Goal: Task Accomplishment & Management: Manage account settings

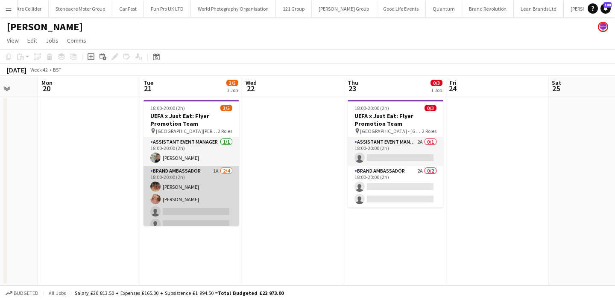
scroll to position [0, 269]
click at [184, 215] on app-card-role "Brand Ambassador 1A 2/4 18:00-20:00 (2h) Emma Mcangus Shona Harkin single-neutr…" at bounding box center [191, 199] width 96 height 66
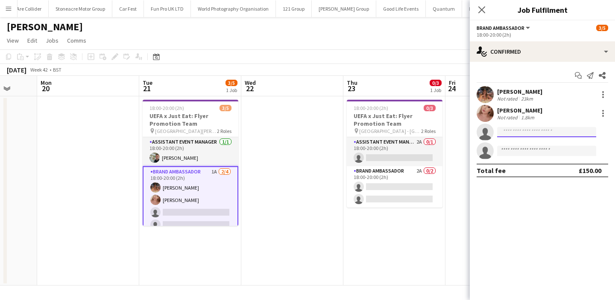
click at [529, 135] on input at bounding box center [546, 132] width 99 height 10
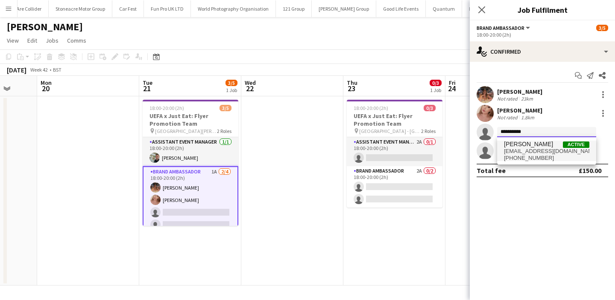
type input "**********"
click at [542, 148] on span "Grace Stewart Active" at bounding box center [546, 144] width 85 height 7
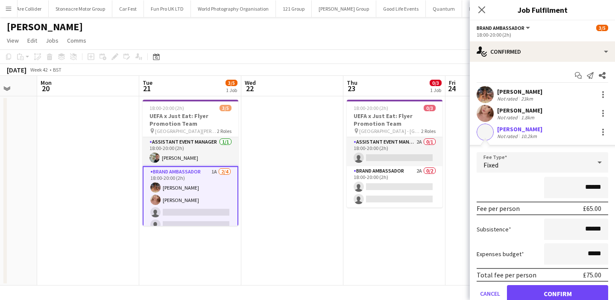
scroll to position [53, 0]
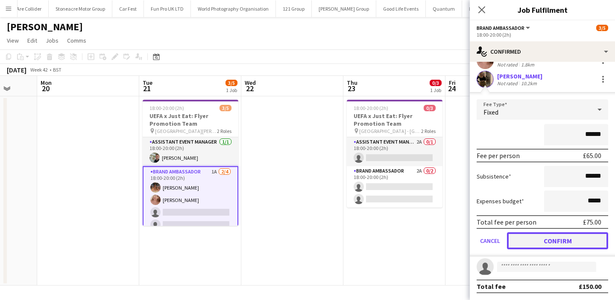
click at [557, 240] on button "Confirm" at bounding box center [557, 241] width 101 height 17
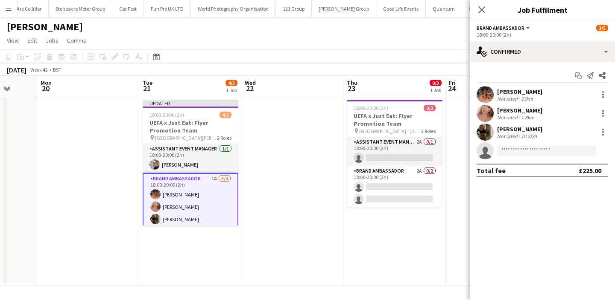
scroll to position [0, 0]
click at [378, 235] on app-date-cell "18:00-20:00 (2h) 0/3 UEFA x Just Eat: Flyer Promotion Team pin City Ground - No…" at bounding box center [394, 190] width 102 height 189
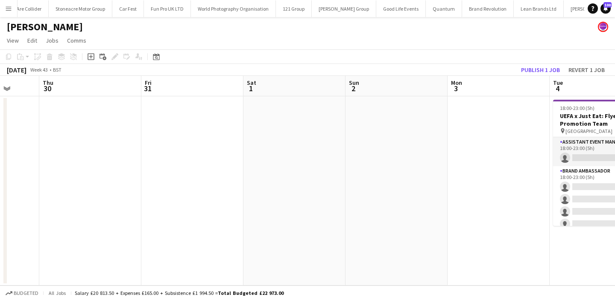
scroll to position [0, 309]
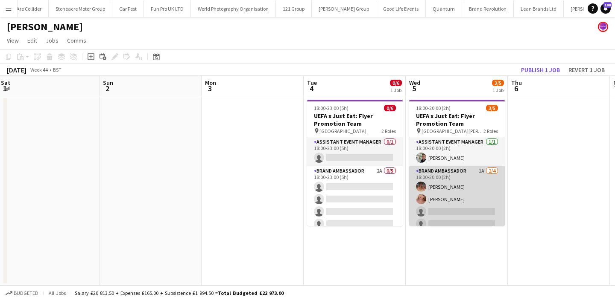
click at [455, 213] on app-card-role "Brand Ambassador 1A 2/4 18:00-20:00 (2h) Emma Mcangus Shona Harkin single-neutr…" at bounding box center [457, 199] width 96 height 66
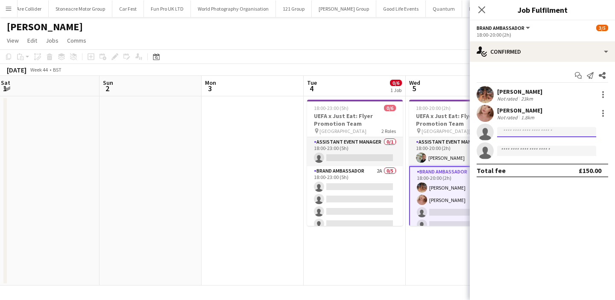
click at [537, 128] on input at bounding box center [546, 132] width 99 height 10
click at [540, 136] on input "**********" at bounding box center [546, 132] width 99 height 10
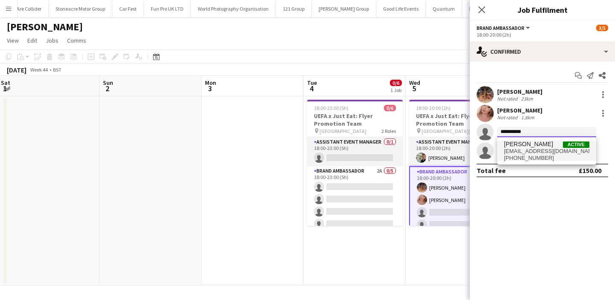
type input "**********"
click at [540, 148] on span "[PERSON_NAME]" at bounding box center [528, 144] width 49 height 7
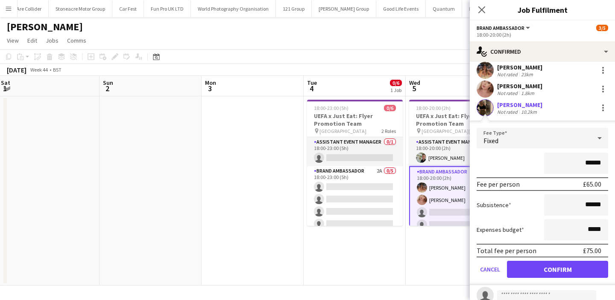
scroll to position [26, 0]
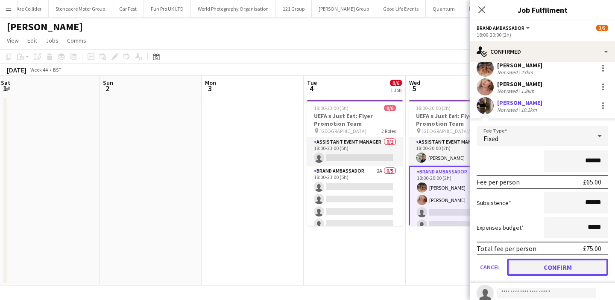
click at [556, 268] on button "Confirm" at bounding box center [557, 267] width 101 height 17
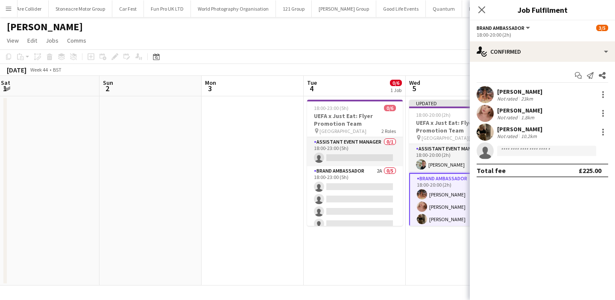
click at [411, 244] on app-date-cell "Updated 18:00-20:00 (2h) 4/5 UEFA x Just Eat: Flyer Promotion Team pin St James…" at bounding box center [456, 190] width 102 height 189
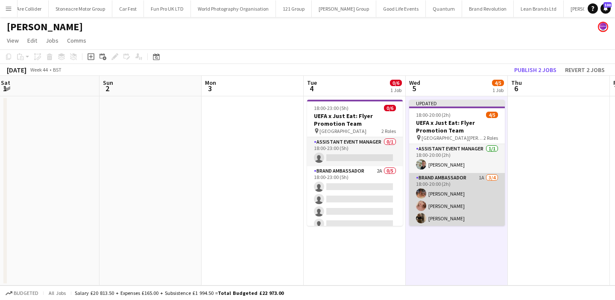
scroll to position [13, 0]
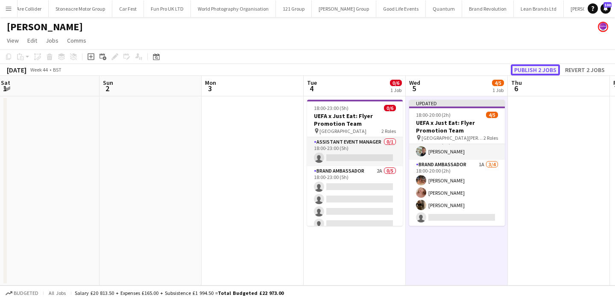
click at [539, 70] on button "Publish 2 jobs" at bounding box center [534, 69] width 49 height 11
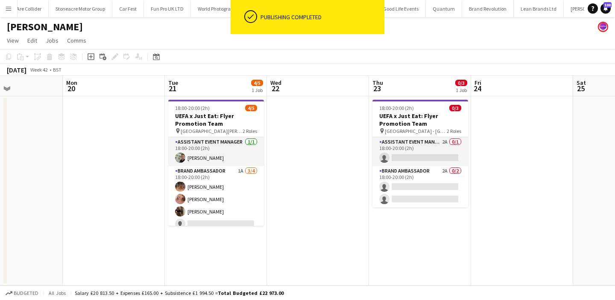
scroll to position [0, 242]
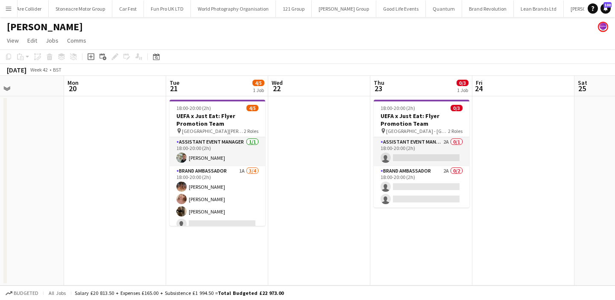
click at [276, 204] on app-date-cell at bounding box center [319, 190] width 102 height 189
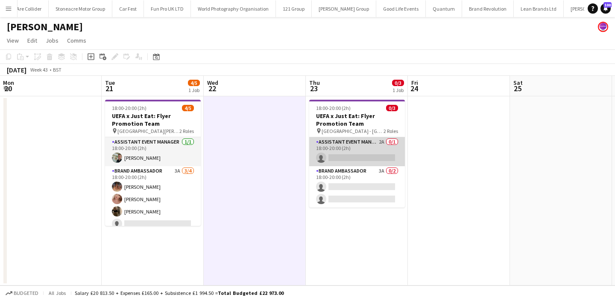
scroll to position [0, 312]
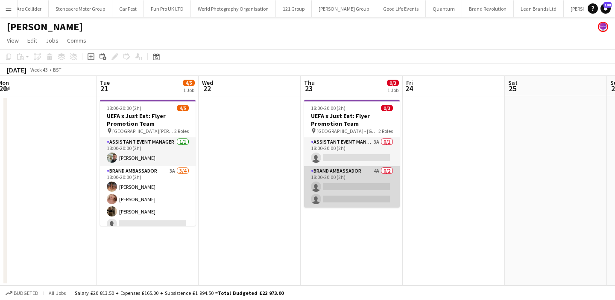
click at [329, 184] on app-card-role "Brand Ambassador 4A 0/2 18:00-20:00 (2h) single-neutral-actions single-neutral-…" at bounding box center [352, 186] width 96 height 41
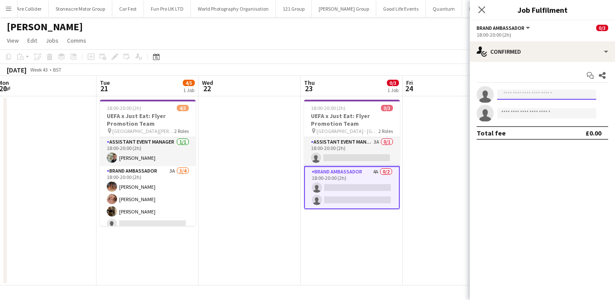
click at [535, 94] on input at bounding box center [546, 95] width 99 height 10
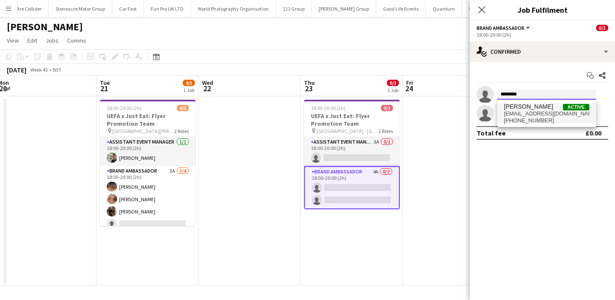
type input "********"
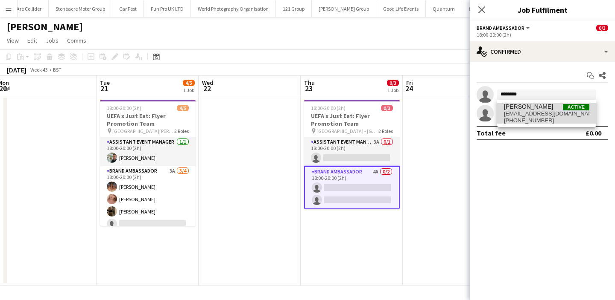
click at [536, 119] on span "[PHONE_NUMBER]" at bounding box center [546, 120] width 85 height 7
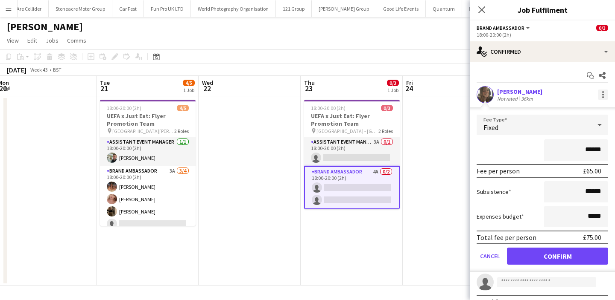
click at [603, 93] on div at bounding box center [603, 92] width 2 height 2
click at [587, 167] on button "Remove" at bounding box center [574, 172] width 67 height 20
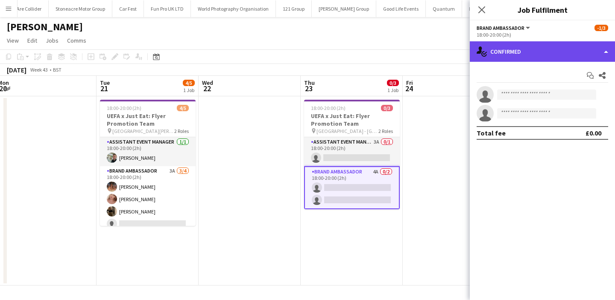
click at [545, 52] on div "single-neutral-actions-check-2 Confirmed" at bounding box center [541, 51] width 145 height 20
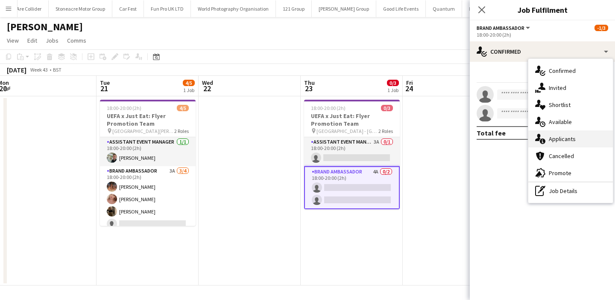
click at [561, 145] on div "single-neutral-actions-information Applicants" at bounding box center [570, 139] width 84 height 17
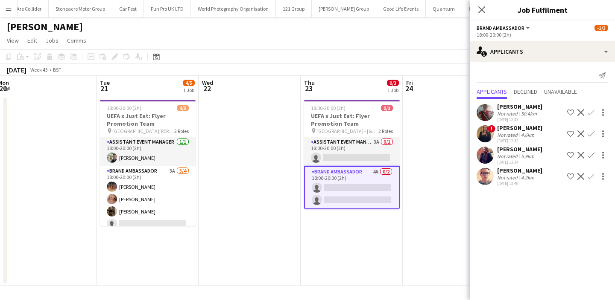
click at [417, 129] on app-date-cell at bounding box center [453, 190] width 102 height 189
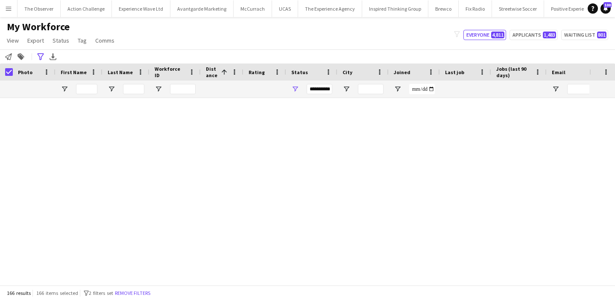
scroll to position [1553, 0]
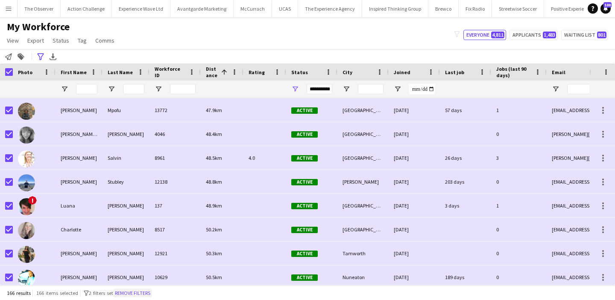
click at [142, 290] on button "Remove filters" at bounding box center [132, 293] width 39 height 9
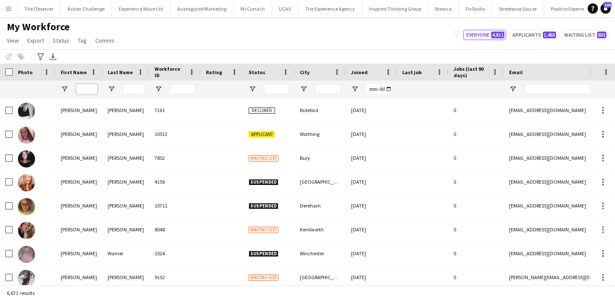
click at [91, 93] on input "First Name Filter Input" at bounding box center [86, 89] width 21 height 10
type input "*****"
click at [134, 89] on input "*" at bounding box center [133, 89] width 21 height 10
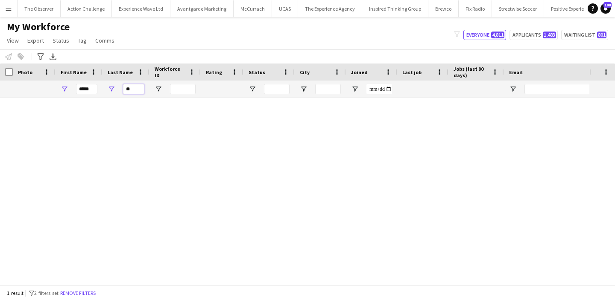
scroll to position [0, 0]
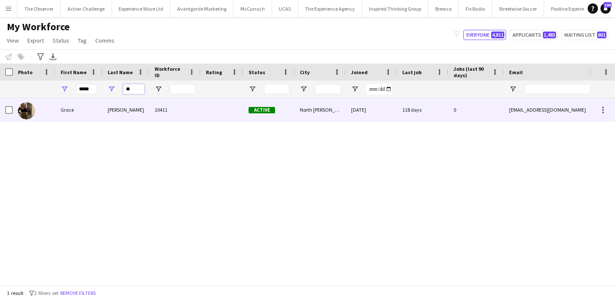
type input "**"
click at [137, 105] on div "Stewart" at bounding box center [125, 109] width 47 height 23
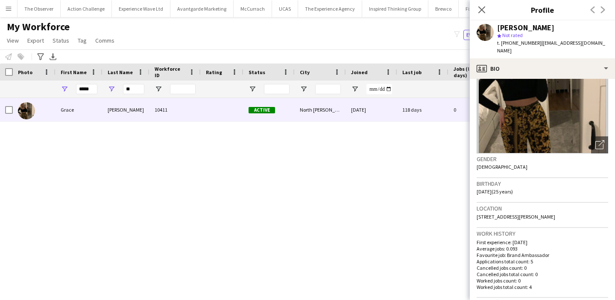
scroll to position [36, 0]
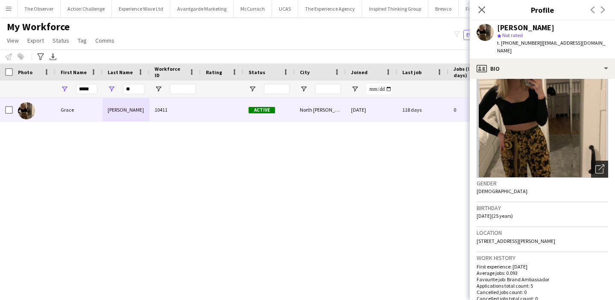
click at [600, 165] on icon at bounding box center [601, 168] width 6 height 6
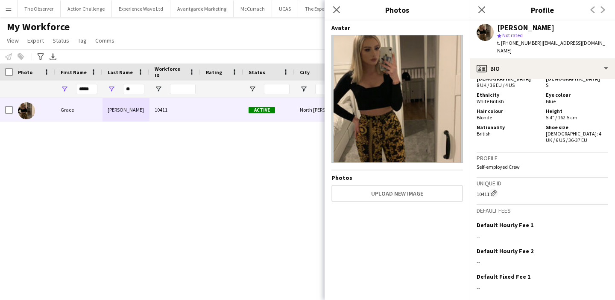
scroll to position [423, 0]
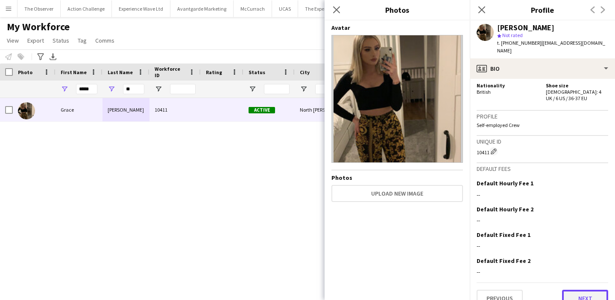
click at [571, 290] on button "Next" at bounding box center [585, 298] width 46 height 17
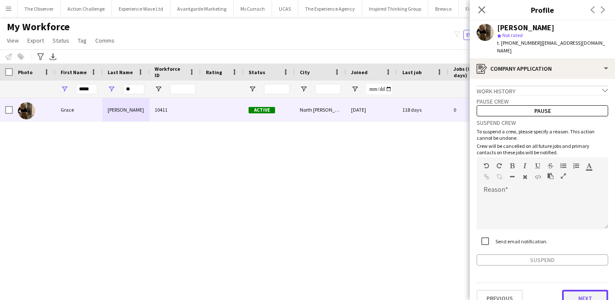
click at [580, 290] on button "Next" at bounding box center [585, 298] width 46 height 17
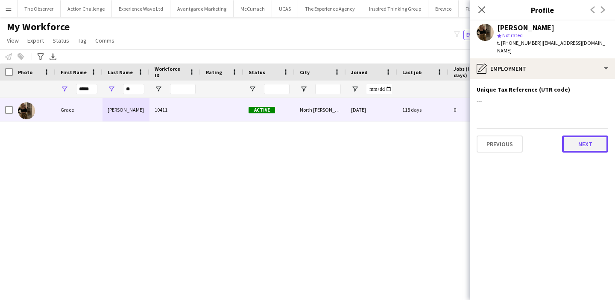
click at [585, 136] on button "Next" at bounding box center [585, 144] width 46 height 17
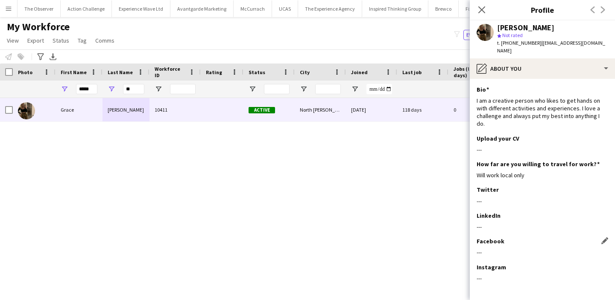
scroll to position [21, 0]
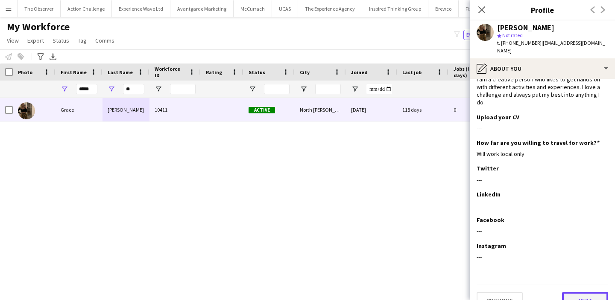
click at [583, 292] on button "Next" at bounding box center [585, 300] width 46 height 17
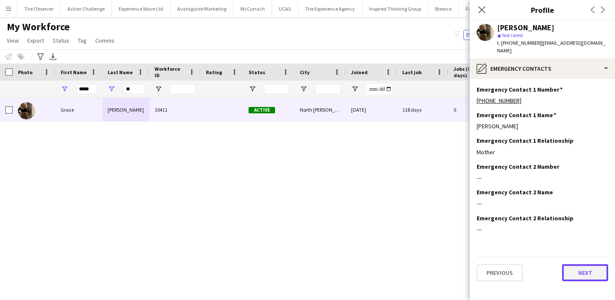
click at [582, 265] on button "Next" at bounding box center [585, 273] width 46 height 17
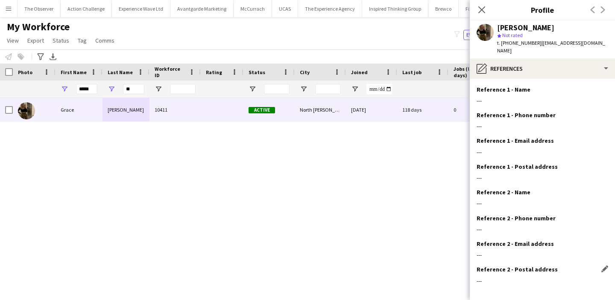
scroll to position [32, 0]
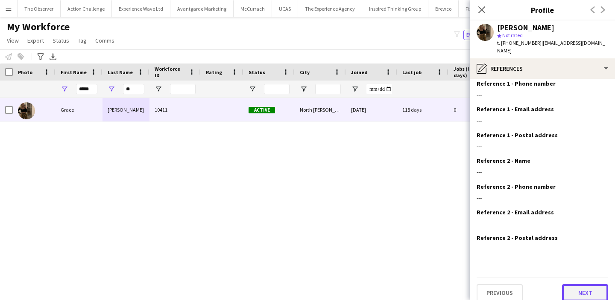
click at [580, 285] on button "Next" at bounding box center [585, 293] width 46 height 17
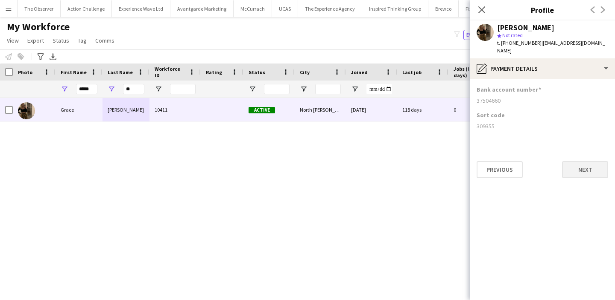
scroll to position [0, 0]
click at [587, 161] on button "Next" at bounding box center [585, 169] width 46 height 17
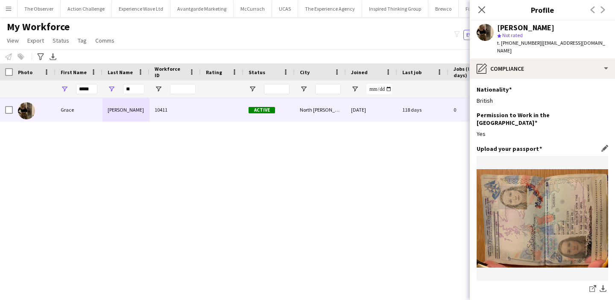
scroll to position [145, 0]
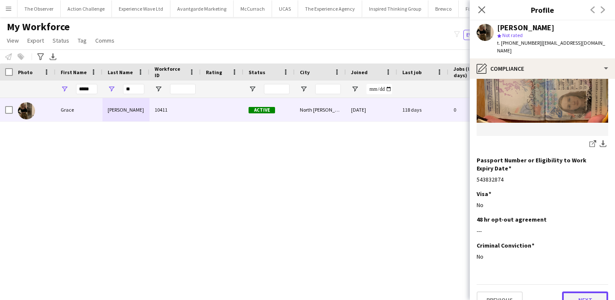
click at [584, 292] on button "Next" at bounding box center [585, 300] width 46 height 17
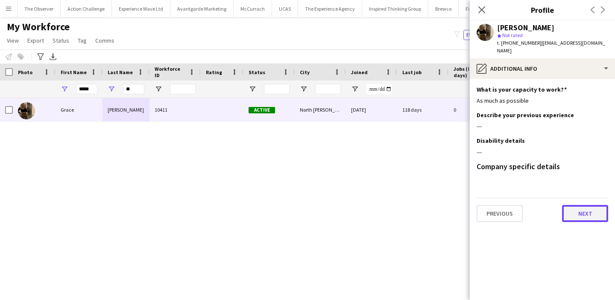
click at [586, 205] on button "Next" at bounding box center [585, 213] width 46 height 17
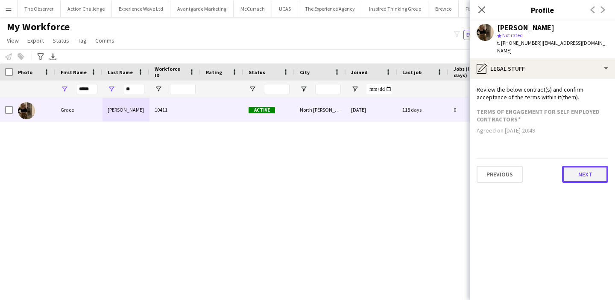
click at [581, 171] on button "Next" at bounding box center [585, 174] width 46 height 17
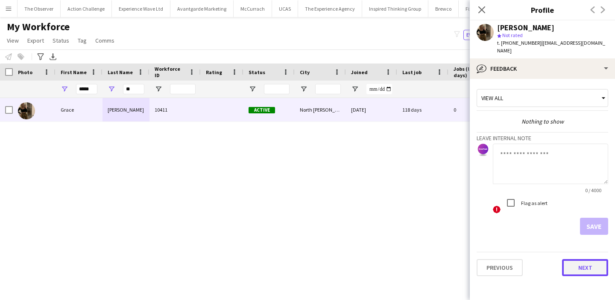
click at [577, 262] on button "Next" at bounding box center [585, 267] width 46 height 17
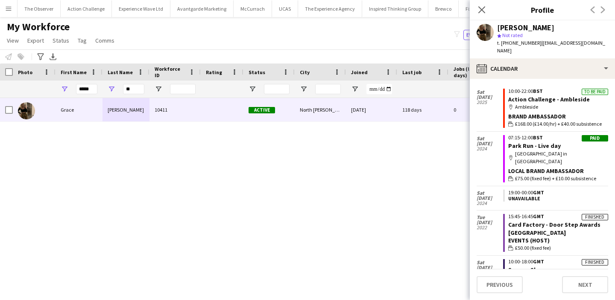
scroll to position [695, 0]
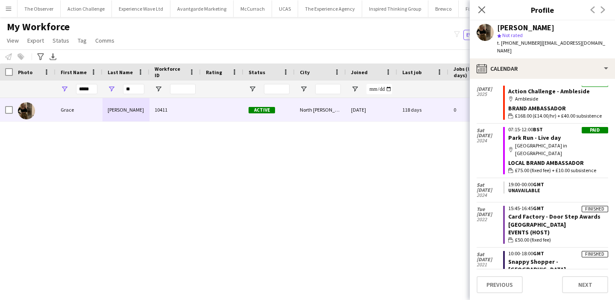
click at [398, 138] on div "Grace Stewart 10411 Active North Shields 07-12-2021 118 days 0 grace.ppf@outloo…" at bounding box center [294, 191] width 589 height 187
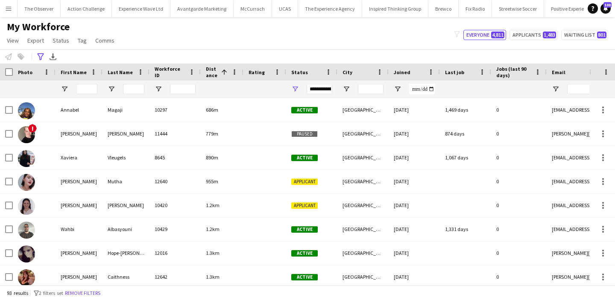
scroll to position [0, 1234]
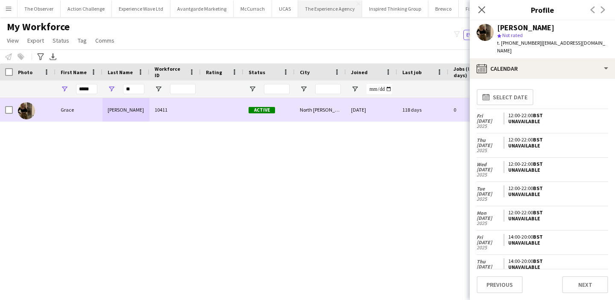
scroll to position [695, 0]
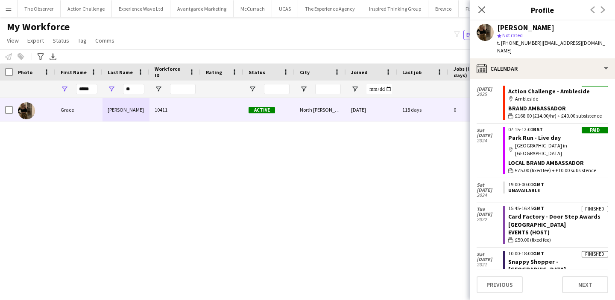
click at [9, 11] on app-icon "Menu" at bounding box center [8, 8] width 7 height 7
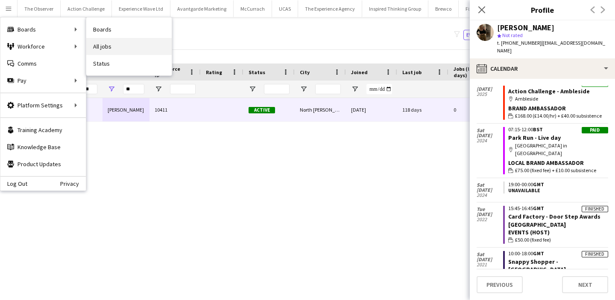
click at [99, 45] on link "All jobs" at bounding box center [128, 46] width 85 height 17
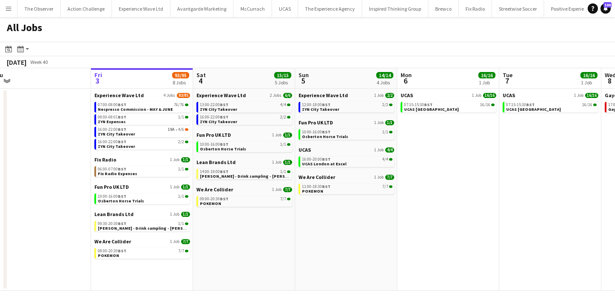
scroll to position [0, 217]
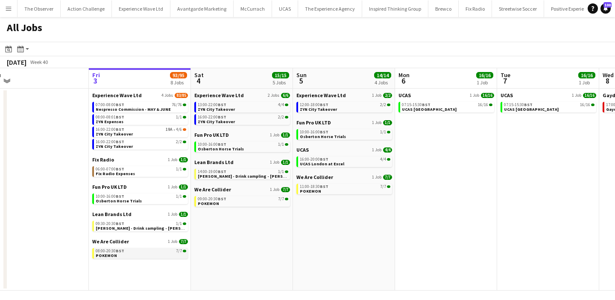
click at [158, 251] on div "08:00-20:30 BST 7/7" at bounding box center [141, 251] width 90 height 4
click at [6, 12] on button "Menu" at bounding box center [8, 8] width 17 height 17
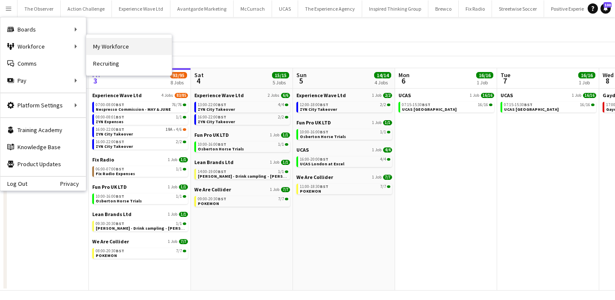
click at [122, 40] on link "My Workforce" at bounding box center [128, 46] width 85 height 17
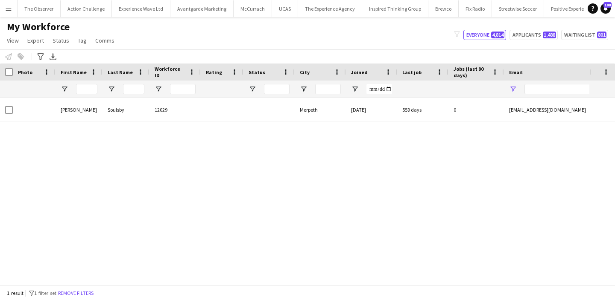
type input "**********"
click at [82, 291] on button "Remove filters" at bounding box center [75, 293] width 39 height 9
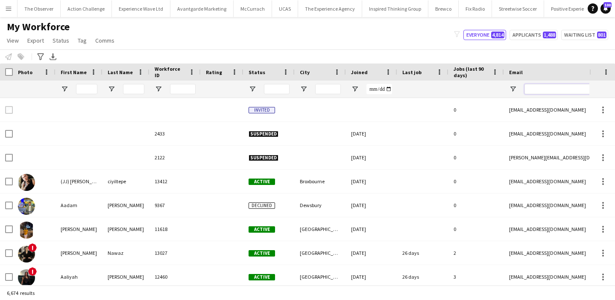
click at [545, 89] on input "Email Filter Input" at bounding box center [596, 89] width 145 height 10
paste input "**********"
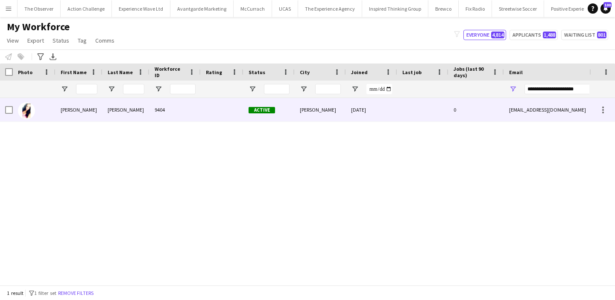
click at [506, 112] on div "cleotaylor08@gmail.com" at bounding box center [589, 109] width 171 height 23
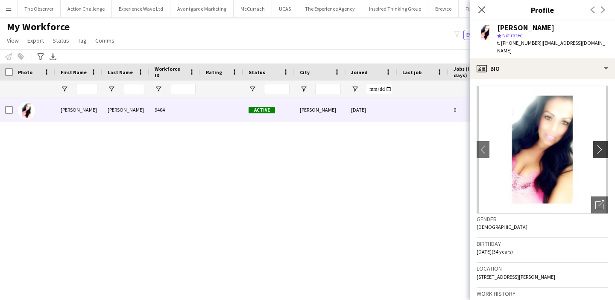
click at [605, 145] on app-icon "chevron-right" at bounding box center [601, 149] width 13 height 9
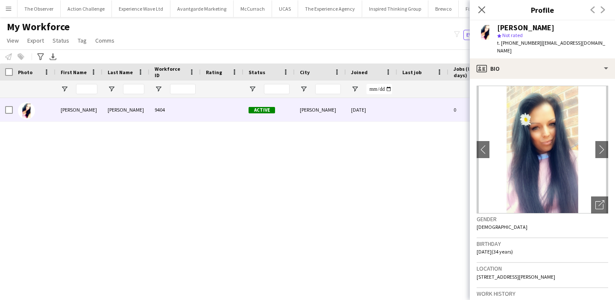
click at [243, 61] on div "Notify workforce Add to tag Select at least one crew to tag him or her. Advance…" at bounding box center [307, 57] width 615 height 14
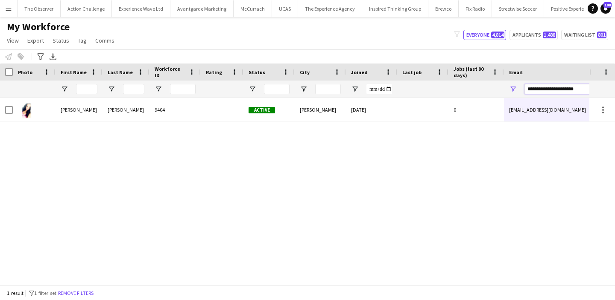
click at [540, 90] on input "**********" at bounding box center [596, 89] width 145 height 10
paste input "**"
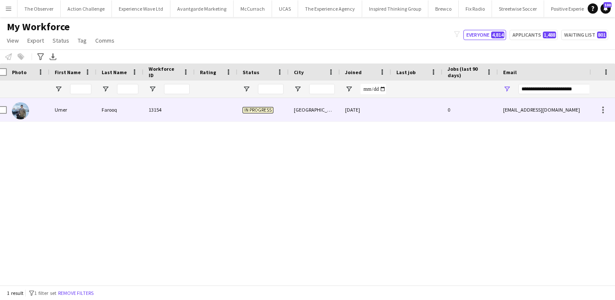
click at [530, 107] on div "[EMAIL_ADDRESS][DOMAIN_NAME]" at bounding box center [583, 109] width 171 height 23
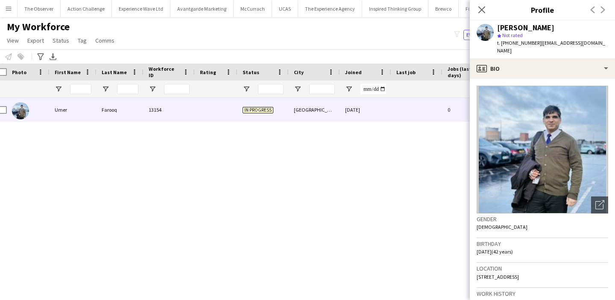
click at [409, 53] on div "Notify workforce Add to tag Select at least one crew to tag him or her. Advance…" at bounding box center [307, 57] width 615 height 14
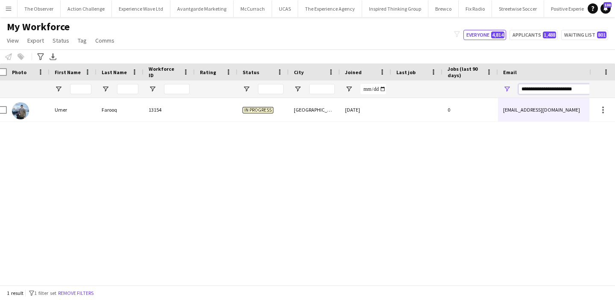
click at [529, 84] on input "**********" at bounding box center [590, 89] width 145 height 10
paste input "**"
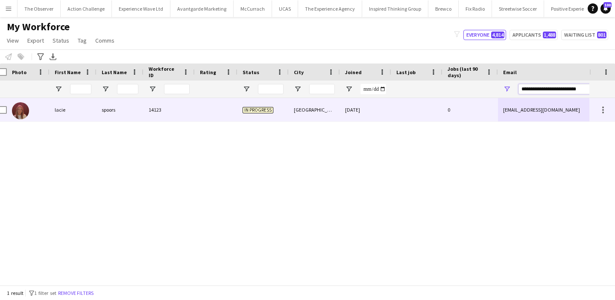
type input "**********"
click at [520, 102] on div "lacie.spoors@hotmail.co.uk" at bounding box center [583, 109] width 171 height 23
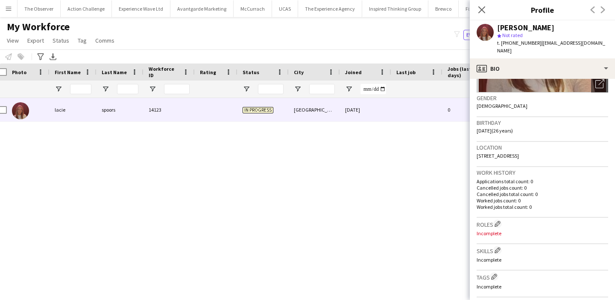
scroll to position [0, 0]
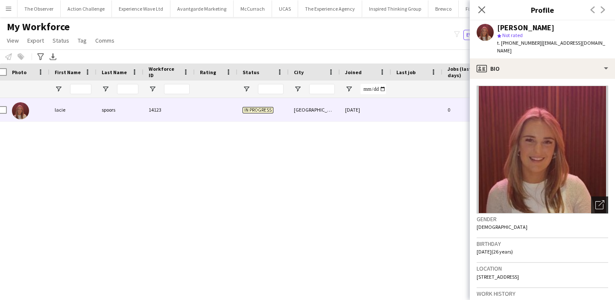
click at [604, 202] on div "Open photos pop-in" at bounding box center [599, 205] width 17 height 17
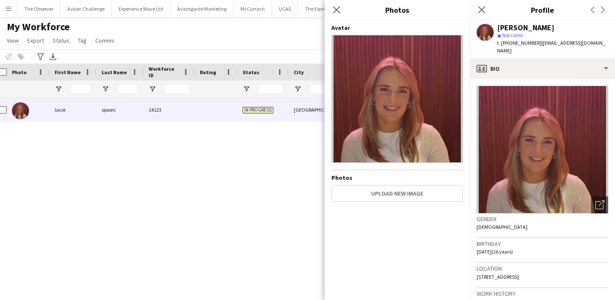
click at [288, 199] on div "lacie spoors 14123 In progress Newcastle upon Tyne 18-09-2025 0 lacie.spoors@ho…" at bounding box center [294, 191] width 589 height 187
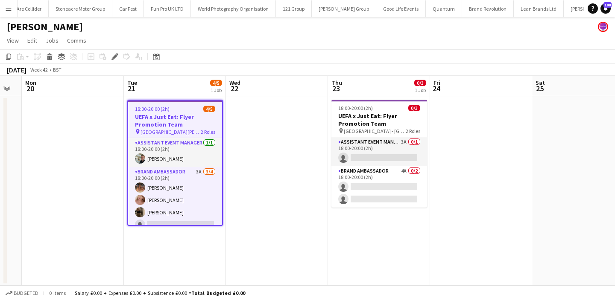
scroll to position [0, 394]
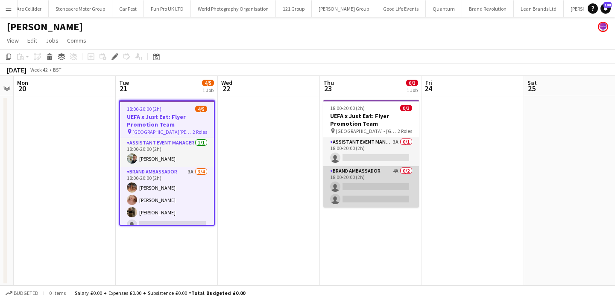
click at [366, 178] on app-card-role "Brand Ambassador 4A 0/2 18:00-20:00 (2h) single-neutral-actions single-neutral-…" at bounding box center [371, 186] width 96 height 41
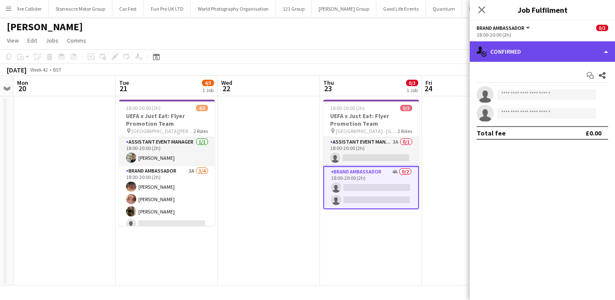
click at [580, 51] on div "single-neutral-actions-check-2 Confirmed" at bounding box center [541, 51] width 145 height 20
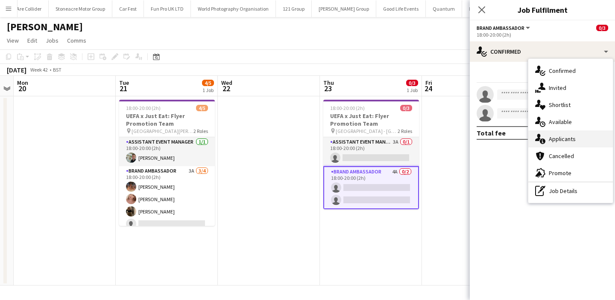
click at [578, 143] on div "single-neutral-actions-information Applicants" at bounding box center [570, 139] width 84 height 17
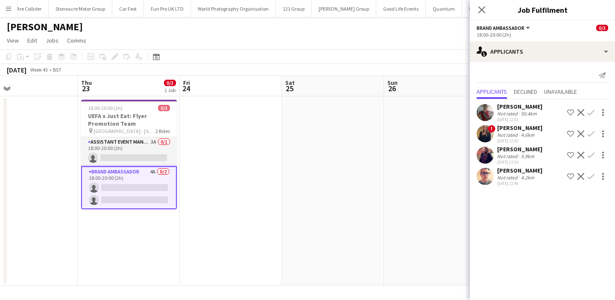
scroll to position [0, 272]
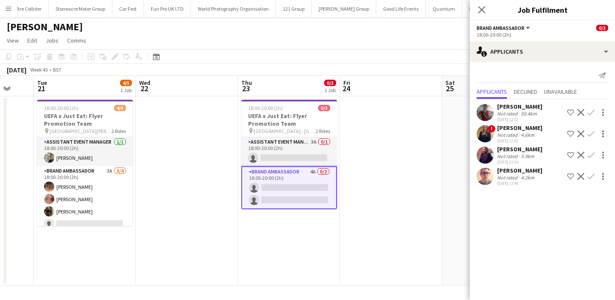
click at [324, 186] on app-card-role "Brand Ambassador 4A 0/2 18:00-20:00 (2h) single-neutral-actions single-neutral-…" at bounding box center [289, 187] width 96 height 43
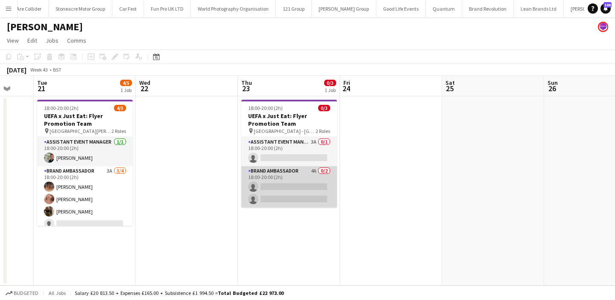
click at [321, 185] on app-card-role "Brand Ambassador 4A 0/2 18:00-20:00 (2h) single-neutral-actions single-neutral-…" at bounding box center [289, 186] width 96 height 41
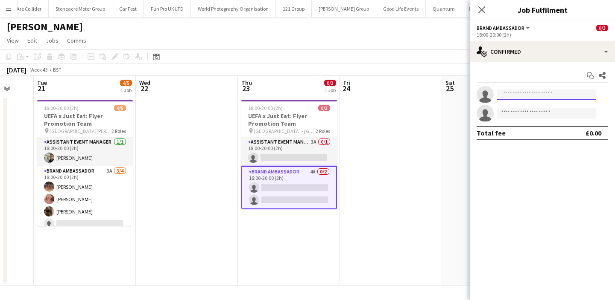
click at [509, 96] on input at bounding box center [546, 95] width 99 height 10
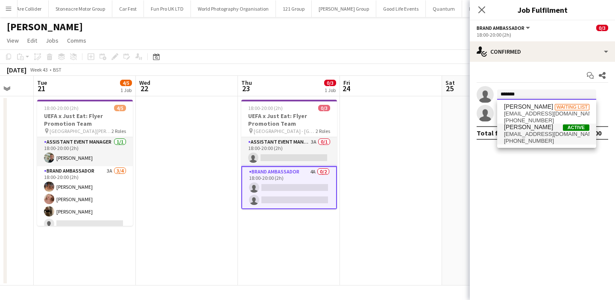
type input "******"
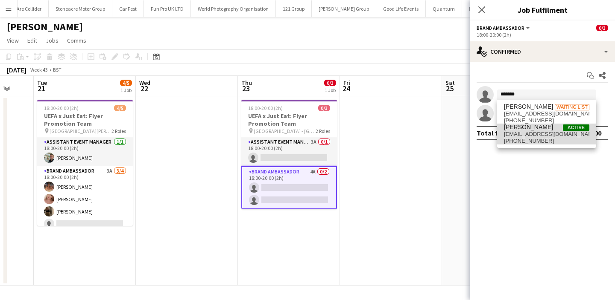
click at [516, 133] on span "[EMAIL_ADDRESS][DOMAIN_NAME]" at bounding box center [546, 134] width 85 height 7
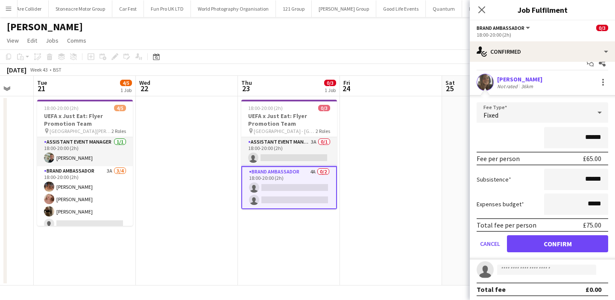
scroll to position [14, 0]
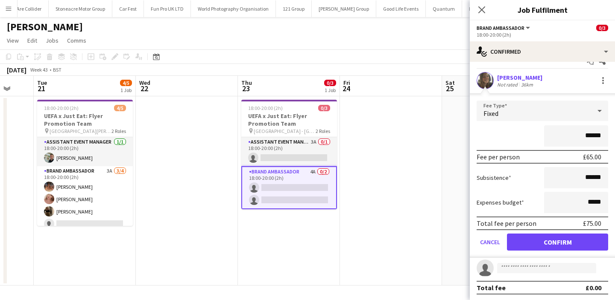
click at [539, 233] on form "Fee Type Fixed ****** Fee per person £65.00 Subsistence ****** Expenses budget …" at bounding box center [541, 179] width 145 height 157
click at [525, 243] on button "Confirm" at bounding box center [557, 242] width 101 height 17
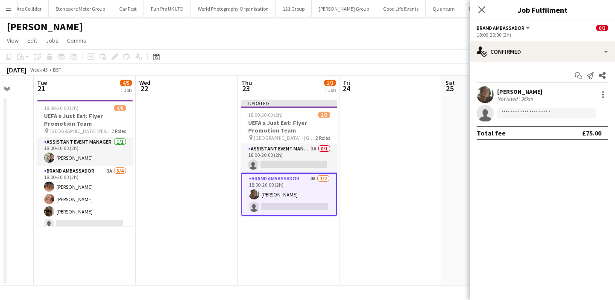
scroll to position [0, 0]
click at [423, 199] on app-date-cell at bounding box center [391, 190] width 102 height 189
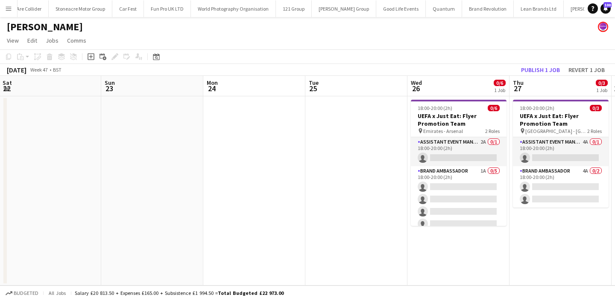
scroll to position [0, 329]
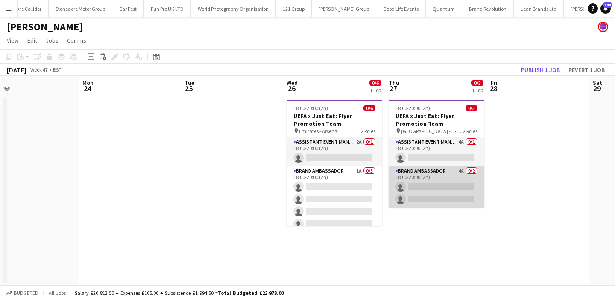
click at [425, 189] on app-card-role "Brand Ambassador 4A 0/2 18:00-20:00 (2h) single-neutral-actions single-neutral-…" at bounding box center [436, 186] width 96 height 41
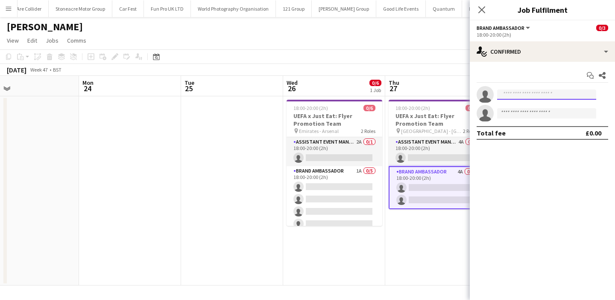
click at [519, 99] on input at bounding box center [546, 95] width 99 height 10
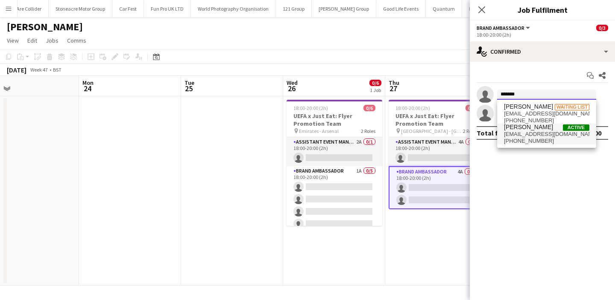
type input "******"
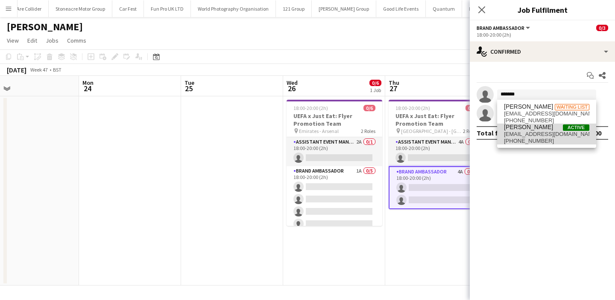
click at [521, 129] on span "[PERSON_NAME]" at bounding box center [528, 127] width 49 height 7
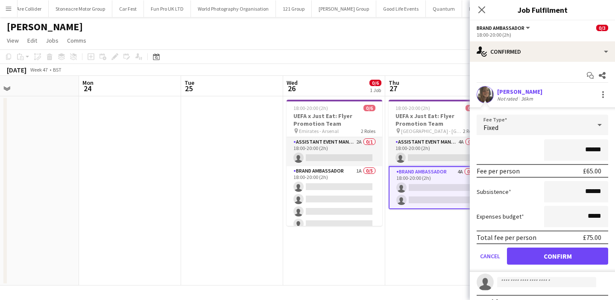
scroll to position [11, 0]
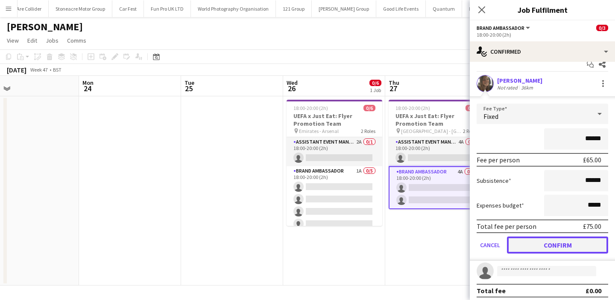
click at [543, 242] on button "Confirm" at bounding box center [557, 245] width 101 height 17
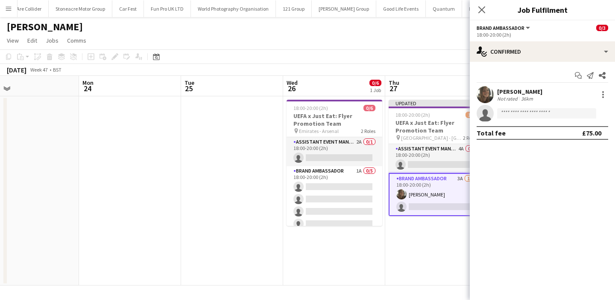
click at [437, 243] on app-date-cell "Updated 18:00-20:00 (2h) 1/3 UEFA x Just Eat: Flyer Promotion Team pin City Gro…" at bounding box center [436, 190] width 102 height 189
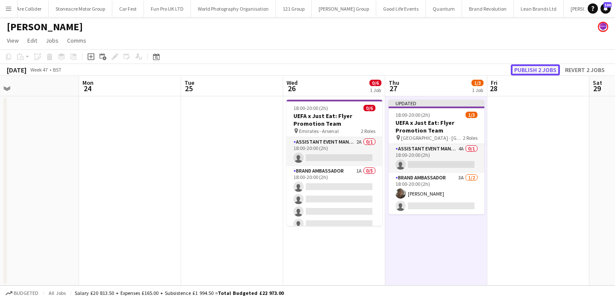
click at [533, 66] on button "Publish 2 jobs" at bounding box center [534, 69] width 49 height 11
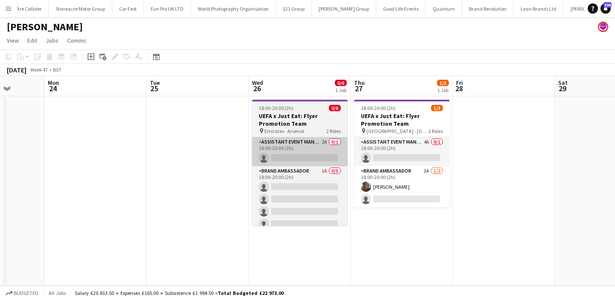
scroll to position [0, 372]
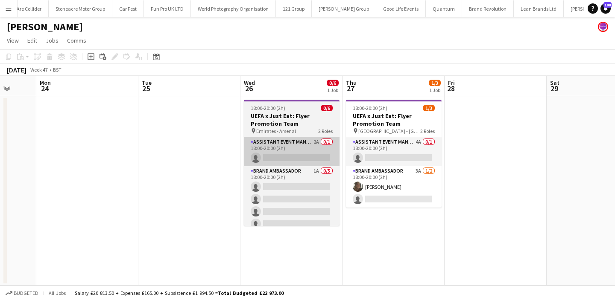
click at [380, 162] on app-card-role "Assistant Event Manager 4A 0/1 18:00-20:00 (2h) single-neutral-actions" at bounding box center [394, 151] width 96 height 29
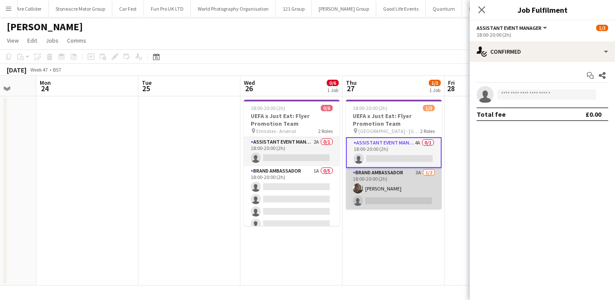
click at [385, 194] on app-card-role "Brand Ambassador 3A 1/2 18:00-20:00 (2h) Serena Geary-Williams single-neutral-a…" at bounding box center [394, 188] width 96 height 41
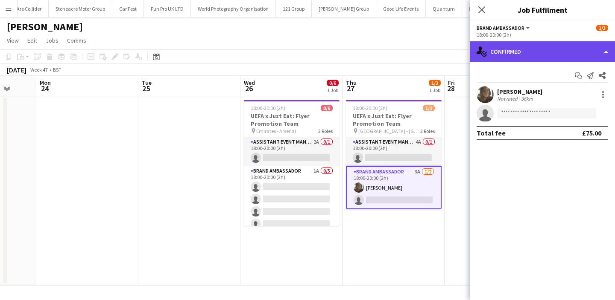
click at [570, 53] on div "single-neutral-actions-check-2 Confirmed" at bounding box center [541, 51] width 145 height 20
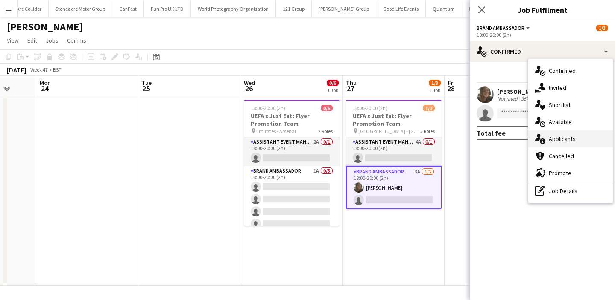
click at [573, 141] on span "Applicants" at bounding box center [561, 139] width 27 height 8
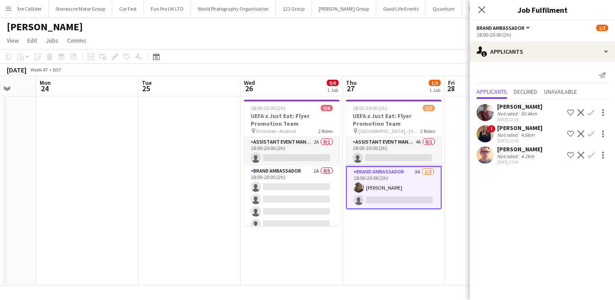
click at [515, 113] on div "Not rated" at bounding box center [508, 114] width 22 height 6
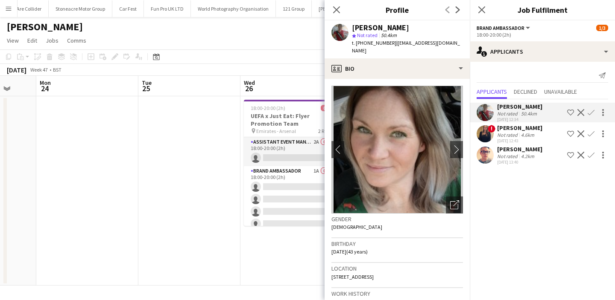
click at [175, 196] on app-date-cell at bounding box center [189, 190] width 102 height 189
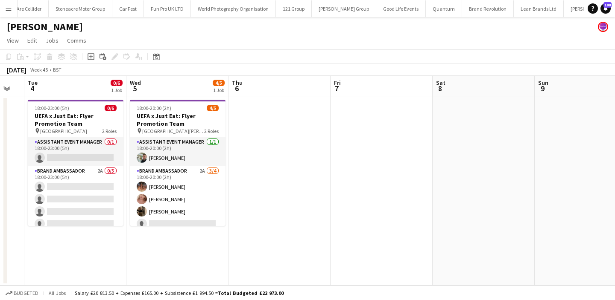
scroll to position [0, 270]
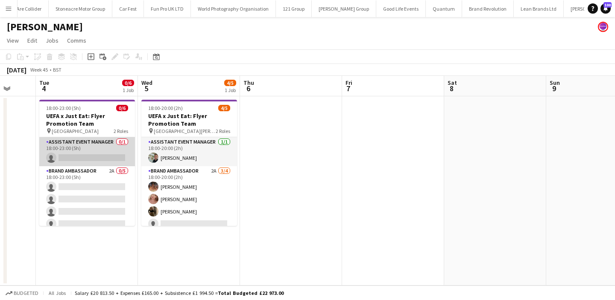
click at [97, 157] on app-card-role "Assistant Event Manager 0/1 18:00-23:00 (5h) single-neutral-actions" at bounding box center [87, 151] width 96 height 29
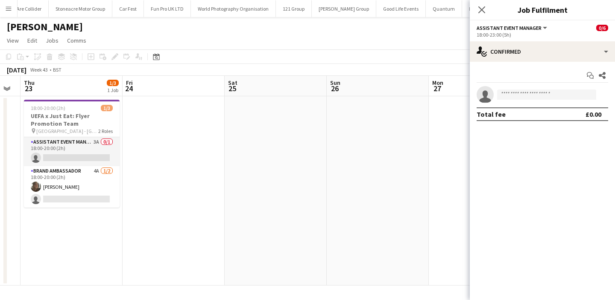
scroll to position [0, 217]
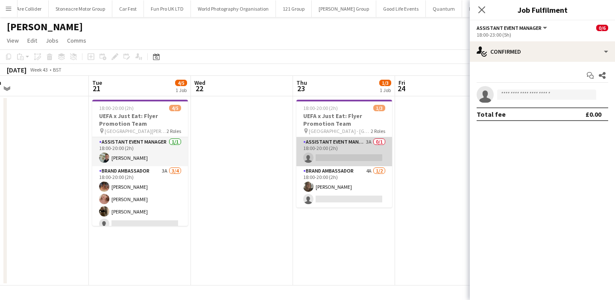
click at [380, 148] on app-card-role "Assistant Event Manager 3A 0/1 18:00-20:00 (2h) single-neutral-actions" at bounding box center [344, 151] width 96 height 29
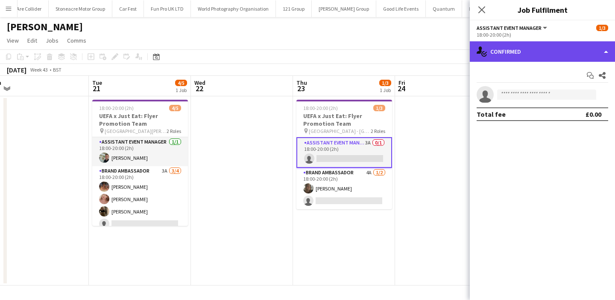
click at [551, 55] on div "single-neutral-actions-check-2 Confirmed" at bounding box center [541, 51] width 145 height 20
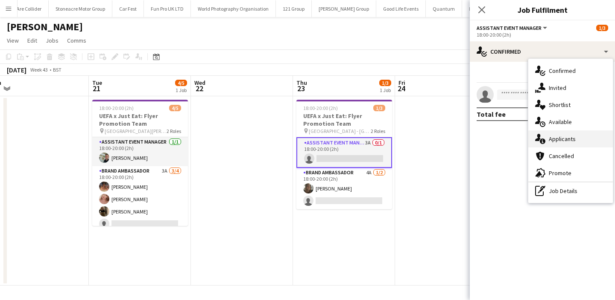
click at [559, 140] on span "Applicants" at bounding box center [561, 139] width 27 height 8
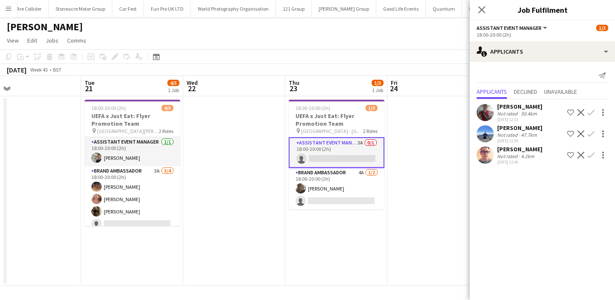
scroll to position [0, 224]
click at [489, 119] on app-user-avatar at bounding box center [484, 112] width 17 height 17
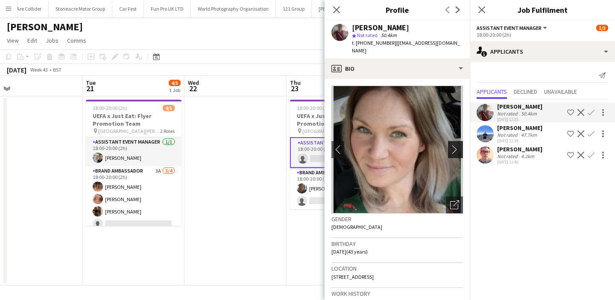
click at [458, 145] on app-icon "chevron-right" at bounding box center [456, 149] width 13 height 9
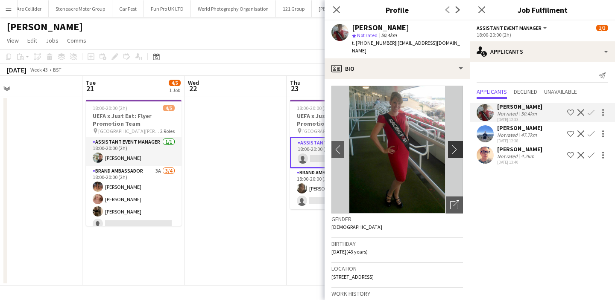
click at [453, 145] on app-icon "chevron-right" at bounding box center [456, 149] width 13 height 9
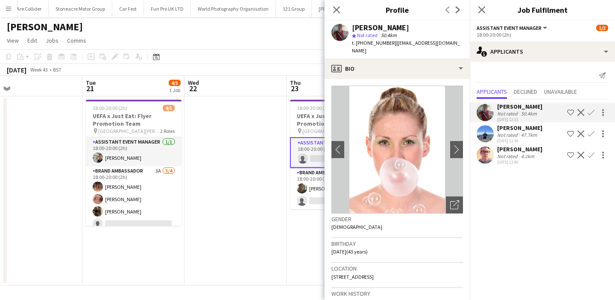
click at [273, 171] on app-date-cell at bounding box center [235, 190] width 102 height 189
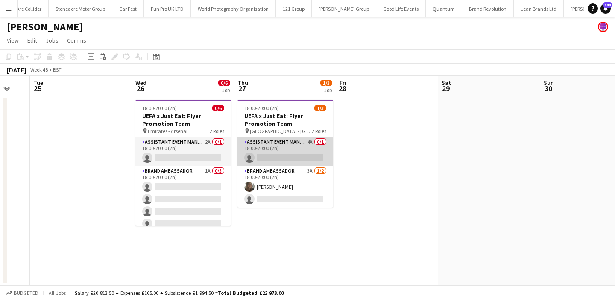
scroll to position [0, 174]
click at [319, 152] on app-card-role "Assistant Event Manager 4A 0/1 18:00-20:00 (2h) single-neutral-actions" at bounding box center [286, 151] width 96 height 29
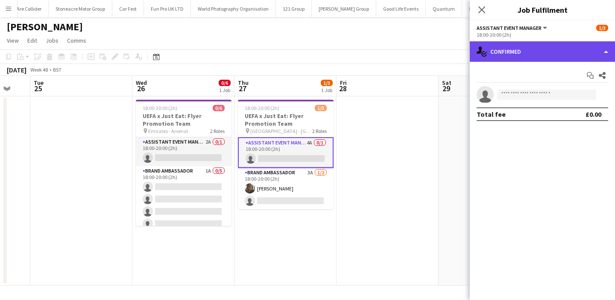
click at [552, 49] on div "single-neutral-actions-check-2 Confirmed" at bounding box center [541, 51] width 145 height 20
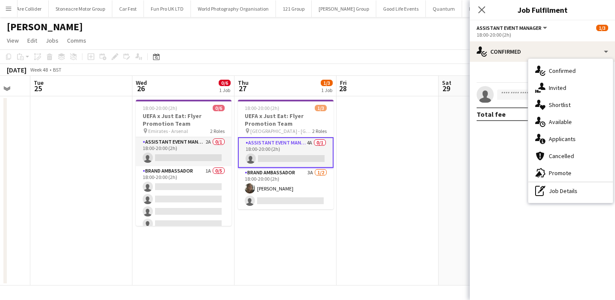
click at [378, 144] on app-date-cell at bounding box center [387, 190] width 102 height 189
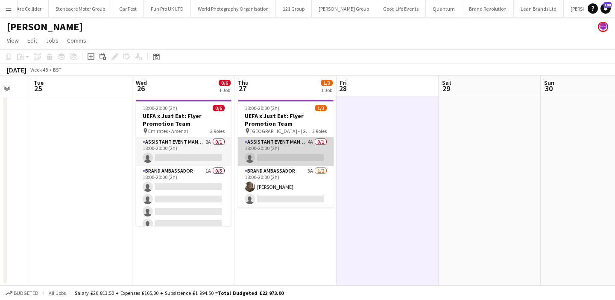
click at [317, 151] on app-card-role "Assistant Event Manager 4A 0/1 18:00-20:00 (2h) single-neutral-actions" at bounding box center [286, 151] width 96 height 29
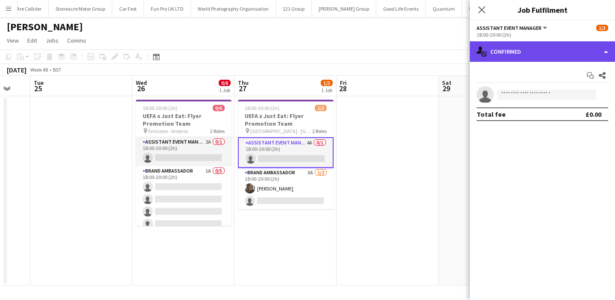
click at [555, 55] on div "single-neutral-actions-check-2 Confirmed" at bounding box center [541, 51] width 145 height 20
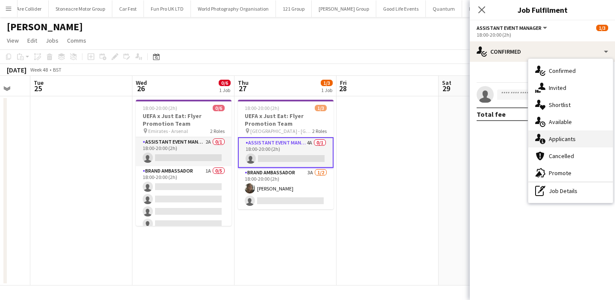
click at [565, 142] on span "Applicants" at bounding box center [561, 139] width 27 height 8
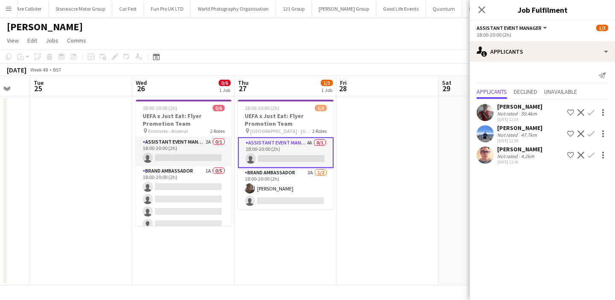
click at [525, 114] on div "50.4km" at bounding box center [528, 114] width 19 height 6
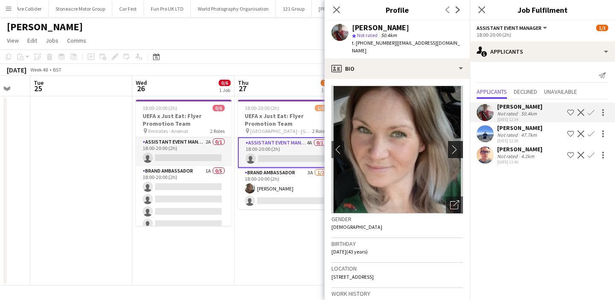
click at [454, 145] on app-icon "chevron-right" at bounding box center [456, 149] width 13 height 9
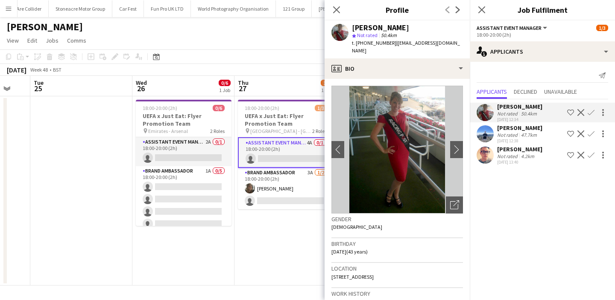
click at [290, 226] on app-date-cell "18:00-20:00 (2h) 1/3 UEFA x Just Eat: Flyer Promotion Team pin City Ground - No…" at bounding box center [285, 190] width 102 height 189
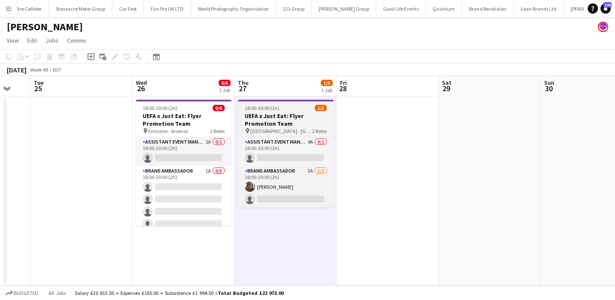
click at [300, 137] on div "Assistant Event Manager 4A 0/1 18:00-20:00 (2h) single-neutral-actions Brand Am…" at bounding box center [286, 172] width 96 height 71
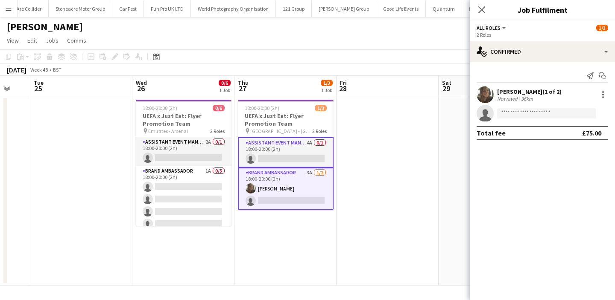
click at [306, 142] on app-card-role "Assistant Event Manager 4A 0/1 18:00-20:00 (2h) single-neutral-actions" at bounding box center [286, 152] width 96 height 31
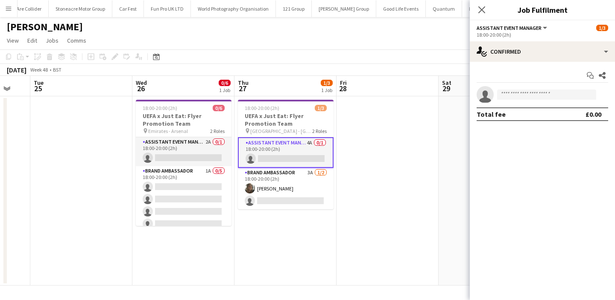
click at [511, 41] on app-options-switcher "Assistant Event Manager All roles Assistant Event Manager 1/3 18:00-20:00 (2h)" at bounding box center [541, 30] width 145 height 21
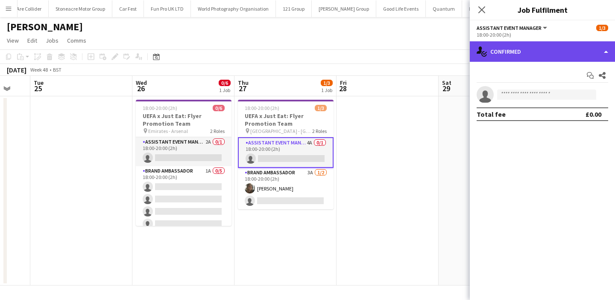
click at [509, 51] on div "single-neutral-actions-check-2 Confirmed" at bounding box center [541, 51] width 145 height 20
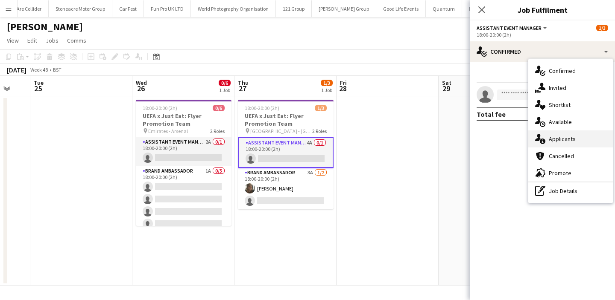
click at [565, 140] on span "Applicants" at bounding box center [561, 139] width 27 height 8
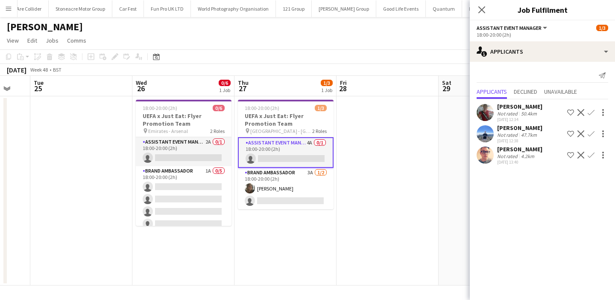
click at [488, 110] on app-user-avatar at bounding box center [484, 112] width 17 height 17
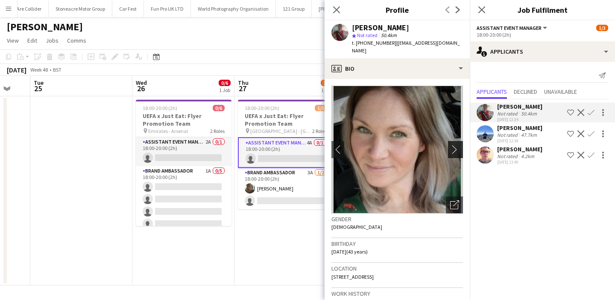
click at [453, 145] on app-icon "chevron-right" at bounding box center [456, 149] width 13 height 9
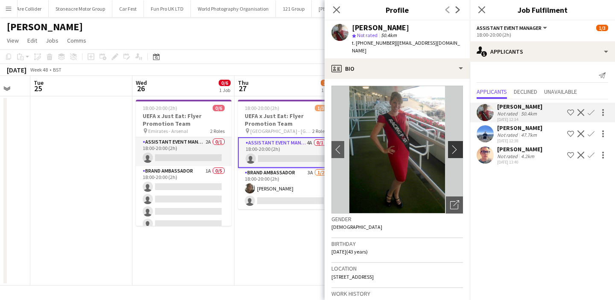
click at [453, 145] on app-icon "chevron-right" at bounding box center [456, 149] width 13 height 9
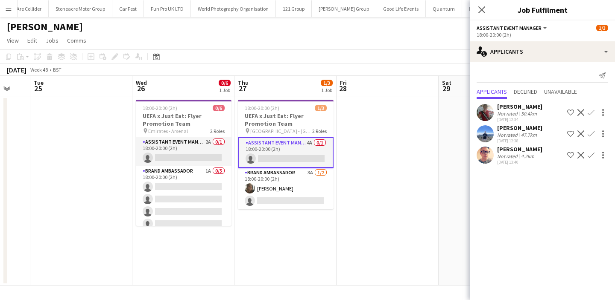
click at [382, 181] on app-date-cell at bounding box center [387, 190] width 102 height 189
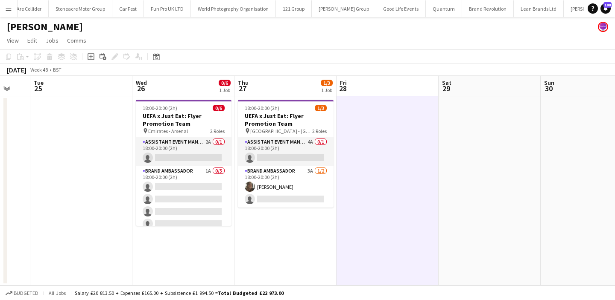
scroll to position [0, 263]
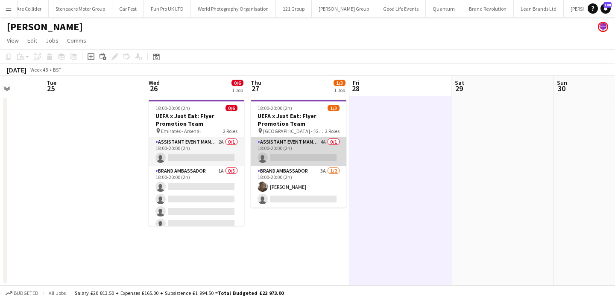
click at [314, 146] on app-card-role "Assistant Event Manager 4A 0/1 18:00-20:00 (2h) single-neutral-actions" at bounding box center [299, 151] width 96 height 29
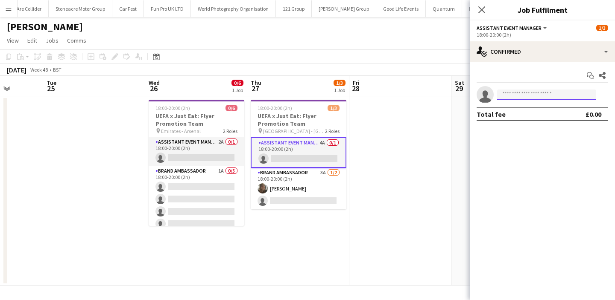
click at [544, 96] on input at bounding box center [546, 95] width 99 height 10
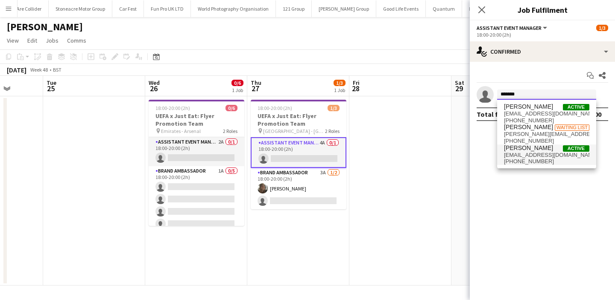
type input "*******"
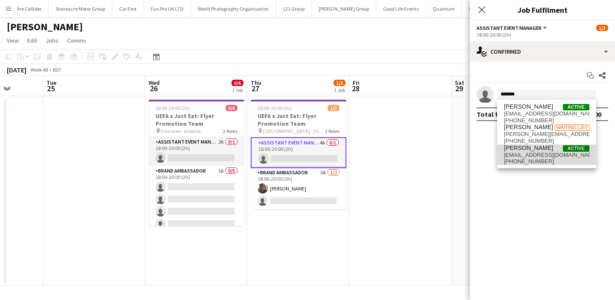
click at [535, 157] on span "therealfrankieling@hotmail.com" at bounding box center [546, 155] width 85 height 7
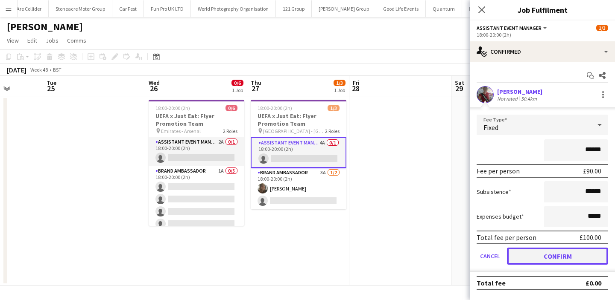
click at [541, 257] on button "Confirm" at bounding box center [557, 256] width 101 height 17
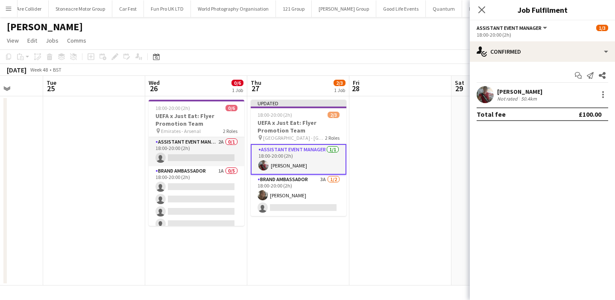
click at [395, 224] on app-date-cell at bounding box center [400, 190] width 102 height 189
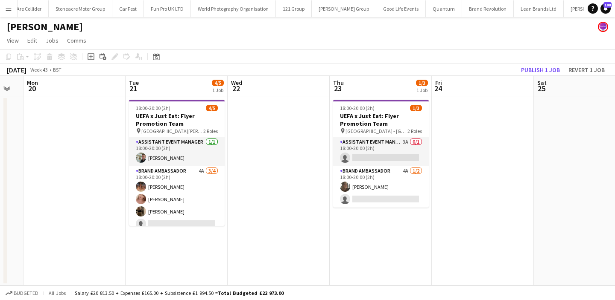
scroll to position [0, 222]
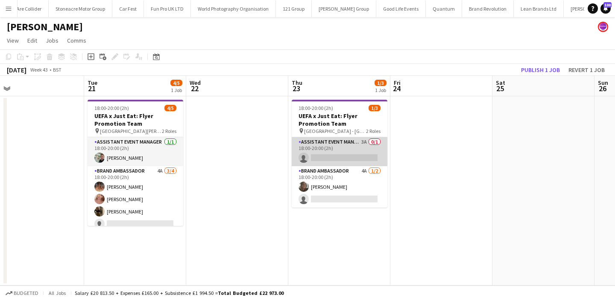
click at [364, 157] on app-card-role "Assistant Event Manager 3A 0/1 18:00-20:00 (2h) single-neutral-actions" at bounding box center [339, 151] width 96 height 29
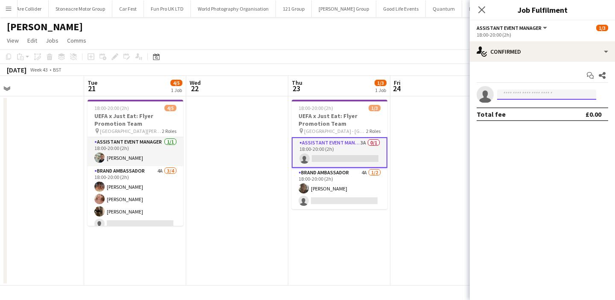
click at [512, 95] on input at bounding box center [546, 95] width 99 height 10
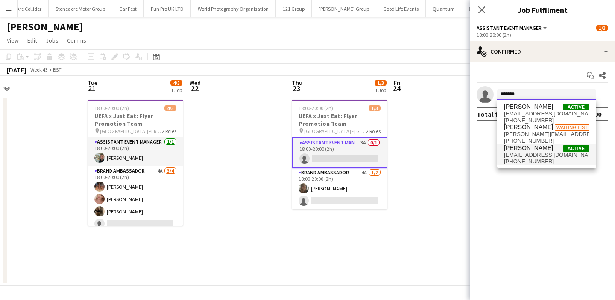
type input "*******"
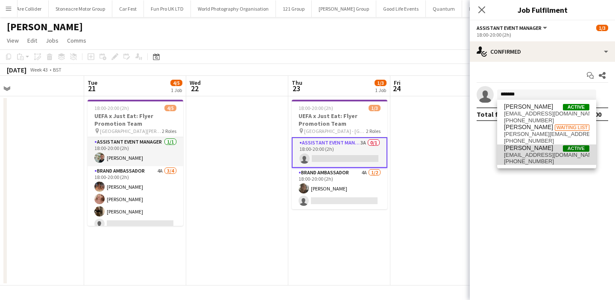
click at [526, 154] on span "therealfrankieling@hotmail.com" at bounding box center [546, 155] width 85 height 7
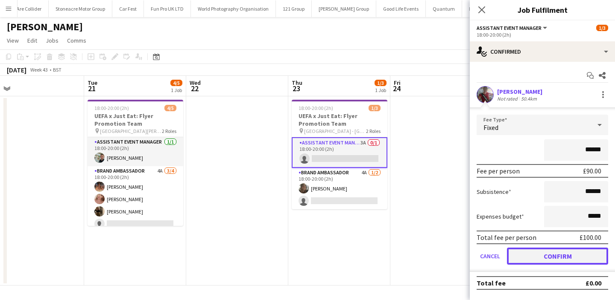
click at [544, 256] on button "Confirm" at bounding box center [557, 256] width 101 height 17
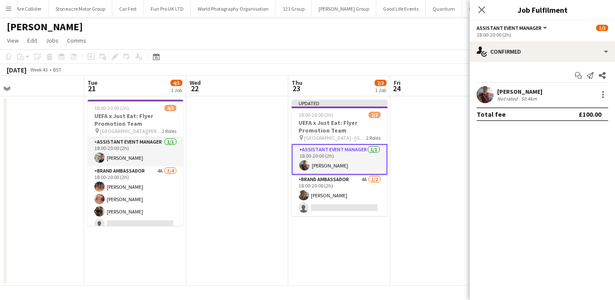
click at [465, 170] on app-date-cell at bounding box center [441, 190] width 102 height 189
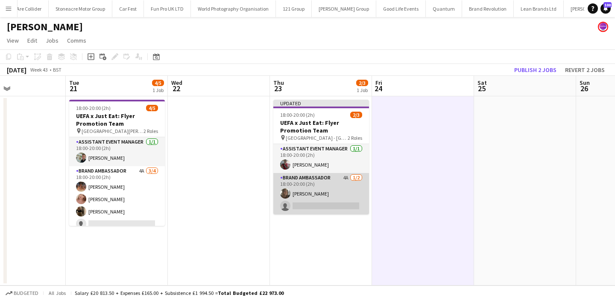
scroll to position [0, 209]
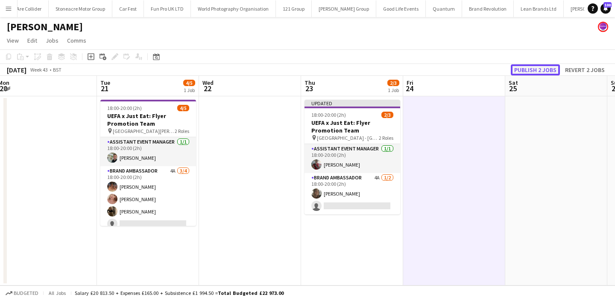
click at [524, 68] on button "Publish 2 jobs" at bounding box center [534, 69] width 49 height 11
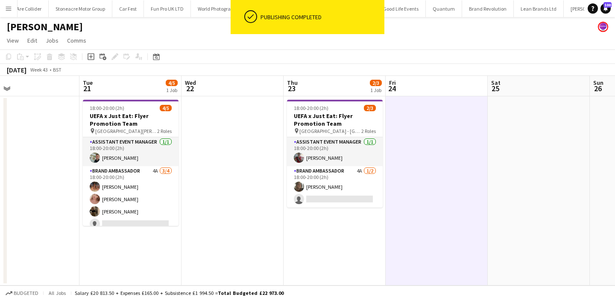
scroll to position [0, 226]
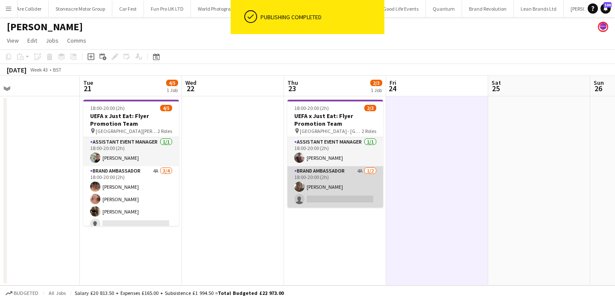
click at [363, 192] on app-card-role "Brand Ambassador 4A 1/2 18:00-20:00 (2h) Serena Geary-Williams single-neutral-a…" at bounding box center [335, 186] width 96 height 41
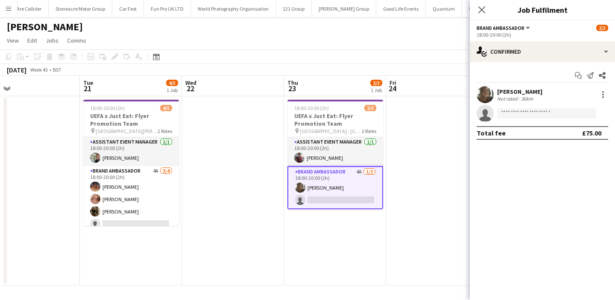
click at [415, 184] on app-date-cell at bounding box center [437, 190] width 102 height 189
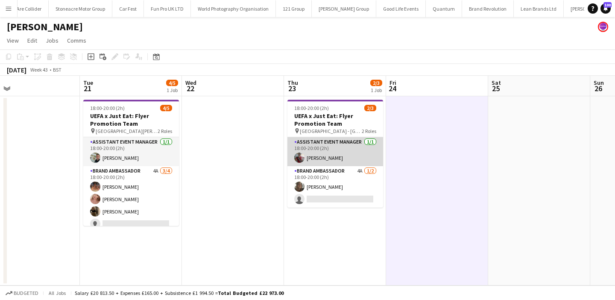
click at [361, 164] on app-card-role "Assistant Event Manager 1/1 18:00-20:00 (2h) Frankie Salkeld" at bounding box center [335, 151] width 96 height 29
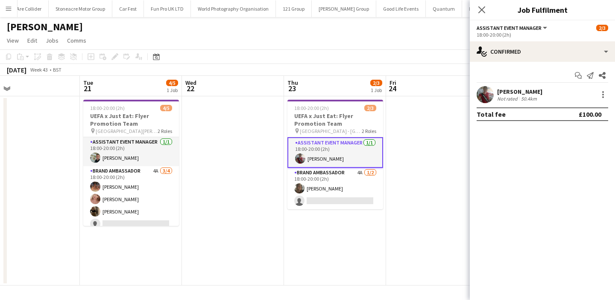
click at [405, 168] on app-date-cell at bounding box center [437, 190] width 102 height 189
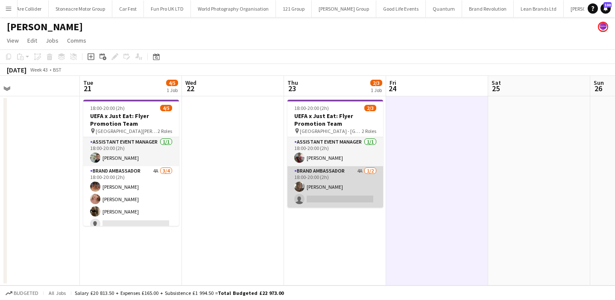
click at [364, 189] on app-card-role "Brand Ambassador 4A 1/2 18:00-20:00 (2h) Serena Geary-Williams single-neutral-a…" at bounding box center [335, 186] width 96 height 41
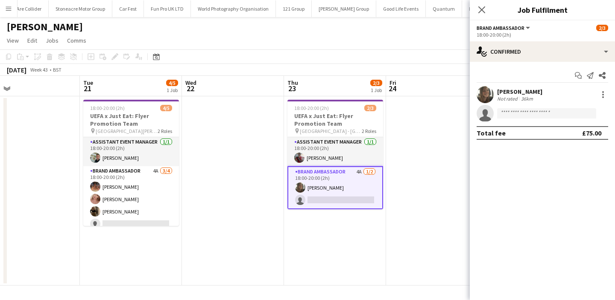
click at [410, 188] on app-date-cell at bounding box center [437, 190] width 102 height 189
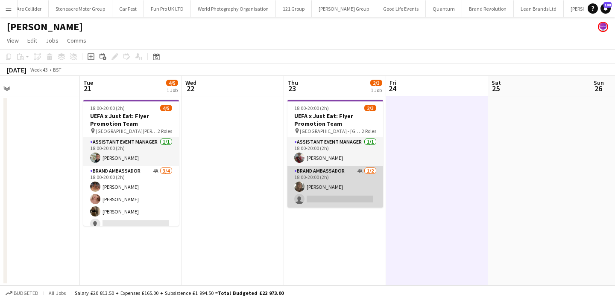
click at [330, 192] on app-card-role "Brand Ambassador 4A 1/2 18:00-20:00 (2h) Serena Geary-Williams single-neutral-a…" at bounding box center [335, 186] width 96 height 41
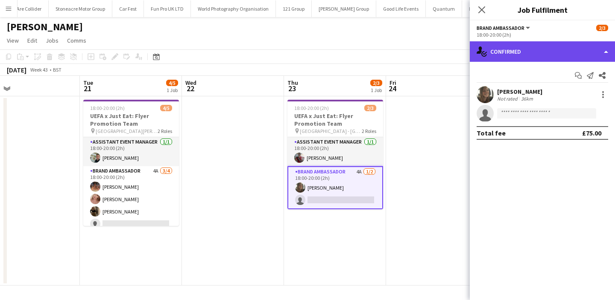
click at [530, 58] on div "single-neutral-actions-check-2 Confirmed" at bounding box center [541, 51] width 145 height 20
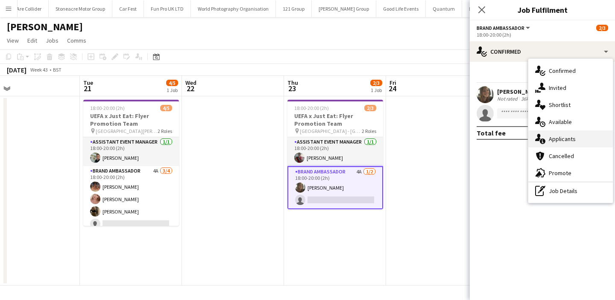
click at [549, 137] on span "Applicants" at bounding box center [561, 139] width 27 height 8
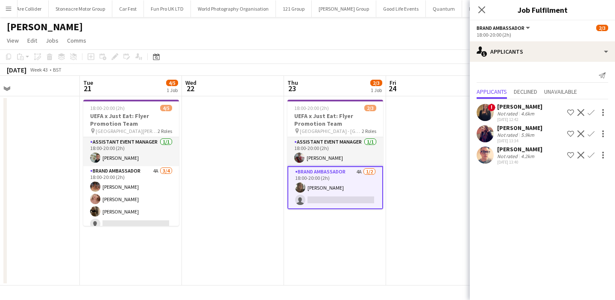
click at [486, 130] on app-user-avatar at bounding box center [484, 133] width 17 height 17
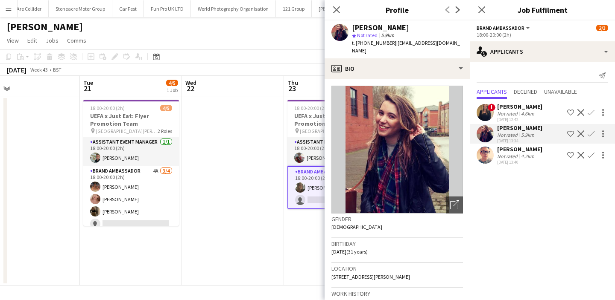
click at [233, 263] on app-date-cell at bounding box center [233, 190] width 102 height 189
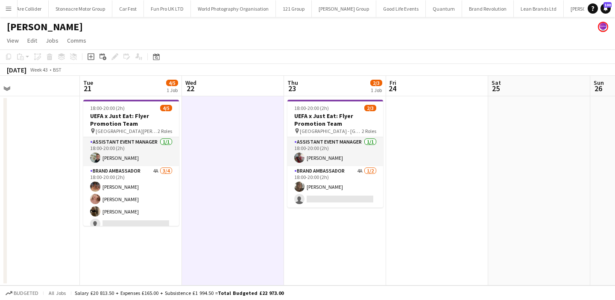
scroll to position [0, 231]
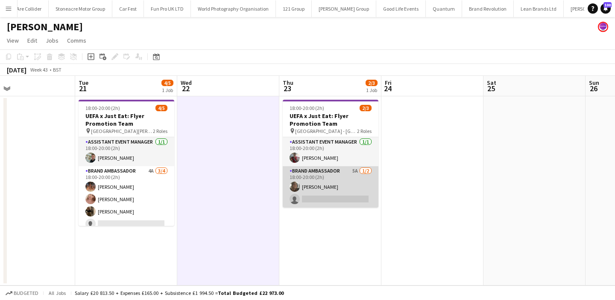
click at [348, 198] on app-card-role "Brand Ambassador 5A 1/2 18:00-20:00 (2h) Serena Geary-Williams single-neutral-a…" at bounding box center [331, 186] width 96 height 41
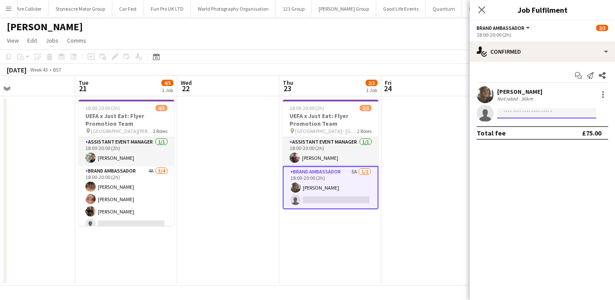
click at [527, 113] on input at bounding box center [546, 113] width 99 height 10
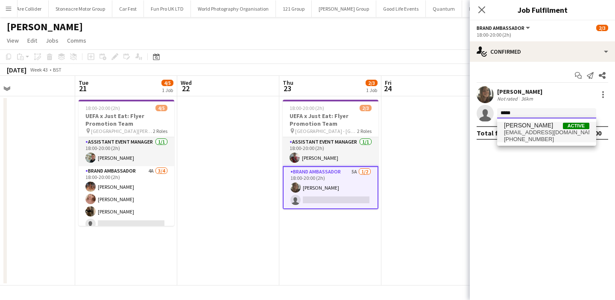
type input "*****"
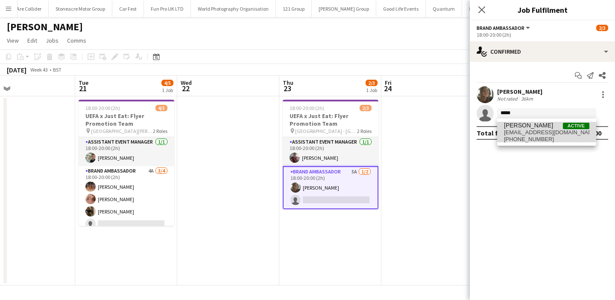
click at [524, 133] on span "kalammohammed@hotmail.co.uk" at bounding box center [546, 132] width 85 height 7
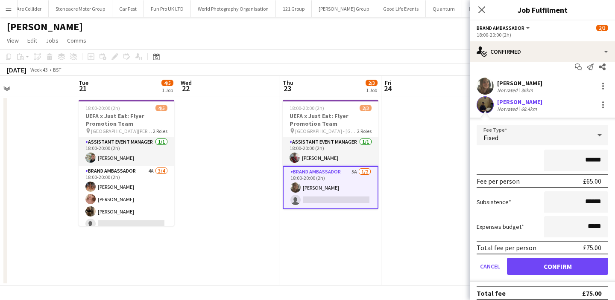
scroll to position [12, 0]
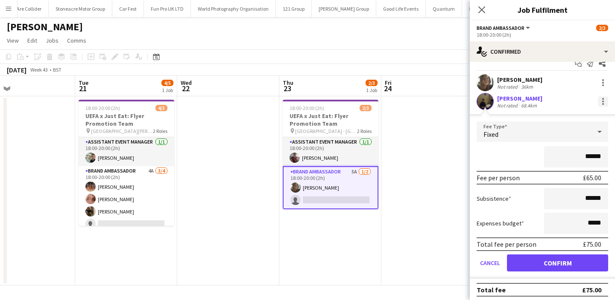
click at [605, 103] on div at bounding box center [602, 101] width 10 height 10
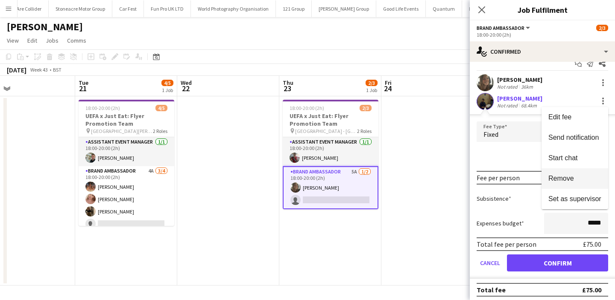
click at [575, 174] on button "Remove" at bounding box center [574, 179] width 67 height 20
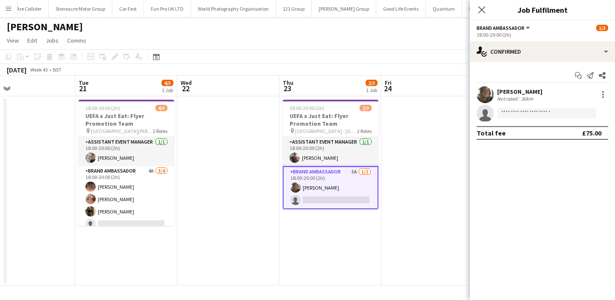
scroll to position [0, 0]
click at [559, 116] on input at bounding box center [546, 113] width 99 height 10
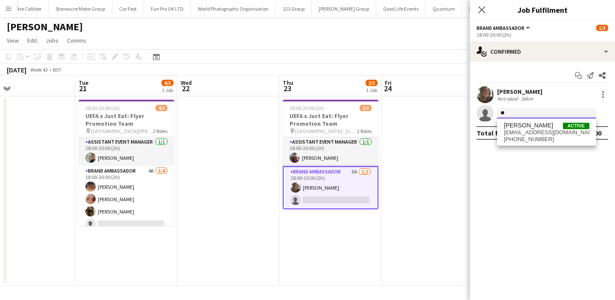
type input "*"
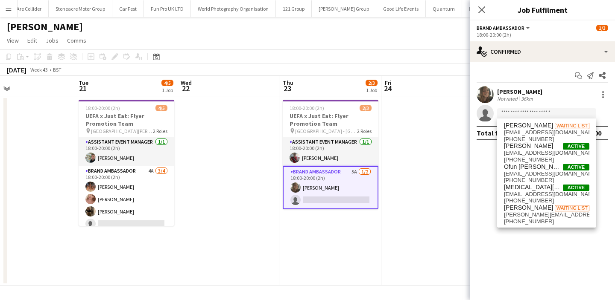
click at [440, 121] on app-date-cell at bounding box center [432, 190] width 102 height 189
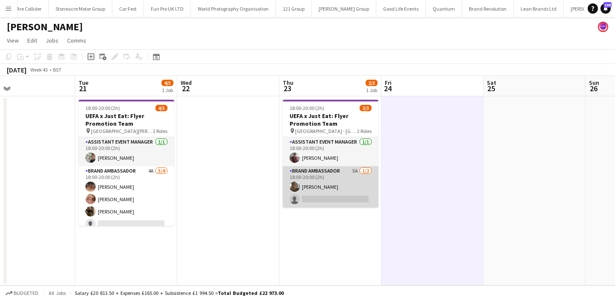
click at [356, 199] on app-card-role "Brand Ambassador 5A 1/2 18:00-20:00 (2h) Serena Geary-Williams single-neutral-a…" at bounding box center [331, 186] width 96 height 41
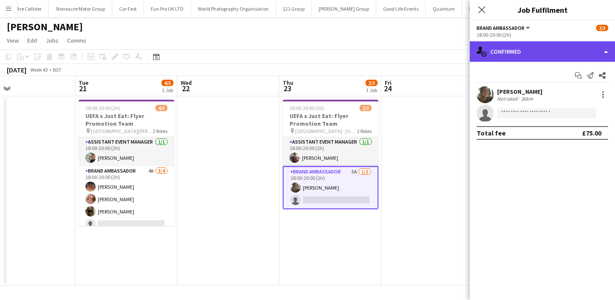
click at [553, 52] on div "single-neutral-actions-check-2 Confirmed" at bounding box center [541, 51] width 145 height 20
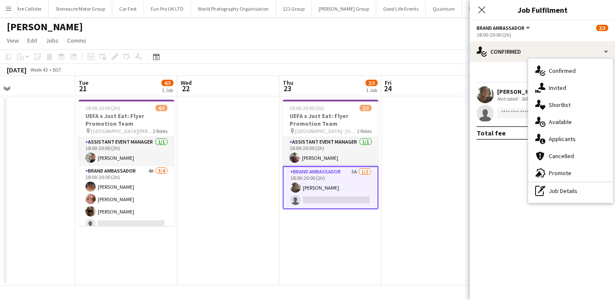
click at [436, 157] on app-date-cell at bounding box center [432, 190] width 102 height 189
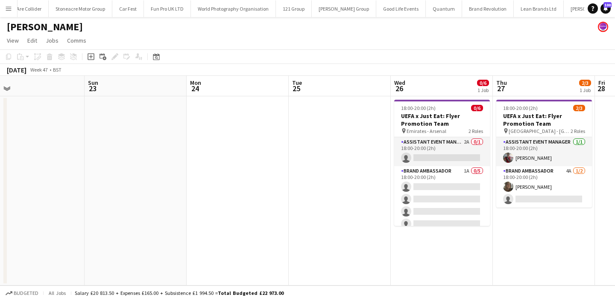
scroll to position [0, 363]
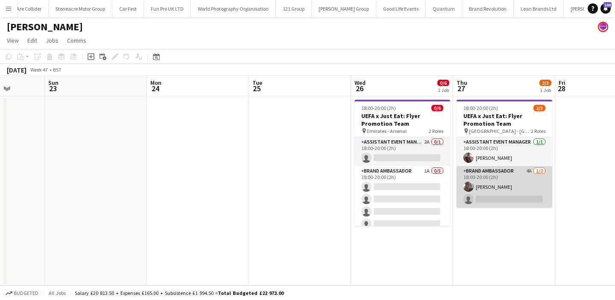
click at [498, 195] on app-card-role "Brand Ambassador 4A 1/2 18:00-20:00 (2h) Serena Geary-Williams single-neutral-a…" at bounding box center [504, 186] width 96 height 41
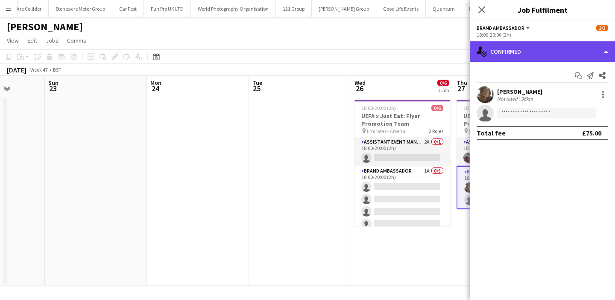
click at [561, 55] on div "single-neutral-actions-check-2 Confirmed" at bounding box center [541, 51] width 145 height 20
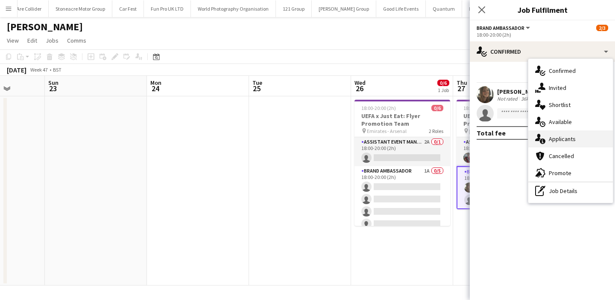
click at [567, 138] on span "Applicants" at bounding box center [561, 139] width 27 height 8
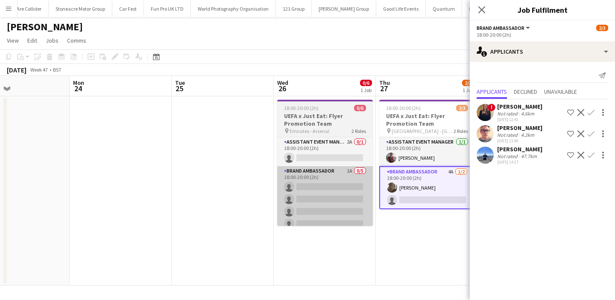
scroll to position [0, 245]
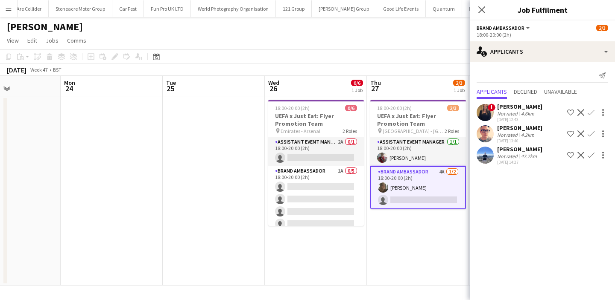
click at [386, 248] on app-date-cell "18:00-20:00 (2h) 2/3 UEFA x Just Eat: Flyer Promotion Team pin City Ground - No…" at bounding box center [418, 190] width 102 height 189
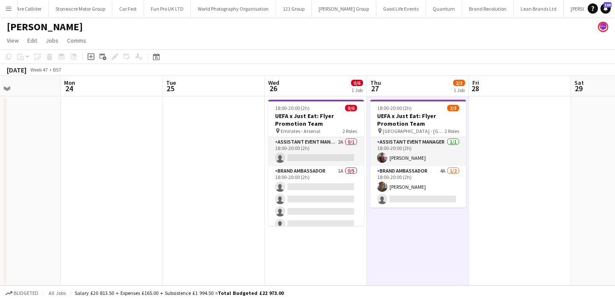
click at [3, 11] on button "Menu" at bounding box center [8, 8] width 17 height 17
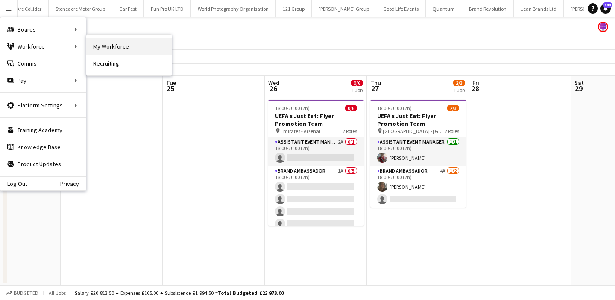
click at [91, 49] on link "My Workforce" at bounding box center [128, 46] width 85 height 17
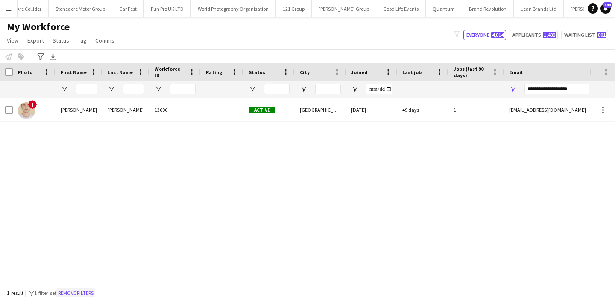
click at [79, 292] on button "Remove filters" at bounding box center [75, 293] width 39 height 9
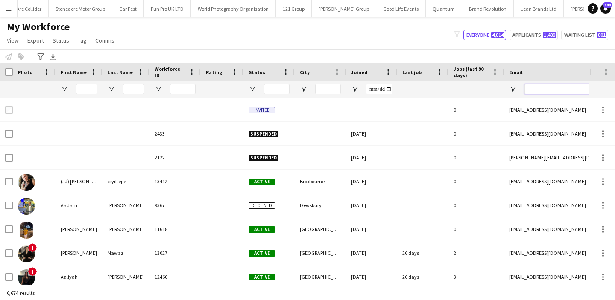
click at [534, 87] on input "Email Filter Input" at bounding box center [596, 89] width 145 height 10
paste input "**********"
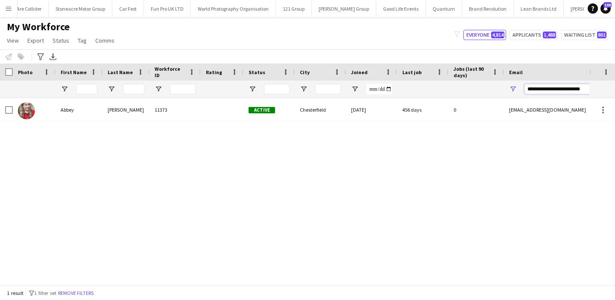
type input "**********"
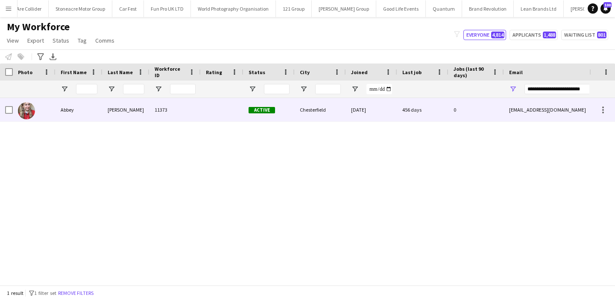
click at [517, 109] on div "abbeycarrie@hotmail.co.uk" at bounding box center [589, 109] width 171 height 23
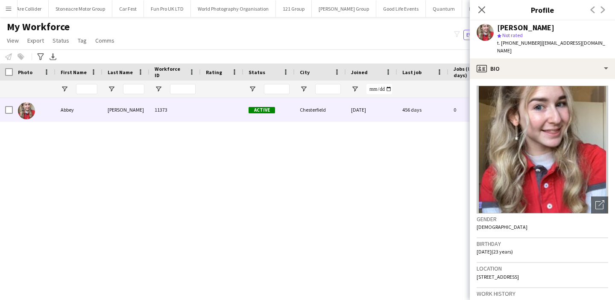
click at [432, 186] on div "Abbey Hicks 11373 Active Chesterfield 17-03-2023 456 days 0 abbeycarrie@hotmail…" at bounding box center [294, 191] width 589 height 187
click at [484, 11] on icon "Close pop-in" at bounding box center [481, 10] width 8 height 8
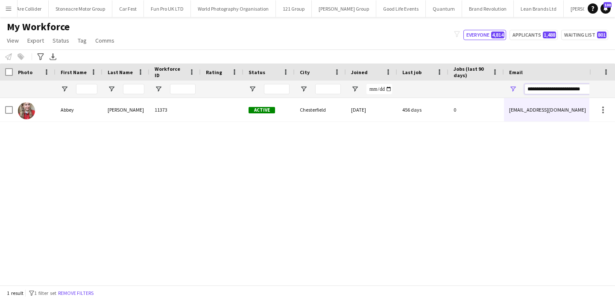
click at [532, 90] on input "**********" at bounding box center [596, 89] width 145 height 10
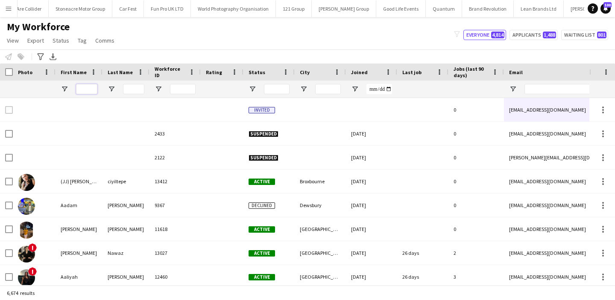
click at [78, 87] on input "First Name Filter Input" at bounding box center [86, 89] width 21 height 10
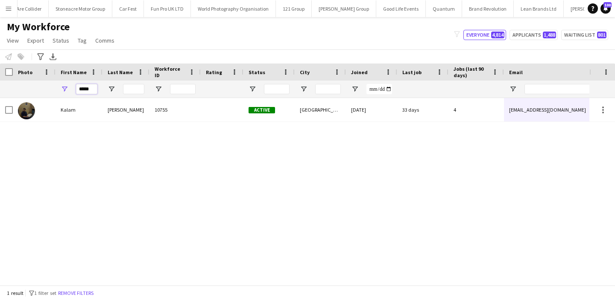
type input "*****"
click at [134, 90] on input "Last Name Filter Input" at bounding box center [133, 89] width 21 height 10
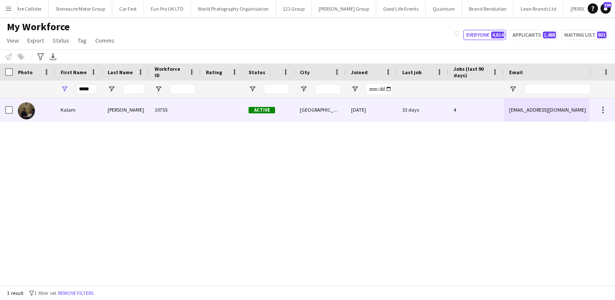
click at [134, 117] on div "Mohammed" at bounding box center [125, 109] width 47 height 23
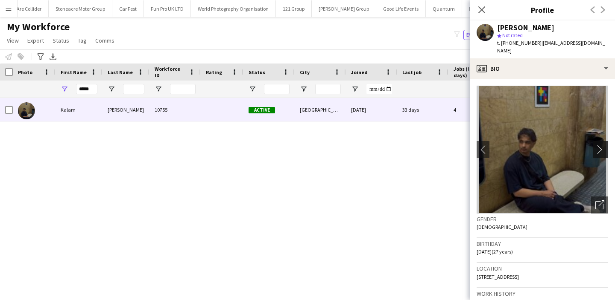
click at [598, 148] on app-icon "chevron-right" at bounding box center [601, 149] width 13 height 9
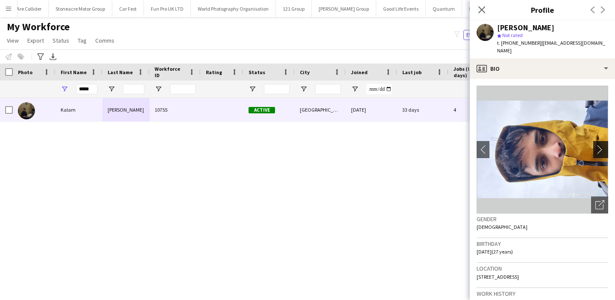
click at [598, 148] on app-icon "chevron-right" at bounding box center [601, 149] width 13 height 9
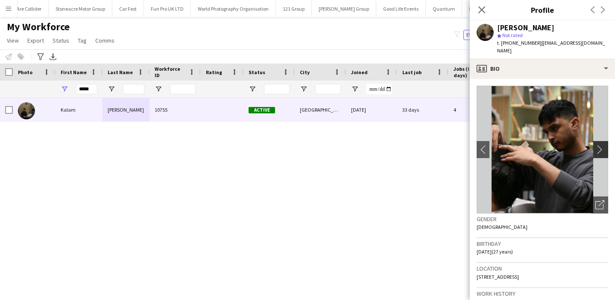
click at [598, 148] on app-icon "chevron-right" at bounding box center [601, 149] width 13 height 9
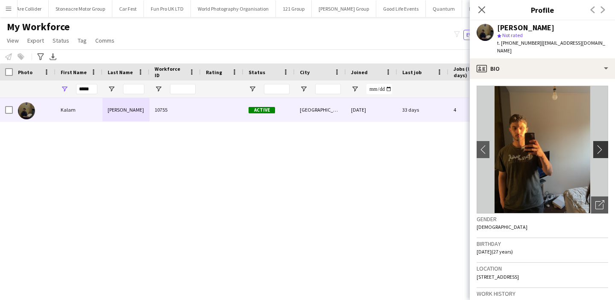
click at [598, 148] on app-icon "chevron-right" at bounding box center [601, 149] width 13 height 9
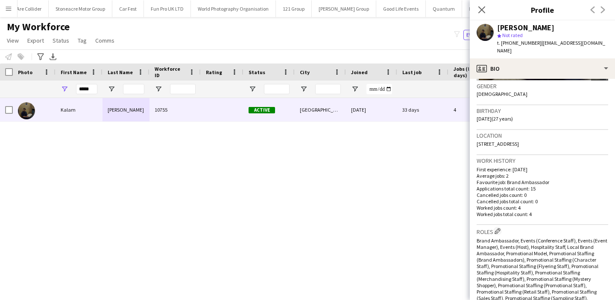
scroll to position [39, 0]
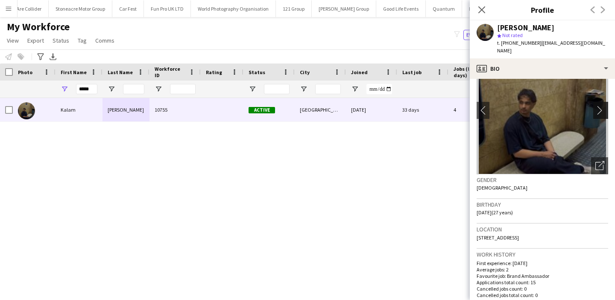
click at [600, 117] on button "chevron-right" at bounding box center [601, 110] width 17 height 17
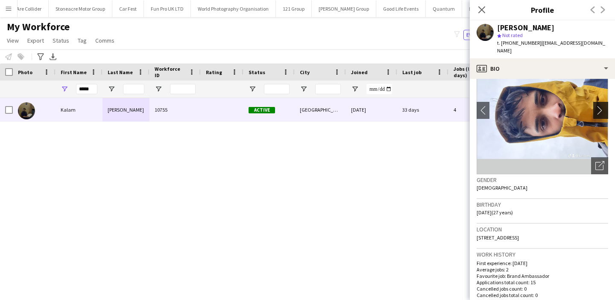
click at [600, 117] on button "chevron-right" at bounding box center [601, 110] width 17 height 17
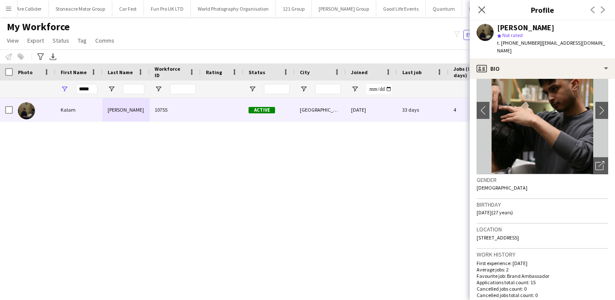
scroll to position [70, 0]
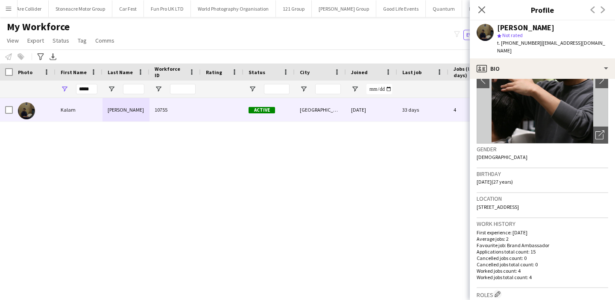
click at [519, 207] on span "143 Queens Road, Birmingham, B26 2AS" at bounding box center [497, 207] width 42 height 6
drag, startPoint x: 548, startPoint y: 207, endPoint x: 556, endPoint y: 207, distance: 7.7
click at [519, 207] on span "143 Queens Road, Birmingham, B26 2AS" at bounding box center [497, 207] width 42 height 6
copy span "B26 2AS"
click at [2, 5] on button "Menu" at bounding box center [8, 8] width 17 height 17
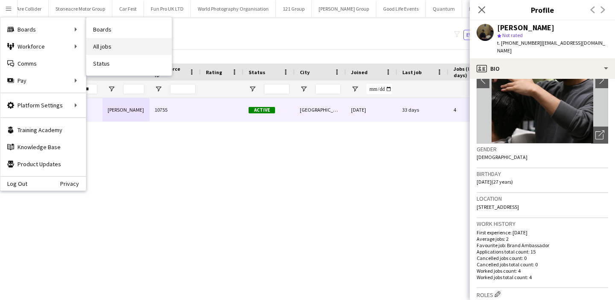
click at [105, 47] on link "All jobs" at bounding box center [128, 46] width 85 height 17
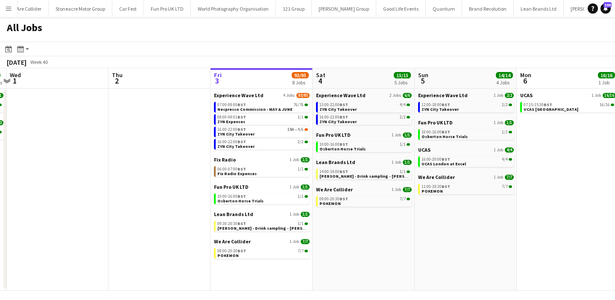
scroll to position [0, 353]
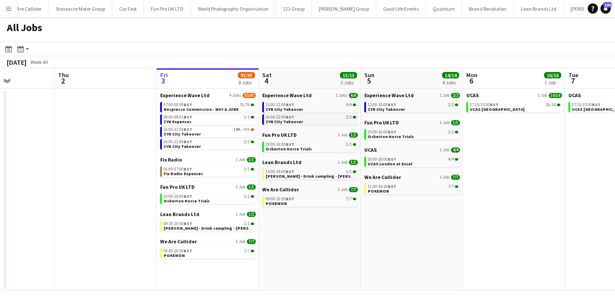
click at [292, 120] on span "ZYN City Takeover" at bounding box center [283, 122] width 37 height 6
click at [9, 11] on app-icon "Menu" at bounding box center [8, 8] width 7 height 7
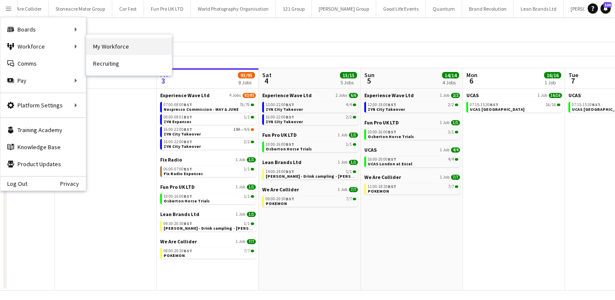
click at [104, 44] on link "My Workforce" at bounding box center [128, 46] width 85 height 17
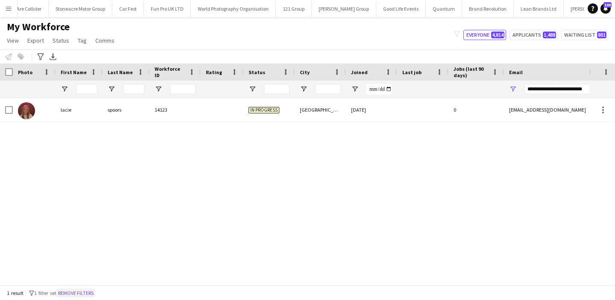
click at [69, 294] on button "Remove filters" at bounding box center [75, 293] width 39 height 9
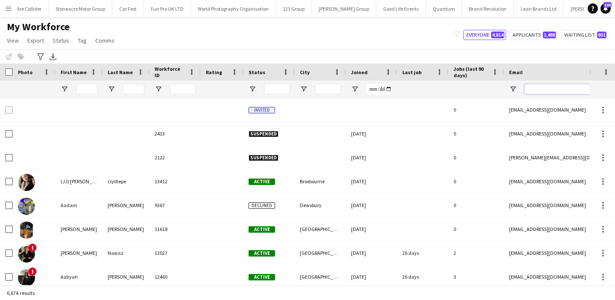
click at [546, 89] on input "Email Filter Input" at bounding box center [596, 89] width 145 height 10
paste input "**********"
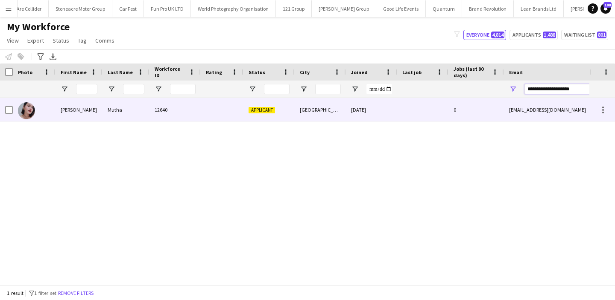
type input "**********"
click at [540, 103] on div "revtimutha@gmail.com" at bounding box center [589, 109] width 171 height 23
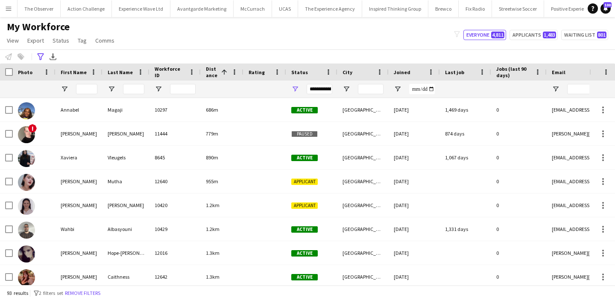
scroll to position [0, 1234]
click at [88, 294] on button "Remove filters" at bounding box center [82, 293] width 39 height 9
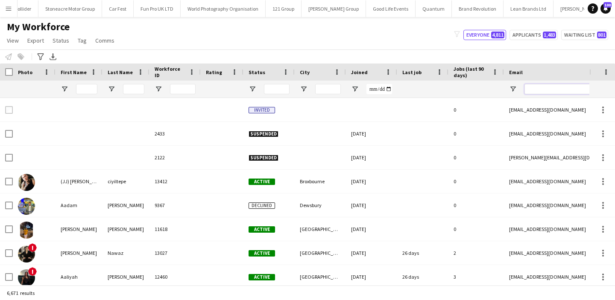
click at [554, 89] on input "Email Filter Input" at bounding box center [596, 89] width 145 height 10
paste input "**********"
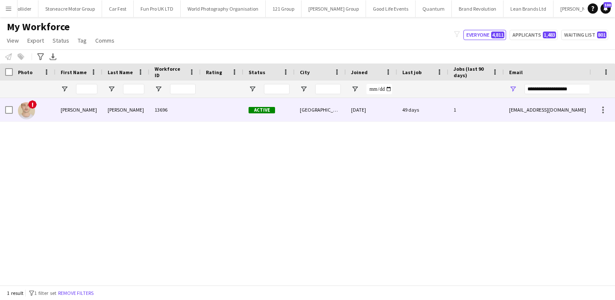
click at [538, 104] on div "parkz123@icloud.com" at bounding box center [589, 109] width 171 height 23
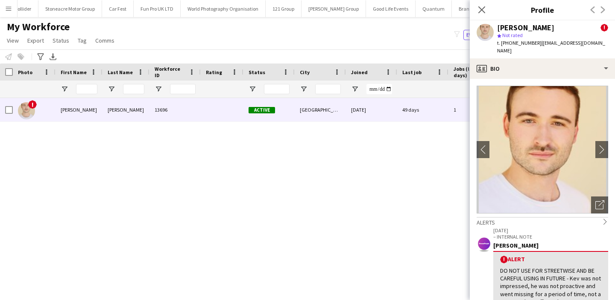
click at [401, 22] on div "My Workforce View Views Default view New view Update view Delete view Edit name…" at bounding box center [307, 34] width 615 height 29
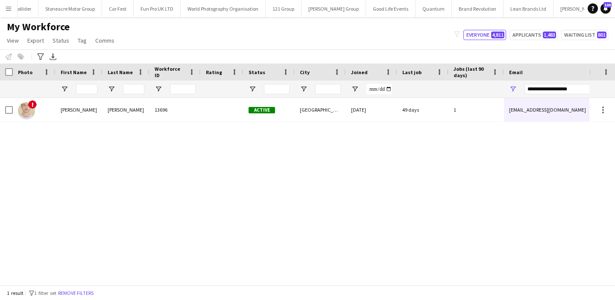
click at [552, 95] on div "**********" at bounding box center [596, 89] width 145 height 17
click at [551, 89] on input "**********" at bounding box center [596, 89] width 145 height 10
paste input "********"
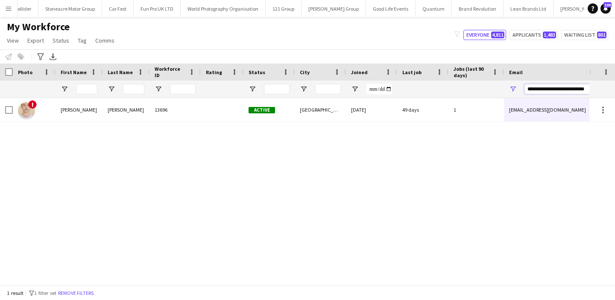
scroll to position [0, 6]
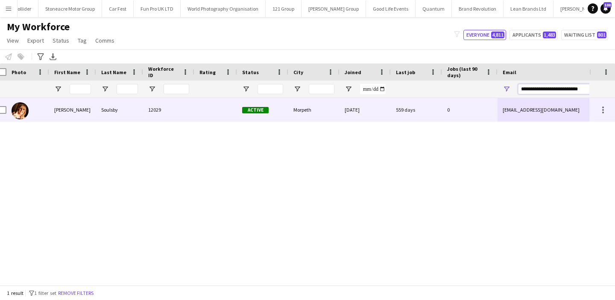
type input "**********"
click at [543, 100] on div "sam_soulsby2004@yahoo.co.uk" at bounding box center [582, 109] width 171 height 23
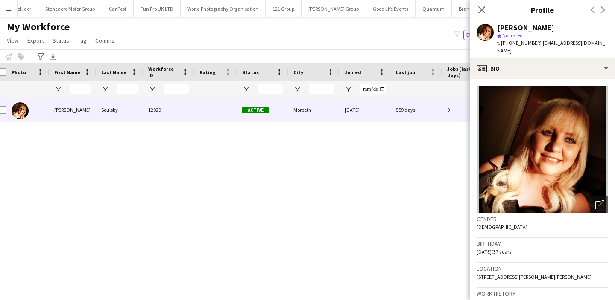
click at [10, 8] on app-icon "Menu" at bounding box center [8, 8] width 7 height 7
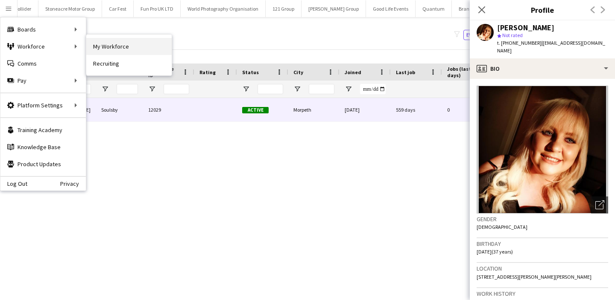
click at [100, 49] on link "My Workforce" at bounding box center [128, 46] width 85 height 17
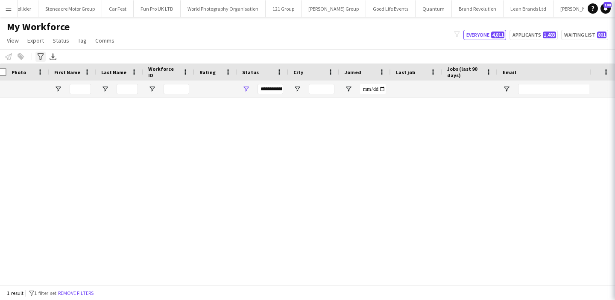
type input "**********"
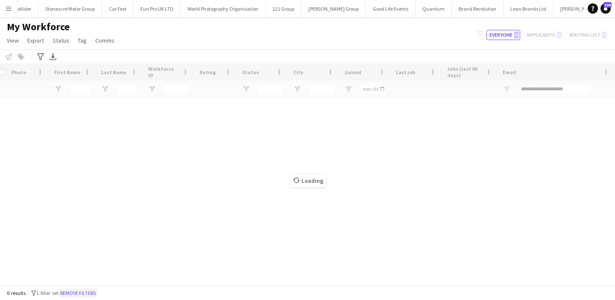
click at [79, 289] on button "Remove filters" at bounding box center [77, 293] width 39 height 9
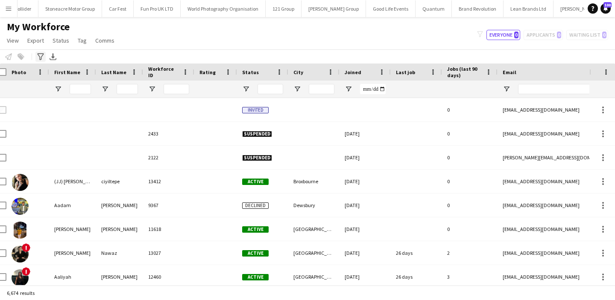
click at [39, 58] on icon "Advanced filters" at bounding box center [40, 56] width 7 height 7
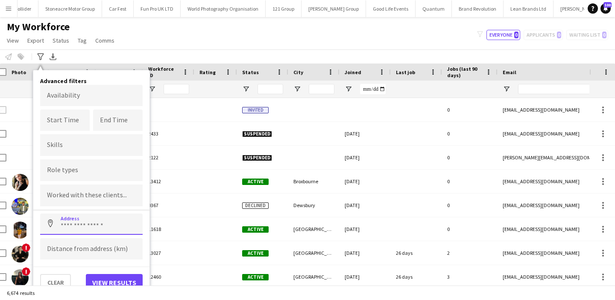
click at [104, 223] on input at bounding box center [91, 224] width 102 height 21
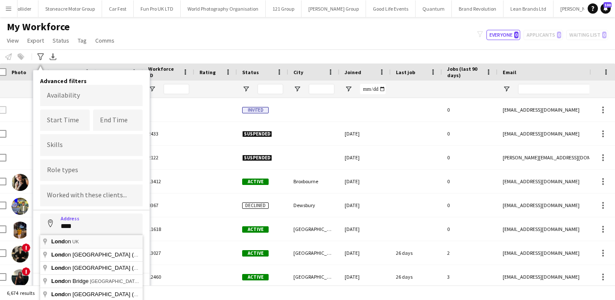
type input "**********"
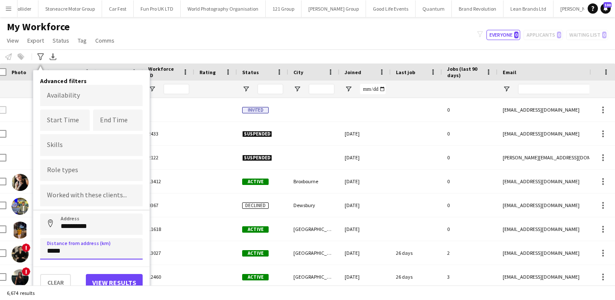
type input "*****"
click at [113, 277] on button "View results" at bounding box center [114, 282] width 57 height 17
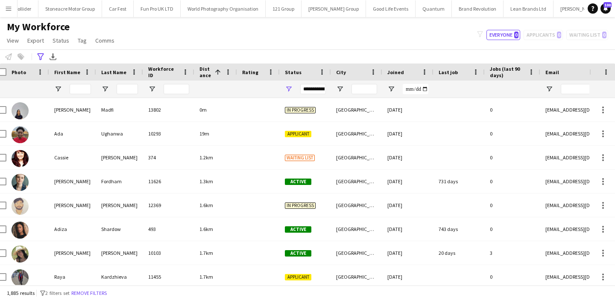
click at [309, 89] on div "**********" at bounding box center [313, 89] width 26 height 10
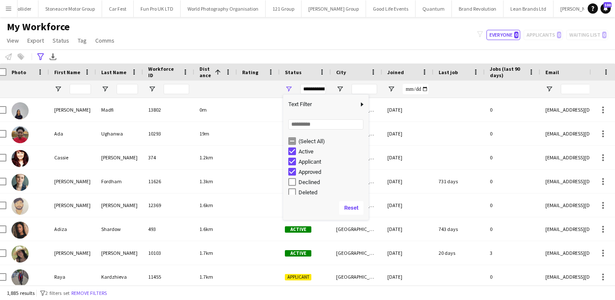
click at [311, 160] on div "Applicant" at bounding box center [331, 162] width 67 height 6
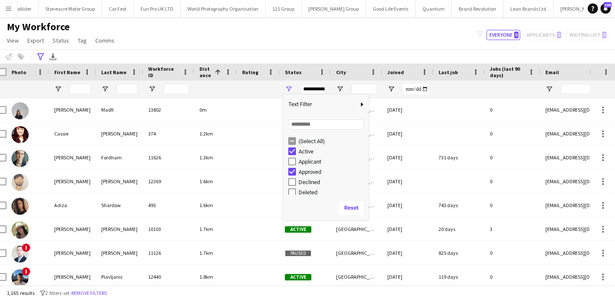
click at [312, 169] on div "Approved" at bounding box center [331, 172] width 67 height 6
click at [306, 149] on div "In progress" at bounding box center [331, 149] width 67 height 6
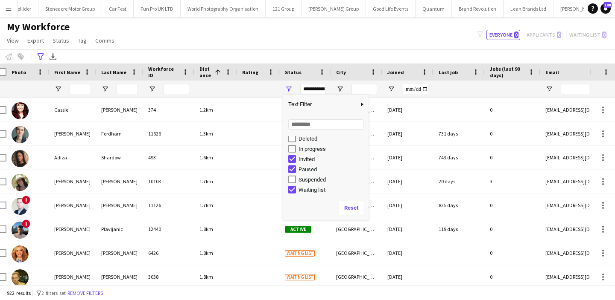
click at [307, 157] on div "Invited" at bounding box center [331, 159] width 67 height 6
click at [309, 171] on div "Paused" at bounding box center [331, 169] width 67 height 6
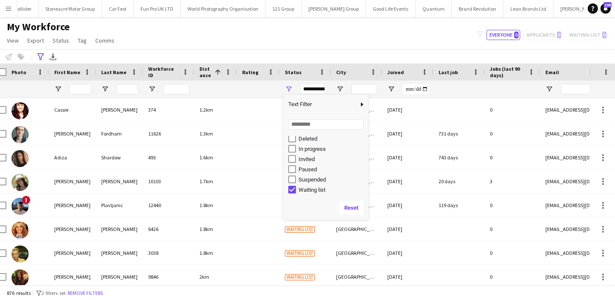
click at [312, 189] on div "Waiting list" at bounding box center [331, 190] width 67 height 6
type input "**********"
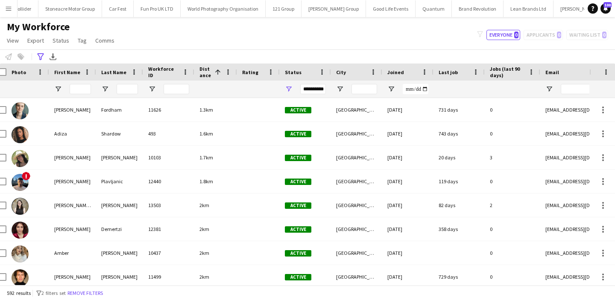
click at [164, 44] on div "My Workforce View Views Default view New view Update view Delete view Edit name…" at bounding box center [307, 34] width 615 height 29
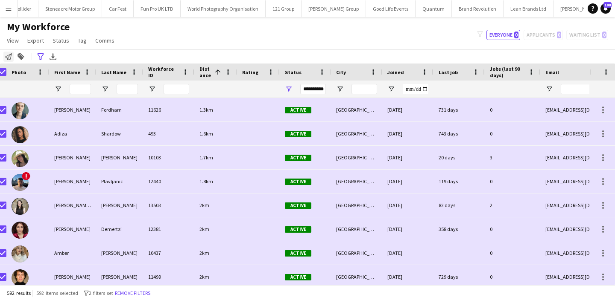
click at [8, 59] on icon at bounding box center [8, 56] width 7 height 7
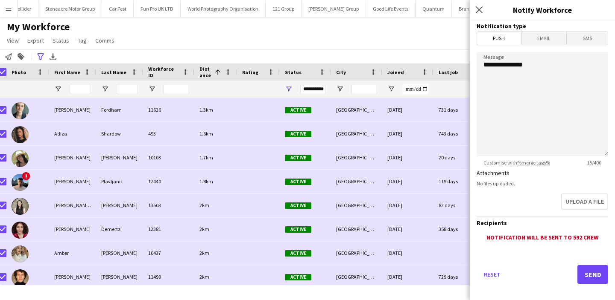
click at [549, 43] on span "Email" at bounding box center [543, 38] width 45 height 13
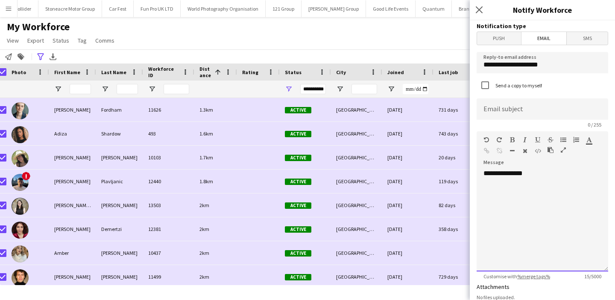
click at [533, 224] on div "**********" at bounding box center [541, 220] width 131 height 102
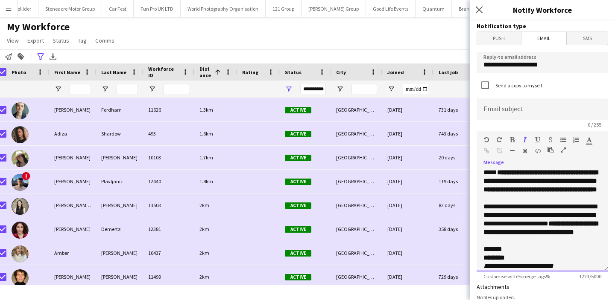
scroll to position [0, 0]
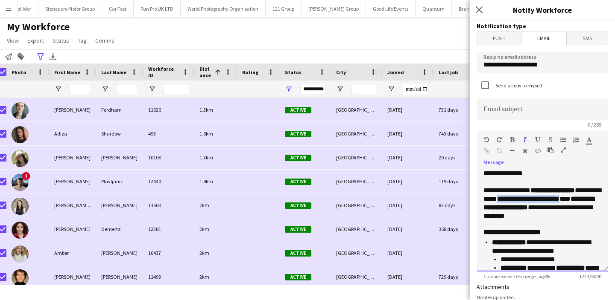
drag, startPoint x: 518, startPoint y: 199, endPoint x: 593, endPoint y: 197, distance: 75.1
click at [559, 197] on strong "**********" at bounding box center [528, 199] width 62 height 6
copy strong "**********"
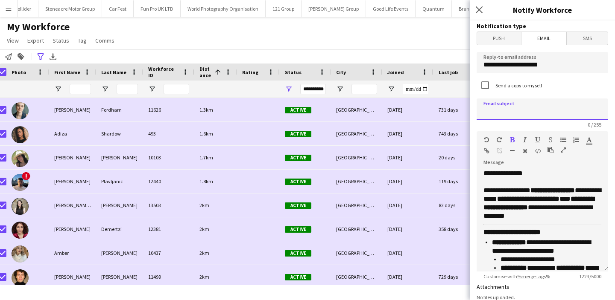
click at [510, 114] on input at bounding box center [541, 109] width 131 height 21
paste input "**********"
type input "**********"
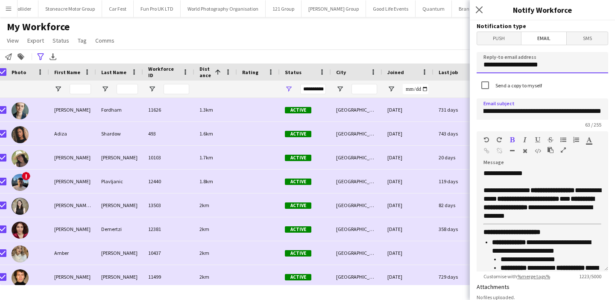
click at [528, 65] on input "**********" at bounding box center [541, 62] width 131 height 21
click at [547, 66] on input "**********" at bounding box center [541, 62] width 131 height 21
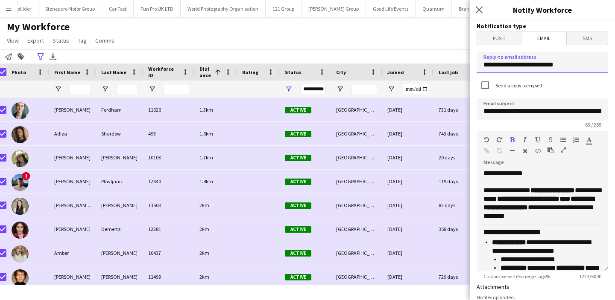
click at [547, 66] on input "**********" at bounding box center [541, 62] width 131 height 21
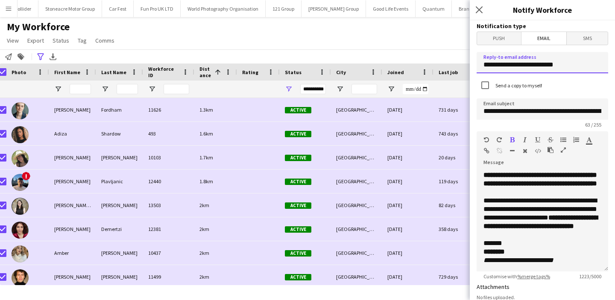
scroll to position [195, 0]
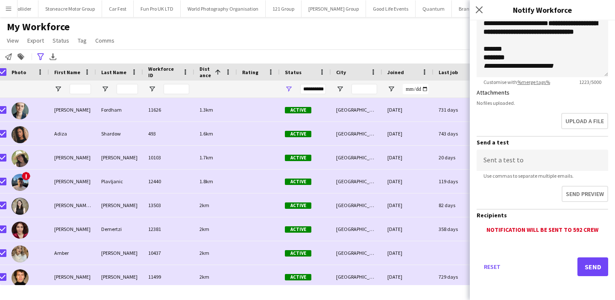
type input "**********"
click at [541, 166] on input at bounding box center [541, 160] width 131 height 21
paste input "**********"
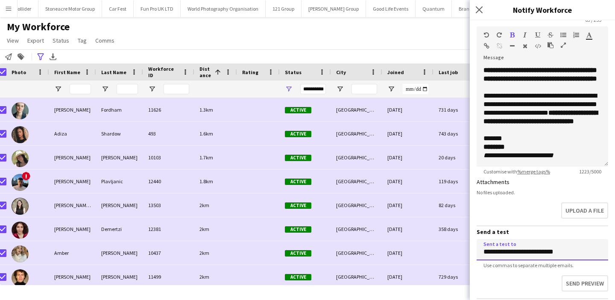
scroll to position [80, 0]
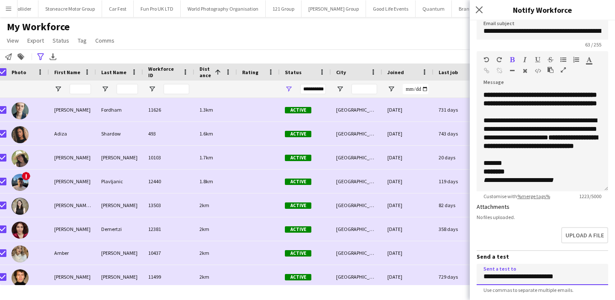
type input "**********"
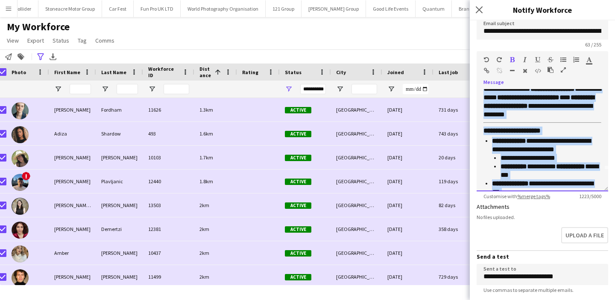
scroll to position [0, 0]
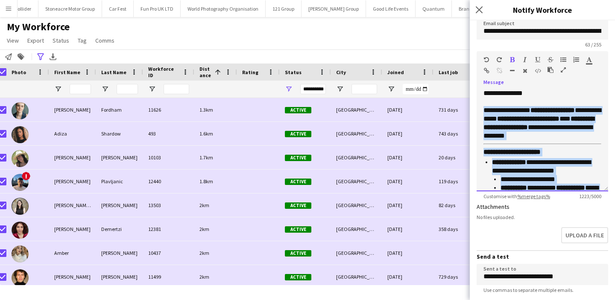
drag, startPoint x: 578, startPoint y: 180, endPoint x: 478, endPoint y: 114, distance: 119.8
click at [478, 114] on div "**********" at bounding box center [541, 140] width 131 height 102
copy div "**********"
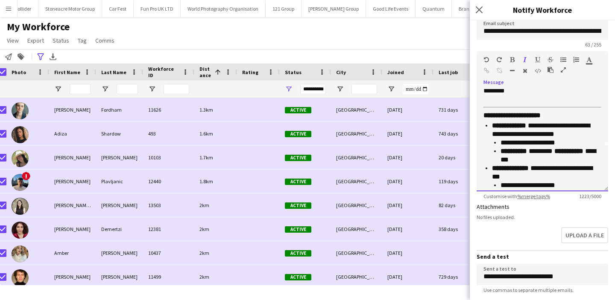
scroll to position [48, 0]
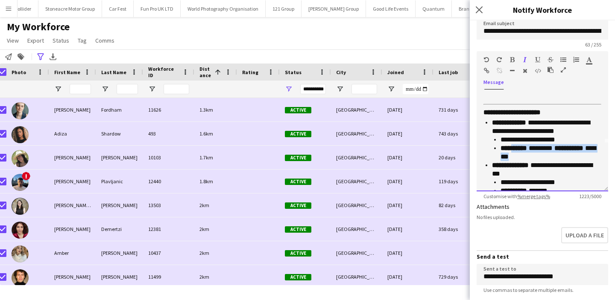
drag, startPoint x: 561, startPoint y: 157, endPoint x: 513, endPoint y: 150, distance: 48.6
click at [513, 150] on p "**********" at bounding box center [550, 152] width 101 height 17
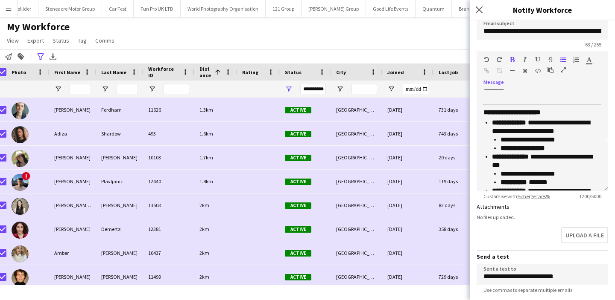
click at [511, 56] on button "button" at bounding box center [512, 59] width 6 height 7
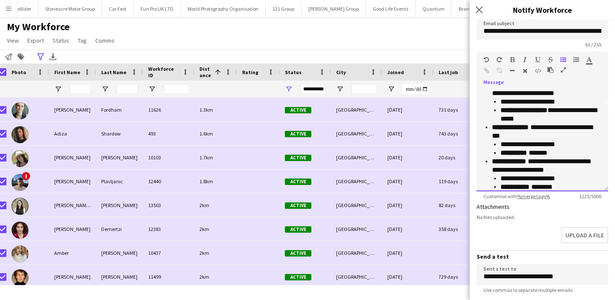
scroll to position [86, 0]
click at [568, 154] on p "**********" at bounding box center [550, 153] width 101 height 9
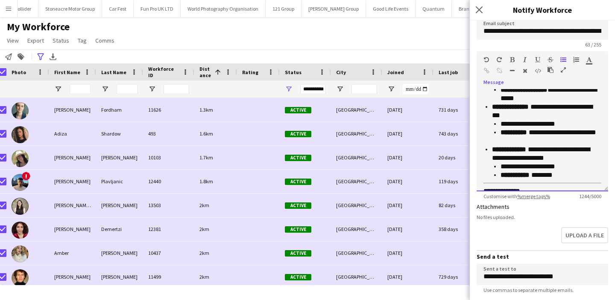
scroll to position [110, 0]
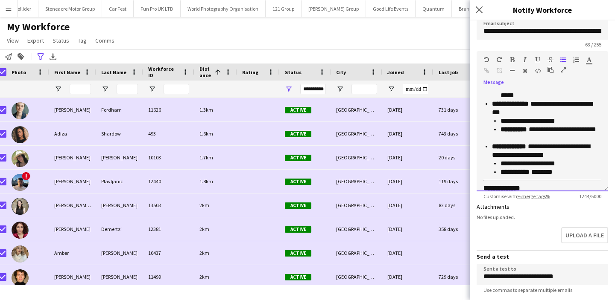
click at [571, 172] on p "**********" at bounding box center [550, 172] width 101 height 9
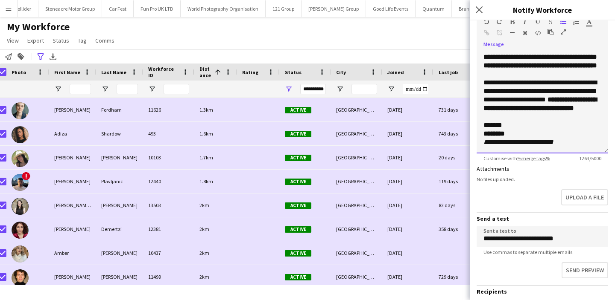
scroll to position [119, 0]
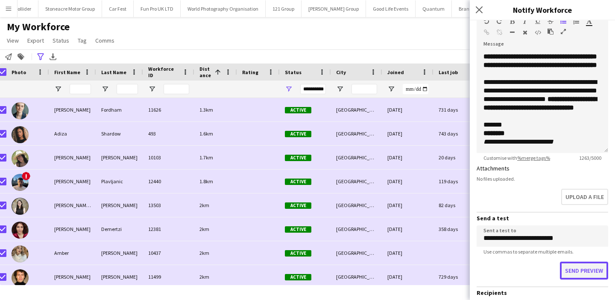
click at [580, 265] on button "Send preview" at bounding box center [583, 271] width 48 height 18
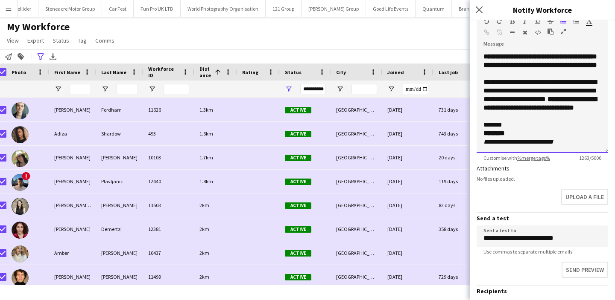
click at [574, 110] on span "**********" at bounding box center [539, 103] width 113 height 15
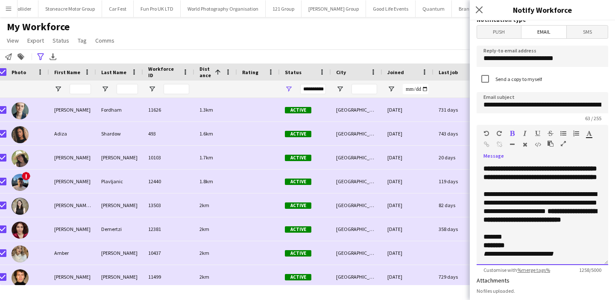
scroll to position [0, 0]
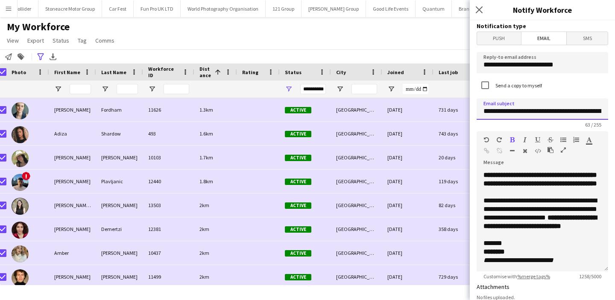
click at [564, 110] on input "**********" at bounding box center [541, 109] width 131 height 21
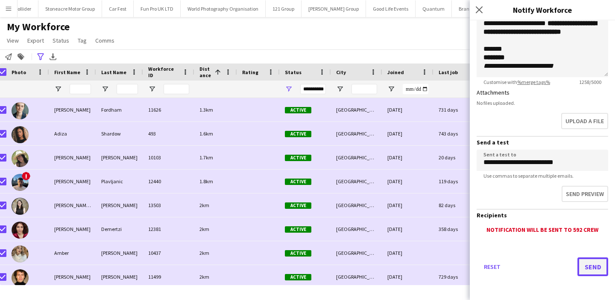
click at [587, 263] on button "Send" at bounding box center [592, 267] width 31 height 19
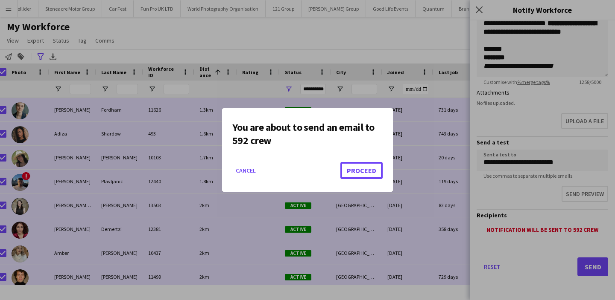
drag, startPoint x: 358, startPoint y: 171, endPoint x: 263, endPoint y: 164, distance: 94.6
click at [263, 164] on mat-dialog-actions "Cancel Proceed" at bounding box center [307, 174] width 150 height 36
click at [252, 168] on button "Cancel" at bounding box center [245, 171] width 27 height 14
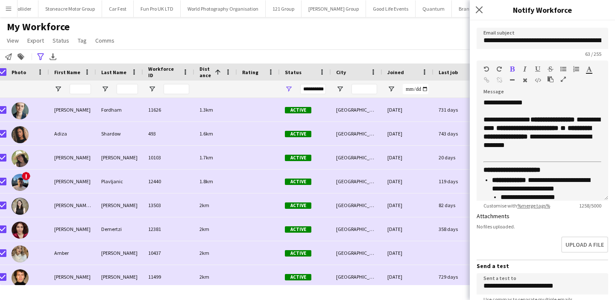
scroll to position [0, 0]
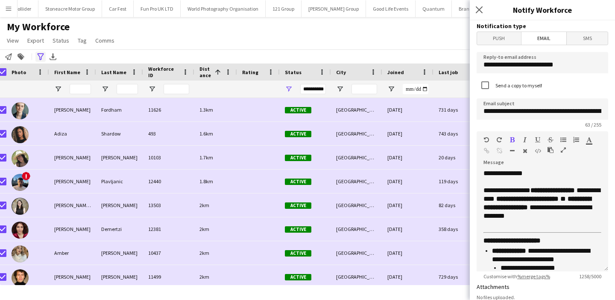
click at [42, 55] on icon at bounding box center [40, 56] width 6 height 7
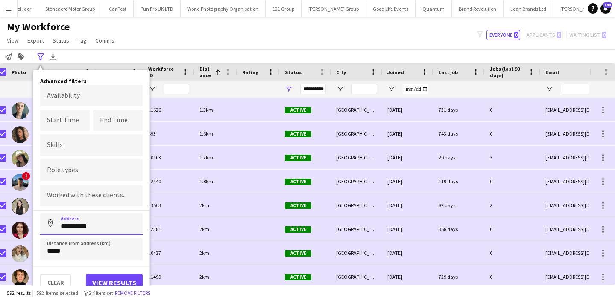
click at [93, 226] on input "**********" at bounding box center [91, 224] width 102 height 21
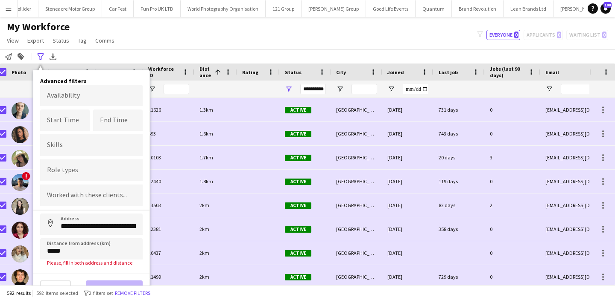
type input "**********"
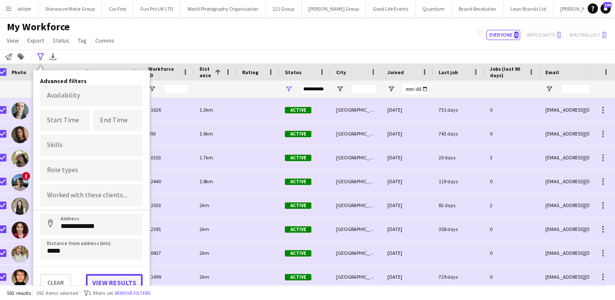
click at [104, 279] on button "View results" at bounding box center [114, 282] width 57 height 17
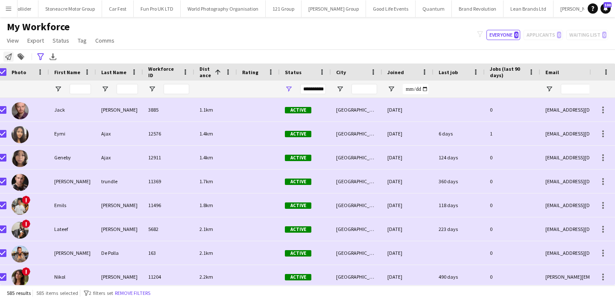
click at [10, 59] on icon at bounding box center [8, 56] width 7 height 7
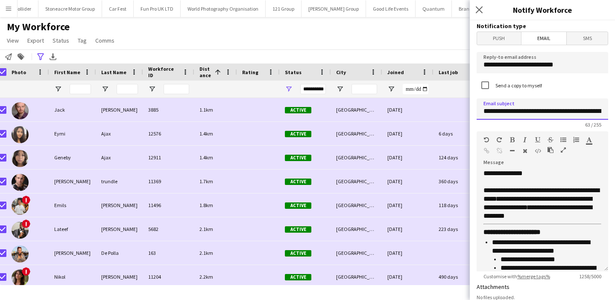
click at [545, 112] on input "**********" at bounding box center [541, 109] width 131 height 21
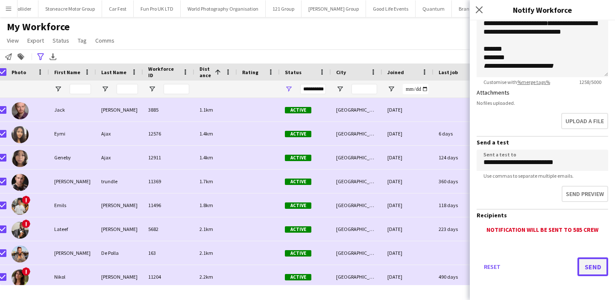
click at [585, 268] on button "Send" at bounding box center [592, 267] width 31 height 19
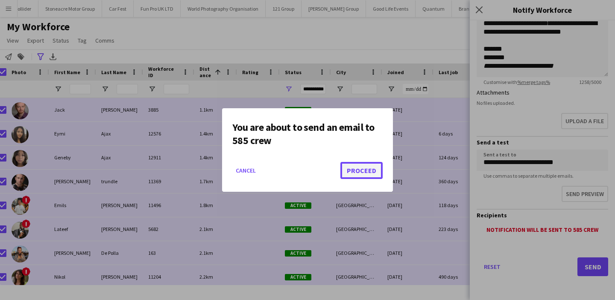
click at [368, 171] on button "Proceed" at bounding box center [361, 170] width 42 height 17
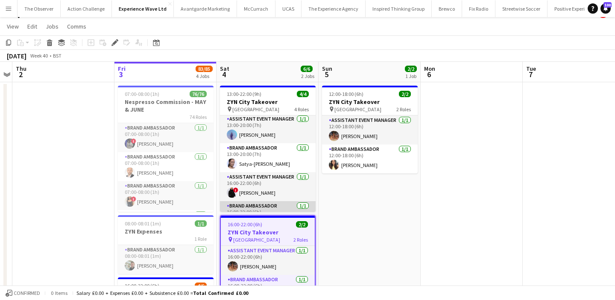
scroll to position [20, 0]
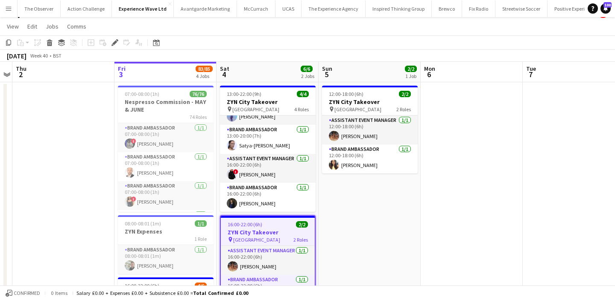
click at [12, 13] on button "Menu" at bounding box center [8, 8] width 17 height 17
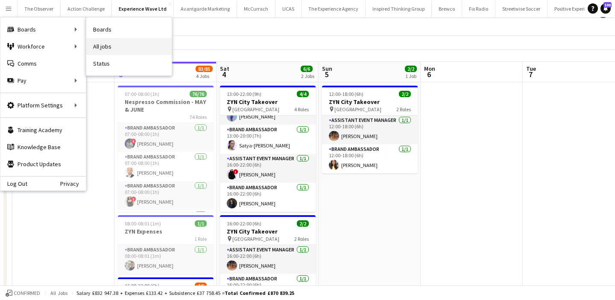
click at [109, 50] on link "All jobs" at bounding box center [128, 46] width 85 height 17
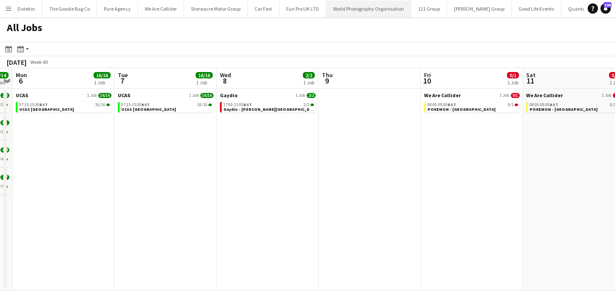
scroll to position [0, 1234]
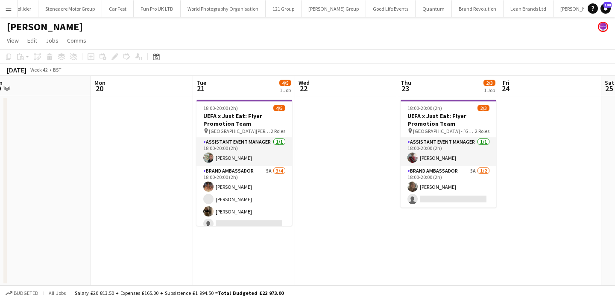
scroll to position [0, 320]
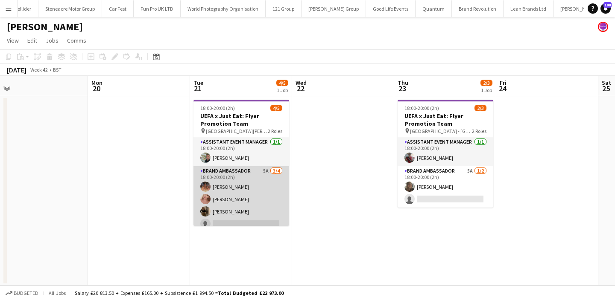
click at [267, 196] on app-card-role "Brand Ambassador 5A 3/4 18:00-20:00 (2h) Emma Mcangus Shona Harkin Grace Stewar…" at bounding box center [241, 199] width 96 height 66
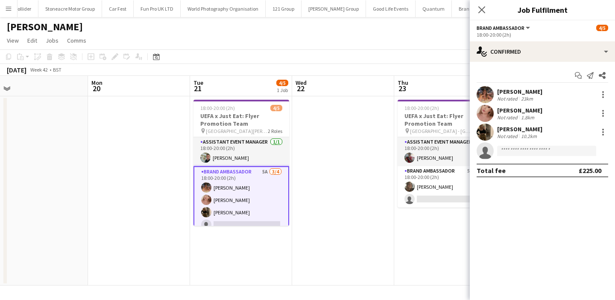
click at [318, 198] on app-date-cell at bounding box center [343, 190] width 102 height 189
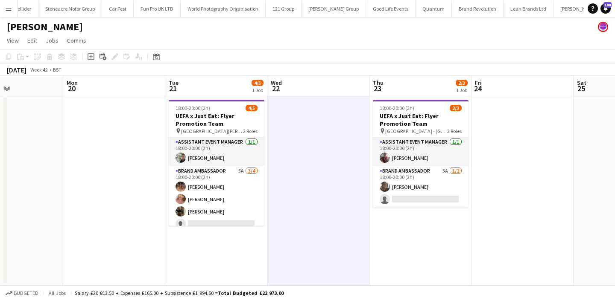
scroll to position [0, 346]
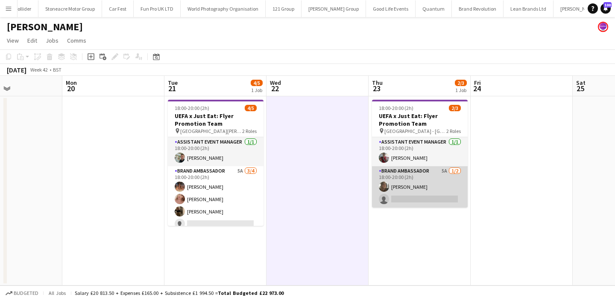
click at [431, 188] on app-card-role "Brand Ambassador 5A 1/2 18:00-20:00 (2h) Serena Geary-Williams single-neutral-a…" at bounding box center [420, 186] width 96 height 41
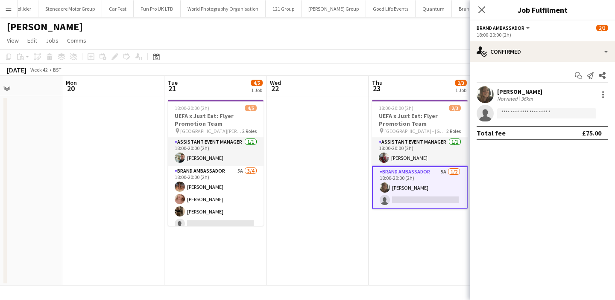
click at [400, 239] on app-date-cell "18:00-20:00 (2h) 2/3 UEFA x Just Eat: Flyer Promotion Team pin City Ground - No…" at bounding box center [419, 190] width 102 height 189
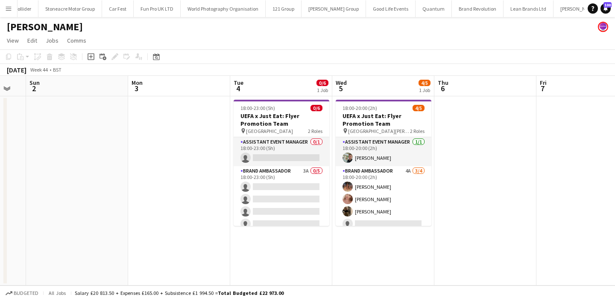
scroll to position [0, 312]
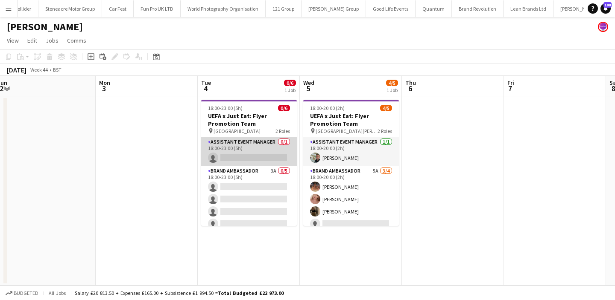
click at [274, 156] on app-card-role "Assistant Event Manager 0/1 18:00-23:00 (5h) single-neutral-actions" at bounding box center [249, 151] width 96 height 29
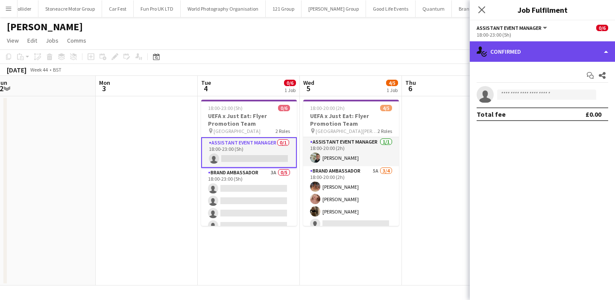
click at [565, 60] on div "single-neutral-actions-check-2 Confirmed" at bounding box center [541, 51] width 145 height 20
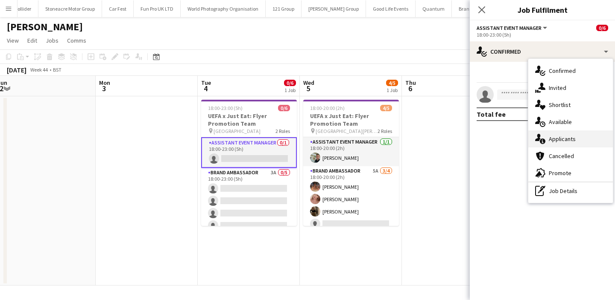
click at [565, 133] on div "single-neutral-actions-information Applicants" at bounding box center [570, 139] width 84 height 17
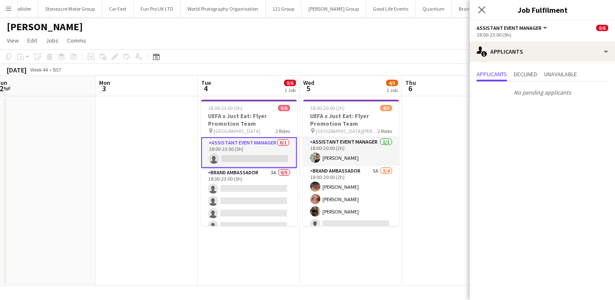
click at [425, 140] on app-date-cell at bounding box center [453, 190] width 102 height 189
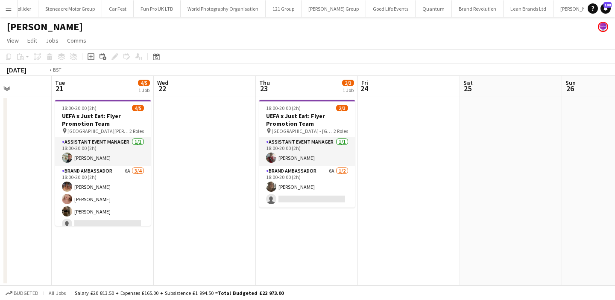
scroll to position [0, 242]
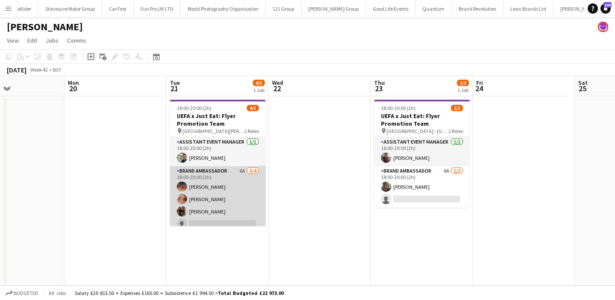
click at [251, 221] on app-card-role "Brand Ambassador 6A 3/4 18:00-20:00 (2h) Emma Mcangus Shona Harkin Grace Stewar…" at bounding box center [218, 199] width 96 height 66
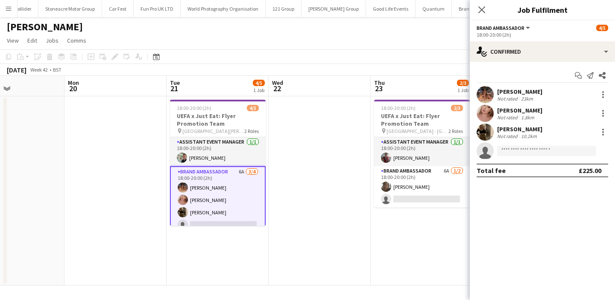
click at [298, 212] on app-date-cell at bounding box center [319, 190] width 102 height 189
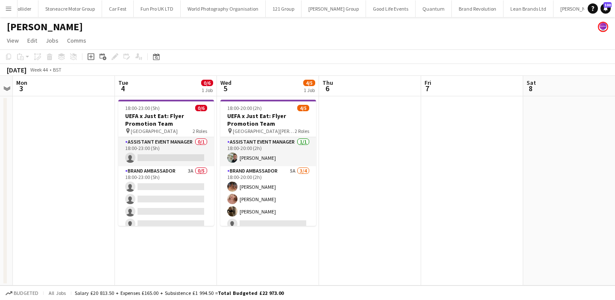
scroll to position [0, 259]
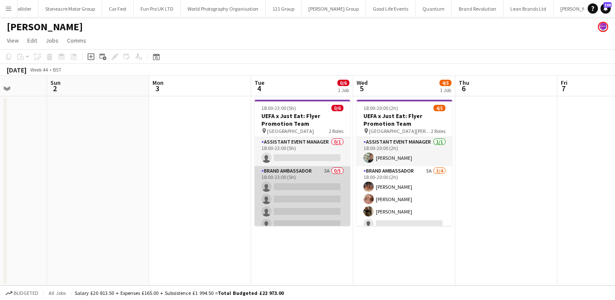
click at [312, 187] on app-card-role "Brand Ambassador 3A 0/5 18:00-23:00 (5h) single-neutral-actions single-neutral-…" at bounding box center [302, 205] width 96 height 79
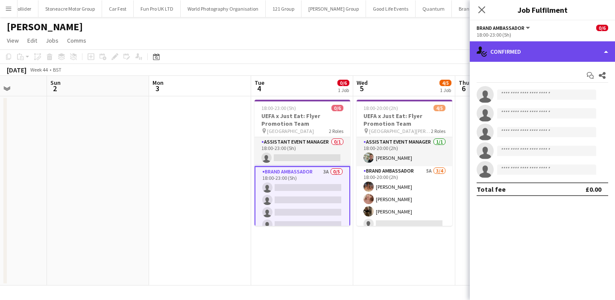
click at [583, 52] on div "single-neutral-actions-check-2 Confirmed" at bounding box center [541, 51] width 145 height 20
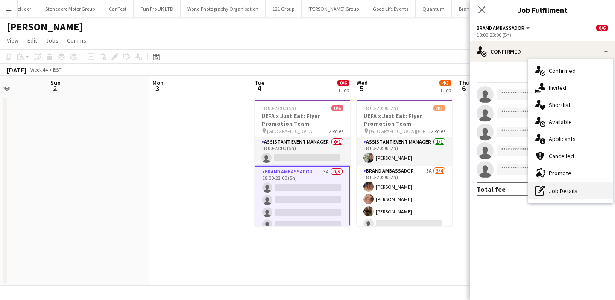
click at [581, 186] on div "pen-write Job Details" at bounding box center [570, 191] width 84 height 17
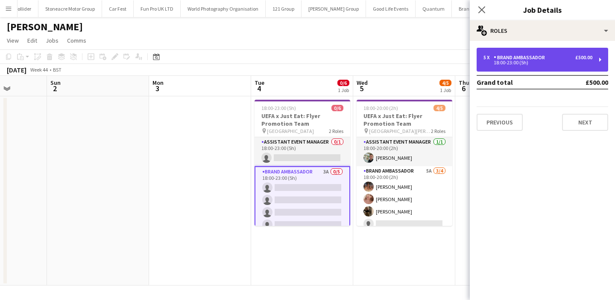
click at [571, 65] on div "5 x Brand Ambassador £500.00 18:00-23:00 (5h)" at bounding box center [541, 60] width 131 height 24
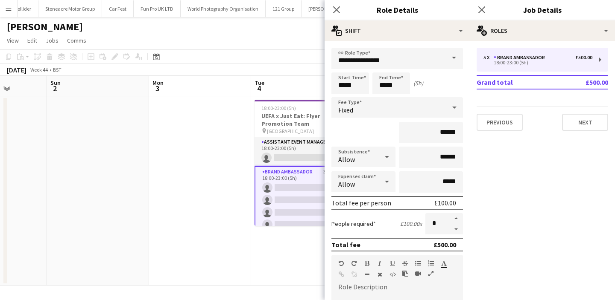
click at [227, 140] on app-date-cell at bounding box center [200, 190] width 102 height 189
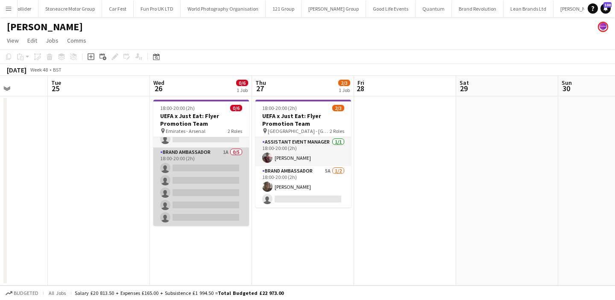
scroll to position [0, 0]
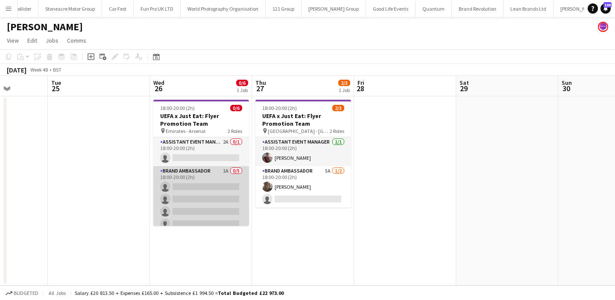
click at [208, 194] on app-card-role "Brand Ambassador 1A 0/5 18:00-20:00 (2h) single-neutral-actions single-neutral-…" at bounding box center [201, 205] width 96 height 79
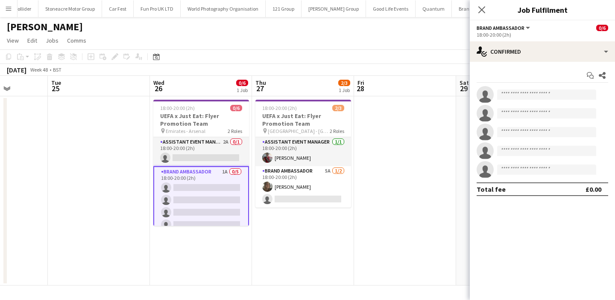
click at [434, 181] on app-date-cell at bounding box center [405, 190] width 102 height 189
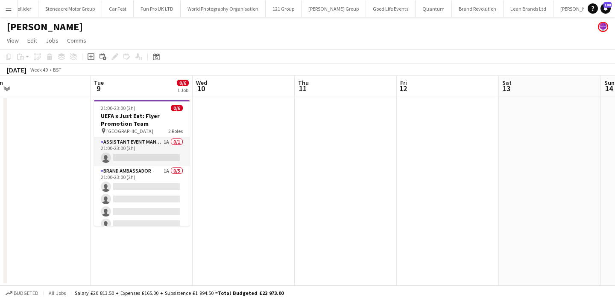
scroll to position [0, 309]
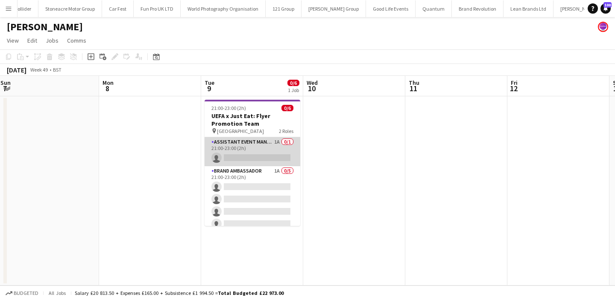
click at [273, 157] on app-card-role "Assistant Event Manager 1A 0/1 21:00-23:00 (2h) single-neutral-actions" at bounding box center [252, 151] width 96 height 29
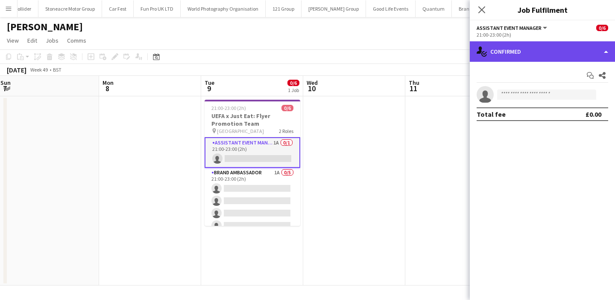
click at [536, 51] on div "single-neutral-actions-check-2 Confirmed" at bounding box center [541, 51] width 145 height 20
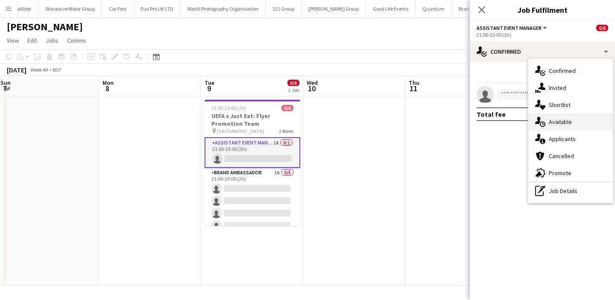
click at [572, 122] on div "single-neutral-actions-upload Available" at bounding box center [570, 122] width 84 height 17
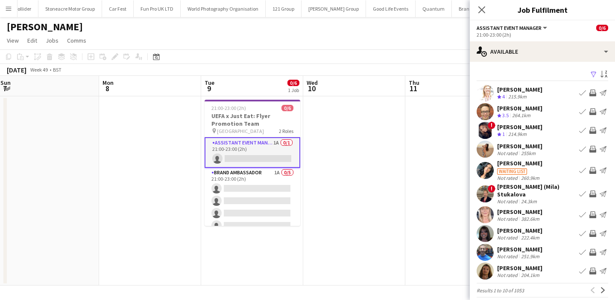
click at [261, 145] on app-card-role "Assistant Event Manager 1A 0/1 21:00-23:00 (2h) single-neutral-actions" at bounding box center [252, 152] width 96 height 31
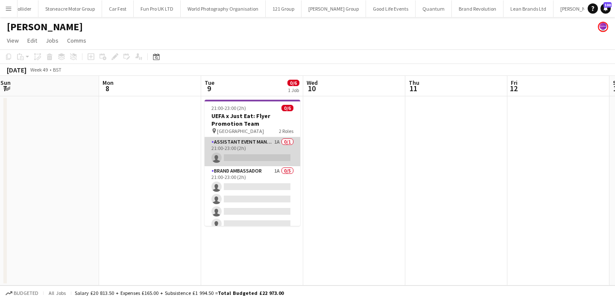
click at [261, 145] on app-card-role "Assistant Event Manager 1A 0/1 21:00-23:00 (2h) single-neutral-actions" at bounding box center [252, 151] width 96 height 29
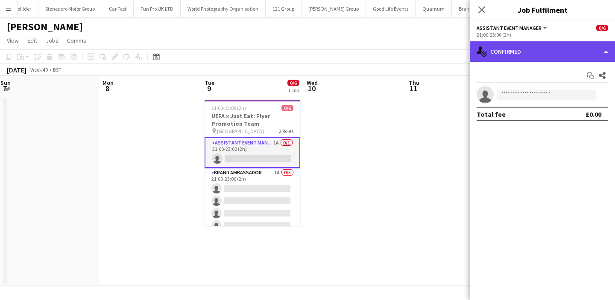
click at [518, 54] on div "single-neutral-actions-check-2 Confirmed" at bounding box center [541, 51] width 145 height 20
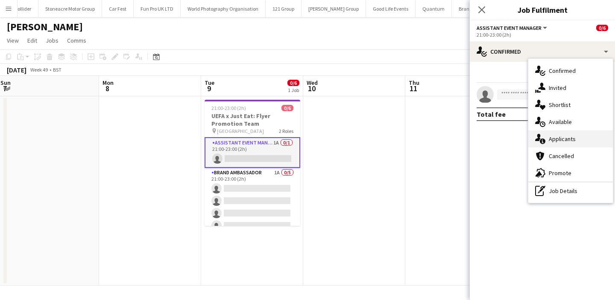
click at [563, 142] on span "Applicants" at bounding box center [561, 139] width 27 height 8
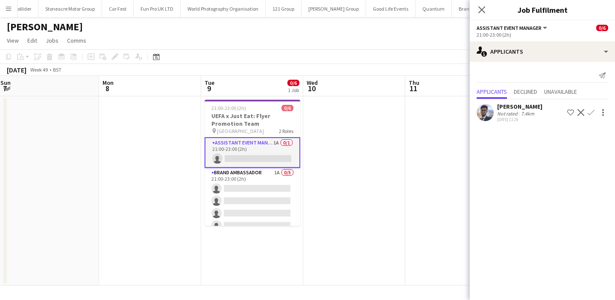
click at [397, 159] on app-date-cell at bounding box center [354, 190] width 102 height 189
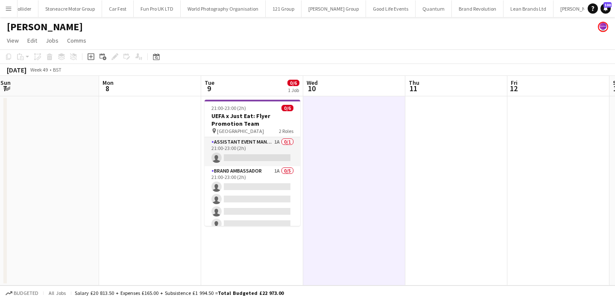
scroll to position [0, 292]
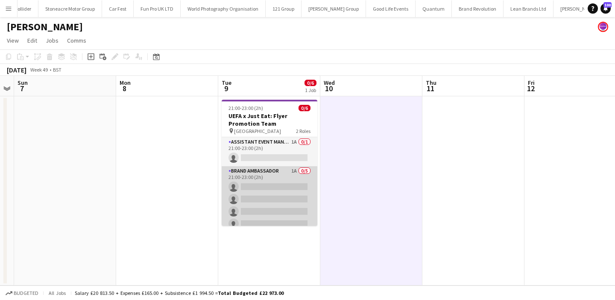
click at [291, 199] on app-card-role "Brand Ambassador 1A 0/5 21:00-23:00 (2h) single-neutral-actions single-neutral-…" at bounding box center [269, 205] width 96 height 79
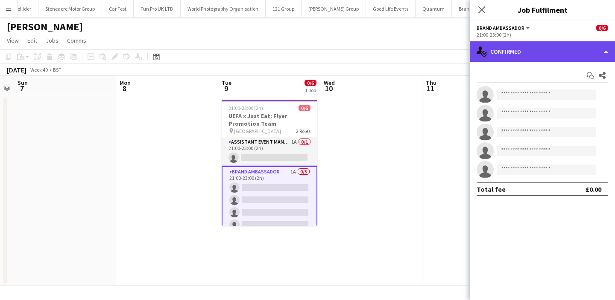
click at [534, 48] on div "single-neutral-actions-check-2 Confirmed" at bounding box center [541, 51] width 145 height 20
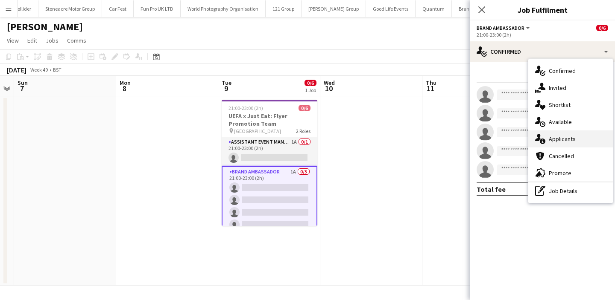
click at [552, 139] on span "Applicants" at bounding box center [561, 139] width 27 height 8
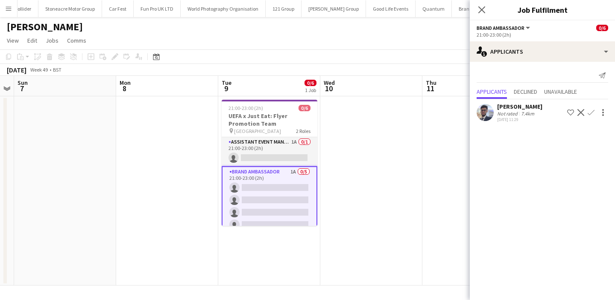
click at [406, 147] on app-date-cell at bounding box center [371, 190] width 102 height 189
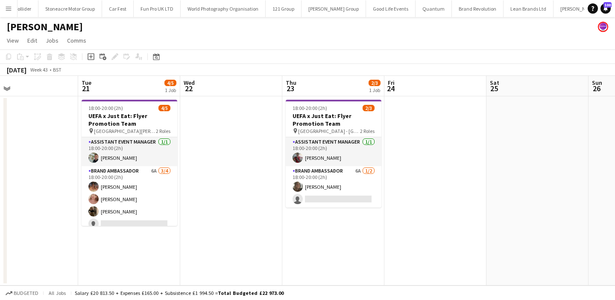
scroll to position [0, 227]
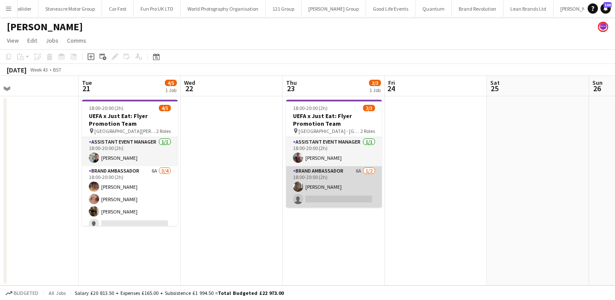
click at [344, 203] on app-card-role "Brand Ambassador 6A [DATE] 18:00-20:00 (2h) [PERSON_NAME] single-neutral-actions" at bounding box center [334, 186] width 96 height 41
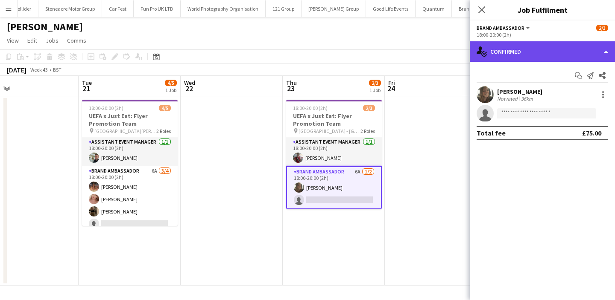
click at [545, 51] on div "single-neutral-actions-check-2 Confirmed" at bounding box center [541, 51] width 145 height 20
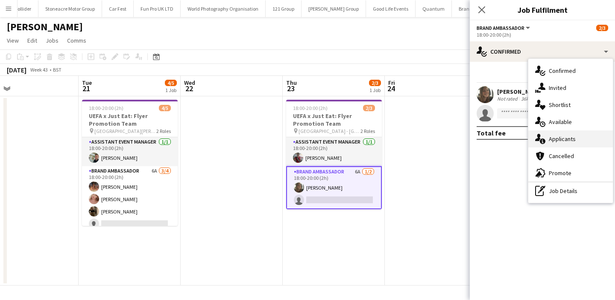
click at [549, 138] on span "Applicants" at bounding box center [561, 139] width 27 height 8
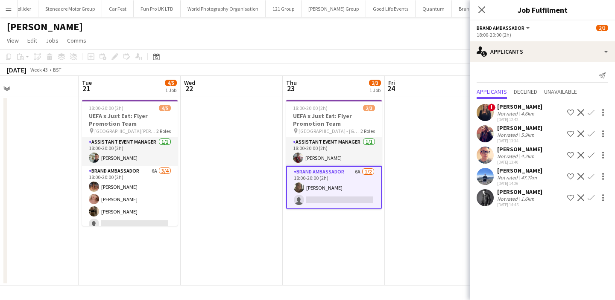
click at [444, 155] on app-date-cell at bounding box center [436, 190] width 102 height 189
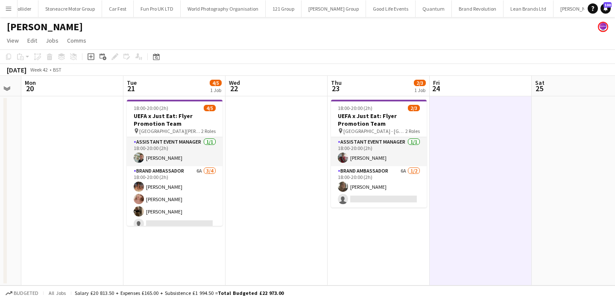
scroll to position [0, 285]
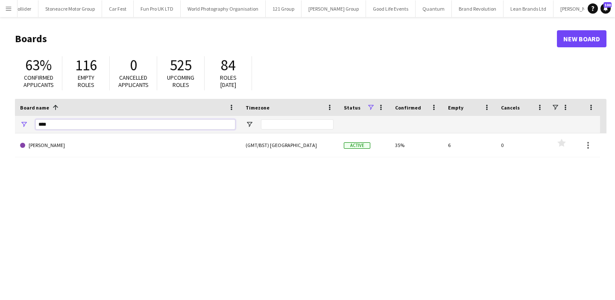
click at [113, 120] on input "****" at bounding box center [135, 124] width 200 height 10
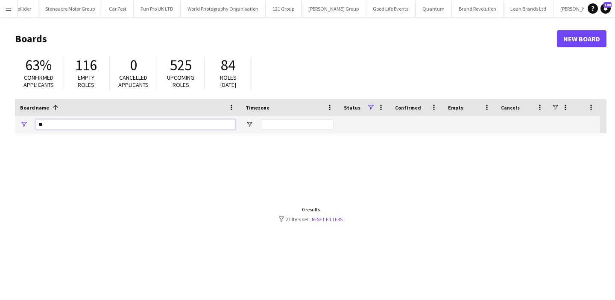
type input "*"
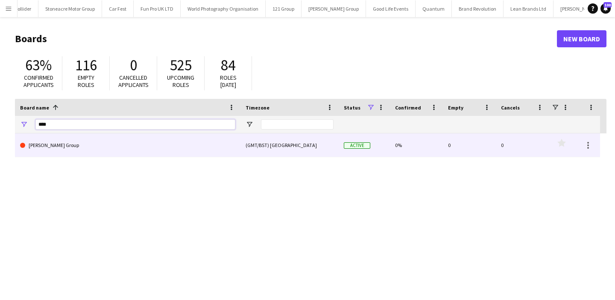
type input "****"
click at [108, 154] on link "[PERSON_NAME] Group" at bounding box center [127, 146] width 215 height 24
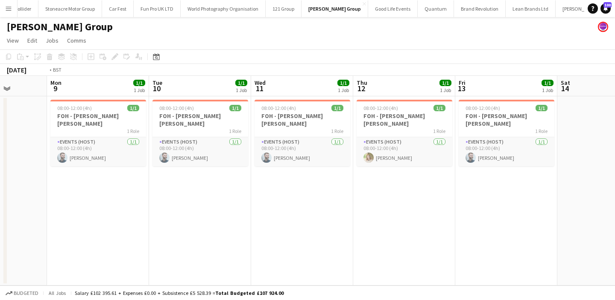
scroll to position [0, 196]
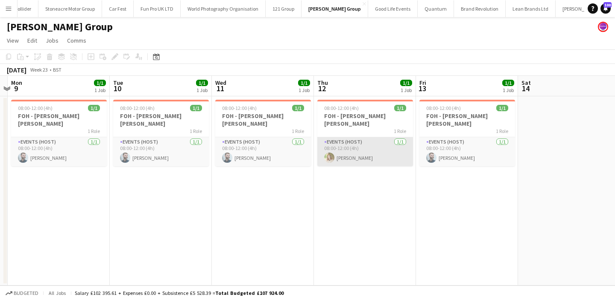
click at [373, 150] on app-card-role "Events (Host) 1/1 08:00-12:00 (4h) Emma Harrop" at bounding box center [365, 151] width 96 height 29
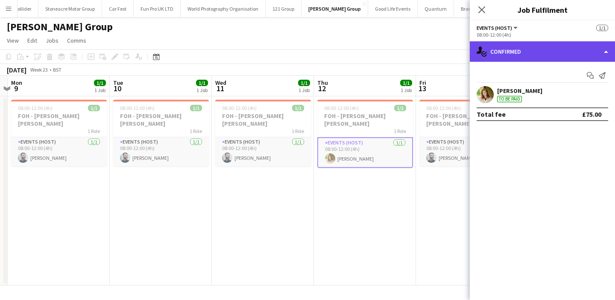
click at [562, 52] on div "single-neutral-actions-check-2 Confirmed" at bounding box center [541, 51] width 145 height 20
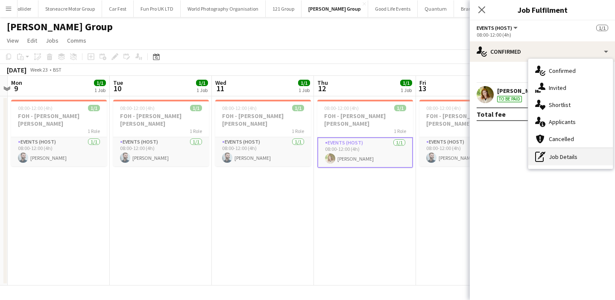
click at [568, 156] on div "pen-write Job Details" at bounding box center [570, 157] width 84 height 17
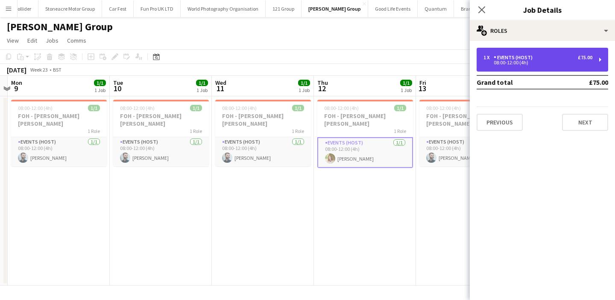
click at [551, 65] on div "1 x Events (Host) £75.00 08:00-12:00 (4h)" at bounding box center [541, 60] width 131 height 24
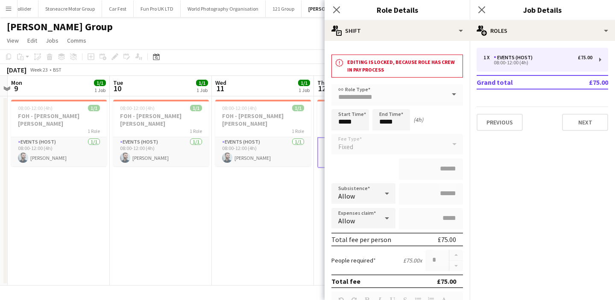
click at [274, 210] on app-date-cell "08:00-12:00 (4h) 1/1 FOH - Chubb Crawley 1 Role Events (Host) 1/1 08:00-12:00 (…" at bounding box center [263, 190] width 102 height 189
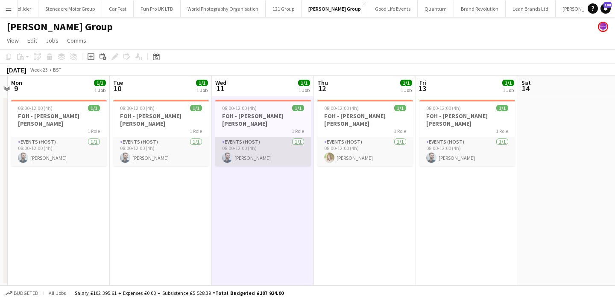
click at [284, 149] on app-card-role "Events (Host) 1/1 08:00-12:00 (4h) Haydn Beardslee" at bounding box center [263, 151] width 96 height 29
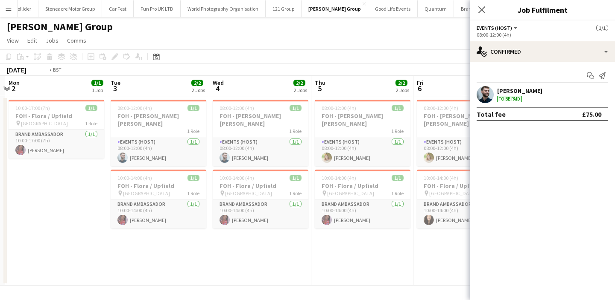
scroll to position [0, 186]
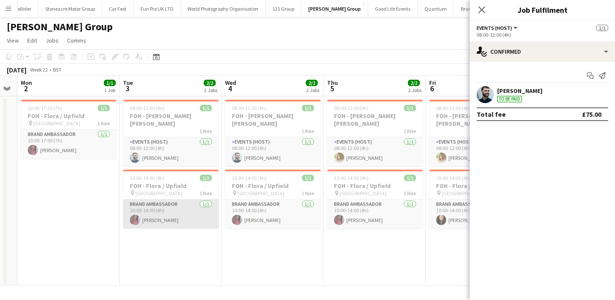
click at [198, 211] on app-card-role "Brand Ambassador 1/1 10:00-14:00 (4h) Sergute Warner Bowen" at bounding box center [171, 214] width 96 height 29
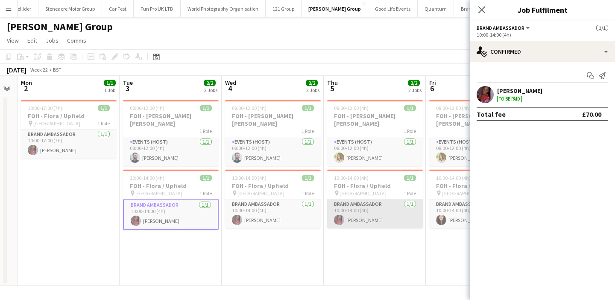
click at [365, 214] on app-card-role "Brand Ambassador 1/1 10:00-14:00 (4h) Sergute Warner Bowen" at bounding box center [375, 214] width 96 height 29
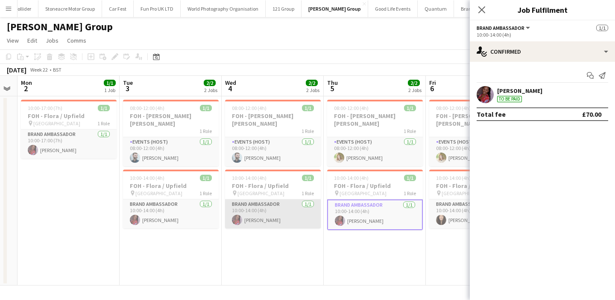
click at [287, 217] on app-card-role "Brand Ambassador 1/1 10:00-14:00 (4h) Sergute Warner Bowen" at bounding box center [273, 214] width 96 height 29
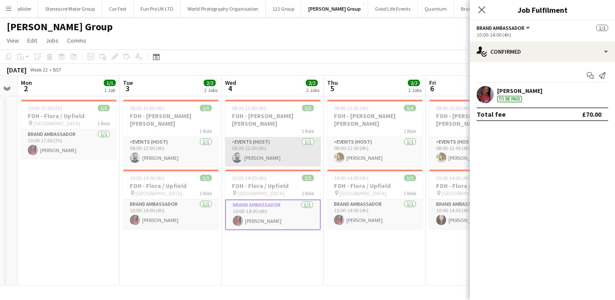
click at [271, 144] on app-card-role "Events (Host) 1/1 08:00-12:00 (4h) Haydn Beardslee" at bounding box center [273, 151] width 96 height 29
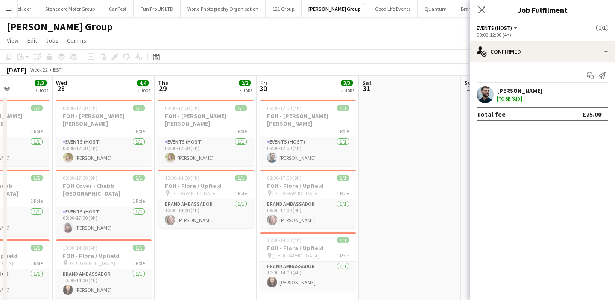
scroll to position [16, 0]
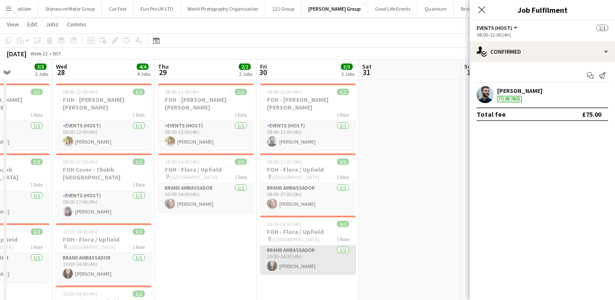
click at [288, 254] on app-card-role "Brand Ambassador 1/1 10:00-14:00 (4h) Helen Karadoruk" at bounding box center [308, 260] width 96 height 29
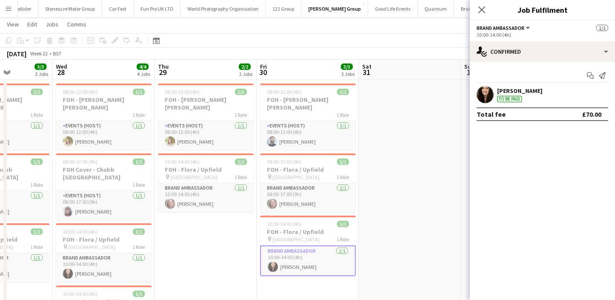
click at [480, 95] on app-user-avatar at bounding box center [484, 94] width 17 height 17
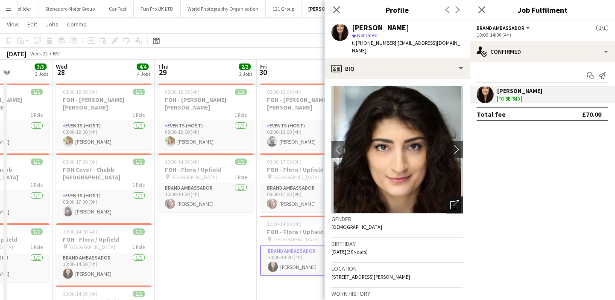
click at [453, 204] on div "Open photos pop-in" at bounding box center [454, 205] width 17 height 17
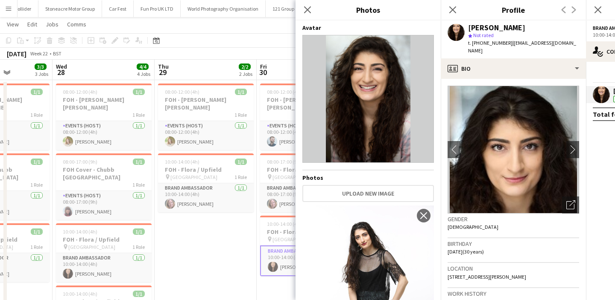
click at [233, 224] on app-date-cell "08:00-12:00 (4h) 1/1 FOH - Chubb Crawley 1 Role Events (Host) 1/1 08:00-12:00 (…" at bounding box center [205, 226] width 102 height 292
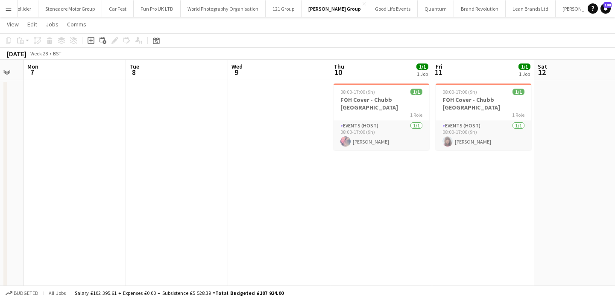
scroll to position [0, 359]
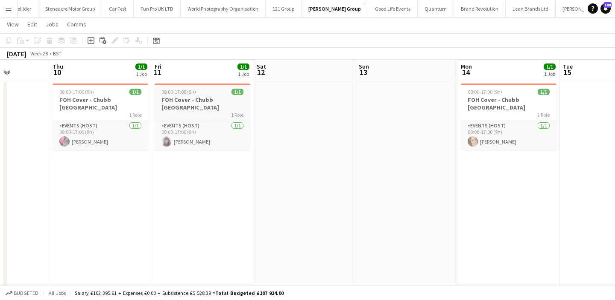
click at [202, 97] on h3 "FOH Cover - Chubb Glasgow" at bounding box center [202, 103] width 96 height 15
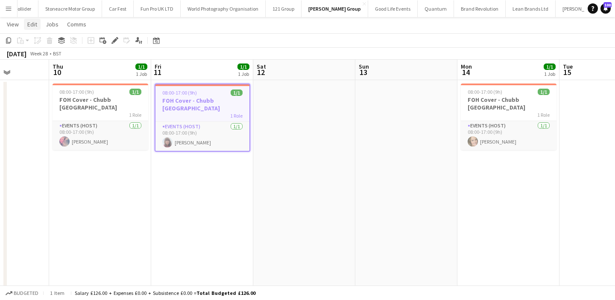
click at [30, 26] on span "Edit" at bounding box center [32, 24] width 10 height 8
click at [39, 43] on span "Copy Command C" at bounding box center [48, 43] width 35 height 8
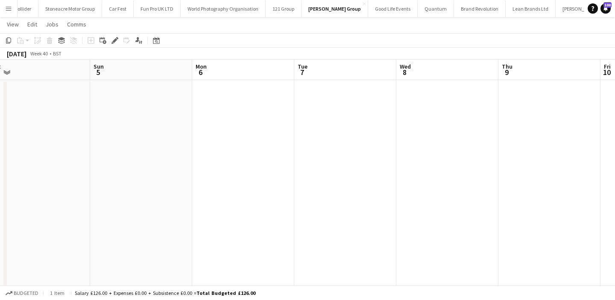
scroll to position [0, 390]
click at [370, 113] on app-date-cell at bounding box center [375, 226] width 102 height 292
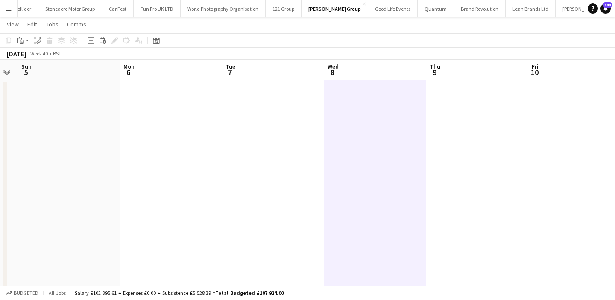
click at [356, 97] on app-date-cell at bounding box center [375, 226] width 102 height 292
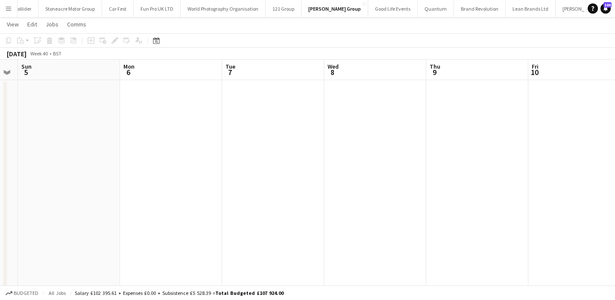
click at [356, 97] on app-date-cell at bounding box center [375, 226] width 102 height 292
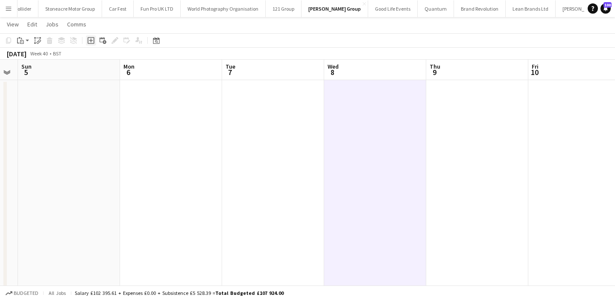
click at [93, 44] on icon "Add job" at bounding box center [90, 40] width 7 height 7
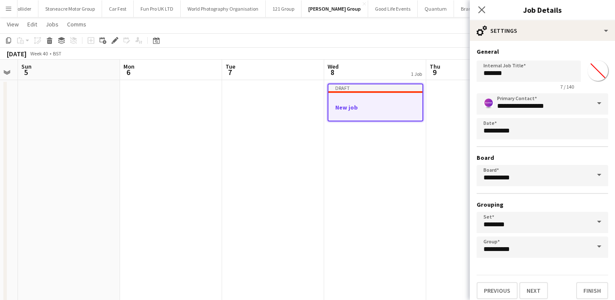
click at [361, 154] on app-date-cell "Draft New job" at bounding box center [375, 226] width 102 height 292
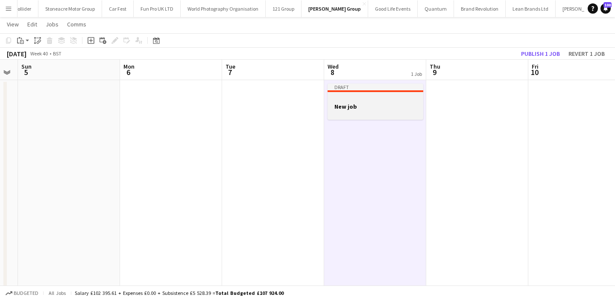
click at [364, 111] on div at bounding box center [375, 114] width 96 height 7
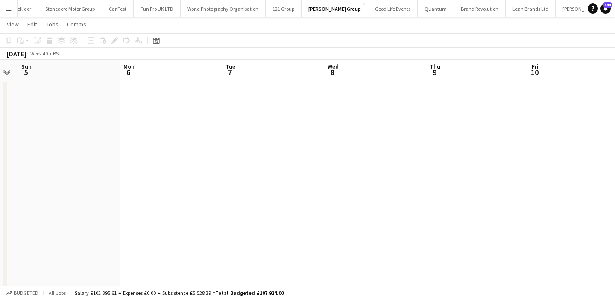
click at [357, 108] on app-date-cell at bounding box center [375, 226] width 102 height 292
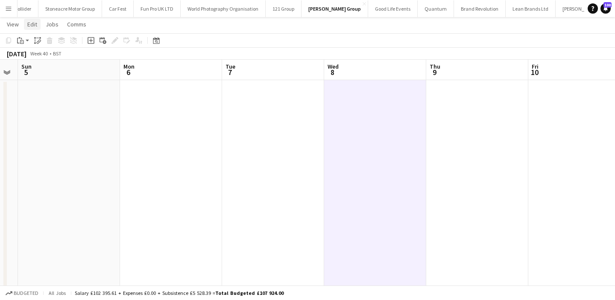
click at [35, 26] on span "Edit" at bounding box center [32, 24] width 10 height 8
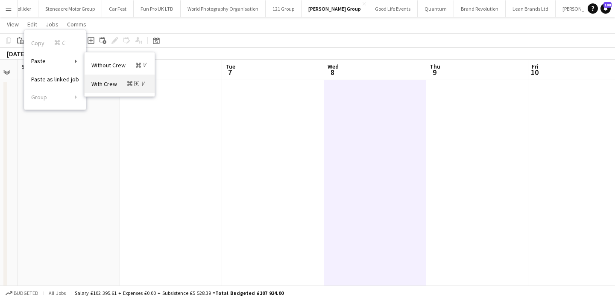
click at [128, 85] on icon "Command" at bounding box center [129, 83] width 5 height 5
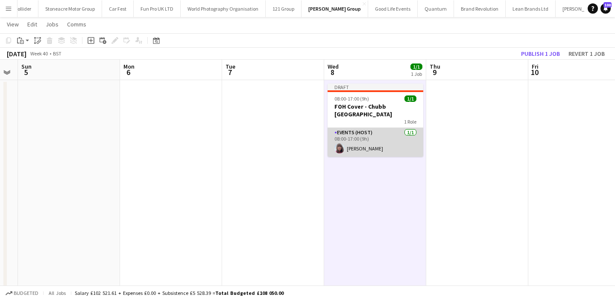
click at [392, 130] on app-card-role "Events (Host) 1/1 08:00-17:00 (9h) Joanne Byrne" at bounding box center [375, 142] width 96 height 29
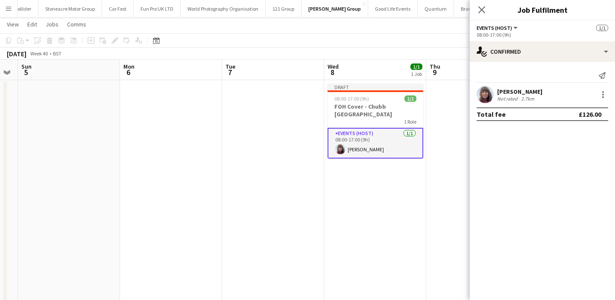
click at [602, 101] on div "Joanne Byrne Not rated 2.7km" at bounding box center [541, 94] width 145 height 17
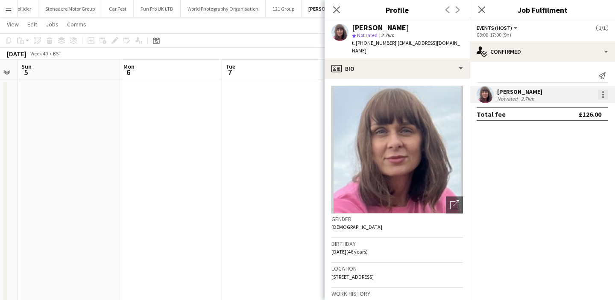
click at [603, 96] on div at bounding box center [602, 95] width 10 height 10
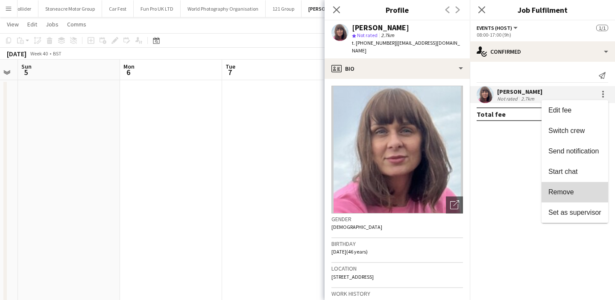
click at [583, 188] on button "Remove" at bounding box center [574, 192] width 67 height 20
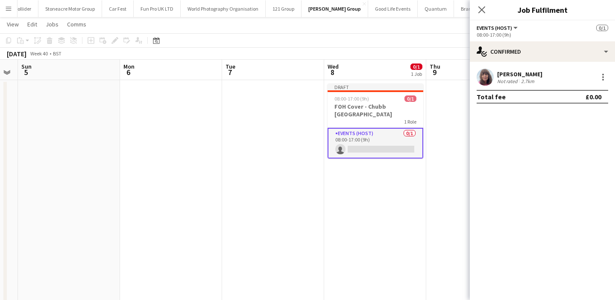
click at [367, 192] on app-date-cell "Draft 08:00-17:00 (9h) 0/1 FOH Cover - Chubb Glasgow 1 Role Events (Host) 0/1 0…" at bounding box center [375, 226] width 102 height 292
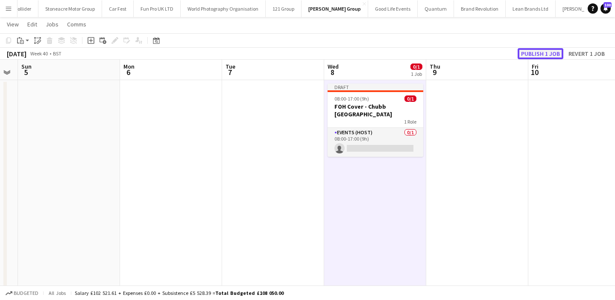
click at [543, 53] on button "Publish 1 job" at bounding box center [540, 53] width 46 height 11
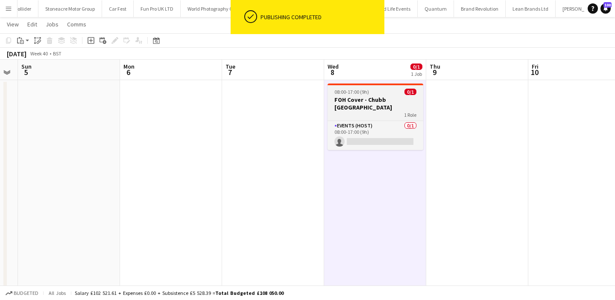
click at [393, 111] on div "1 Role" at bounding box center [375, 114] width 96 height 7
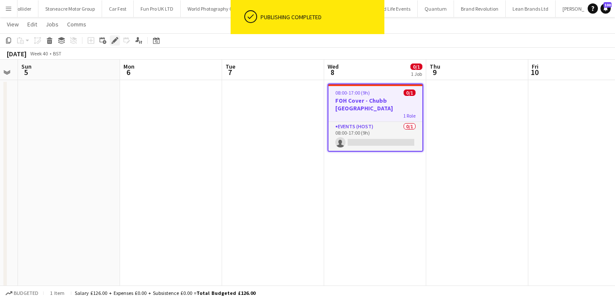
click at [116, 44] on icon "Edit" at bounding box center [114, 40] width 7 height 7
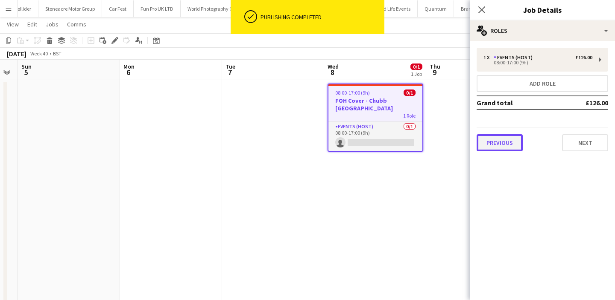
click at [508, 134] on button "Previous" at bounding box center [499, 142] width 46 height 17
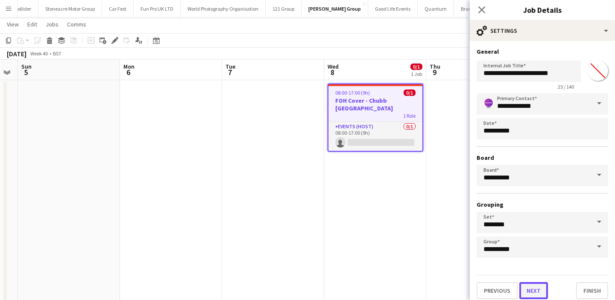
click at [528, 288] on button "Next" at bounding box center [533, 291] width 29 height 17
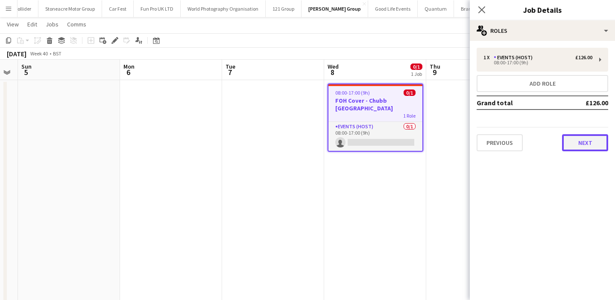
click at [585, 151] on button "Next" at bounding box center [585, 142] width 46 height 17
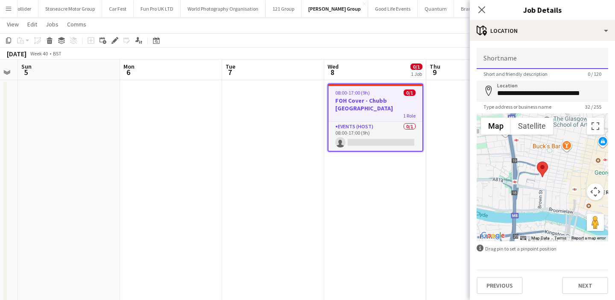
click at [536, 55] on input "Shortname" at bounding box center [541, 58] width 131 height 21
type input "**********"
click at [594, 291] on button "Next" at bounding box center [585, 285] width 46 height 17
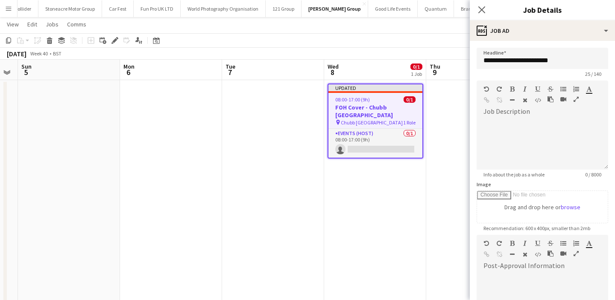
click at [431, 212] on app-date-cell at bounding box center [477, 226] width 102 height 292
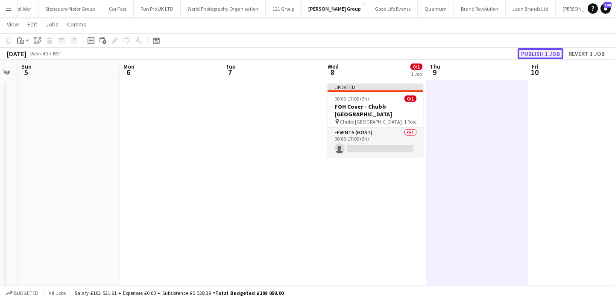
click at [552, 50] on button "Publish 1 job" at bounding box center [540, 53] width 46 height 11
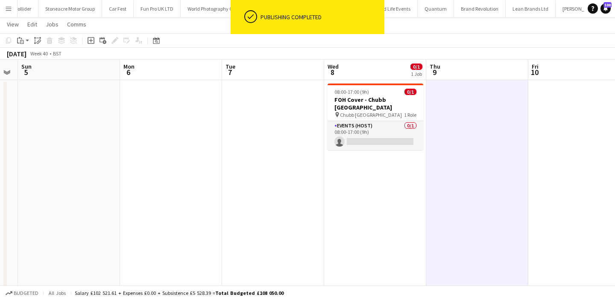
click at [398, 128] on app-card-role "Events (Host) 0/1 08:00-17:00 (9h) single-neutral-actions" at bounding box center [375, 135] width 96 height 29
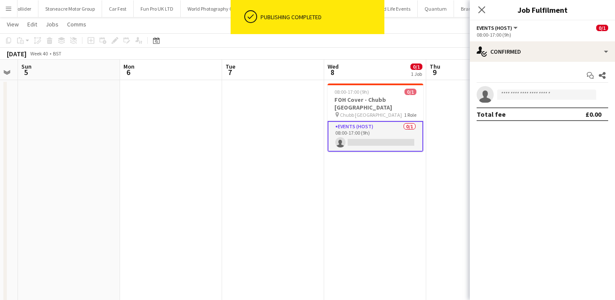
click at [387, 170] on app-date-cell "08:00-17:00 (9h) 0/1 FOH Cover - Chubb Glasgow pin Chubb Glasgow 1 Role Events …" at bounding box center [375, 226] width 102 height 292
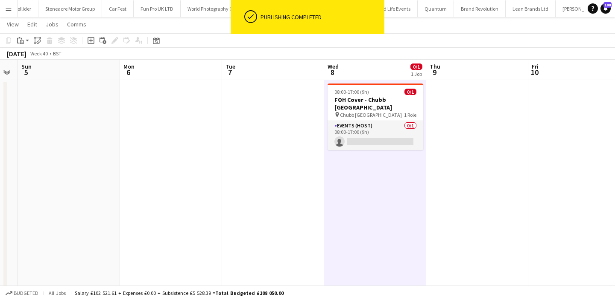
click at [387, 143] on app-date-cell "08:00-17:00 (9h) 0/1 FOH Cover - Chubb Glasgow pin Chubb Glasgow 1 Role Events …" at bounding box center [375, 226] width 102 height 292
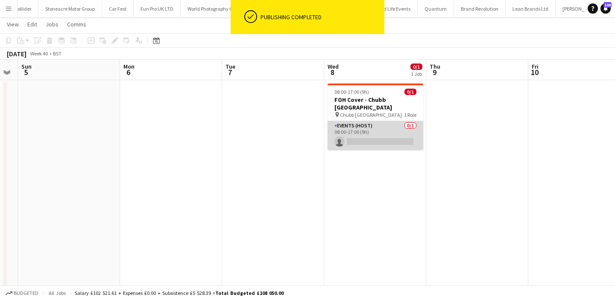
click at [387, 133] on app-card-role "Events (Host) 0/1 08:00-17:00 (9h) single-neutral-actions" at bounding box center [375, 135] width 96 height 29
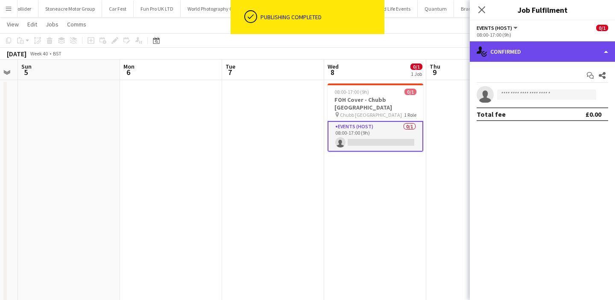
click at [584, 53] on div "single-neutral-actions-check-2 Confirmed" at bounding box center [541, 51] width 145 height 20
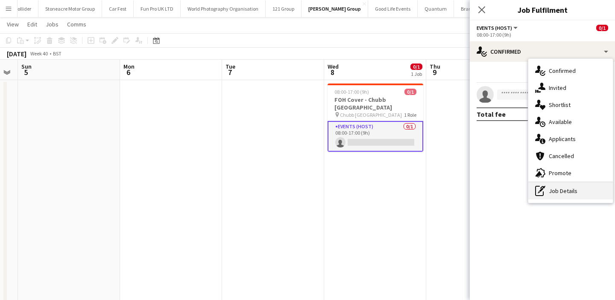
click at [572, 188] on div "pen-write Job Details" at bounding box center [570, 191] width 84 height 17
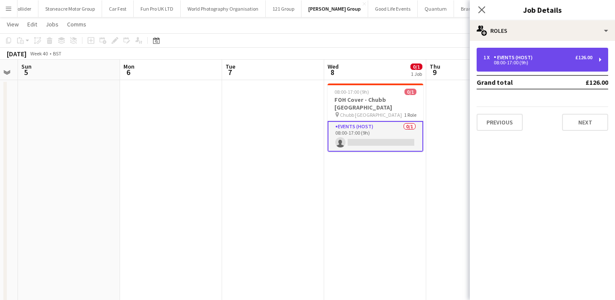
click at [532, 63] on div "08:00-17:00 (9h)" at bounding box center [537, 63] width 109 height 4
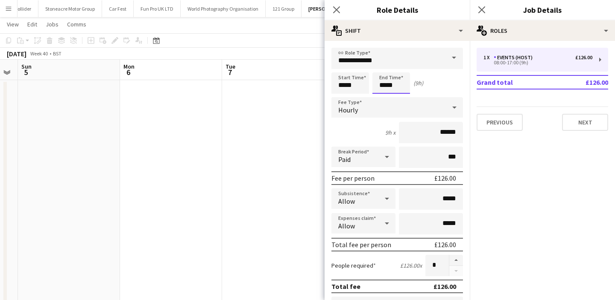
click at [386, 85] on input "*****" at bounding box center [391, 83] width 38 height 21
click at [386, 96] on div at bounding box center [382, 98] width 17 height 9
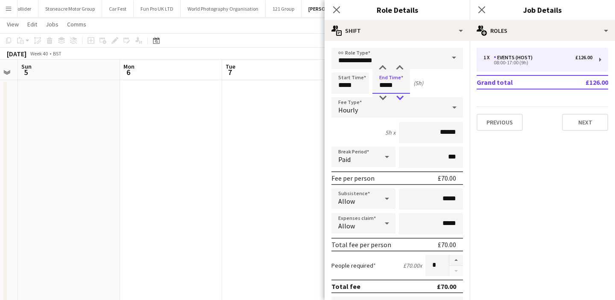
click at [397, 98] on div at bounding box center [399, 98] width 17 height 9
type input "*****"
click at [397, 98] on div at bounding box center [399, 98] width 17 height 9
click at [440, 111] on div "Hourly" at bounding box center [388, 107] width 114 height 20
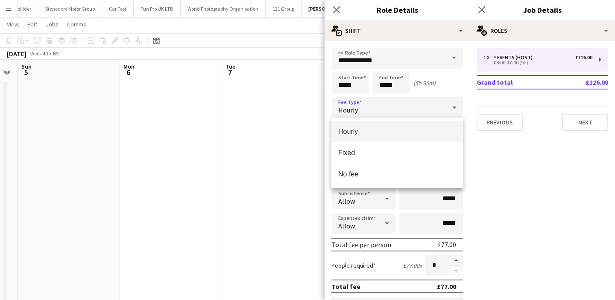
click at [448, 103] on div at bounding box center [307, 150] width 615 height 300
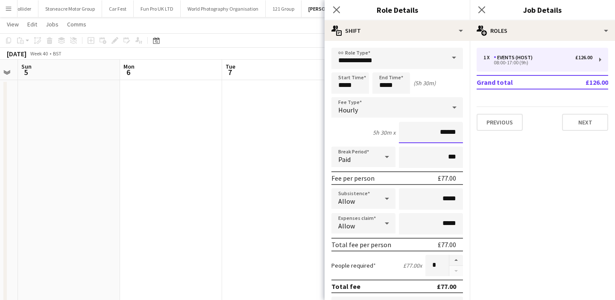
click at [449, 135] on input "******" at bounding box center [431, 132] width 64 height 21
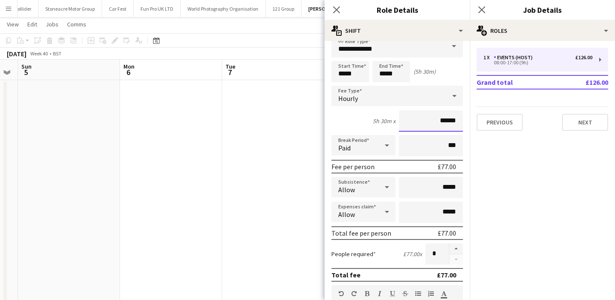
scroll to position [0, 0]
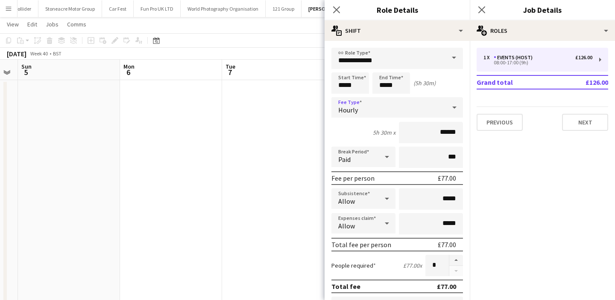
click at [424, 116] on div "Hourly" at bounding box center [388, 107] width 114 height 20
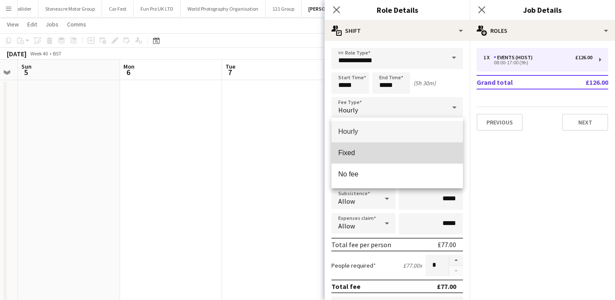
click at [422, 152] on span "Fixed" at bounding box center [397, 153] width 118 height 8
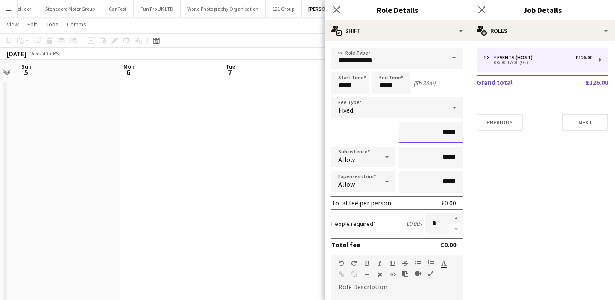
click at [450, 130] on input "*****" at bounding box center [431, 132] width 64 height 21
type input "******"
click at [298, 201] on app-date-cell at bounding box center [273, 226] width 102 height 292
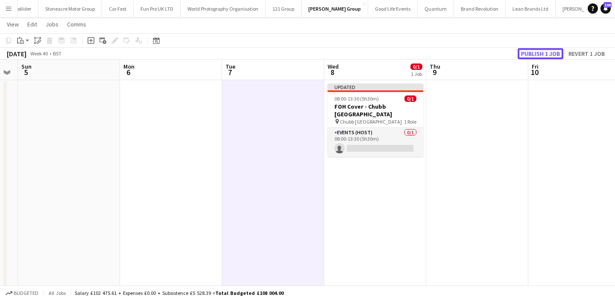
click at [543, 52] on button "Publish 1 job" at bounding box center [540, 53] width 46 height 11
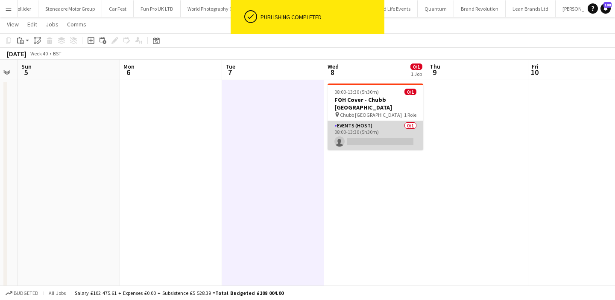
click at [407, 129] on app-card-role "Events (Host) 0/1 08:00-13:30 (5h30m) single-neutral-actions" at bounding box center [375, 135] width 96 height 29
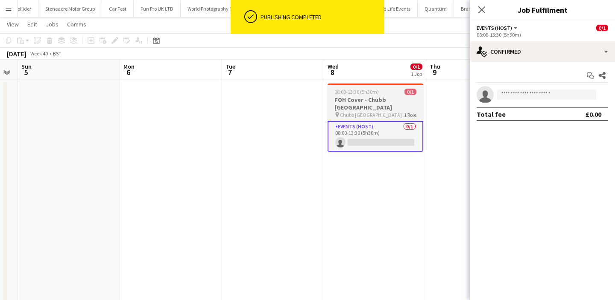
click at [405, 100] on h3 "FOH Cover - Chubb Glasgow" at bounding box center [375, 103] width 96 height 15
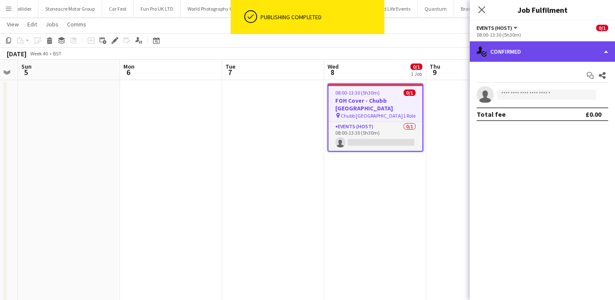
click at [515, 50] on div "single-neutral-actions-check-2 Confirmed" at bounding box center [541, 51] width 145 height 20
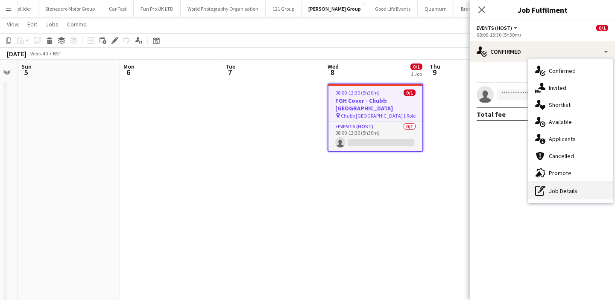
click at [542, 195] on icon "pen-write" at bounding box center [540, 191] width 10 height 10
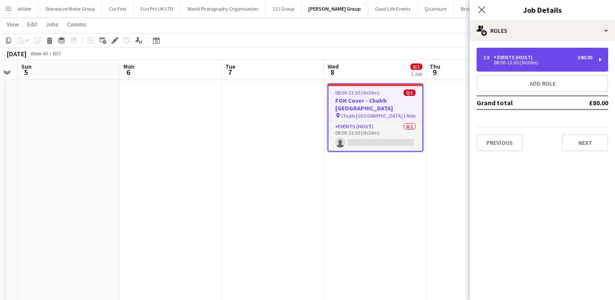
click at [540, 59] on div "1 x Events (Host) £80.00" at bounding box center [537, 58] width 109 height 6
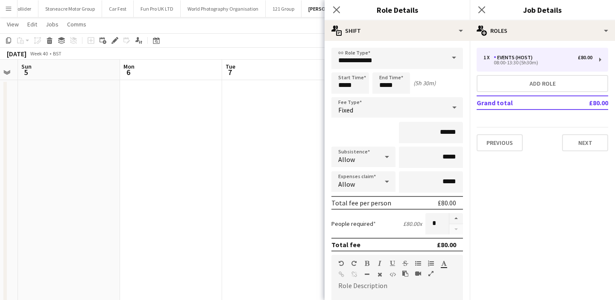
click at [381, 113] on div "Fixed" at bounding box center [388, 107] width 114 height 20
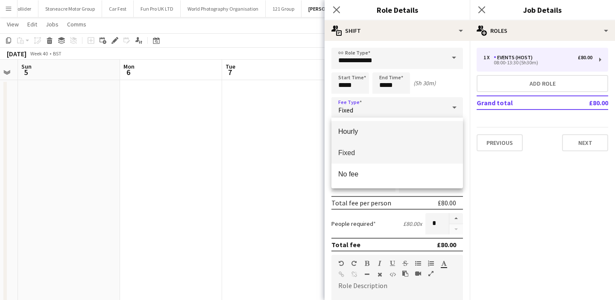
click at [387, 130] on span "Hourly" at bounding box center [397, 132] width 118 height 8
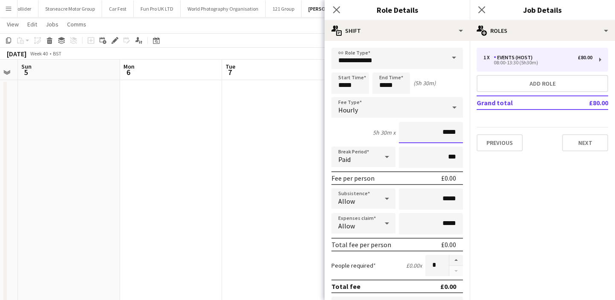
click at [453, 134] on input "*****" at bounding box center [431, 132] width 64 height 21
type input "**"
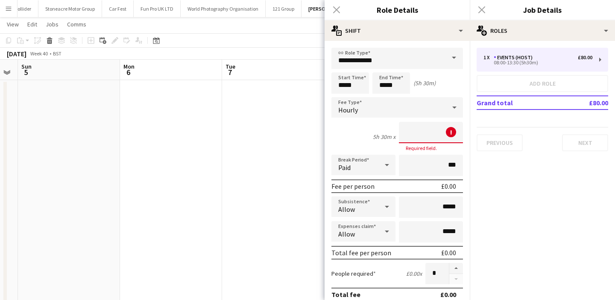
click at [416, 112] on div "Hourly" at bounding box center [388, 107] width 114 height 20
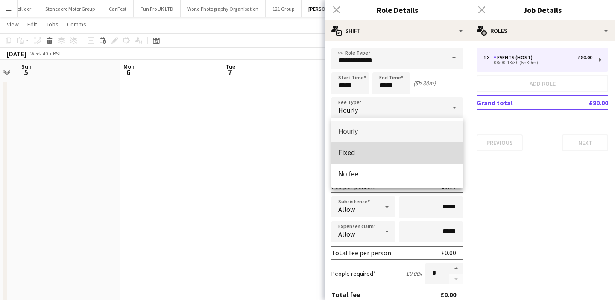
click at [417, 155] on span "Fixed" at bounding box center [397, 153] width 118 height 8
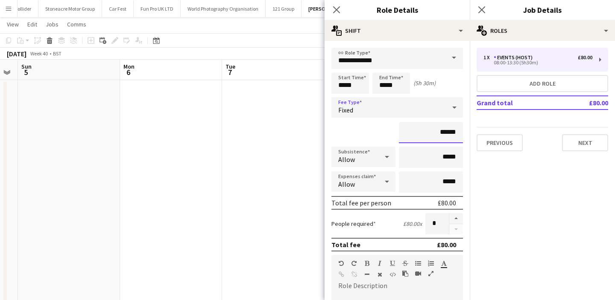
click at [448, 135] on input "******" at bounding box center [431, 132] width 64 height 21
type input "******"
click at [285, 197] on app-date-cell at bounding box center [273, 226] width 102 height 292
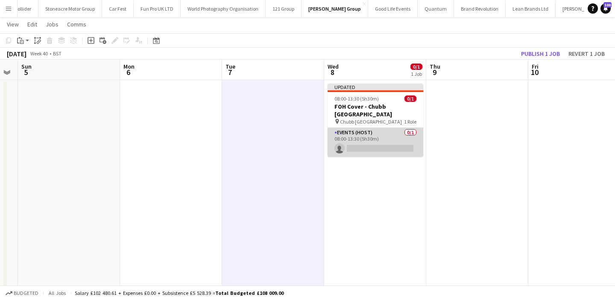
click at [381, 142] on app-card-role "Events (Host) 0/1 08:00-13:30 (5h30m) single-neutral-actions" at bounding box center [375, 142] width 96 height 29
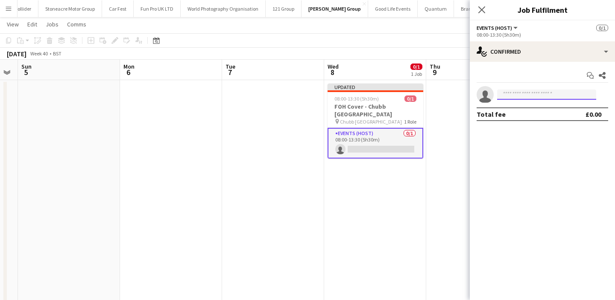
click at [515, 91] on input at bounding box center [546, 95] width 99 height 10
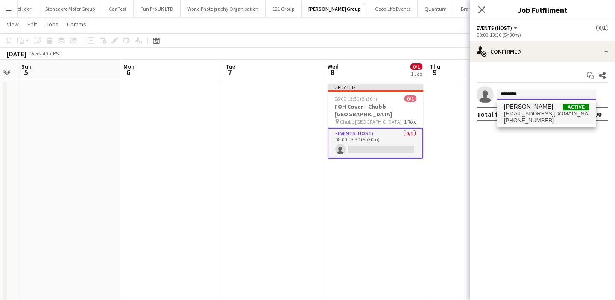
type input "********"
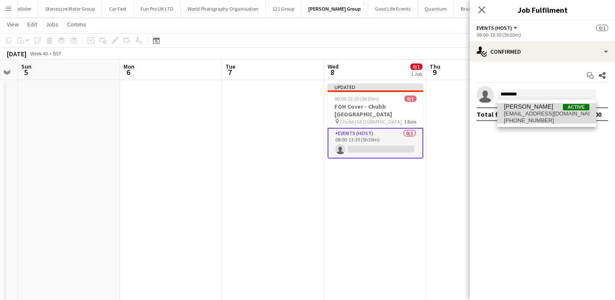
click at [517, 111] on span "joolshume@hotmail.com" at bounding box center [546, 114] width 85 height 7
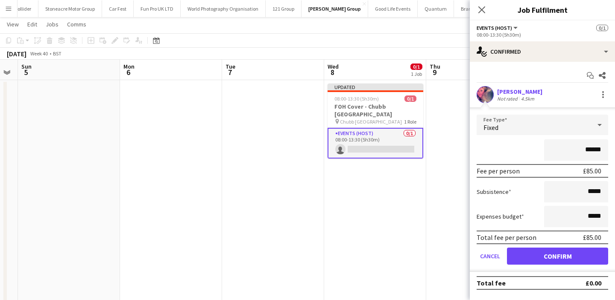
click at [591, 148] on input "******" at bounding box center [576, 150] width 64 height 21
click at [591, 151] on input "******" at bounding box center [576, 150] width 64 height 21
type input "**"
type input "******"
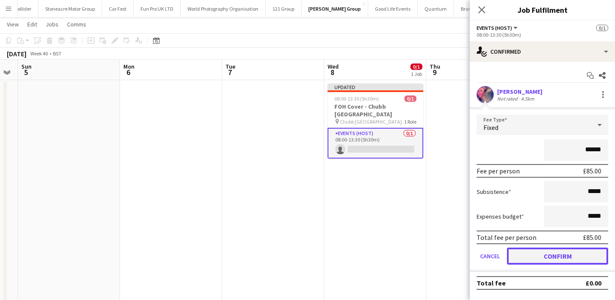
click at [572, 257] on button "Confirm" at bounding box center [557, 256] width 101 height 17
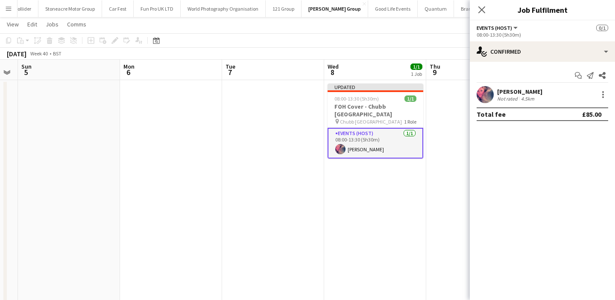
click at [439, 199] on app-date-cell at bounding box center [477, 226] width 102 height 292
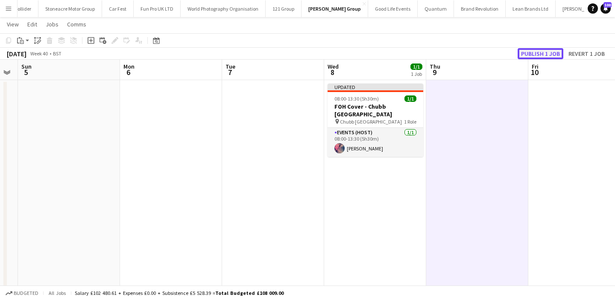
click at [546, 53] on button "Publish 1 job" at bounding box center [540, 53] width 46 height 11
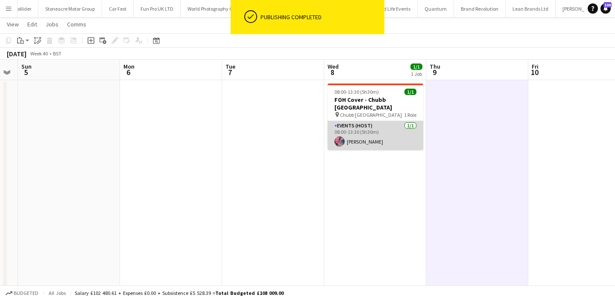
click at [391, 130] on app-card-role "Events (Host) 1/1 08:00-13:30 (5h30m) Julie McKissock" at bounding box center [375, 135] width 96 height 29
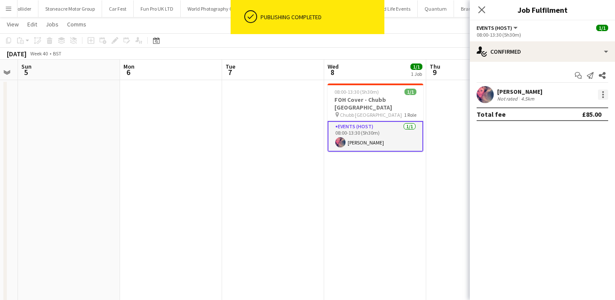
click at [600, 94] on div at bounding box center [602, 95] width 10 height 10
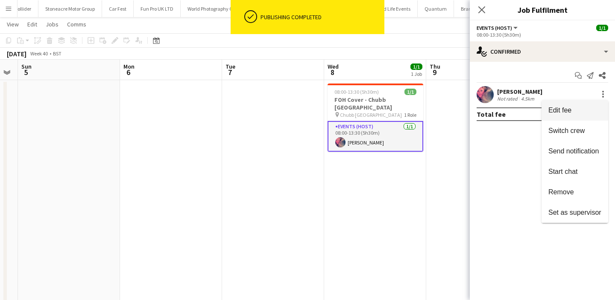
click at [599, 110] on span "Edit fee" at bounding box center [574, 111] width 53 height 8
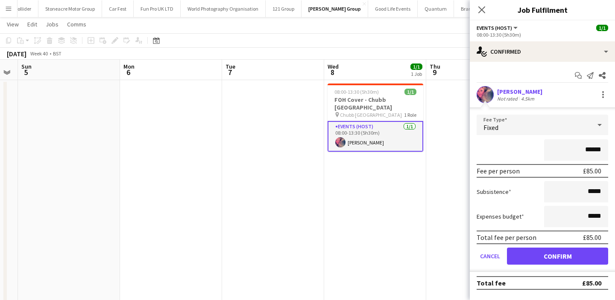
click at [420, 178] on app-date-cell "08:00-13:30 (5h30m) 1/1 FOH Cover - Chubb Glasgow pin Chubb Glasgow 1 Role Even…" at bounding box center [375, 226] width 102 height 292
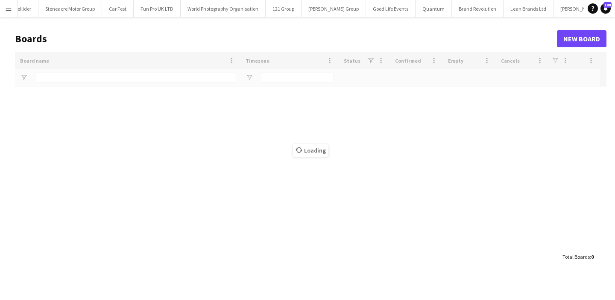
type input "****"
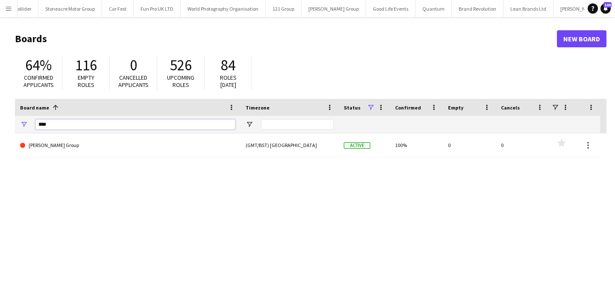
click at [126, 125] on input "****" at bounding box center [135, 124] width 200 height 10
click at [3, 8] on button "Menu" at bounding box center [8, 8] width 17 height 17
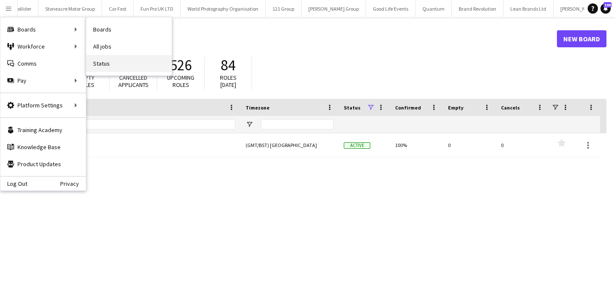
click at [123, 59] on link "Status" at bounding box center [128, 63] width 85 height 17
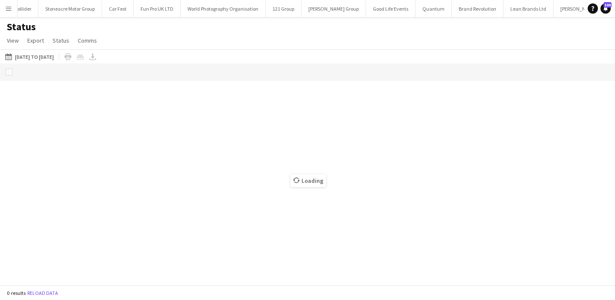
click at [7, 2] on button "Menu" at bounding box center [8, 8] width 17 height 17
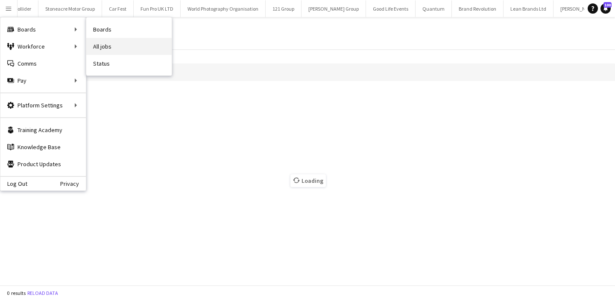
click at [98, 42] on link "All jobs" at bounding box center [128, 46] width 85 height 17
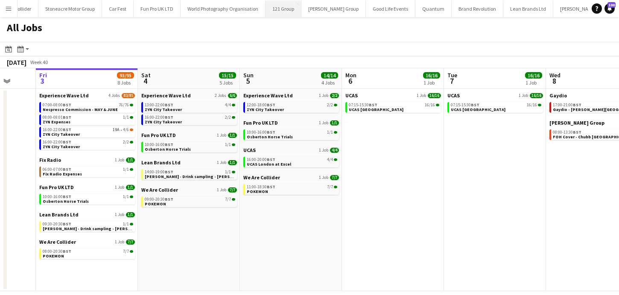
scroll to position [0, 1230]
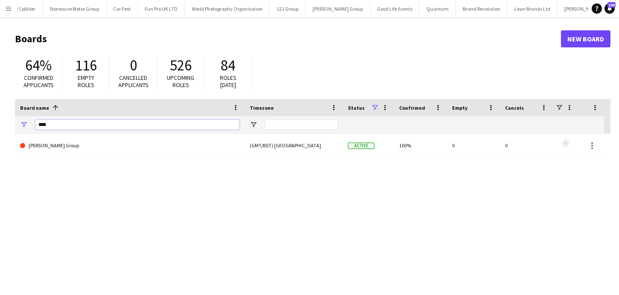
click at [105, 123] on input "****" at bounding box center [137, 124] width 204 height 10
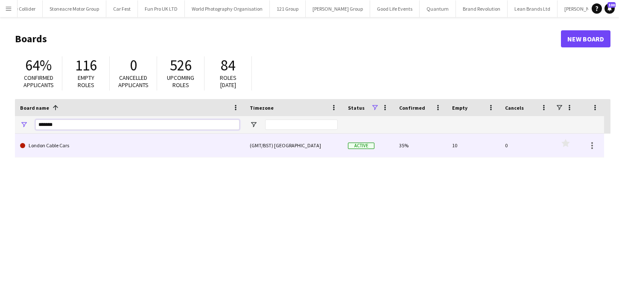
type input "*******"
click at [104, 140] on link "London Cable Cars" at bounding box center [129, 146] width 219 height 24
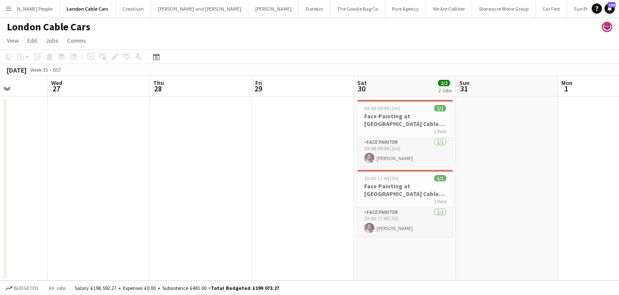
scroll to position [0, 273]
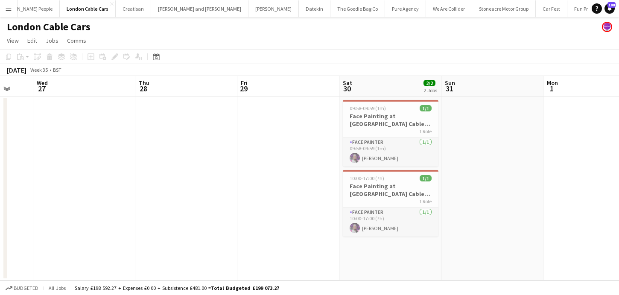
click at [373, 157] on app-card-role "Face Painter 1/1 09:58-09:59 (1m) Tracey Coleman" at bounding box center [391, 151] width 96 height 29
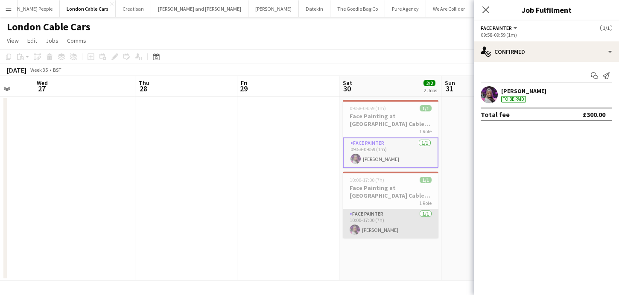
click at [382, 221] on app-card-role "Face Painter 1/1 10:00-17:00 (7h) Tracey Coleman" at bounding box center [391, 223] width 96 height 29
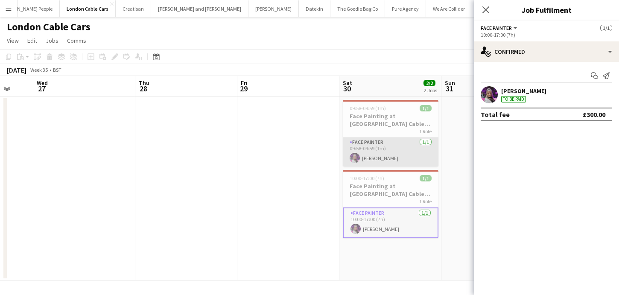
click at [381, 165] on app-card-role "Face Painter 1/1 09:58-09:59 (1m) Tracey Coleman" at bounding box center [391, 151] width 96 height 29
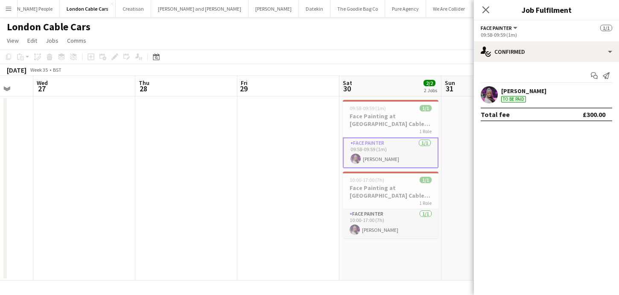
click at [386, 243] on app-date-cell "09:58-09:59 (1m) 1/1 Face Painting at London Cable Cars 1 Role Face Painter 1/1…" at bounding box center [390, 188] width 102 height 184
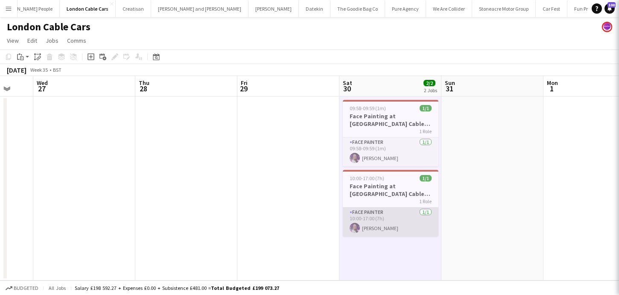
click at [387, 229] on app-card-role "Face Painter 1/1 10:00-17:00 (7h) Tracey Coleman" at bounding box center [391, 221] width 96 height 29
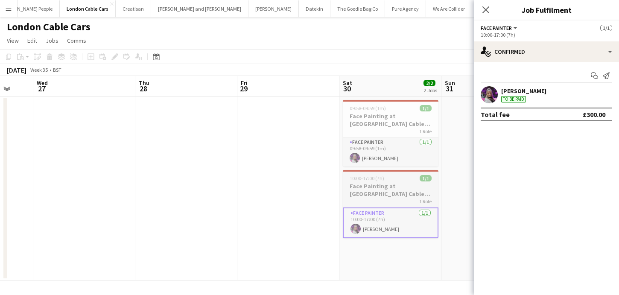
click at [409, 192] on h3 "Face Painting at [GEOGRAPHIC_DATA] Cable Cars" at bounding box center [391, 189] width 96 height 15
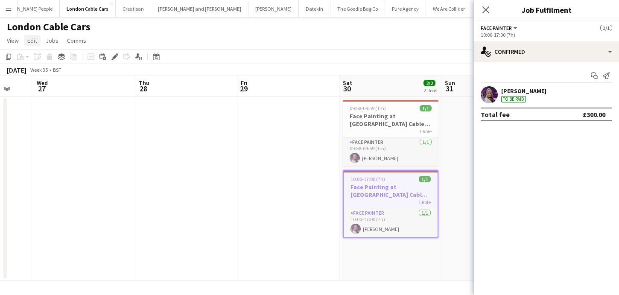
click at [29, 41] on span "Edit" at bounding box center [32, 41] width 10 height 8
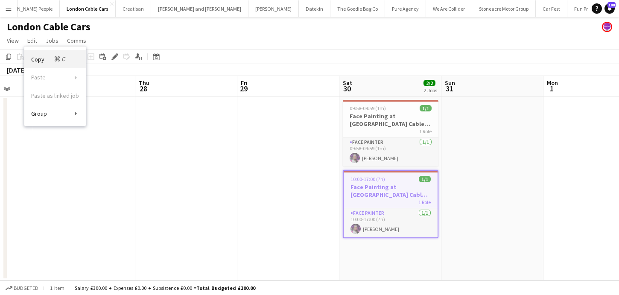
click at [38, 54] on link "Copy Command C" at bounding box center [54, 59] width 61 height 18
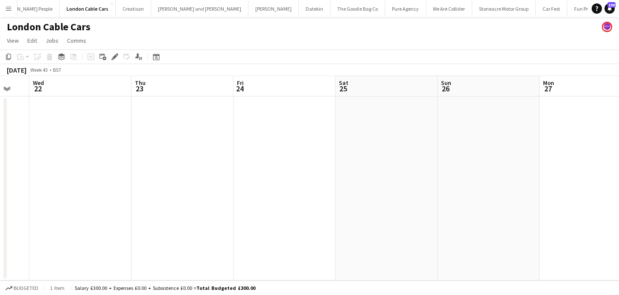
scroll to position [0, 357]
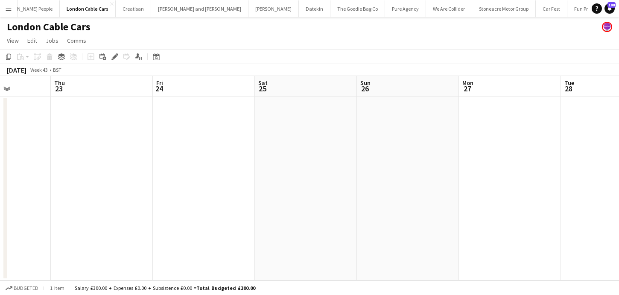
click at [315, 143] on app-date-cell at bounding box center [306, 188] width 102 height 184
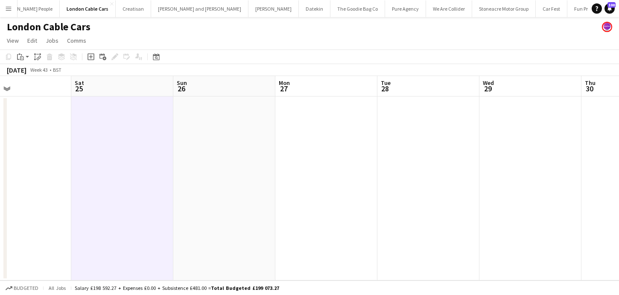
scroll to position [0, 338]
click at [143, 135] on app-date-cell at bounding box center [121, 188] width 102 height 184
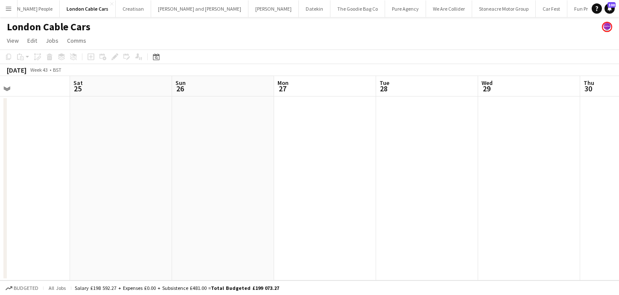
click at [143, 135] on app-date-cell at bounding box center [121, 188] width 102 height 184
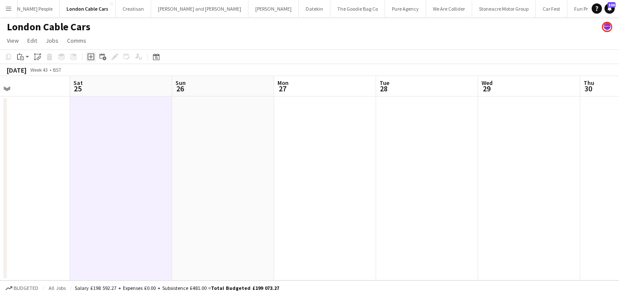
click at [90, 57] on icon "Add job" at bounding box center [90, 56] width 7 height 7
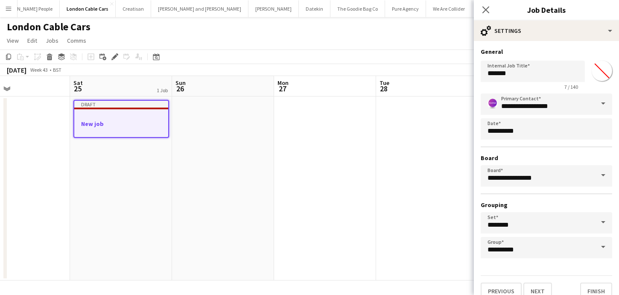
click at [249, 180] on app-date-cell at bounding box center [223, 188] width 102 height 184
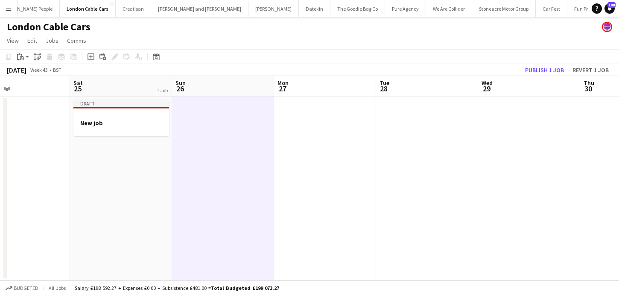
click at [128, 138] on app-date-cell "Draft New job" at bounding box center [121, 188] width 102 height 184
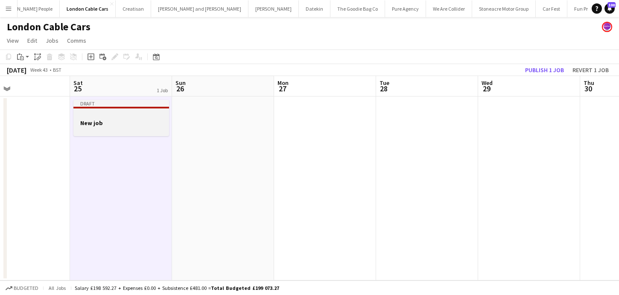
click at [126, 132] on div at bounding box center [121, 130] width 96 height 7
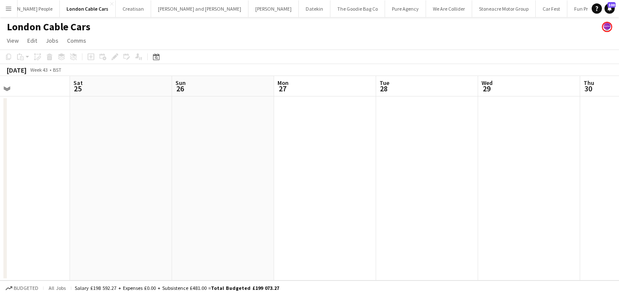
click at [104, 128] on app-date-cell at bounding box center [121, 188] width 102 height 184
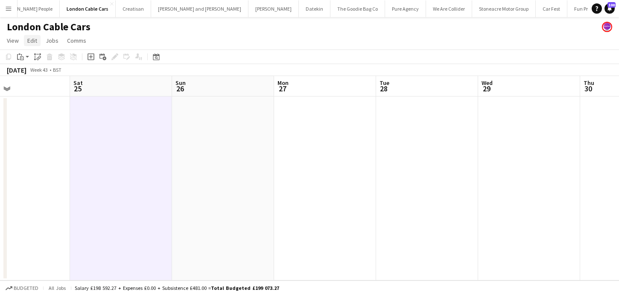
click at [30, 36] on link "Edit" at bounding box center [32, 40] width 17 height 11
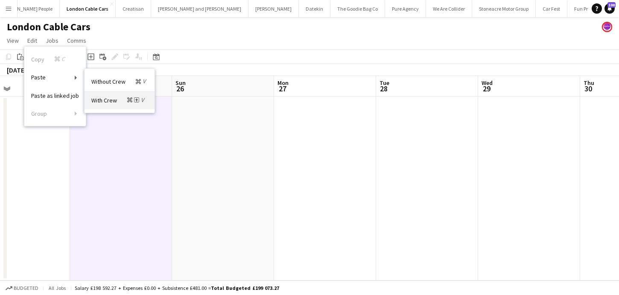
click at [129, 101] on icon "Command" at bounding box center [129, 99] width 5 height 5
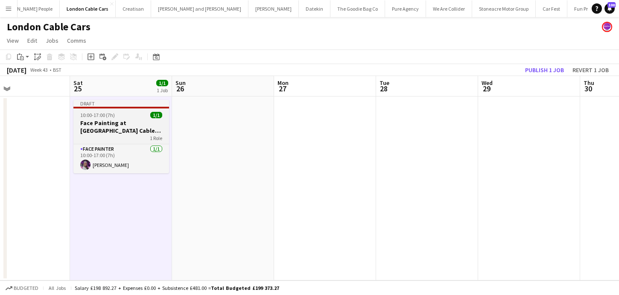
click at [130, 127] on h3 "Face Painting at London Cable Cars" at bounding box center [121, 126] width 96 height 15
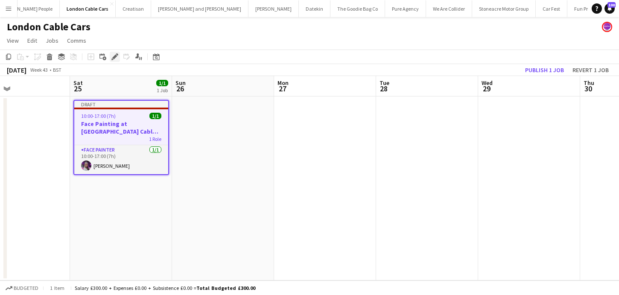
click at [119, 61] on div "Edit" at bounding box center [115, 57] width 10 height 10
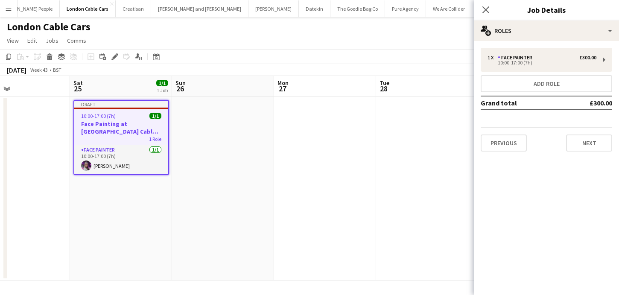
click at [536, 73] on div "1 x Face Painter £300.00 10:00-17:00 (7h) Add role Grand total £300.00 Previous…" at bounding box center [546, 100] width 145 height 104
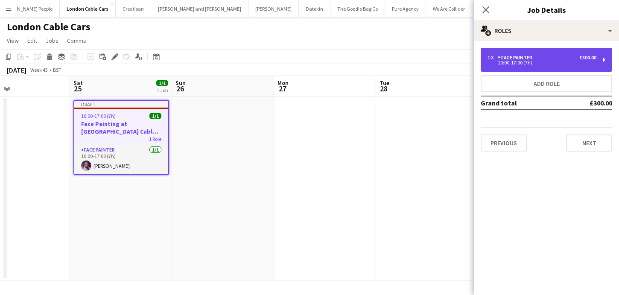
click at [536, 65] on div "1 x Face Painter £300.00 10:00-17:00 (7h)" at bounding box center [546, 60] width 131 height 24
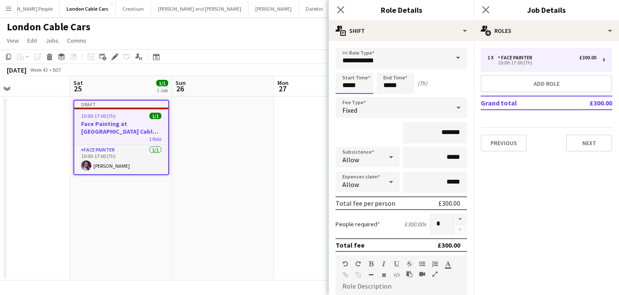
click at [355, 85] on input "*****" at bounding box center [354, 83] width 38 height 21
type input "*****"
click at [347, 70] on div at bounding box center [345, 68] width 17 height 9
click at [396, 88] on input "*****" at bounding box center [395, 83] width 38 height 21
type input "*****"
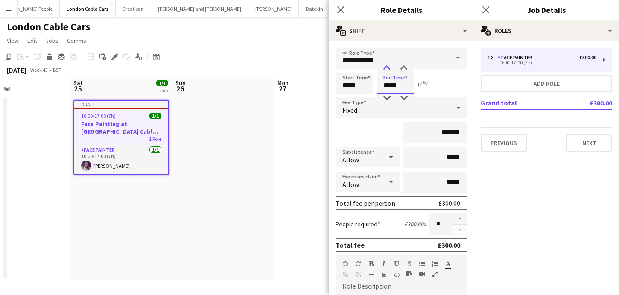
click at [387, 71] on div at bounding box center [386, 68] width 17 height 9
click at [260, 170] on app-date-cell at bounding box center [223, 188] width 102 height 184
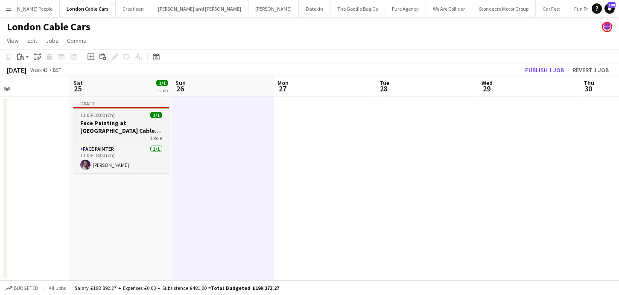
click at [122, 118] on div "11:00-18:00 (7h) 1/1" at bounding box center [121, 115] width 96 height 6
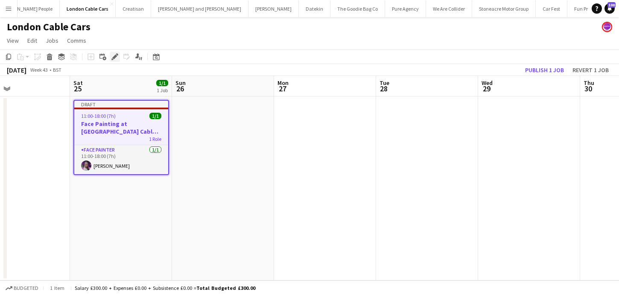
click at [117, 54] on icon at bounding box center [117, 54] width 2 height 2
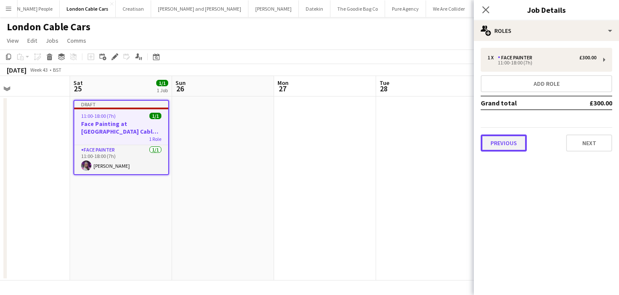
click at [512, 146] on button "Previous" at bounding box center [504, 142] width 46 height 17
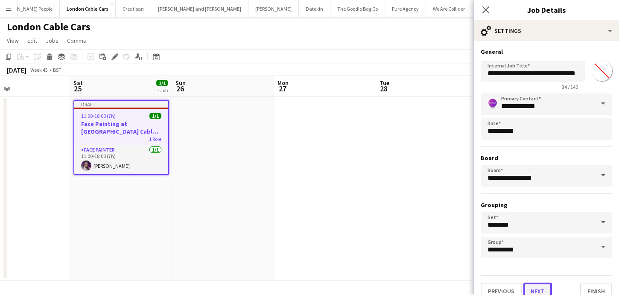
click at [542, 286] on button "Next" at bounding box center [537, 291] width 29 height 17
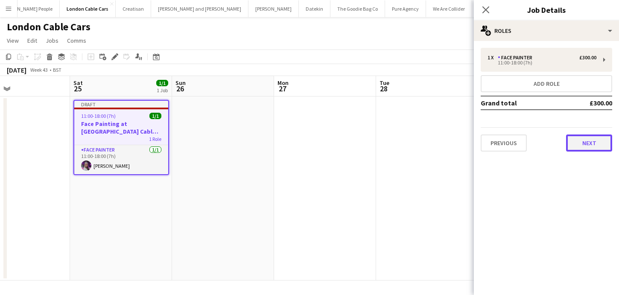
click at [582, 136] on button "Next" at bounding box center [589, 142] width 46 height 17
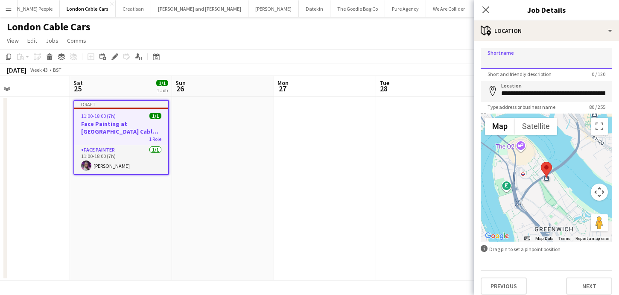
click at [560, 60] on input "Shortname" at bounding box center [546, 58] width 131 height 21
type input "*"
type input "**********"
click at [590, 284] on button "Next" at bounding box center [589, 285] width 46 height 17
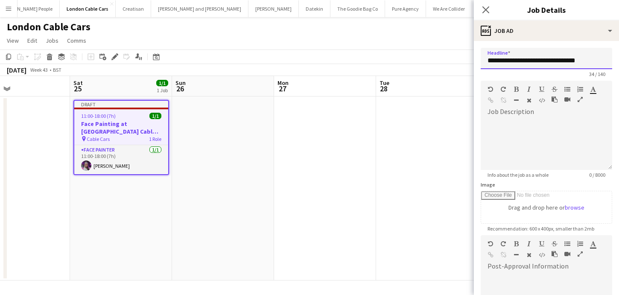
click at [529, 59] on input "**********" at bounding box center [546, 58] width 131 height 21
type input "**********"
click at [387, 175] on app-date-cell at bounding box center [427, 188] width 102 height 184
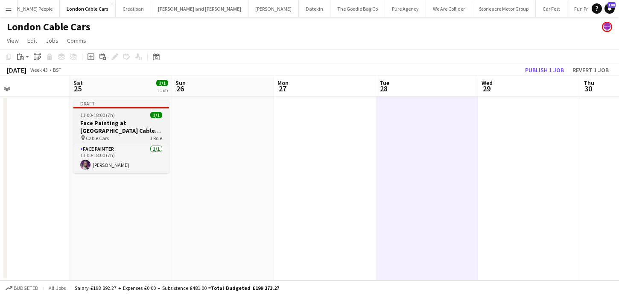
click at [157, 127] on h3 "Face Painting at London Cable Cars" at bounding box center [121, 126] width 96 height 15
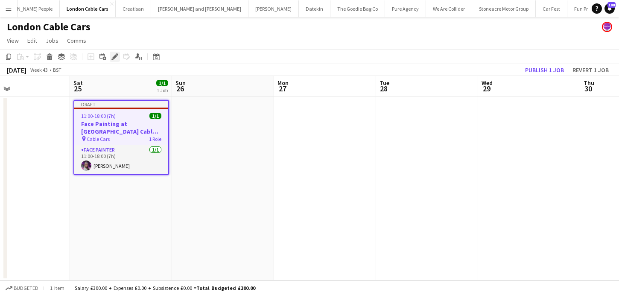
click at [114, 55] on icon "Edit" at bounding box center [114, 56] width 7 height 7
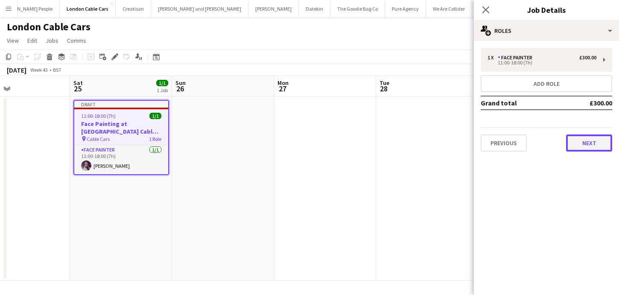
click at [567, 143] on button "Next" at bounding box center [589, 142] width 46 height 17
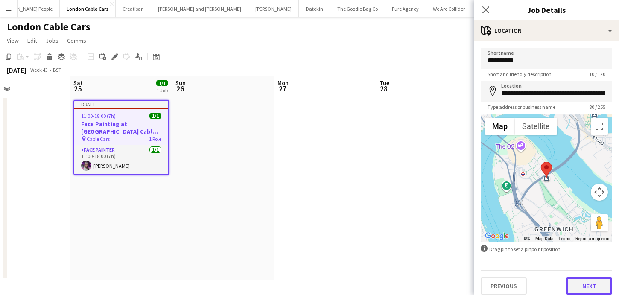
click at [585, 286] on button "Next" at bounding box center [589, 285] width 46 height 17
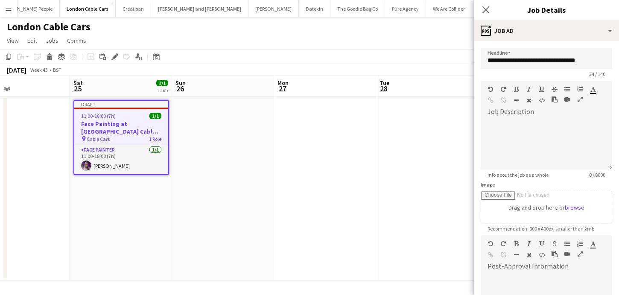
scroll to position [127, 0]
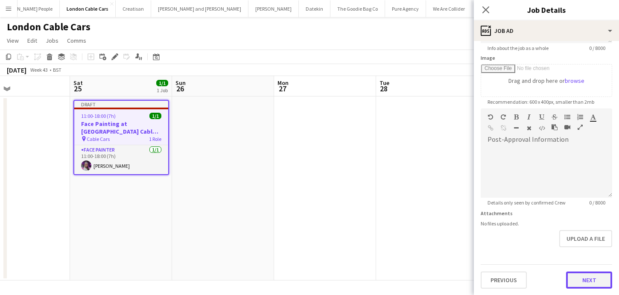
click at [585, 284] on button "Next" at bounding box center [589, 279] width 46 height 17
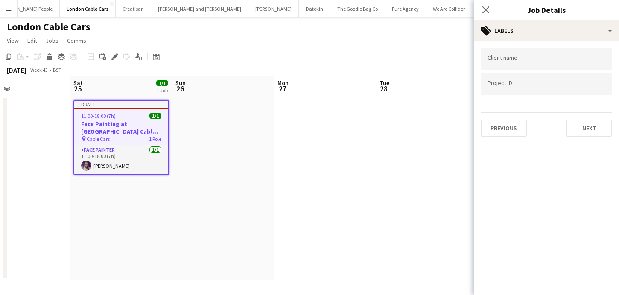
scroll to position [0, 0]
click at [583, 118] on div "Previous Next" at bounding box center [546, 124] width 131 height 24
click at [578, 134] on button "Next" at bounding box center [589, 127] width 46 height 17
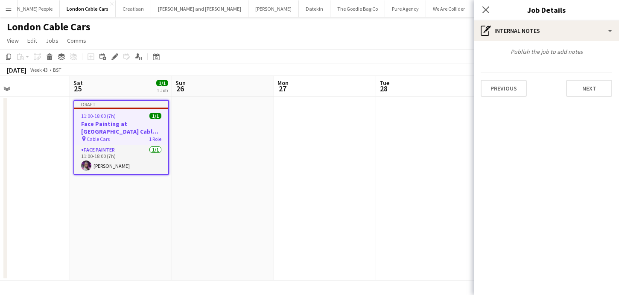
click at [455, 118] on app-date-cell at bounding box center [427, 188] width 102 height 184
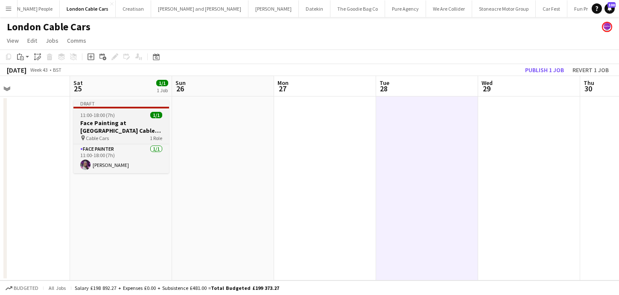
click at [141, 128] on h3 "Face Painting at London Cable Cars" at bounding box center [121, 126] width 96 height 15
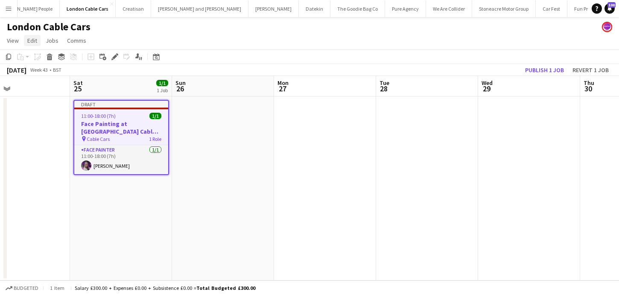
click at [36, 43] on span "Edit" at bounding box center [32, 41] width 10 height 8
click at [45, 62] on span "Copy Command C" at bounding box center [48, 59] width 35 height 8
click at [176, 114] on app-date-cell at bounding box center [223, 188] width 102 height 184
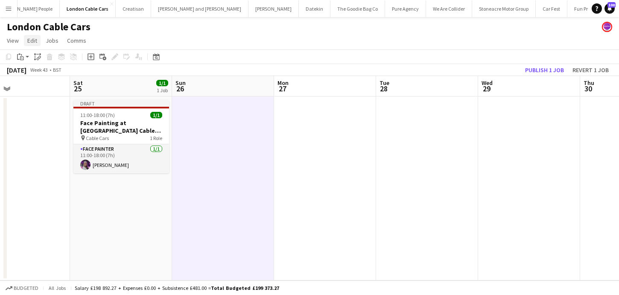
click at [29, 44] on link "Edit" at bounding box center [32, 40] width 17 height 11
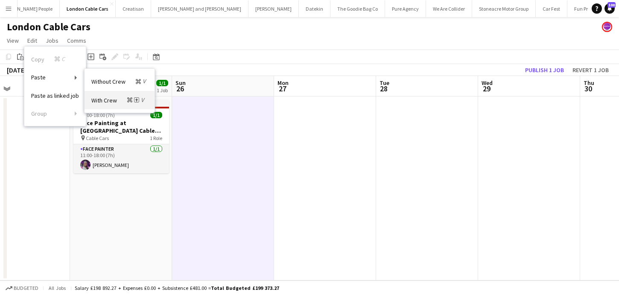
click at [117, 101] on span "With Crew Command Shift V" at bounding box center [118, 100] width 55 height 8
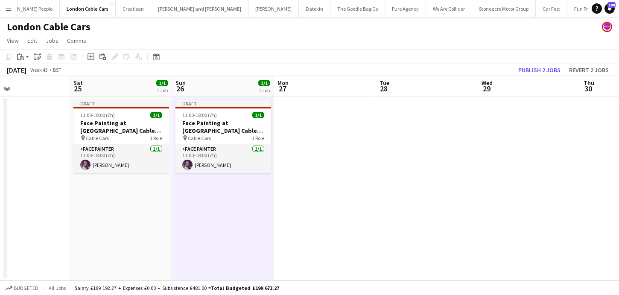
click at [300, 116] on app-date-cell at bounding box center [325, 188] width 102 height 184
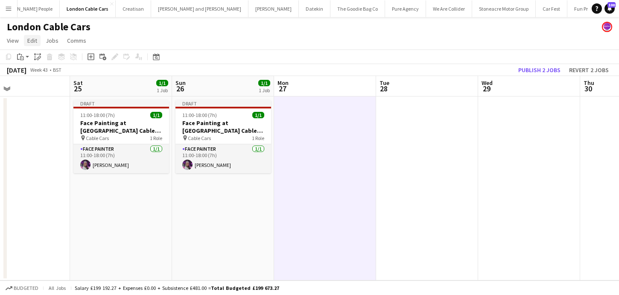
click at [37, 36] on link "Edit" at bounding box center [32, 40] width 17 height 11
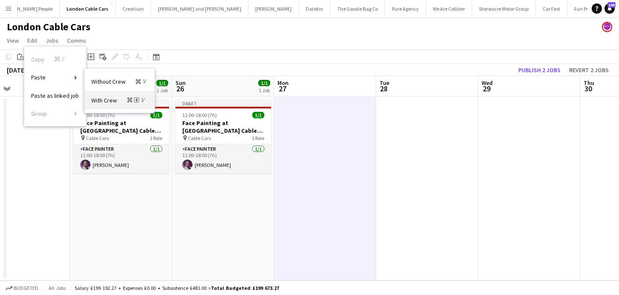
click at [118, 100] on span "With Crew Command Shift V" at bounding box center [118, 100] width 55 height 8
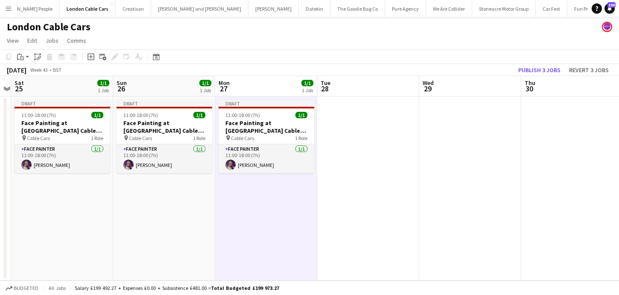
scroll to position [0, 404]
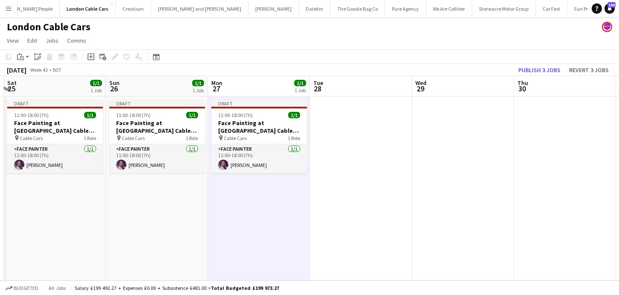
click at [346, 139] on app-date-cell at bounding box center [361, 188] width 102 height 184
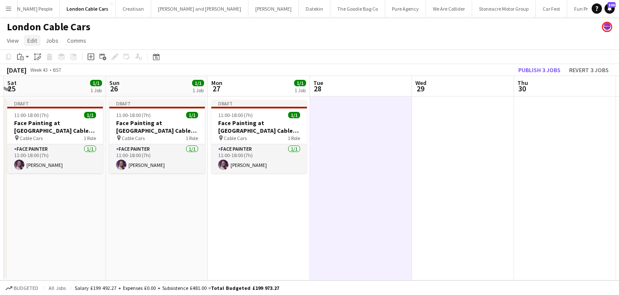
click at [33, 37] on span "Edit" at bounding box center [32, 41] width 10 height 8
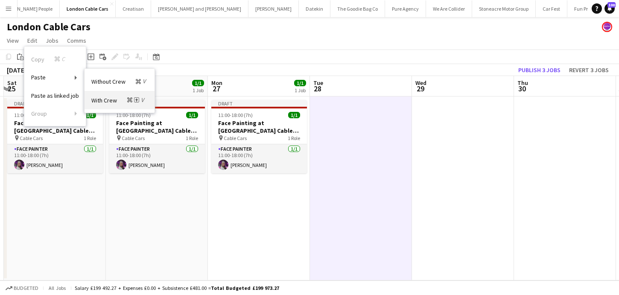
click at [119, 98] on span "With Crew Command Shift V" at bounding box center [118, 100] width 55 height 8
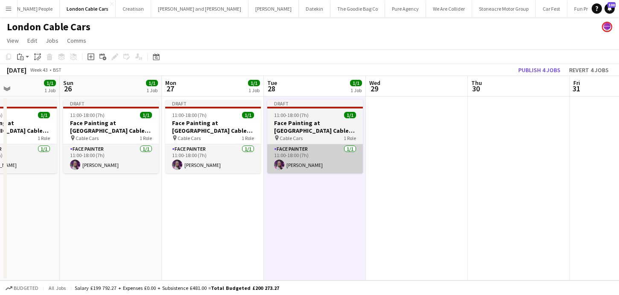
scroll to position [0, 302]
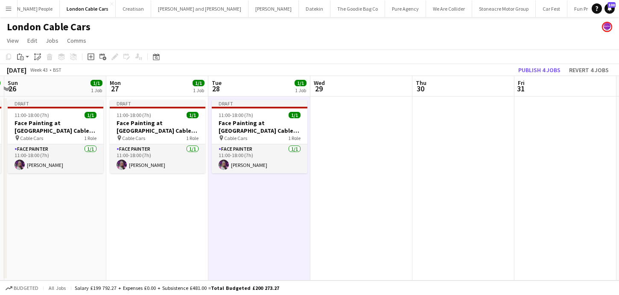
click at [344, 135] on app-date-cell at bounding box center [361, 188] width 102 height 184
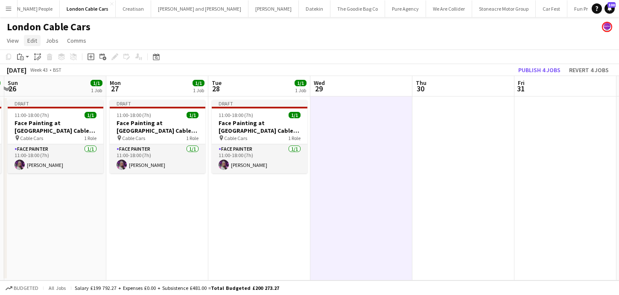
click at [29, 41] on span "Edit" at bounding box center [32, 41] width 10 height 8
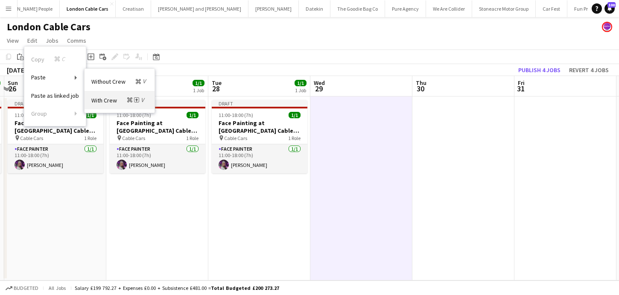
click at [111, 98] on span "With Crew Command Shift V" at bounding box center [118, 100] width 55 height 8
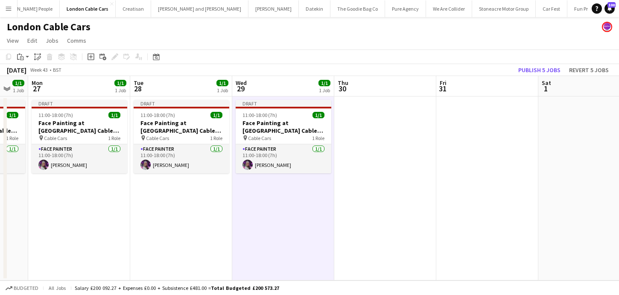
scroll to position [0, 397]
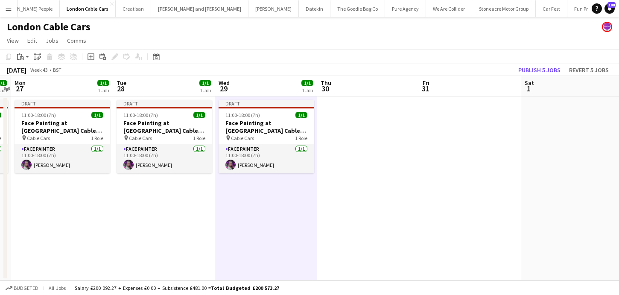
click at [337, 142] on app-date-cell at bounding box center [368, 188] width 102 height 184
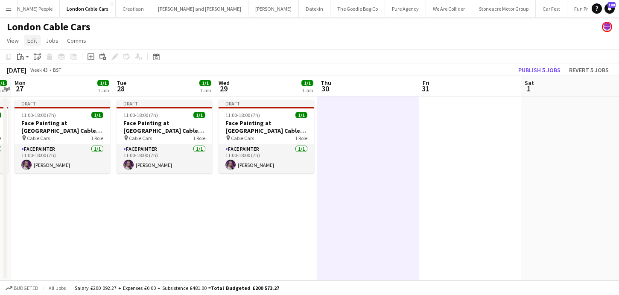
click at [38, 39] on link "Edit" at bounding box center [32, 40] width 17 height 11
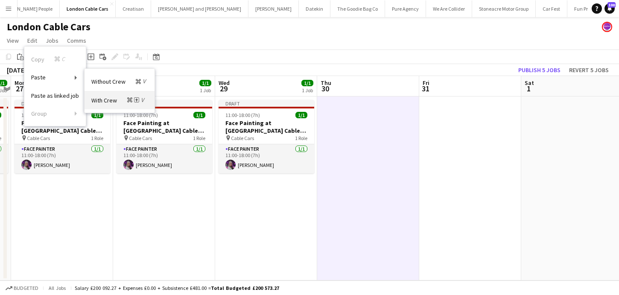
click at [129, 101] on icon "Command" at bounding box center [129, 99] width 5 height 5
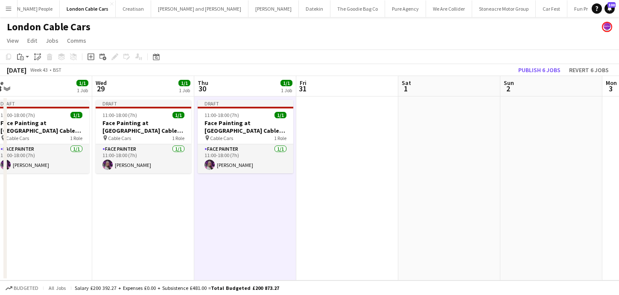
scroll to position [0, 325]
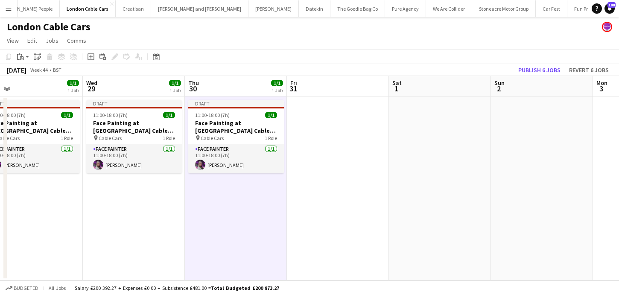
click at [325, 140] on app-date-cell at bounding box center [338, 188] width 102 height 184
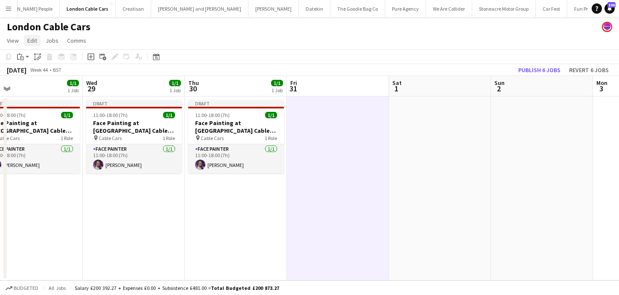
click at [33, 37] on span "Edit" at bounding box center [32, 41] width 10 height 8
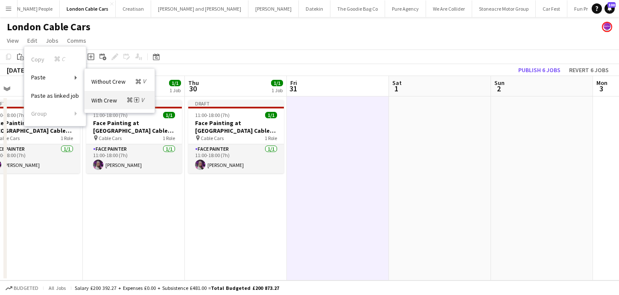
click at [114, 101] on span "With Crew Command Shift V" at bounding box center [118, 100] width 55 height 8
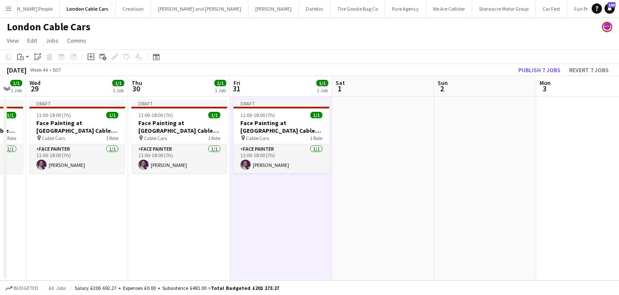
scroll to position [0, 402]
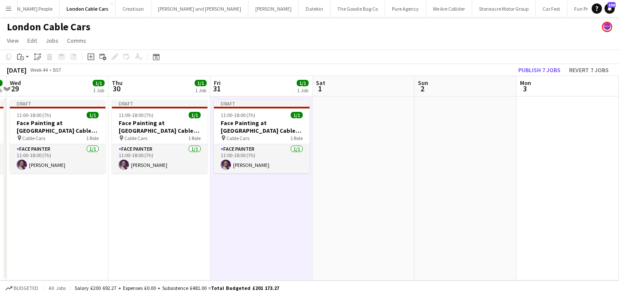
click at [371, 125] on app-date-cell at bounding box center [363, 188] width 102 height 184
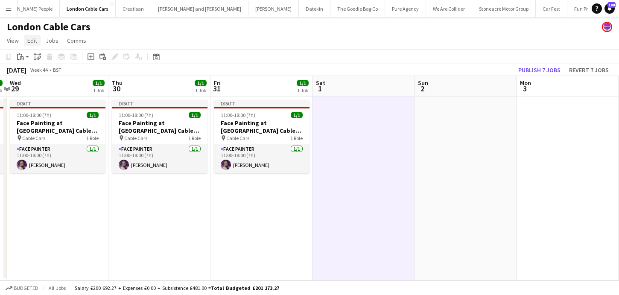
click at [36, 43] on span "Edit" at bounding box center [32, 41] width 10 height 8
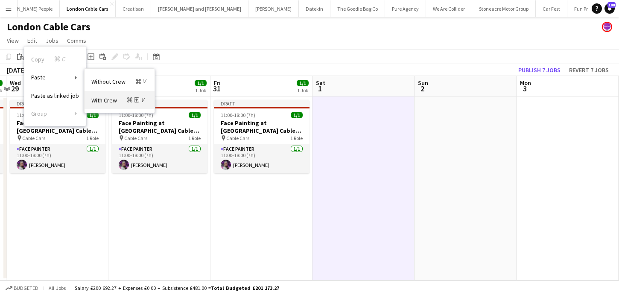
click at [124, 102] on span "With Crew Command Shift V" at bounding box center [118, 100] width 55 height 8
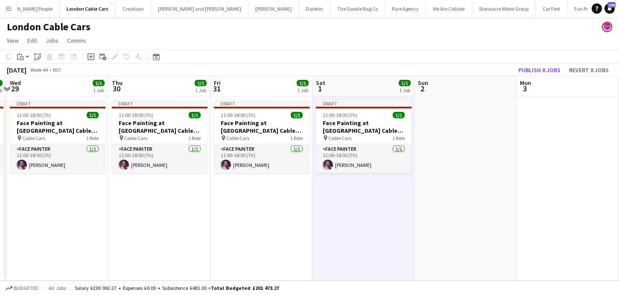
click at [452, 146] on app-date-cell at bounding box center [465, 188] width 102 height 184
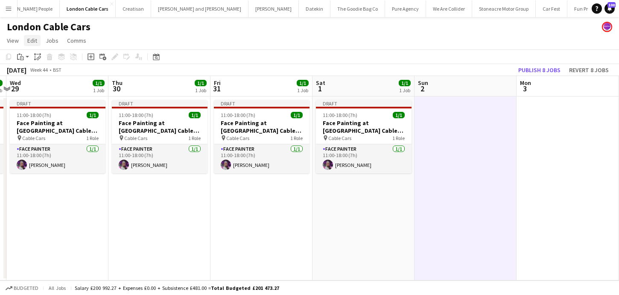
click at [31, 39] on span "Edit" at bounding box center [32, 41] width 10 height 8
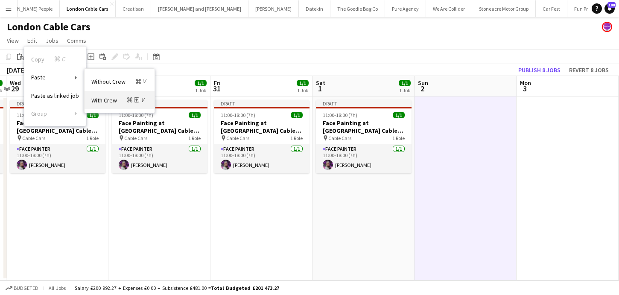
click at [111, 97] on span "With Crew Command Shift V" at bounding box center [118, 100] width 55 height 8
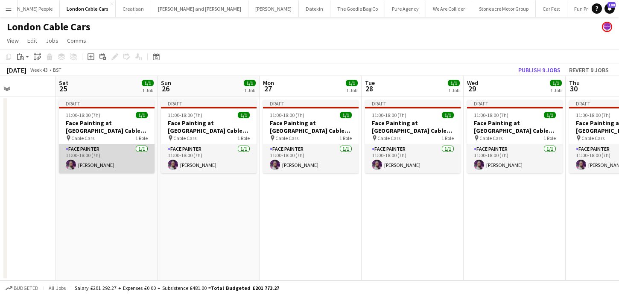
scroll to position [0, 239]
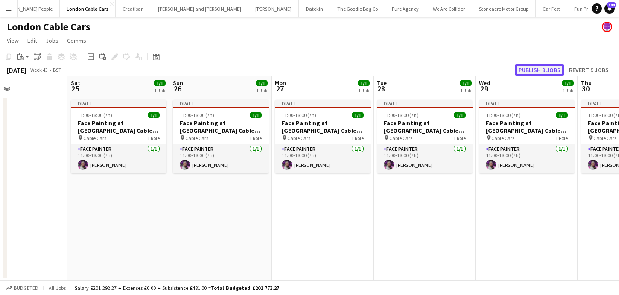
click at [538, 70] on button "Publish 9 jobs" at bounding box center [539, 69] width 49 height 11
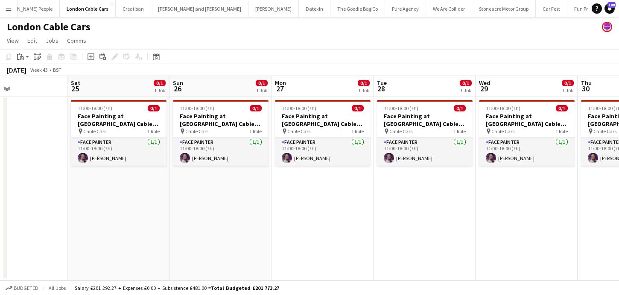
click at [9, 7] on app-icon "Menu" at bounding box center [8, 8] width 7 height 7
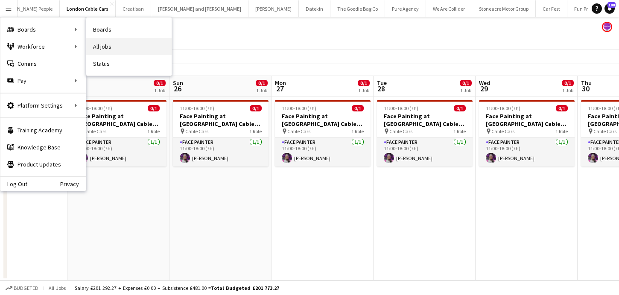
click at [98, 53] on link "All jobs" at bounding box center [128, 46] width 85 height 17
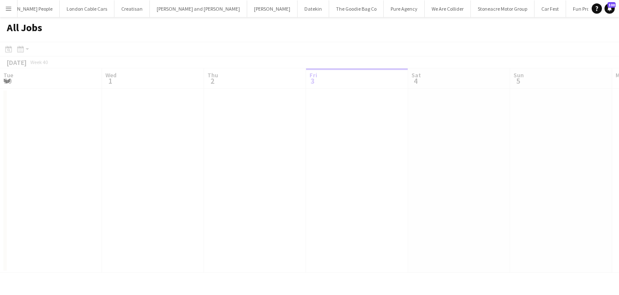
scroll to position [0, 204]
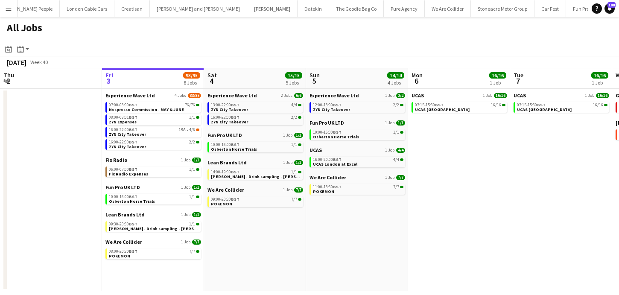
click at [4, 11] on button "Menu" at bounding box center [8, 8] width 17 height 17
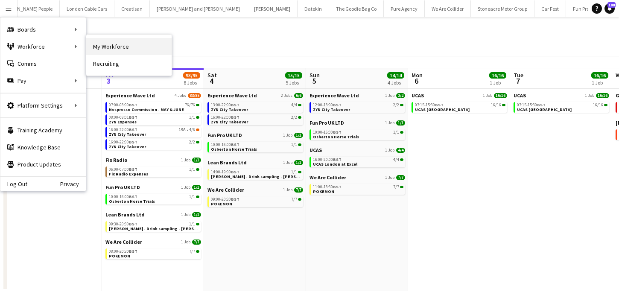
click at [95, 48] on link "My Workforce" at bounding box center [128, 46] width 85 height 17
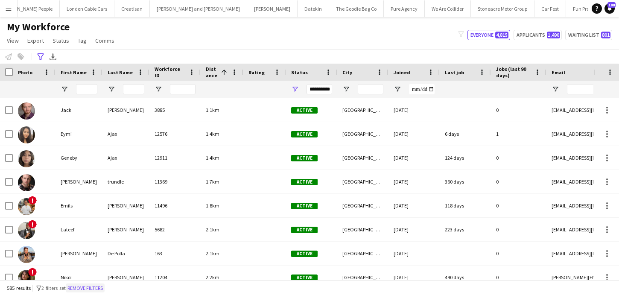
click at [88, 288] on button "Remove filters" at bounding box center [85, 287] width 39 height 9
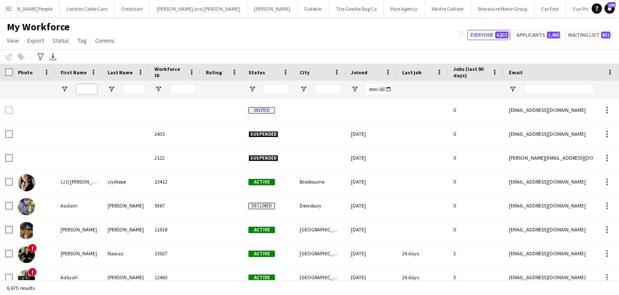
click at [81, 89] on input "First Name Filter Input" at bounding box center [86, 89] width 21 height 10
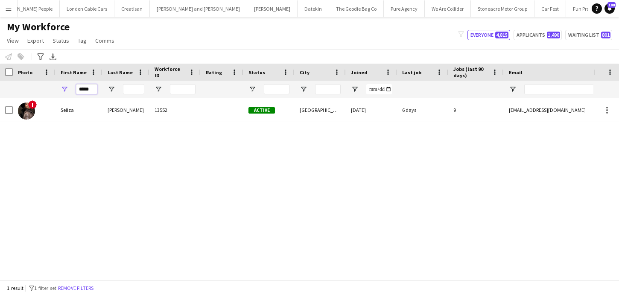
type input "*****"
click at [131, 93] on input "Last Name Filter Input" at bounding box center [133, 89] width 21 height 10
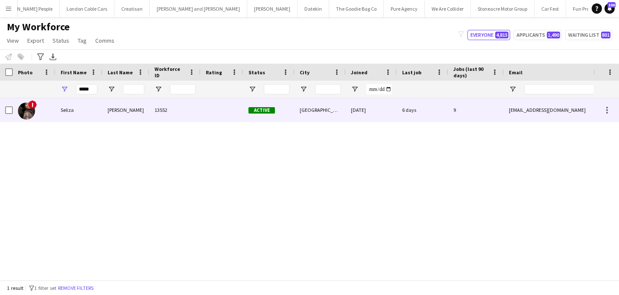
click at [134, 112] on div "Sebastian" at bounding box center [125, 109] width 47 height 23
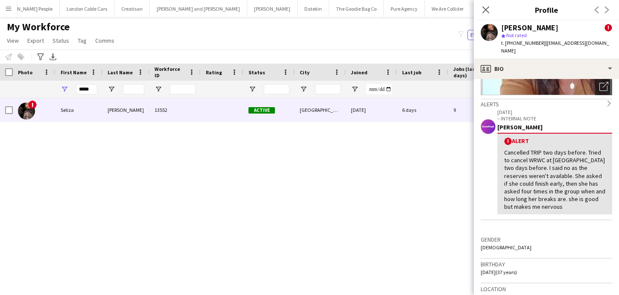
scroll to position [115, 0]
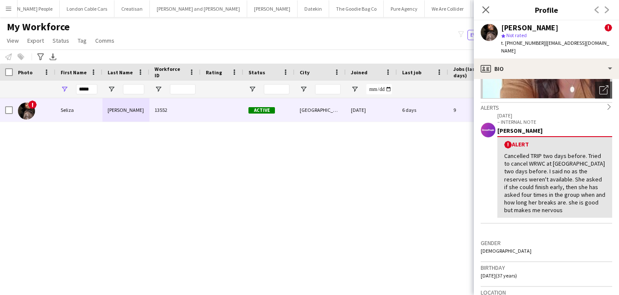
click at [426, 177] on div "! Seliza Sebastian 13552 Active London 03-06-2025 6 days 9 seliza.sebastian@hot…" at bounding box center [296, 189] width 593 height 182
click at [484, 16] on div "Close pop-in" at bounding box center [486, 10] width 24 height 20
click at [485, 11] on icon "Close pop-in" at bounding box center [485, 10] width 8 height 8
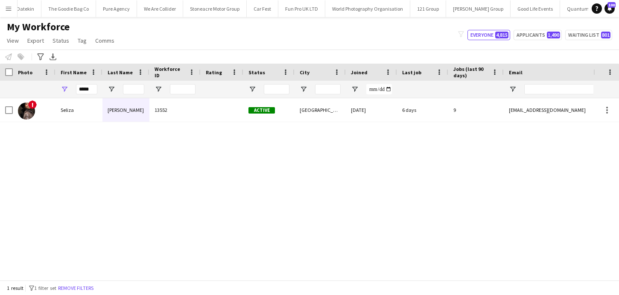
scroll to position [0, 1230]
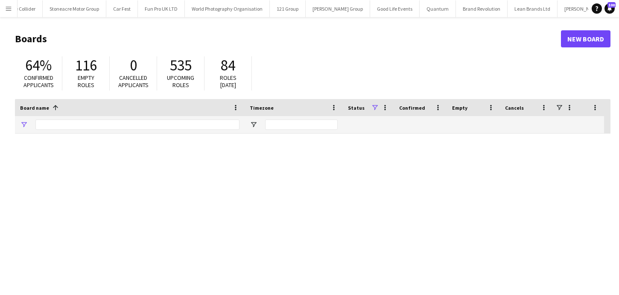
type input "*******"
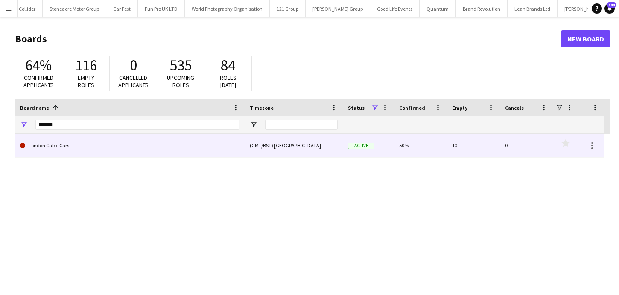
click at [180, 134] on link "London Cable Cars" at bounding box center [129, 146] width 219 height 24
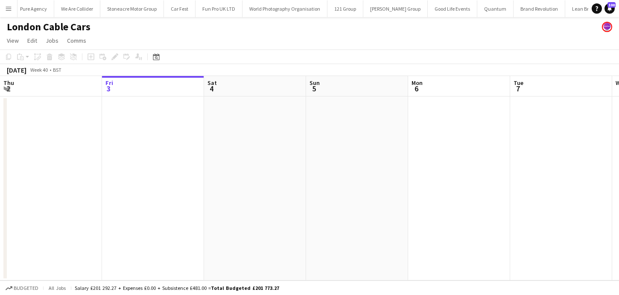
scroll to position [0, 1231]
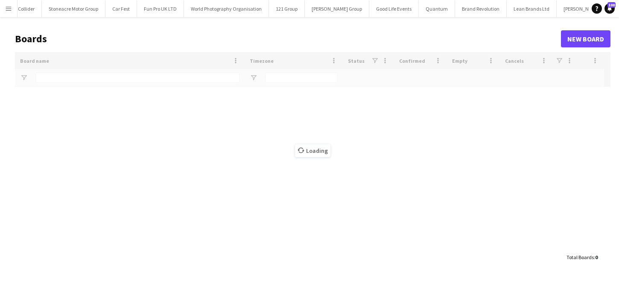
scroll to position [0, 1230]
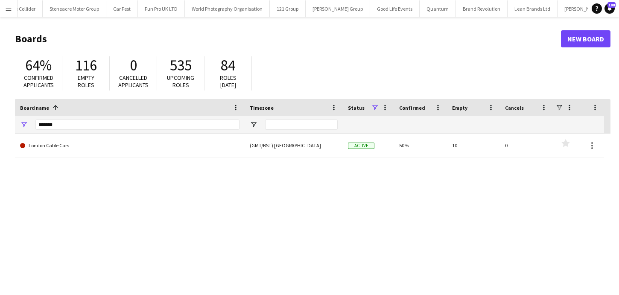
click at [220, 130] on div "*******" at bounding box center [137, 124] width 204 height 17
click at [219, 127] on input "*******" at bounding box center [137, 124] width 204 height 10
click at [219, 126] on input "*******" at bounding box center [137, 124] width 204 height 10
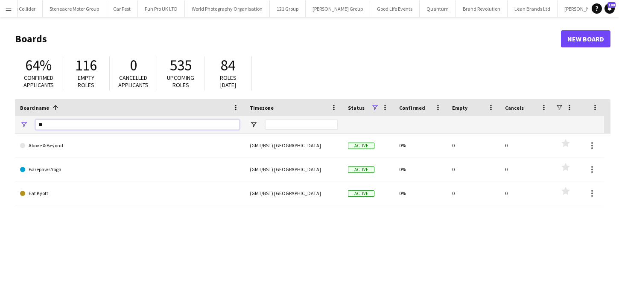
type input "*"
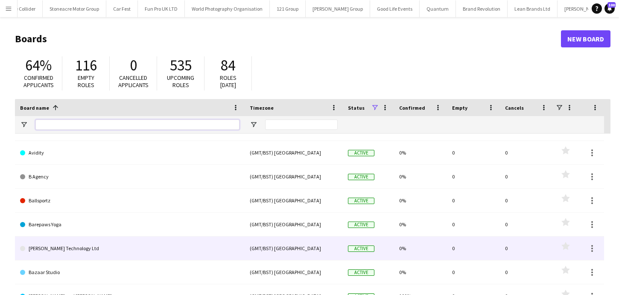
scroll to position [166, 0]
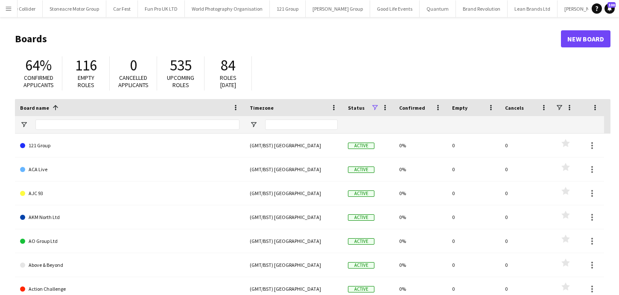
click at [0, 8] on button "Menu" at bounding box center [8, 8] width 17 height 17
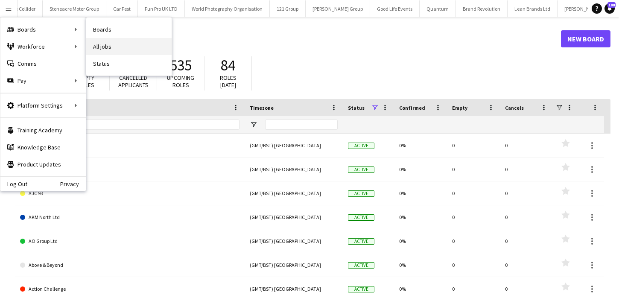
click at [117, 38] on link "All jobs" at bounding box center [128, 46] width 85 height 17
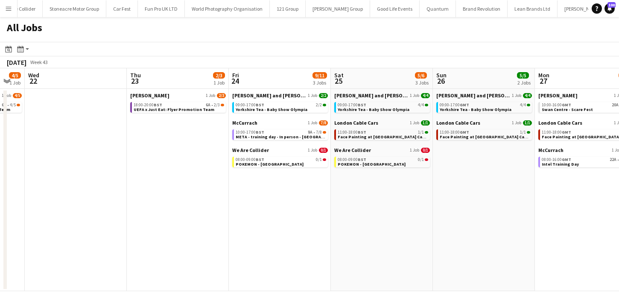
click at [408, 114] on div "Bettys and Taylors 1 Job 4/4 09:00-17:00 BST 4/4 Yorkshire Tea - Baby Show Olym…" at bounding box center [382, 105] width 96 height 27
click at [408, 111] on link "09:00-17:00 BST 4/4 Yorkshire Tea - Baby Show Olympia" at bounding box center [383, 107] width 90 height 10
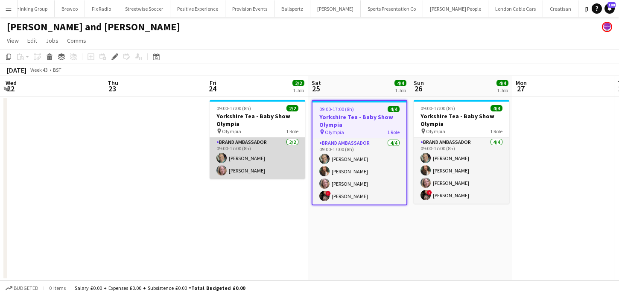
scroll to position [0, 304]
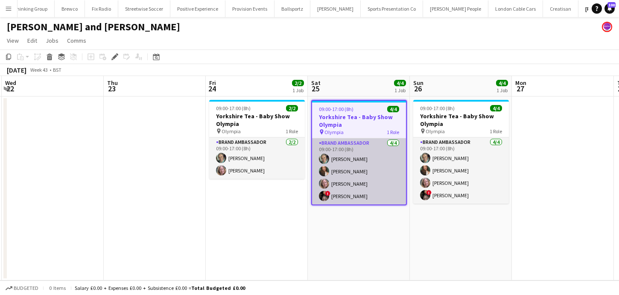
click at [399, 189] on app-card-role "Brand Ambassador [DATE] 09:00-17:00 (8h) [PERSON_NAME] [PERSON_NAME] [PERSON_NA…" at bounding box center [359, 171] width 94 height 66
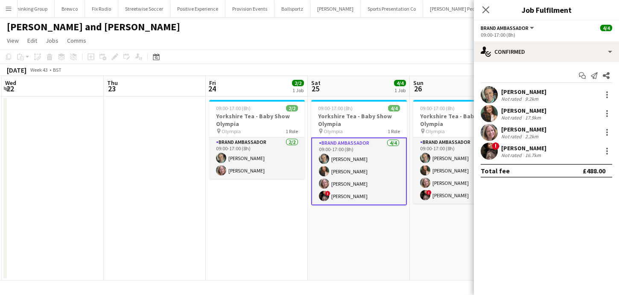
click at [516, 143] on div "! [PERSON_NAME] Not rated 16.7km" at bounding box center [546, 151] width 145 height 17
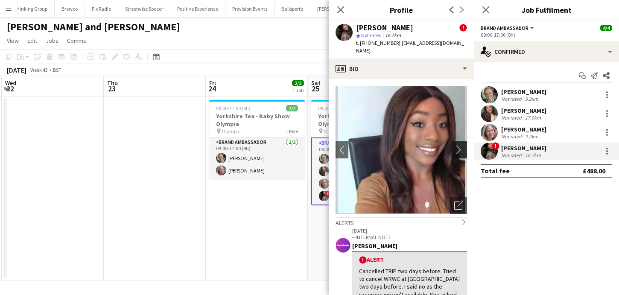
click at [463, 145] on app-icon "chevron-right" at bounding box center [460, 149] width 13 height 9
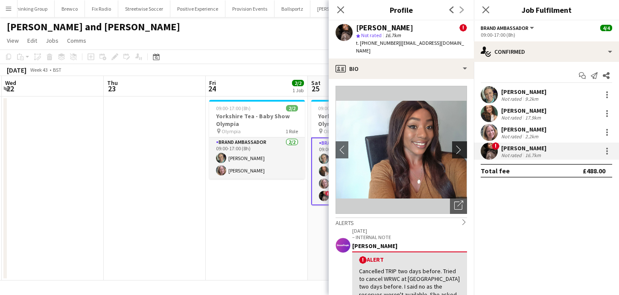
click at [463, 145] on app-icon "chevron-right" at bounding box center [460, 149] width 13 height 9
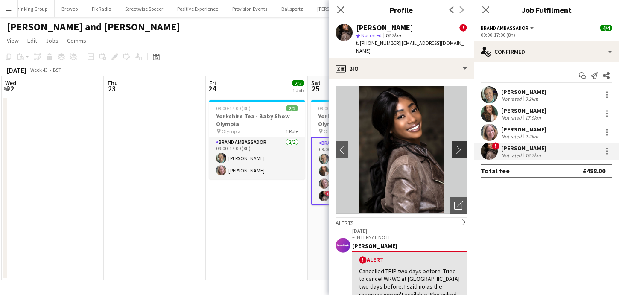
click at [455, 145] on app-icon "chevron-right" at bounding box center [460, 149] width 13 height 9
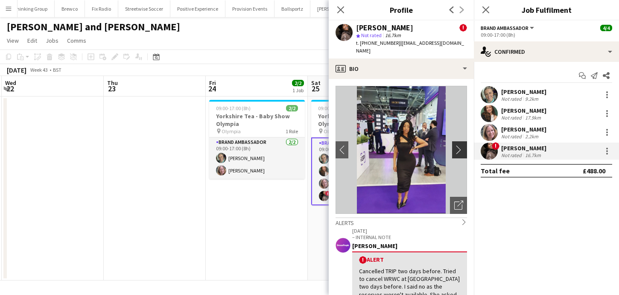
click at [455, 145] on app-icon "chevron-right" at bounding box center [460, 149] width 13 height 9
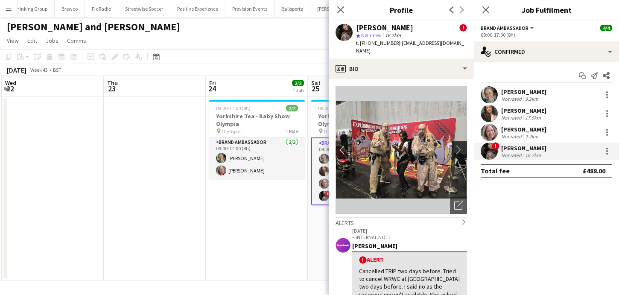
click at [455, 145] on app-icon "chevron-right" at bounding box center [460, 149] width 13 height 9
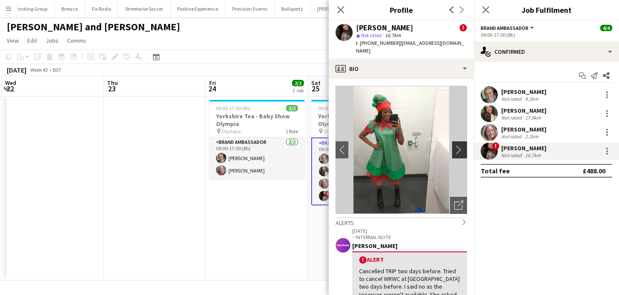
click at [455, 145] on app-icon "chevron-right" at bounding box center [460, 149] width 13 height 9
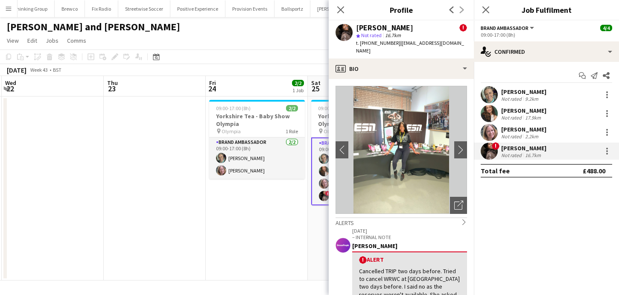
click at [213, 230] on app-date-cell "09:00-17:00 (8h) 2/2 Yorkshire Tea - Baby Show Olympia pin Olympia 1 Role Brand…" at bounding box center [257, 188] width 102 height 184
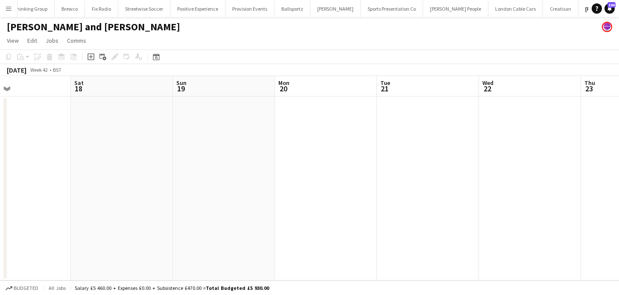
scroll to position [0, 265]
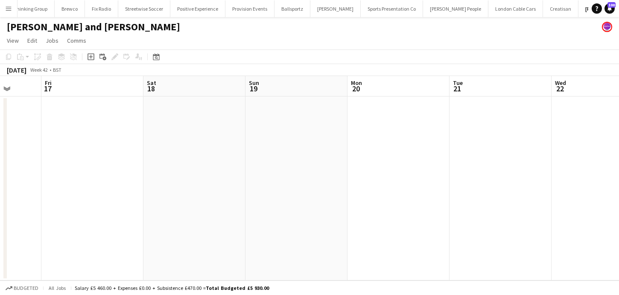
click at [9, 8] on app-icon "Menu" at bounding box center [8, 8] width 7 height 7
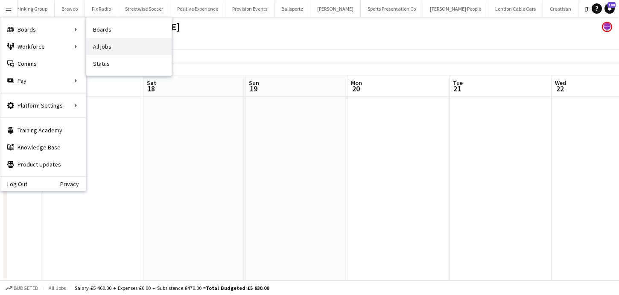
click at [102, 39] on link "All jobs" at bounding box center [128, 46] width 85 height 17
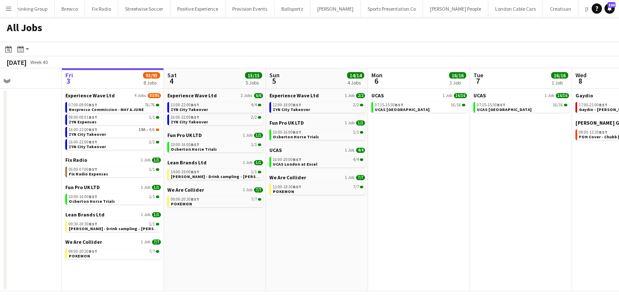
scroll to position [0, 244]
click at [135, 145] on link "16:00-22:00 BST 2/2 ZYN City Takeover" at bounding box center [114, 144] width 90 height 10
click at [134, 254] on link "08:00-20:30 BST 7/7 POKEMON" at bounding box center [114, 253] width 90 height 10
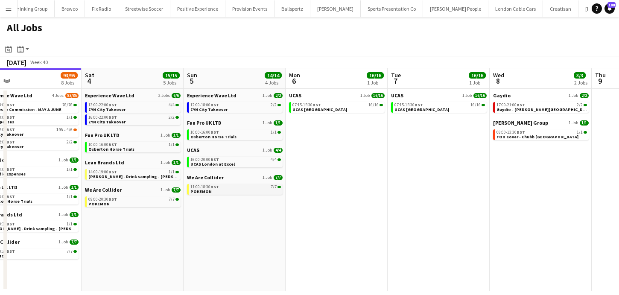
scroll to position [0, 315]
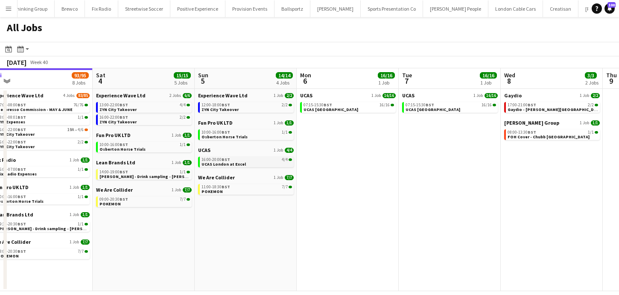
click at [281, 163] on link "16:00-20:00 BST 4/4 UCAS London at Excel" at bounding box center [246, 162] width 90 height 10
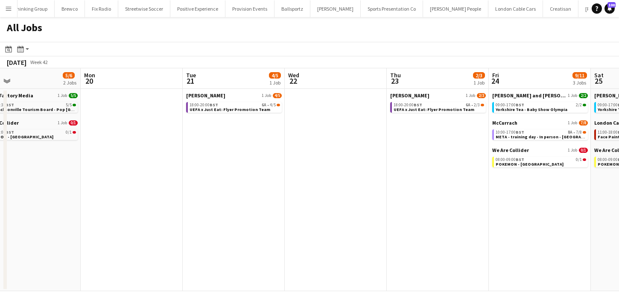
scroll to position [0, 235]
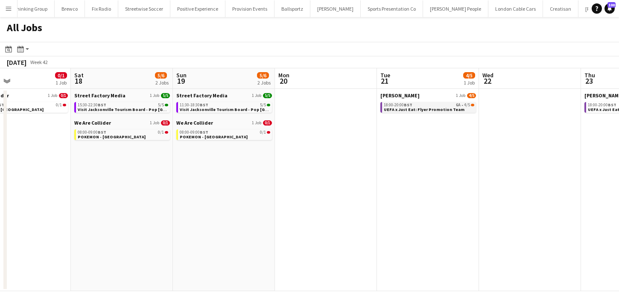
click at [401, 110] on span "UEFA x Just Eat: Flyer Promotion Team" at bounding box center [424, 110] width 81 height 6
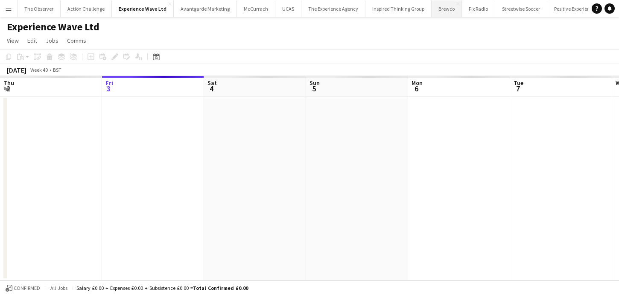
scroll to position [0, 294]
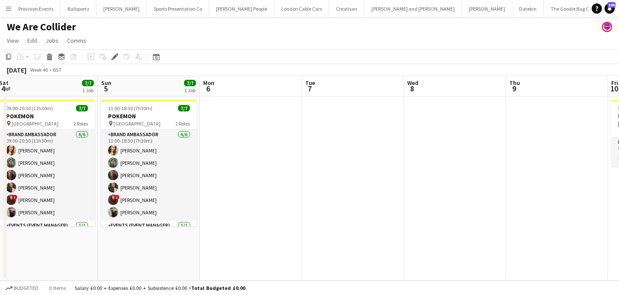
scroll to position [0, 232]
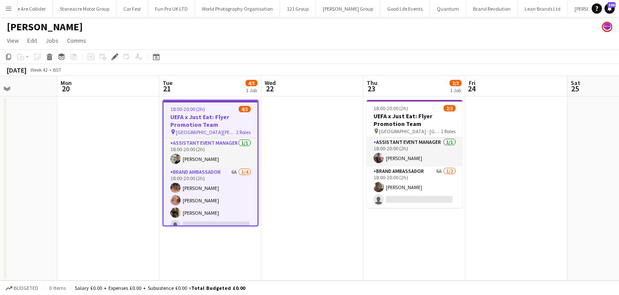
scroll to position [0, 363]
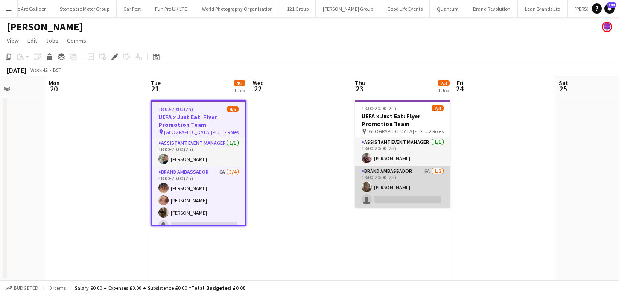
click at [398, 199] on app-card-role "Brand Ambassador 6A [DATE] 18:00-20:00 (2h) [PERSON_NAME] single-neutral-actions" at bounding box center [403, 186] width 96 height 41
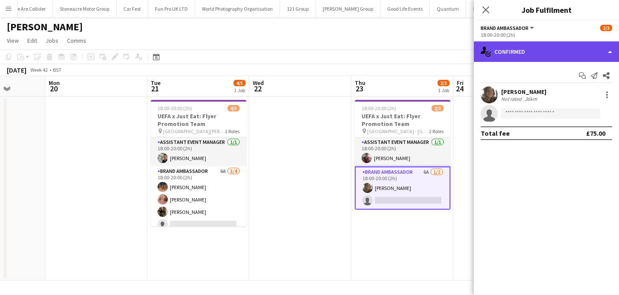
click at [540, 53] on div "single-neutral-actions-check-2 Confirmed" at bounding box center [546, 51] width 145 height 20
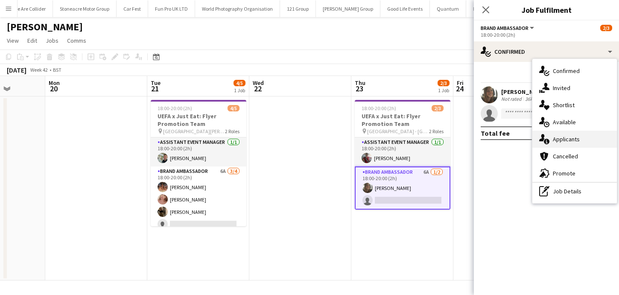
click at [563, 140] on span "Applicants" at bounding box center [566, 139] width 27 height 8
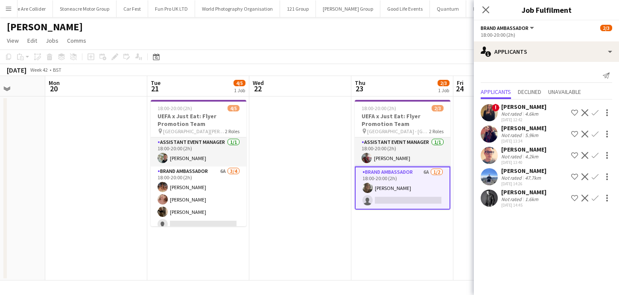
click at [525, 178] on div "47.7km" at bounding box center [532, 178] width 19 height 6
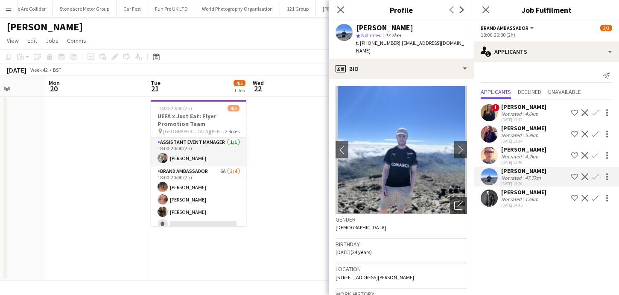
click at [516, 157] on div "Not rated" at bounding box center [512, 156] width 22 height 6
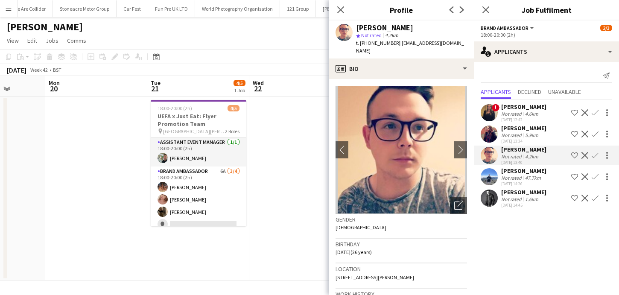
click at [519, 135] on div "Not rated" at bounding box center [512, 135] width 22 height 6
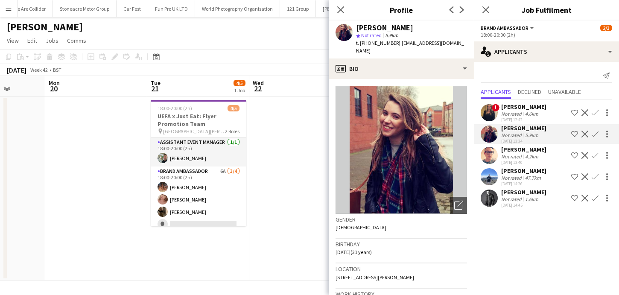
click at [516, 199] on div "Not rated" at bounding box center [512, 199] width 22 height 6
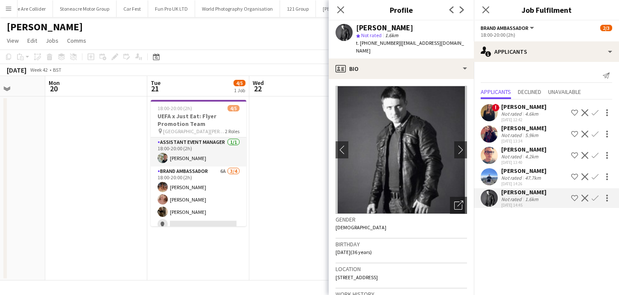
click at [303, 185] on app-date-cell at bounding box center [300, 188] width 102 height 184
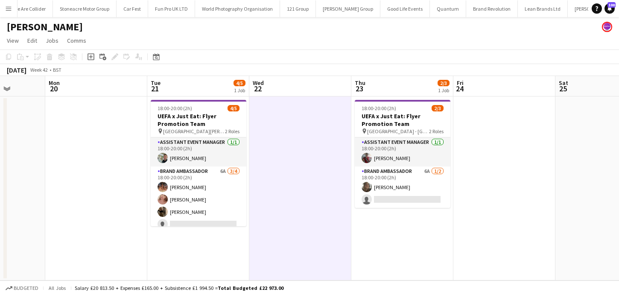
click at [6, 13] on button "Menu" at bounding box center [8, 8] width 17 height 17
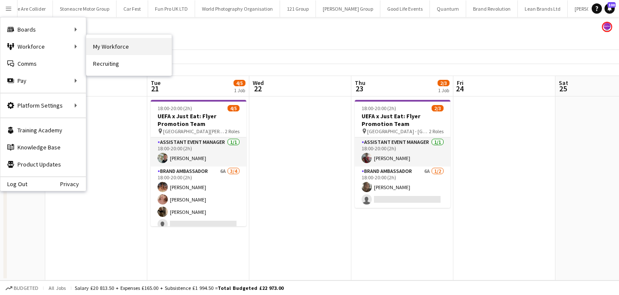
click at [113, 44] on link "My Workforce" at bounding box center [128, 46] width 85 height 17
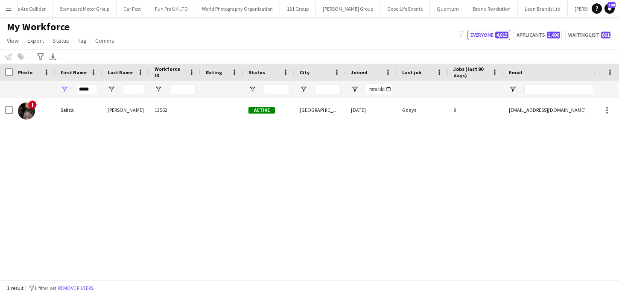
click at [80, 288] on button "Remove filters" at bounding box center [75, 287] width 39 height 9
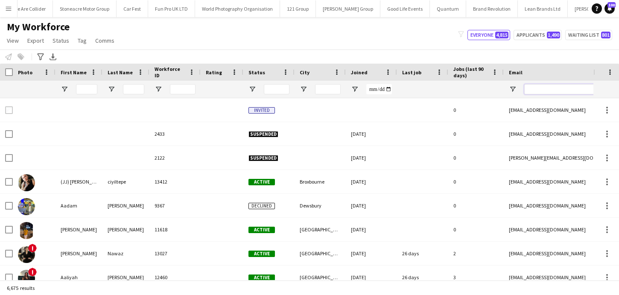
click at [538, 89] on input "Email Filter Input" at bounding box center [596, 89] width 145 height 10
paste input "**********"
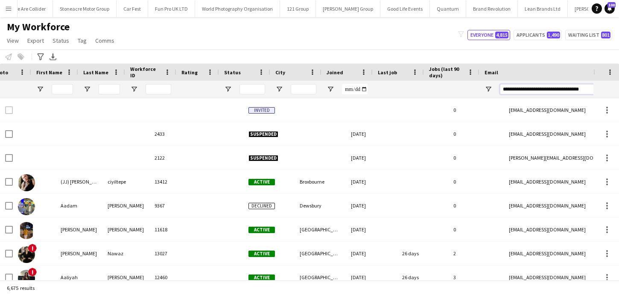
scroll to position [0, 24]
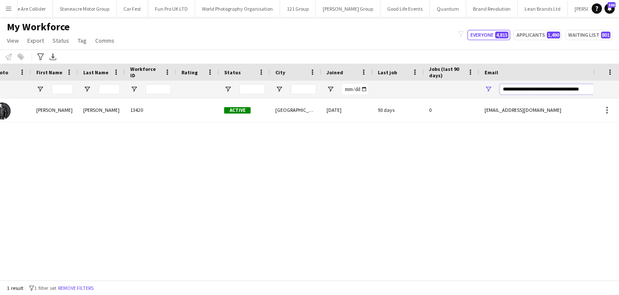
type input "**********"
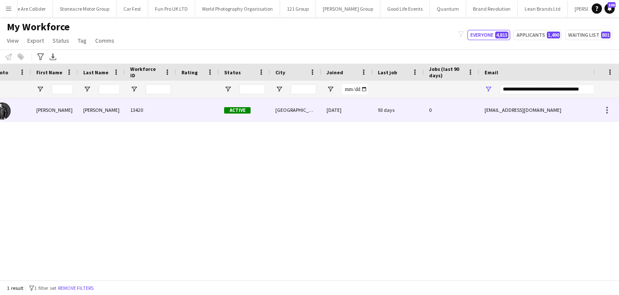
click at [354, 116] on div "[DATE]" at bounding box center [346, 109] width 51 height 23
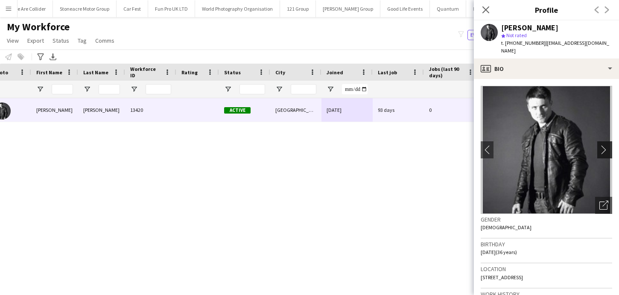
click at [606, 149] on app-icon "chevron-right" at bounding box center [605, 149] width 13 height 9
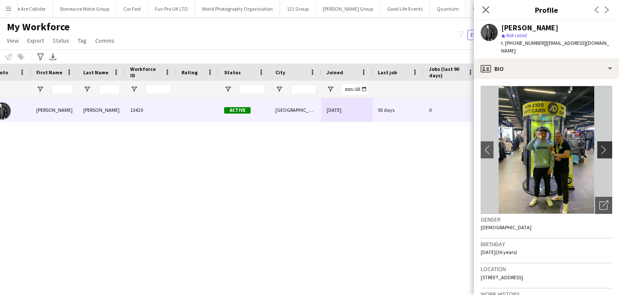
click at [606, 149] on app-icon "chevron-right" at bounding box center [605, 149] width 13 height 9
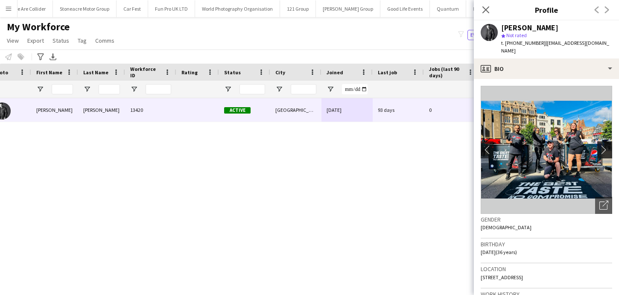
click at [606, 149] on app-icon "chevron-right" at bounding box center [605, 149] width 13 height 9
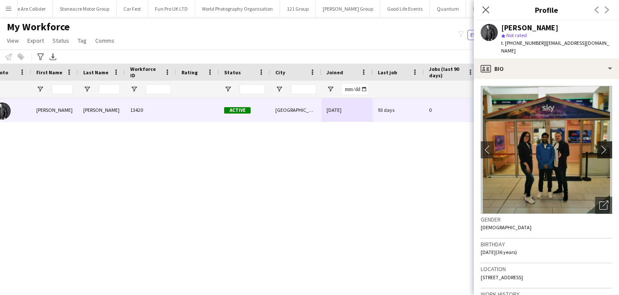
click at [606, 149] on app-icon "chevron-right" at bounding box center [605, 149] width 13 height 9
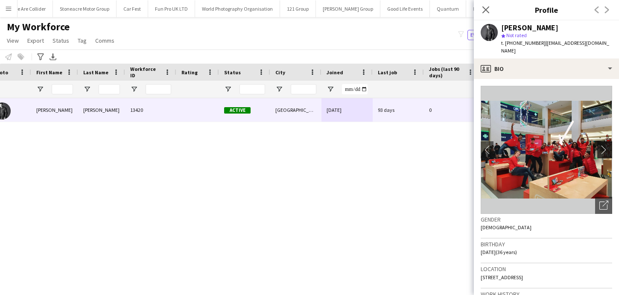
click at [606, 149] on app-icon "chevron-right" at bounding box center [605, 149] width 13 height 9
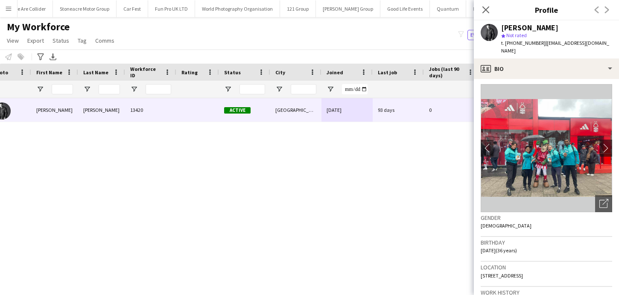
scroll to position [0, 0]
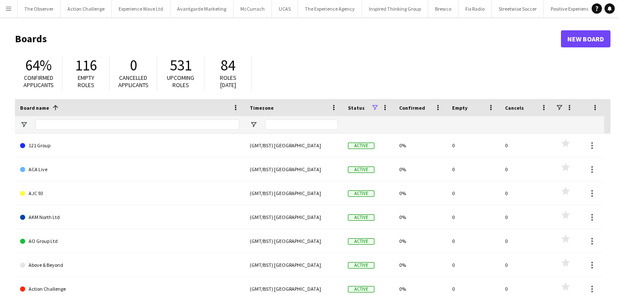
click at [6, 9] on app-icon "Menu" at bounding box center [8, 8] width 7 height 7
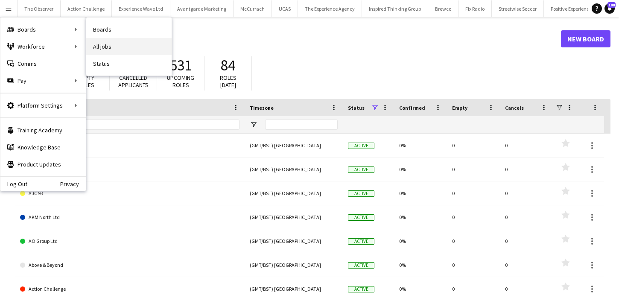
click at [108, 44] on link "All jobs" at bounding box center [128, 46] width 85 height 17
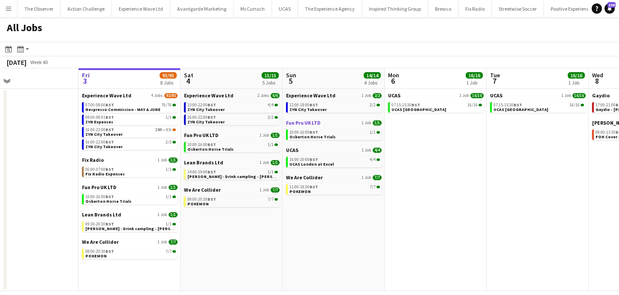
scroll to position [0, 245]
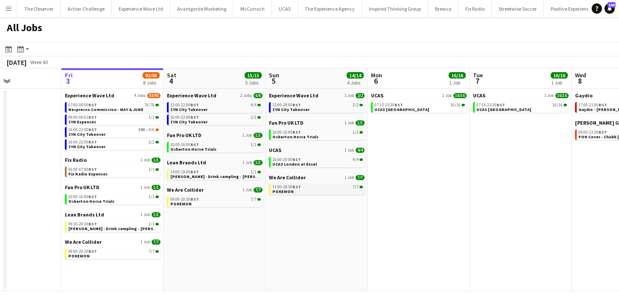
click at [318, 192] on link "11:00-18:30 BST 7/7 POKEMON" at bounding box center [317, 189] width 90 height 10
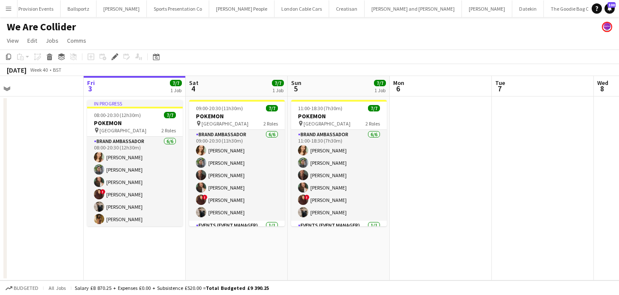
click at [12, 14] on button "Menu" at bounding box center [8, 8] width 17 height 17
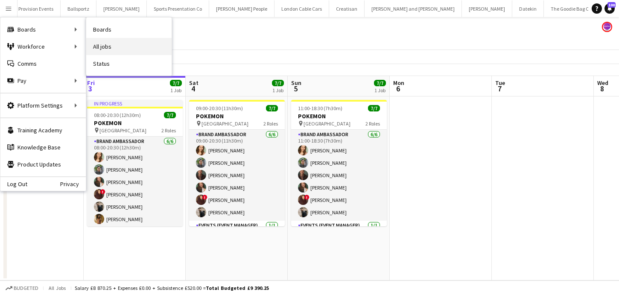
click at [106, 44] on link "All jobs" at bounding box center [128, 46] width 85 height 17
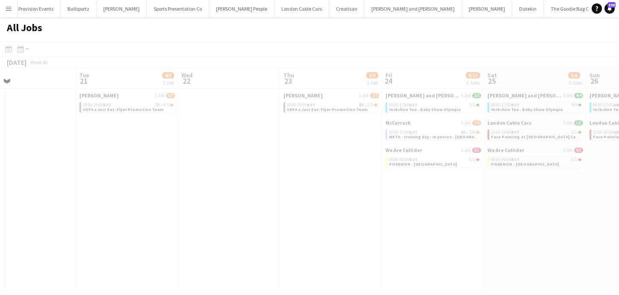
scroll to position [0, 328]
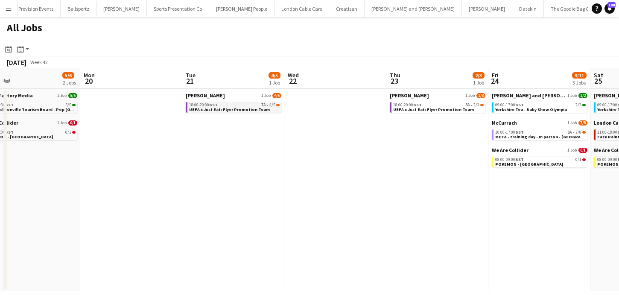
click at [253, 105] on div "18:00-20:00 BST 7A • 4/5" at bounding box center [234, 105] width 90 height 4
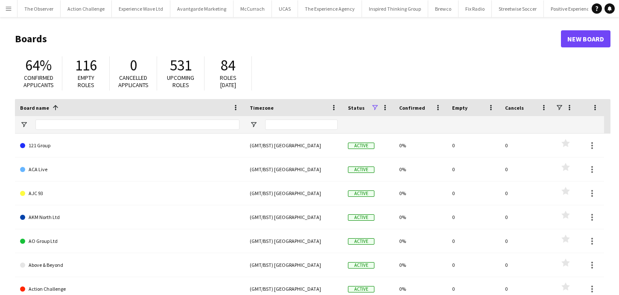
click at [10, 9] on app-icon "Menu" at bounding box center [8, 8] width 7 height 7
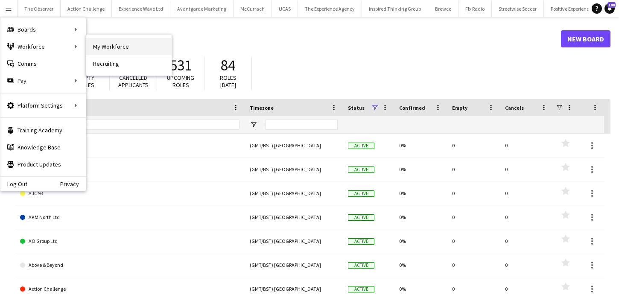
click at [101, 44] on link "My Workforce" at bounding box center [128, 46] width 85 height 17
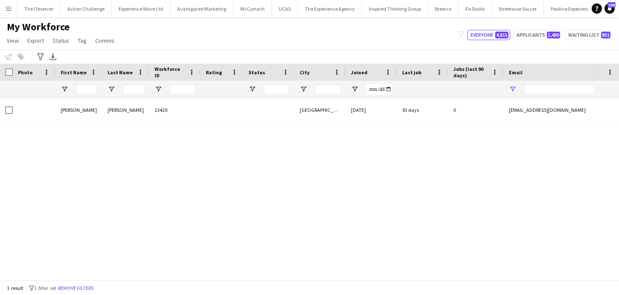
type input "**********"
click at [80, 287] on button "Remove filters" at bounding box center [75, 287] width 39 height 9
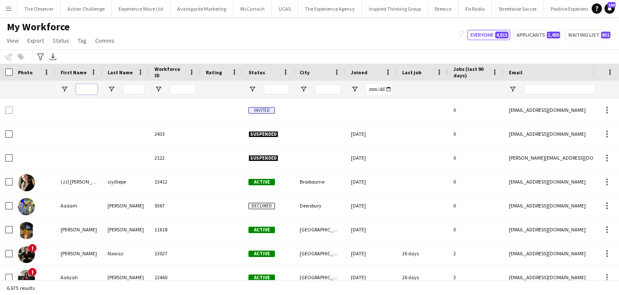
click at [85, 86] on input "First Name Filter Input" at bounding box center [86, 89] width 21 height 10
type input "*"
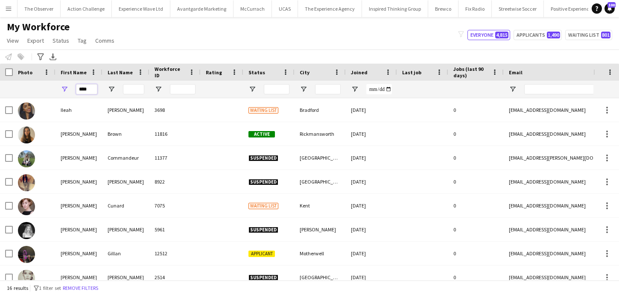
type input "****"
click at [133, 91] on input "Last Name Filter Input" at bounding box center [133, 89] width 21 height 10
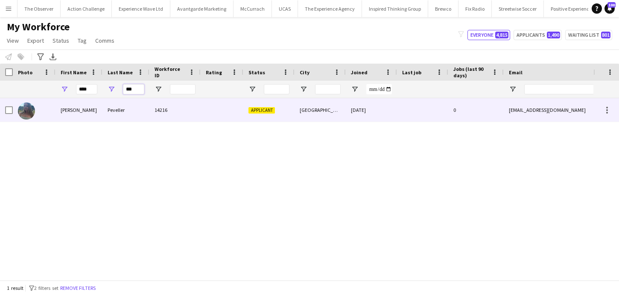
type input "***"
click at [141, 110] on div "Peveller" at bounding box center [125, 109] width 47 height 23
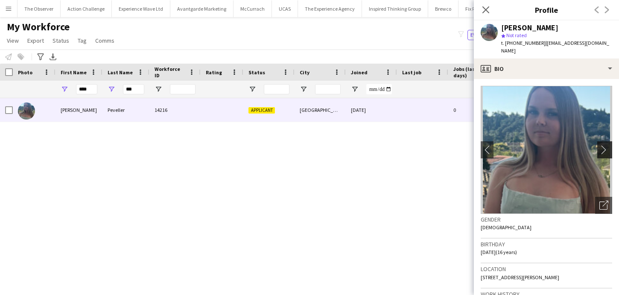
click at [604, 145] on app-icon "chevron-right" at bounding box center [605, 149] width 13 height 9
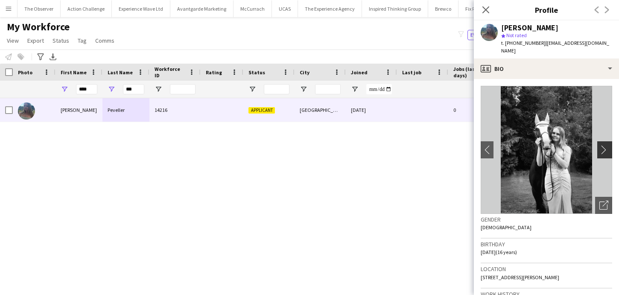
click at [604, 145] on app-icon "chevron-right" at bounding box center [605, 149] width 13 height 9
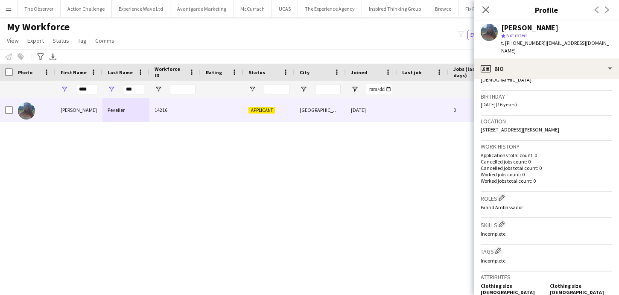
scroll to position [408, 0]
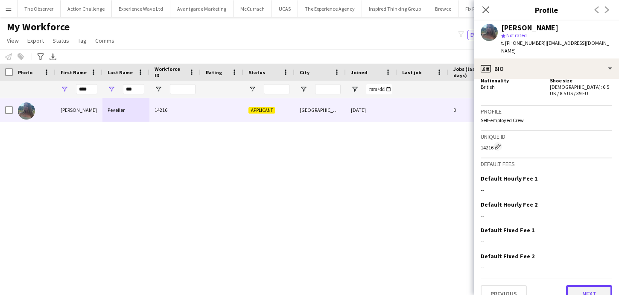
click at [588, 285] on button "Next" at bounding box center [589, 293] width 46 height 17
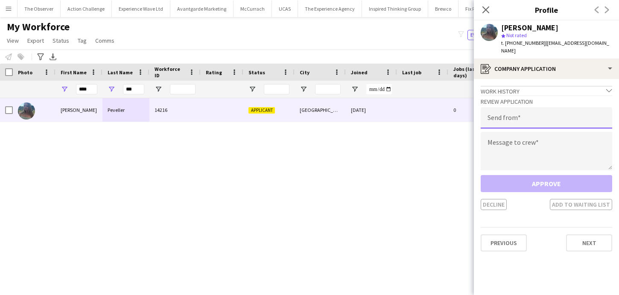
click at [540, 115] on input "email" at bounding box center [546, 117] width 131 height 21
type input "**********"
click at [542, 144] on textarea at bounding box center [546, 151] width 131 height 38
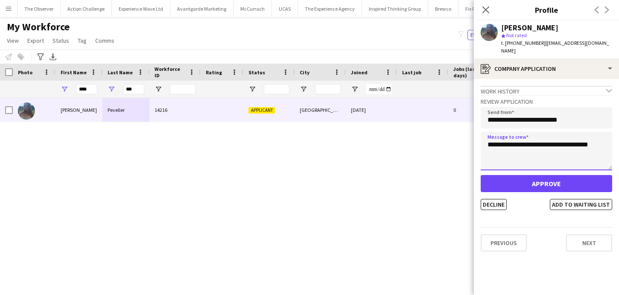
type textarea "**********"
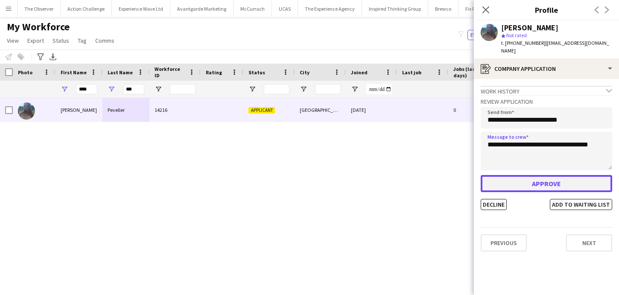
click at [556, 175] on button "Approve" at bounding box center [546, 183] width 131 height 17
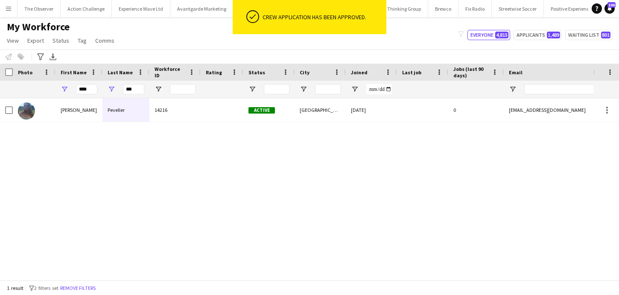
click at [382, 178] on div "[PERSON_NAME] 14216 Active Durham [DATE] 0 [EMAIL_ADDRESS][DOMAIN_NAME] [PHONE_…" at bounding box center [296, 189] width 593 height 182
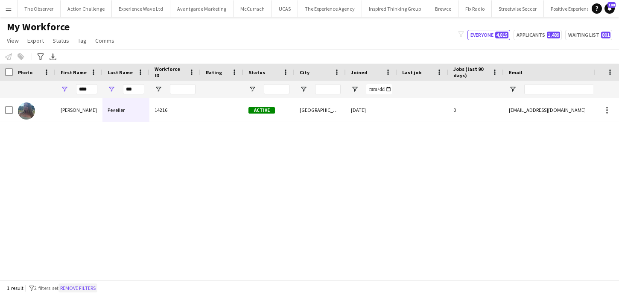
click at [85, 290] on button "Remove filters" at bounding box center [77, 287] width 39 height 9
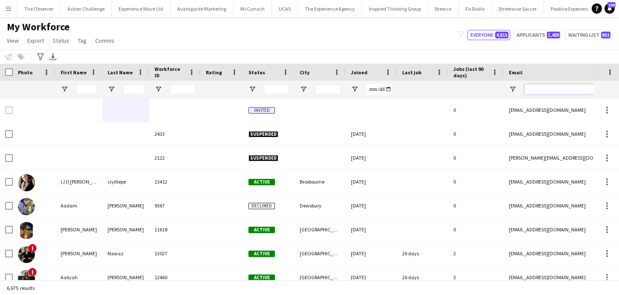
click at [552, 91] on input "Email Filter Input" at bounding box center [596, 89] width 145 height 10
paste input "**********"
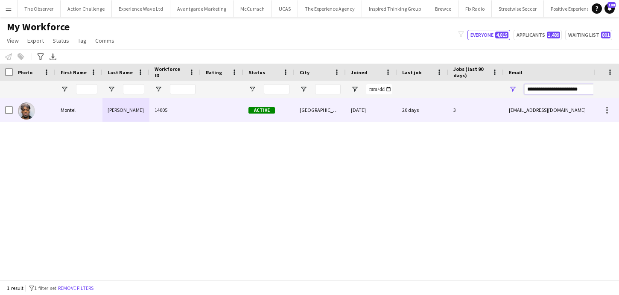
type input "**********"
click at [545, 101] on div "[EMAIL_ADDRESS][DOMAIN_NAME]" at bounding box center [589, 109] width 171 height 23
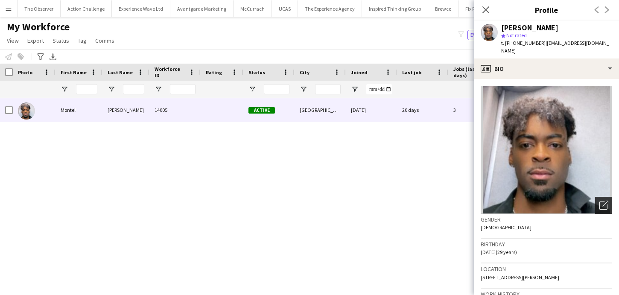
click at [601, 201] on icon "Open photos pop-in" at bounding box center [603, 205] width 9 height 9
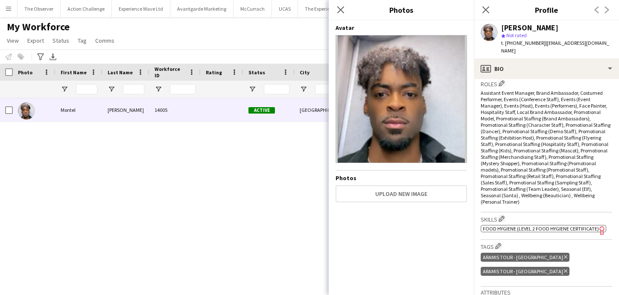
scroll to position [274, 0]
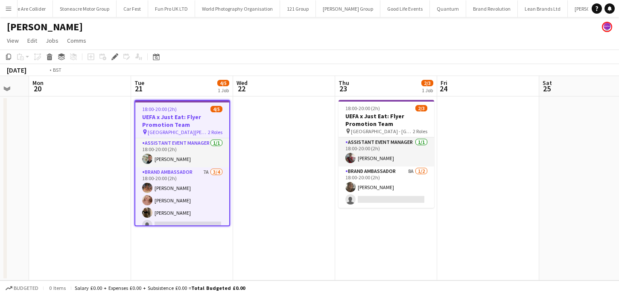
scroll to position [0, 414]
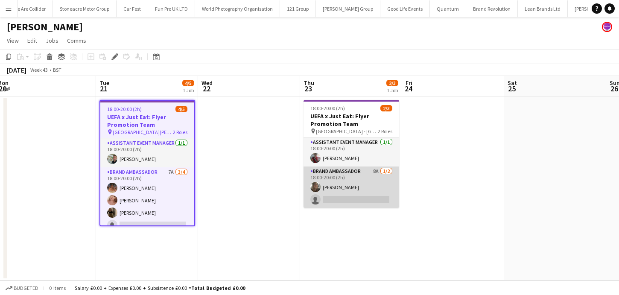
click at [382, 203] on app-card-role "Brand Ambassador 8A 1/2 18:00-20:00 (2h) Serena Geary-Williams single-neutral-a…" at bounding box center [351, 186] width 96 height 41
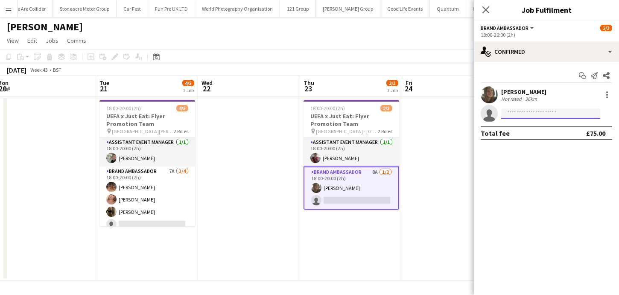
click at [516, 112] on input at bounding box center [550, 113] width 99 height 10
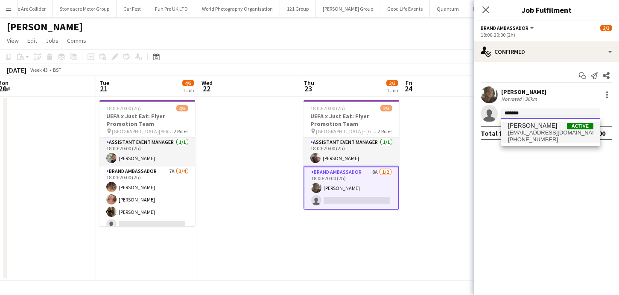
type input "******"
click at [533, 131] on span "montelnevers@hotmail.com" at bounding box center [550, 132] width 85 height 7
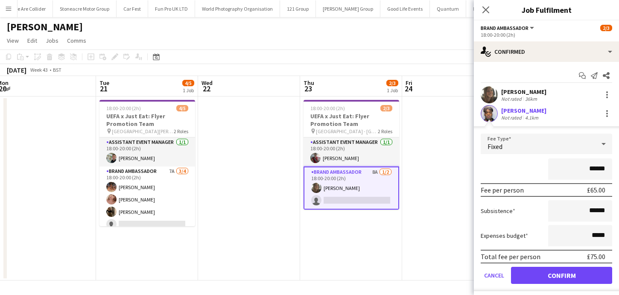
scroll to position [21, 0]
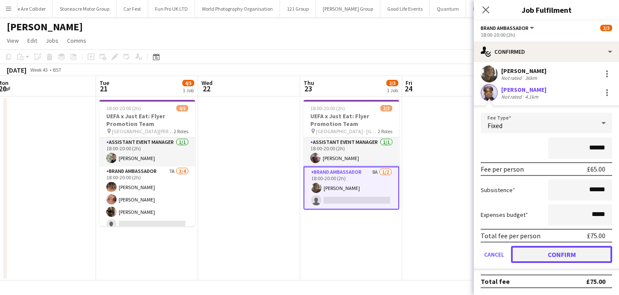
click at [554, 253] on button "Confirm" at bounding box center [561, 254] width 101 height 17
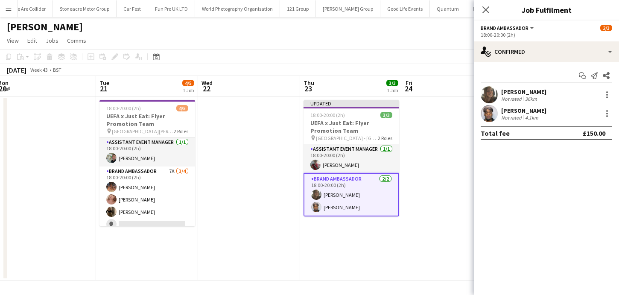
scroll to position [0, 0]
click at [460, 210] on app-date-cell at bounding box center [453, 188] width 102 height 184
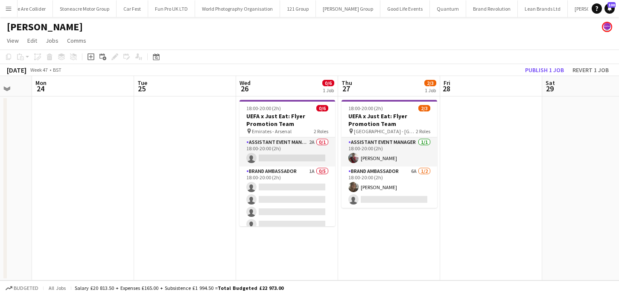
scroll to position [0, 290]
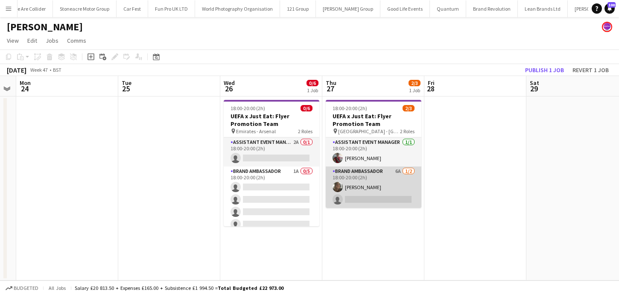
click at [401, 200] on app-card-role "Brand Ambassador 6A 1/2 18:00-20:00 (2h) Serena Geary-Williams single-neutral-a…" at bounding box center [374, 186] width 96 height 41
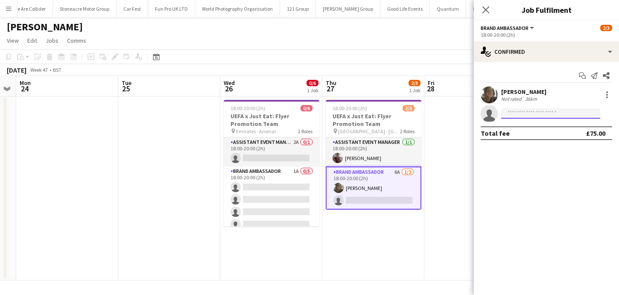
click at [517, 112] on input at bounding box center [550, 113] width 99 height 10
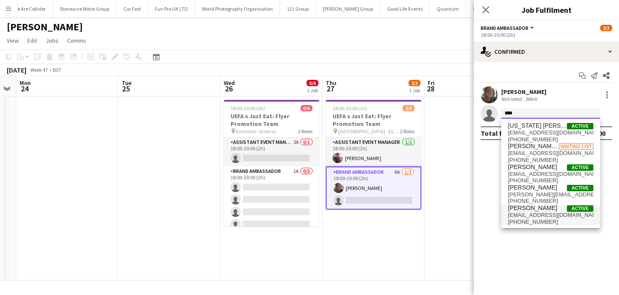
type input "****"
click at [540, 214] on span "montelnevers@hotmail.com" at bounding box center [550, 215] width 85 height 7
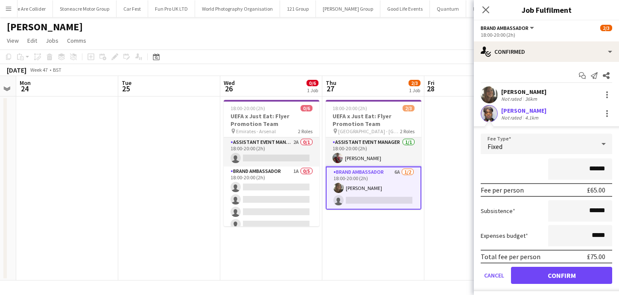
scroll to position [21, 0]
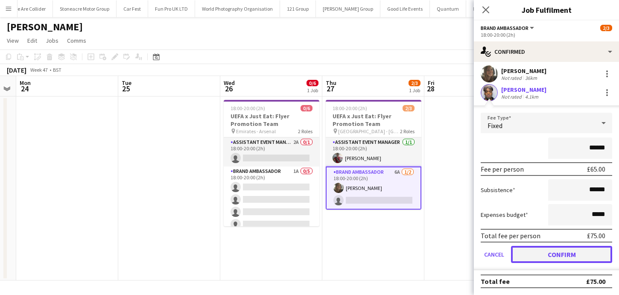
click at [545, 261] on button "Confirm" at bounding box center [561, 254] width 101 height 17
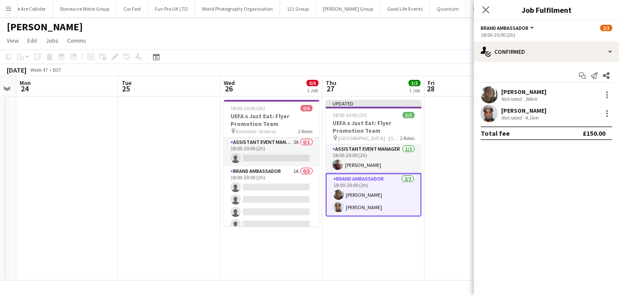
click at [452, 239] on app-date-cell at bounding box center [475, 188] width 102 height 184
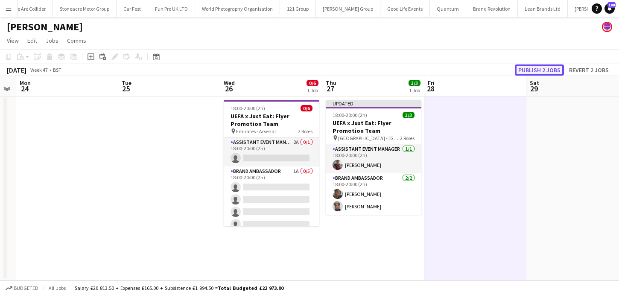
click at [548, 68] on button "Publish 2 jobs" at bounding box center [539, 69] width 49 height 11
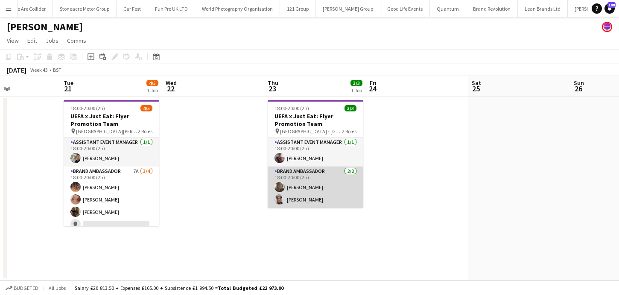
scroll to position [0, 344]
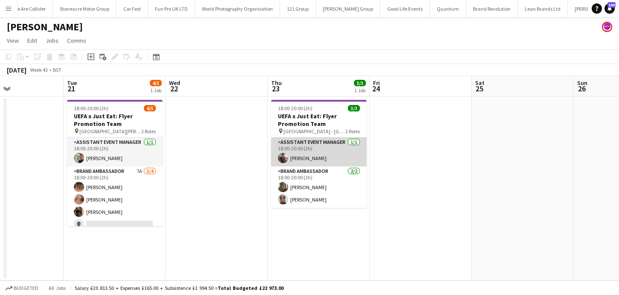
click at [335, 160] on app-card-role "Assistant Event Manager 1/1 18:00-20:00 (2h) Frankie Salkeld" at bounding box center [319, 151] width 96 height 29
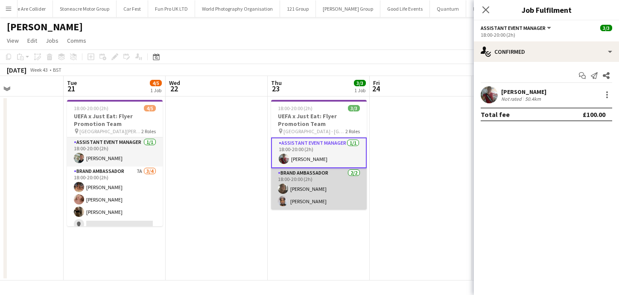
click at [334, 182] on app-card-role "Brand Ambassador 2/2 18:00-20:00 (2h) Serena Geary-Williams Montel Nevers" at bounding box center [319, 188] width 96 height 41
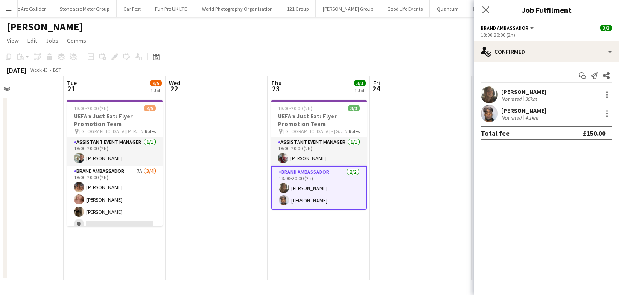
click at [420, 175] on app-date-cell at bounding box center [421, 188] width 102 height 184
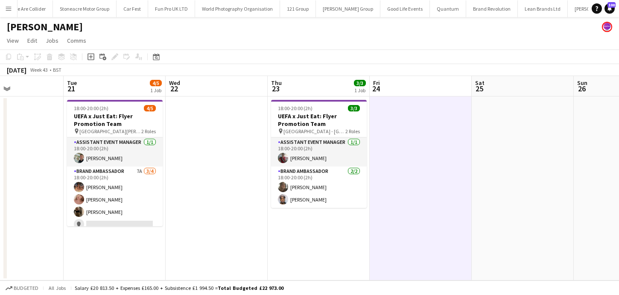
click at [333, 213] on app-date-cell "18:00-20:00 (2h) 3/3 UEFA x Just Eat: Flyer Promotion Team pin [GEOGRAPHIC_DATA…" at bounding box center [319, 188] width 102 height 184
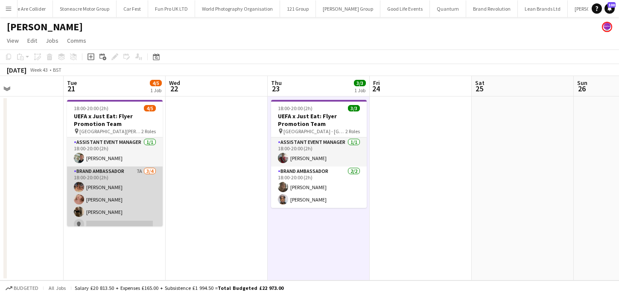
click at [113, 191] on app-card-role "Brand Ambassador 7A [DATE] 18:00-20:00 (2h) [PERSON_NAME] [PERSON_NAME] [PERSON…" at bounding box center [115, 199] width 96 height 66
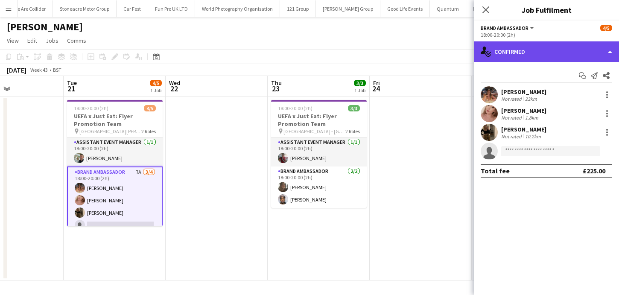
click at [540, 53] on div "single-neutral-actions-check-2 Confirmed" at bounding box center [546, 51] width 145 height 20
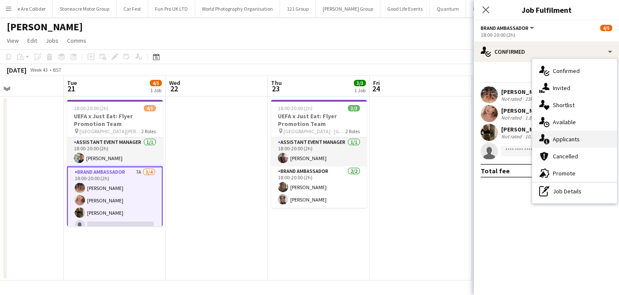
click at [556, 139] on span "Applicants" at bounding box center [566, 139] width 27 height 8
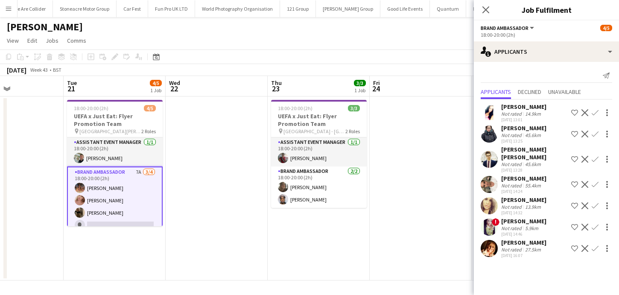
click at [439, 243] on app-date-cell at bounding box center [421, 188] width 102 height 184
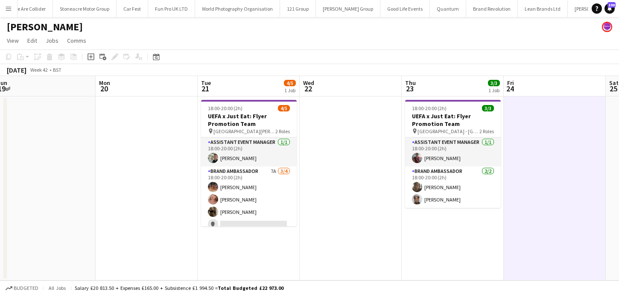
scroll to position [0, 240]
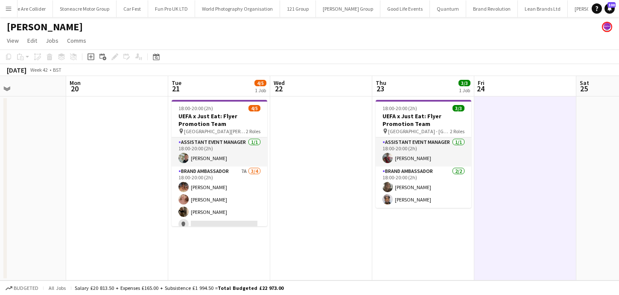
click at [8, 12] on button "Menu" at bounding box center [8, 8] width 17 height 17
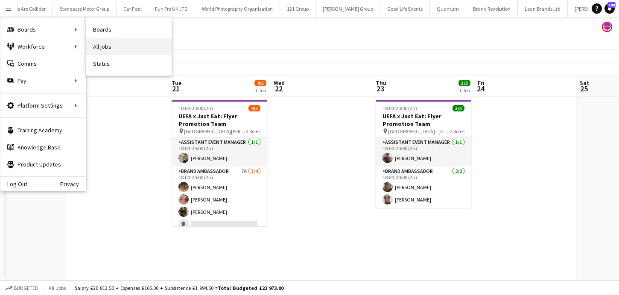
click at [116, 50] on link "All jobs" at bounding box center [128, 46] width 85 height 17
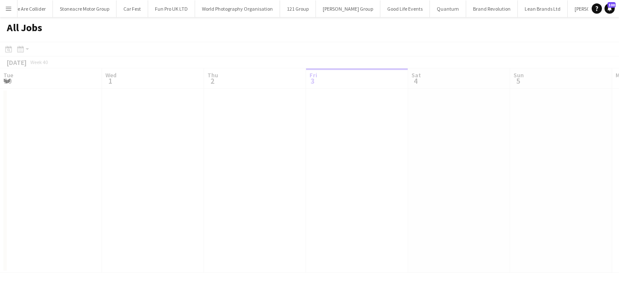
scroll to position [0, 204]
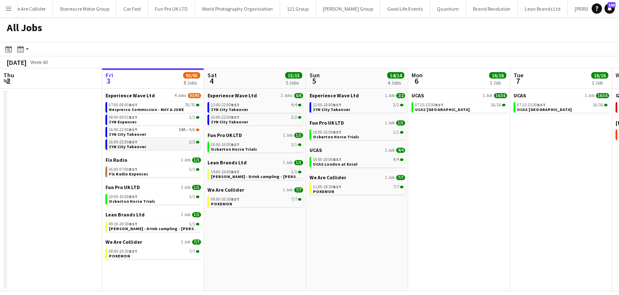
click at [151, 146] on link "16:00-22:00 BST 2/2 ZYN City Takeover" at bounding box center [154, 144] width 90 height 10
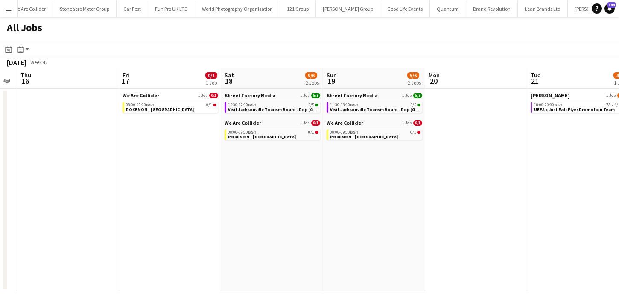
scroll to position [0, 238]
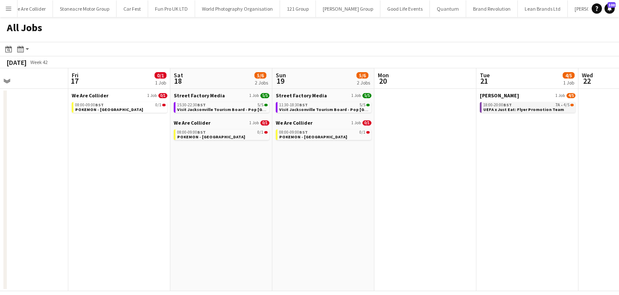
click at [532, 110] on span "UEFA x Just Eat: Flyer Promotion Team" at bounding box center [523, 110] width 81 height 6
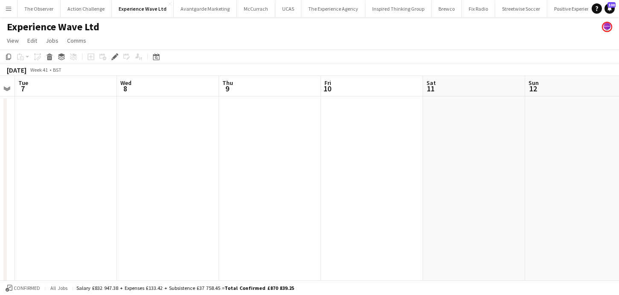
scroll to position [0, 422]
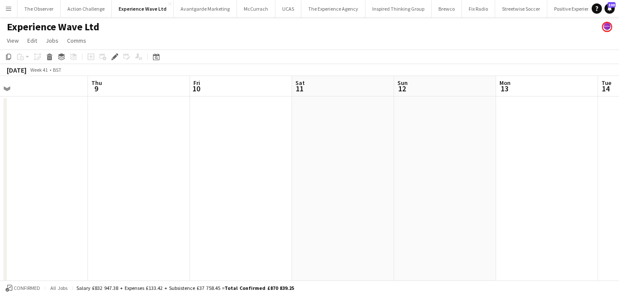
click at [4, 9] on button "Menu" at bounding box center [8, 8] width 17 height 17
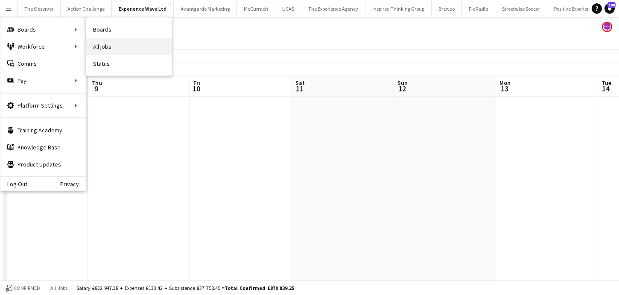
click at [109, 48] on link "All jobs" at bounding box center [128, 46] width 85 height 17
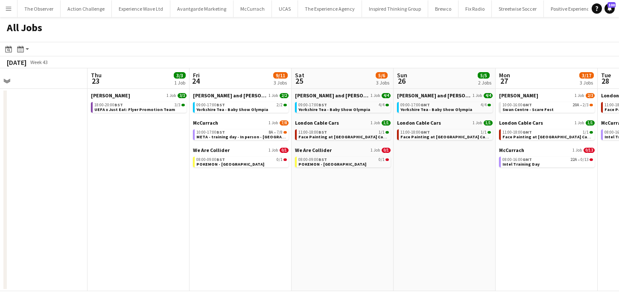
scroll to position [0, 213]
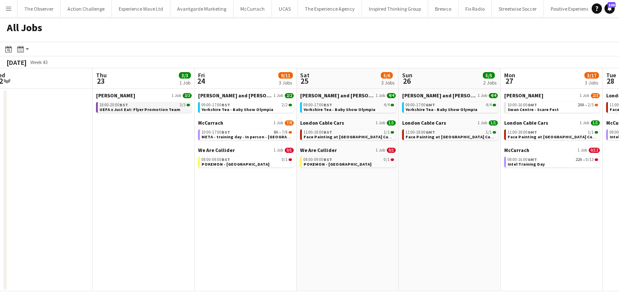
click at [151, 108] on span "UEFA x Just Eat: Flyer Promotion Team" at bounding box center [139, 110] width 81 height 6
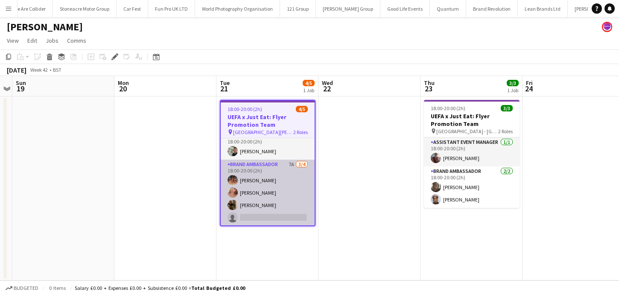
scroll to position [8, 0]
click at [249, 222] on app-card-role "Brand Ambassador 7A [DATE] 18:00-20:00 (2h) [PERSON_NAME] [PERSON_NAME] [PERSON…" at bounding box center [268, 192] width 94 height 66
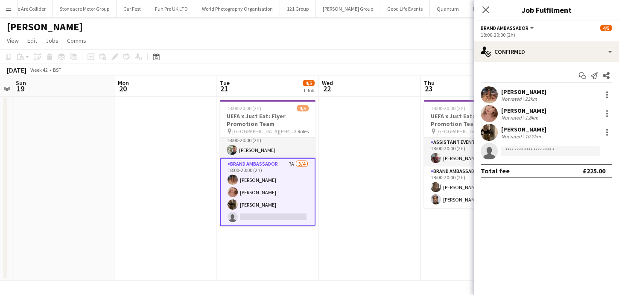
click at [515, 158] on app-invite-slot "single-neutral-actions" at bounding box center [546, 151] width 145 height 17
click at [515, 151] on input at bounding box center [550, 151] width 99 height 10
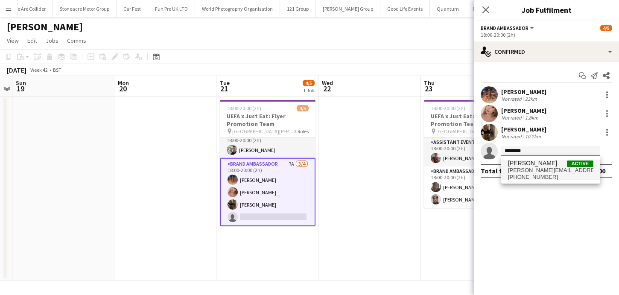
type input "********"
click at [542, 172] on span "[PERSON_NAME][EMAIL_ADDRESS][PERSON_NAME][DOMAIN_NAME]" at bounding box center [550, 170] width 85 height 7
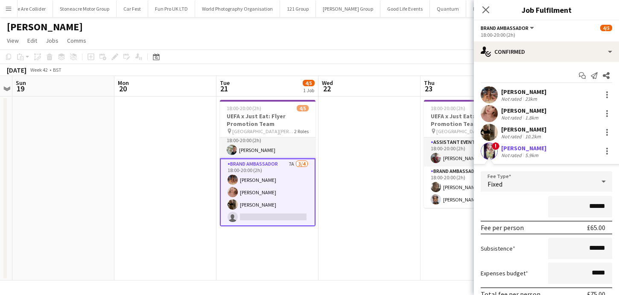
scroll to position [58, 0]
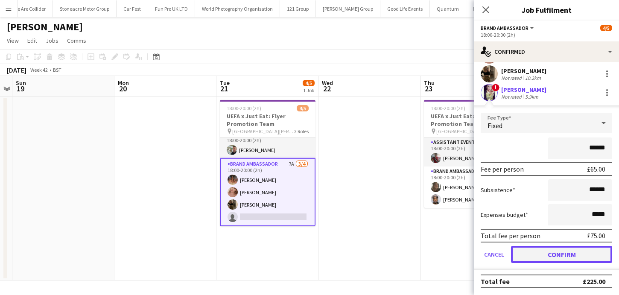
click at [565, 249] on button "Confirm" at bounding box center [561, 254] width 101 height 17
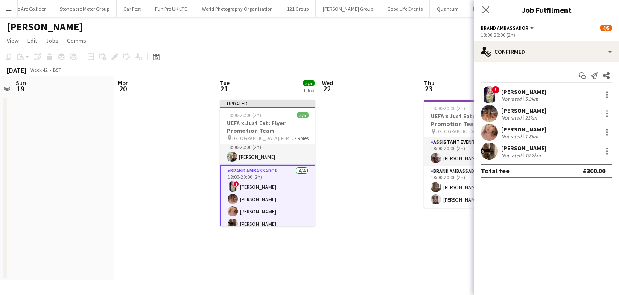
scroll to position [0, 0]
click at [423, 236] on app-date-cell "18:00-20:00 (2h) 3/3 UEFA x Just Eat: Flyer Promotion Team pin [GEOGRAPHIC_DATA…" at bounding box center [471, 188] width 102 height 184
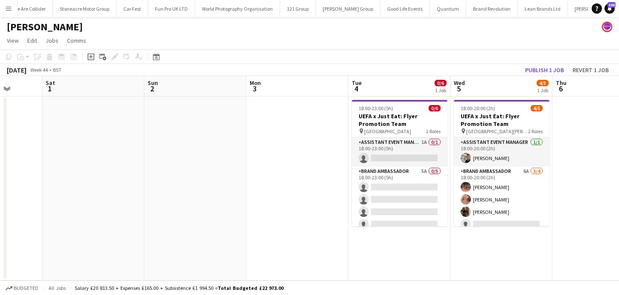
scroll to position [0, 366]
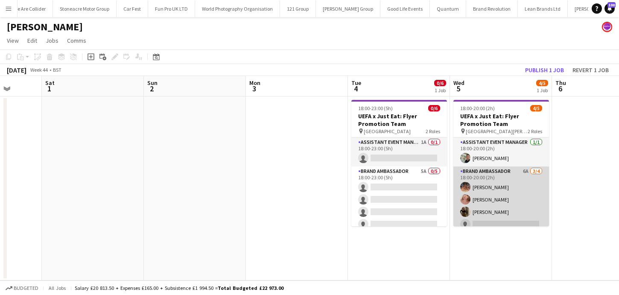
click at [501, 220] on app-card-role "Brand Ambassador 6A [DATE] 18:00-20:00 (2h) [PERSON_NAME] [PERSON_NAME] [PERSON…" at bounding box center [501, 199] width 96 height 66
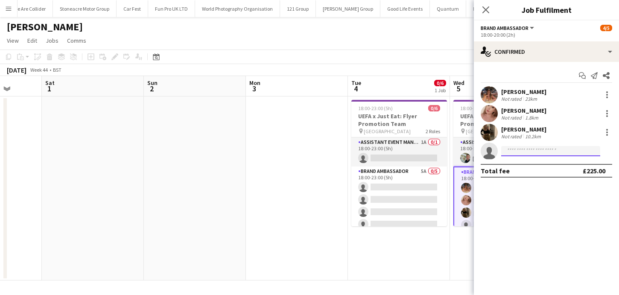
click at [558, 147] on input at bounding box center [550, 151] width 99 height 10
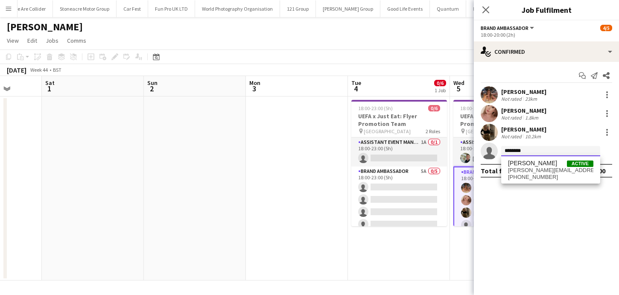
type input "********"
click at [559, 164] on span "[PERSON_NAME] Active" at bounding box center [550, 163] width 85 height 7
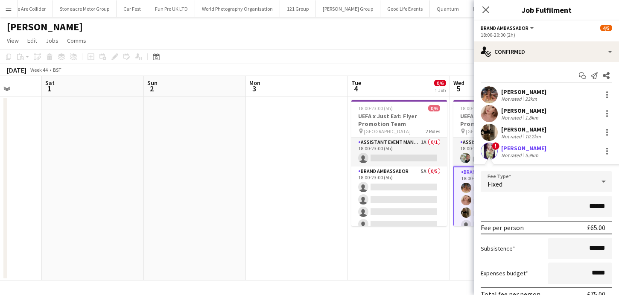
scroll to position [58, 0]
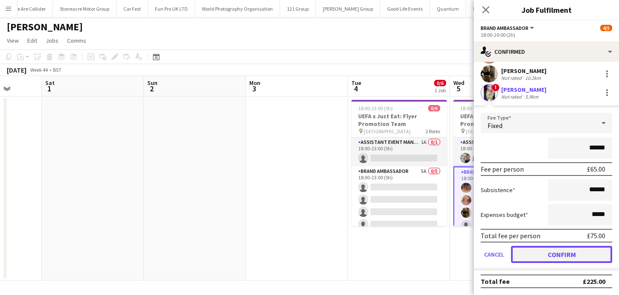
click at [574, 259] on button "Confirm" at bounding box center [561, 254] width 101 height 17
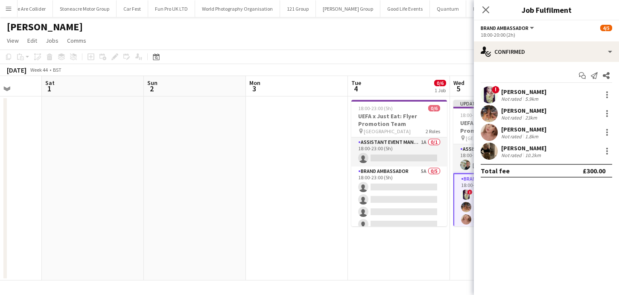
scroll to position [0, 0]
click at [426, 279] on app-date-cell "18:00-23:00 (5h) 0/6 UEFA x Just Eat: Flyer Promotion Team pin [GEOGRAPHIC_DATA…" at bounding box center [399, 188] width 102 height 184
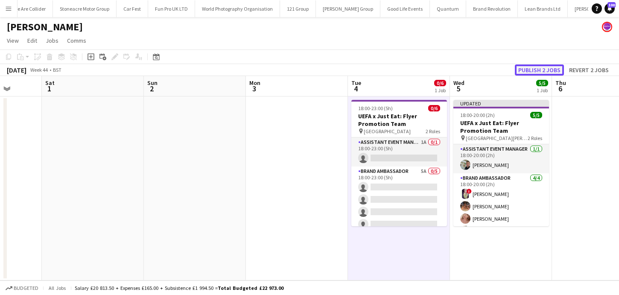
click at [547, 71] on button "Publish 2 jobs" at bounding box center [539, 69] width 49 height 11
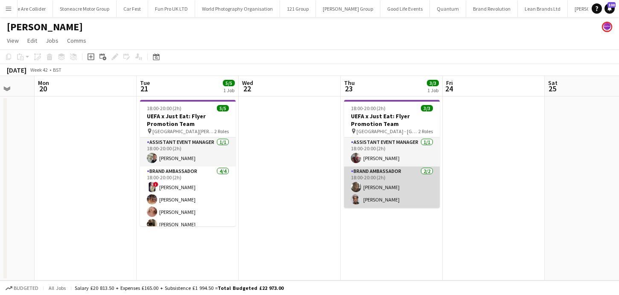
scroll to position [0, 272]
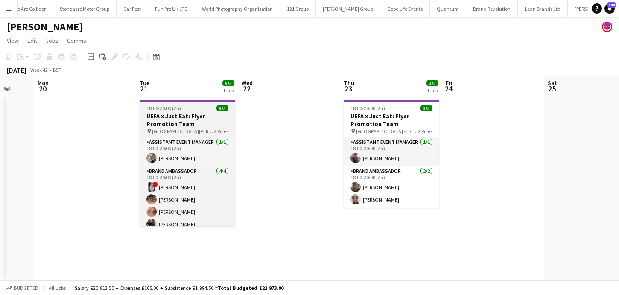
click at [199, 118] on h3 "UEFA x Just Eat: Flyer Promotion Team" at bounding box center [188, 119] width 96 height 15
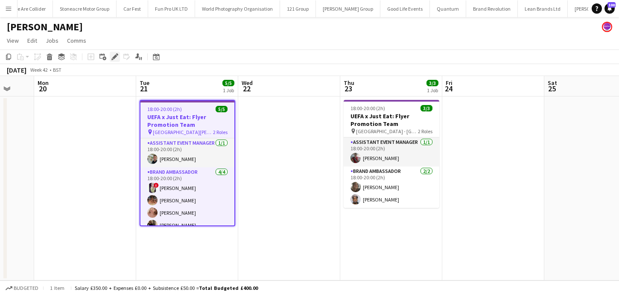
click at [115, 56] on icon at bounding box center [114, 57] width 5 height 5
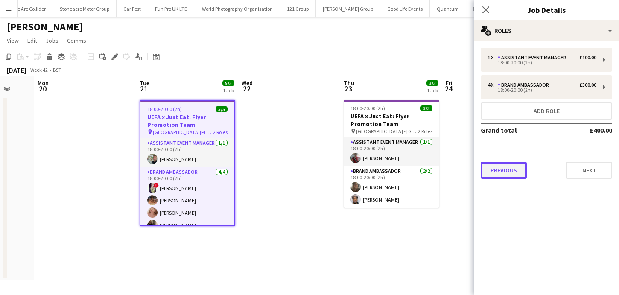
click at [506, 172] on button "Previous" at bounding box center [504, 170] width 46 height 17
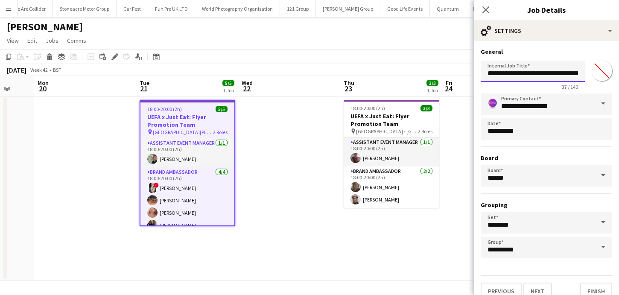
click at [549, 72] on input "**********" at bounding box center [533, 71] width 104 height 21
click at [324, 182] on app-date-cell at bounding box center [289, 188] width 102 height 184
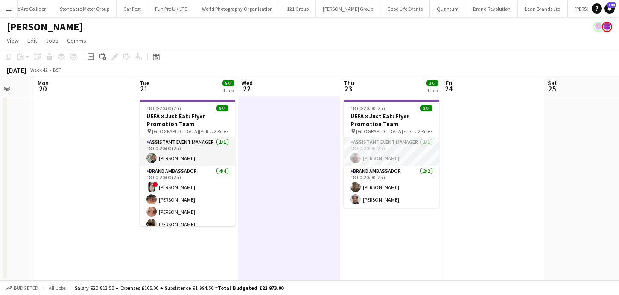
click at [10, 10] on app-icon "Menu" at bounding box center [8, 8] width 7 height 7
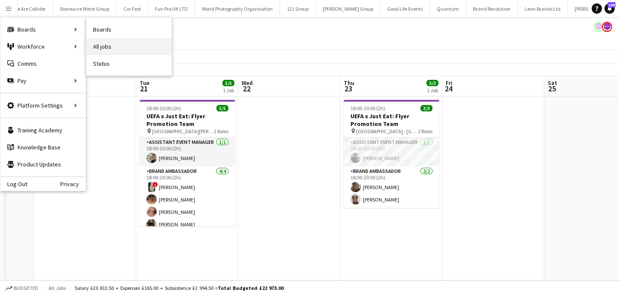
click at [108, 51] on link "All jobs" at bounding box center [128, 46] width 85 height 17
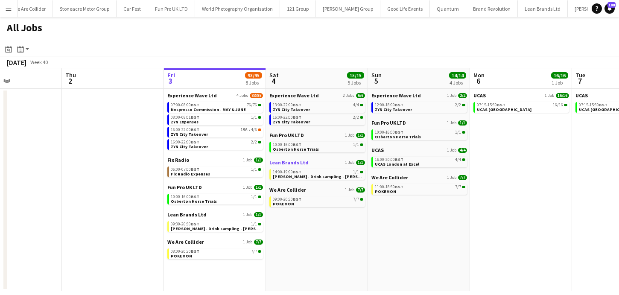
scroll to position [0, 248]
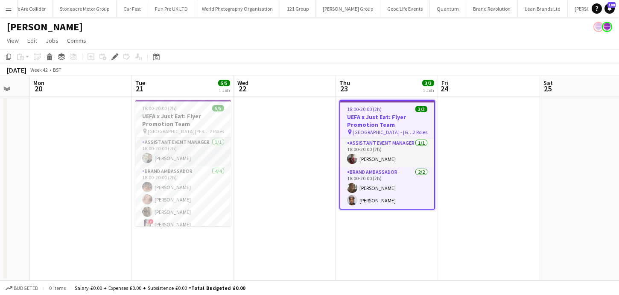
click at [368, 230] on app-date-cell "18:00-20:00 (2h) 3/3 UEFA x Just Eat: Flyer Promotion Team pin [GEOGRAPHIC_DATA…" at bounding box center [387, 188] width 102 height 184
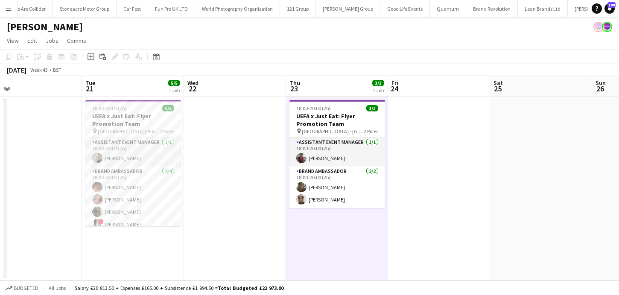
scroll to position [0, 218]
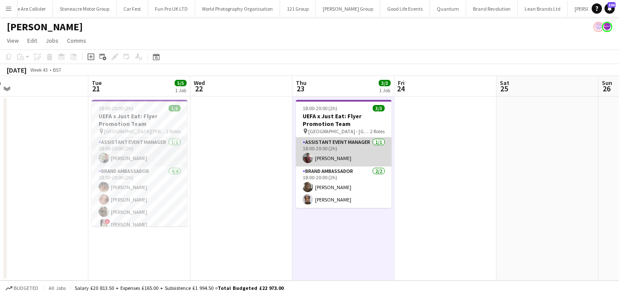
click at [353, 151] on app-card-role "Assistant Event Manager [DATE] 18:00-20:00 (2h) [PERSON_NAME]" at bounding box center [344, 151] width 96 height 29
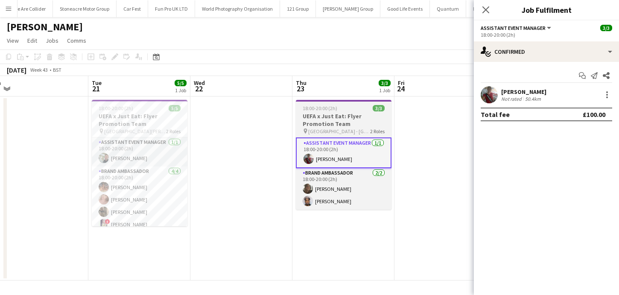
click at [359, 123] on h3 "UEFA x Just Eat: Flyer Promotion Team" at bounding box center [344, 119] width 96 height 15
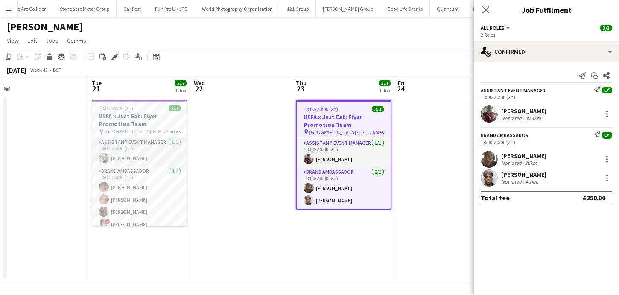
click at [495, 176] on app-user-avatar at bounding box center [489, 177] width 17 height 17
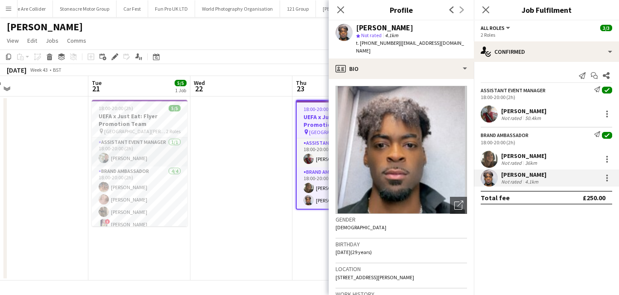
click at [376, 42] on span "t. [PHONE_NUMBER]" at bounding box center [378, 43] width 44 height 6
drag, startPoint x: 376, startPoint y: 42, endPoint x: 360, endPoint y: 42, distance: 15.8
click at [360, 42] on span "t. [PHONE_NUMBER]" at bounding box center [378, 43] width 44 height 6
copy span "[PHONE_NUMBER]"
click at [491, 160] on app-user-avatar at bounding box center [489, 159] width 17 height 17
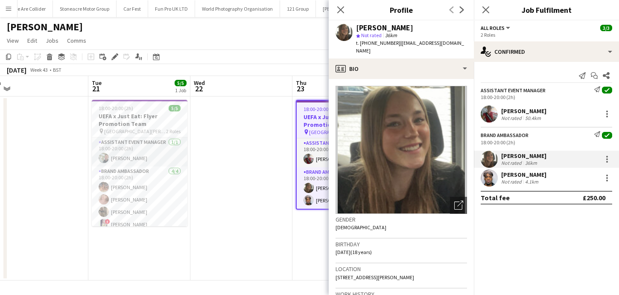
click at [380, 44] on span "t. [PHONE_NUMBER]" at bounding box center [378, 43] width 44 height 6
drag, startPoint x: 380, startPoint y: 44, endPoint x: 361, endPoint y: 44, distance: 19.2
click at [361, 44] on span "t. [PHONE_NUMBER]" at bounding box center [378, 43] width 44 height 6
copy span "[PHONE_NUMBER]"
click at [317, 158] on app-card-role "Assistant Event Manager [DATE] 18:00-20:00 (2h) [PERSON_NAME]" at bounding box center [344, 152] width 94 height 29
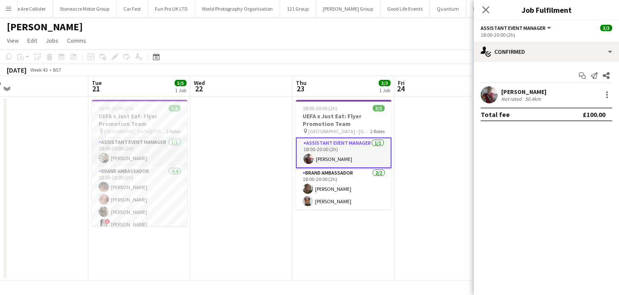
click at [498, 102] on div "[PERSON_NAME] Not rated 50.4km" at bounding box center [546, 94] width 145 height 17
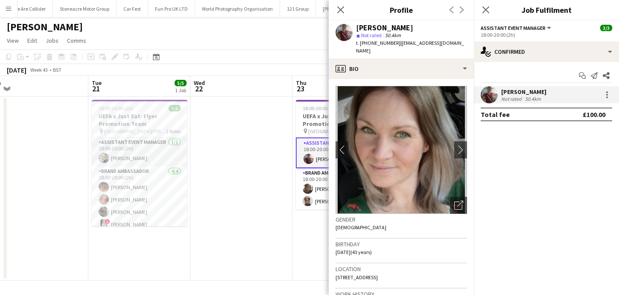
click at [378, 42] on span "t. [PHONE_NUMBER]" at bounding box center [378, 43] width 44 height 6
drag, startPoint x: 378, startPoint y: 42, endPoint x: 361, endPoint y: 42, distance: 17.1
click at [361, 42] on span "t. [PHONE_NUMBER]" at bounding box center [378, 43] width 44 height 6
copy span "[PHONE_NUMBER]"
